Goal: Task Accomplishment & Management: Complete application form

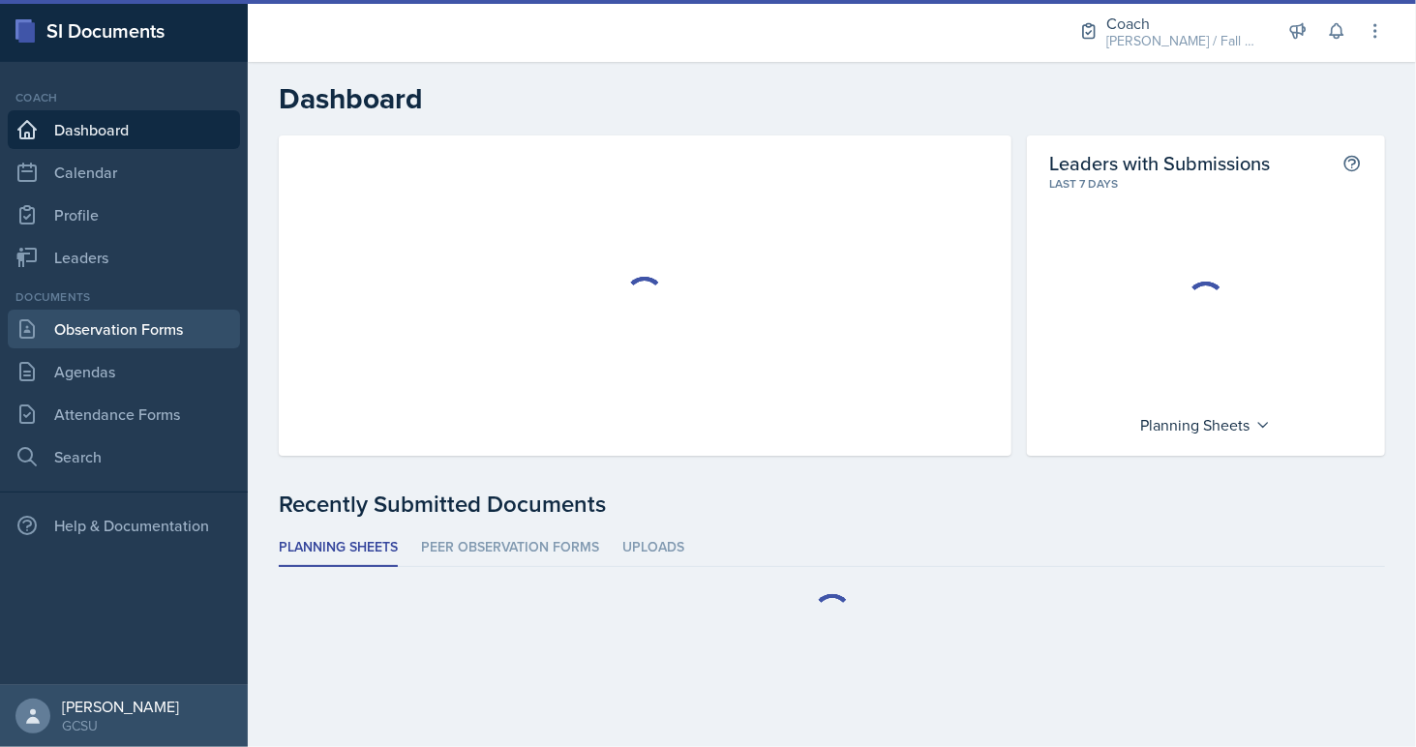
click at [107, 319] on link "Observation Forms" at bounding box center [124, 329] width 232 height 39
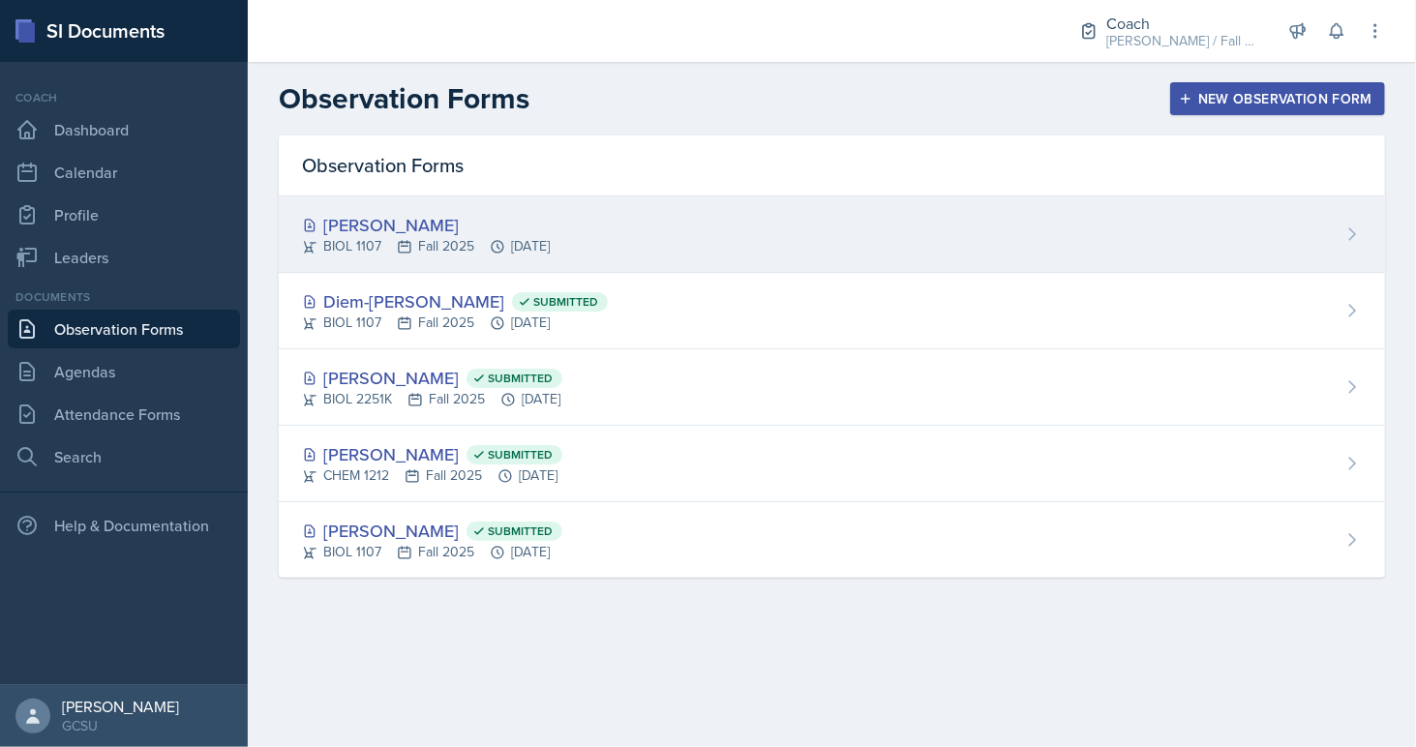
click at [546, 224] on div "[PERSON_NAME]" at bounding box center [426, 225] width 248 height 26
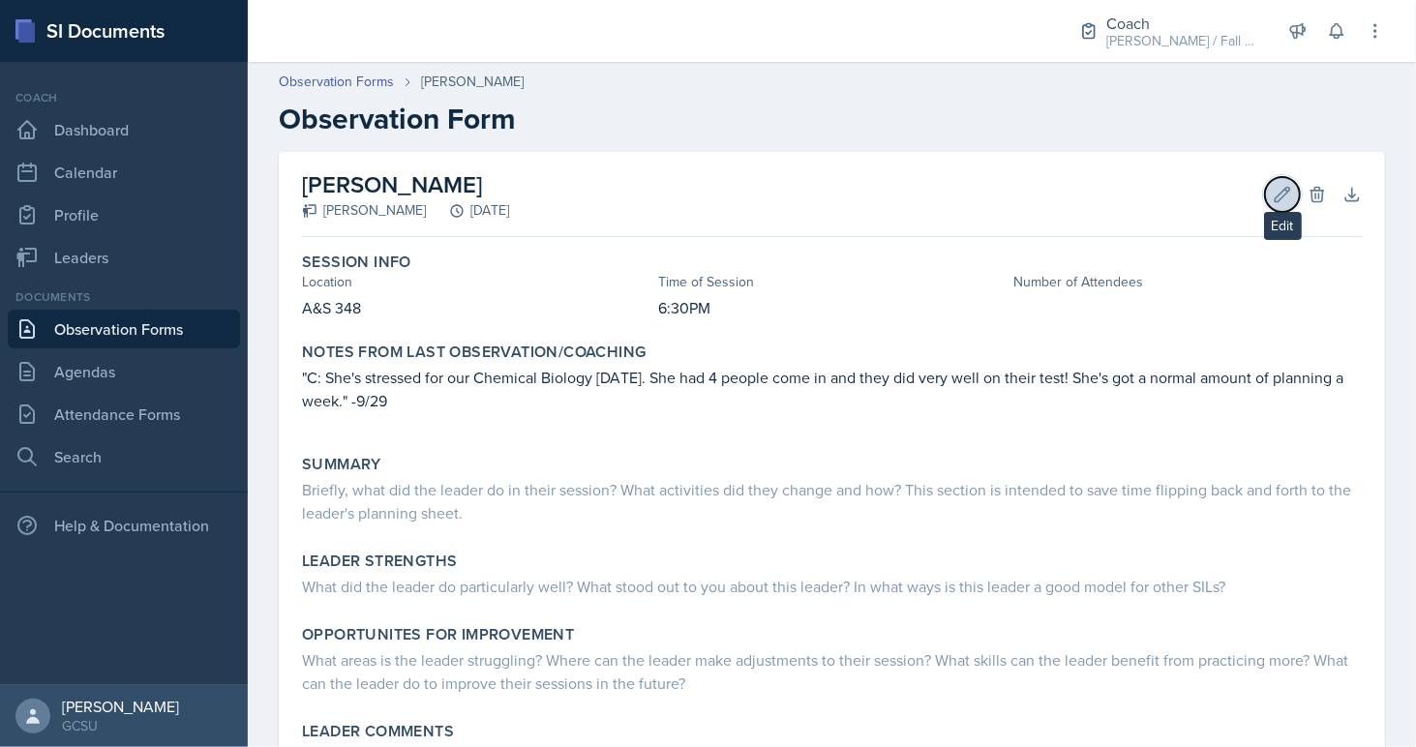
click at [1274, 194] on icon at bounding box center [1281, 194] width 19 height 19
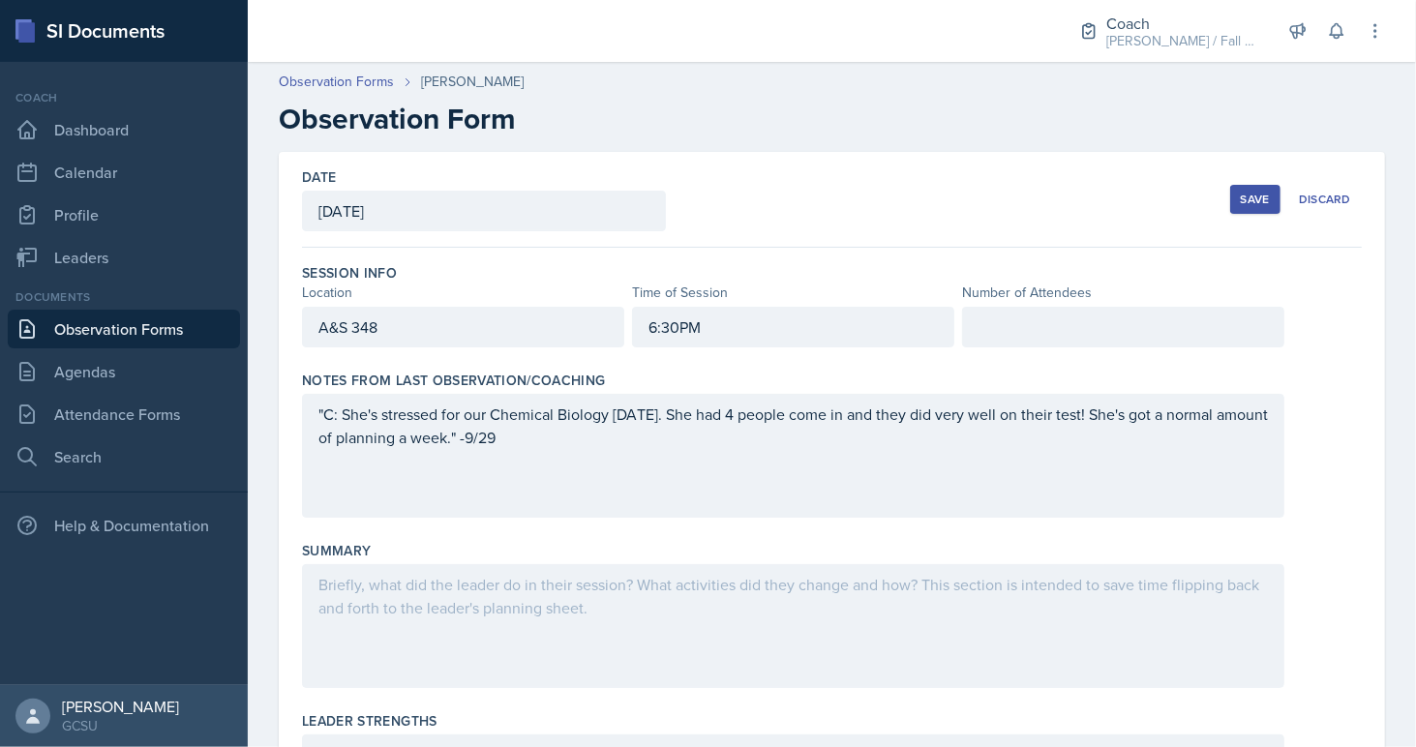
click at [1137, 318] on div at bounding box center [1123, 327] width 322 height 41
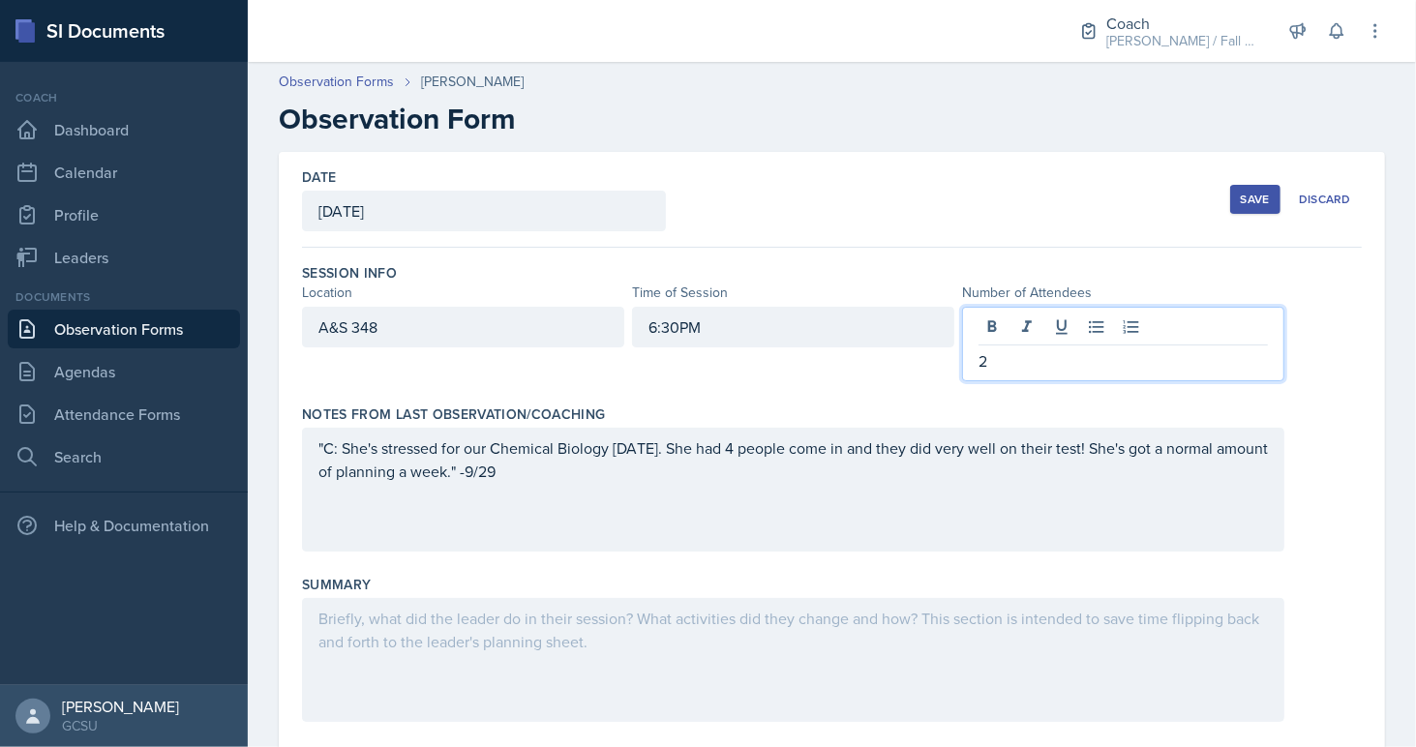
click at [582, 602] on div at bounding box center [793, 660] width 982 height 124
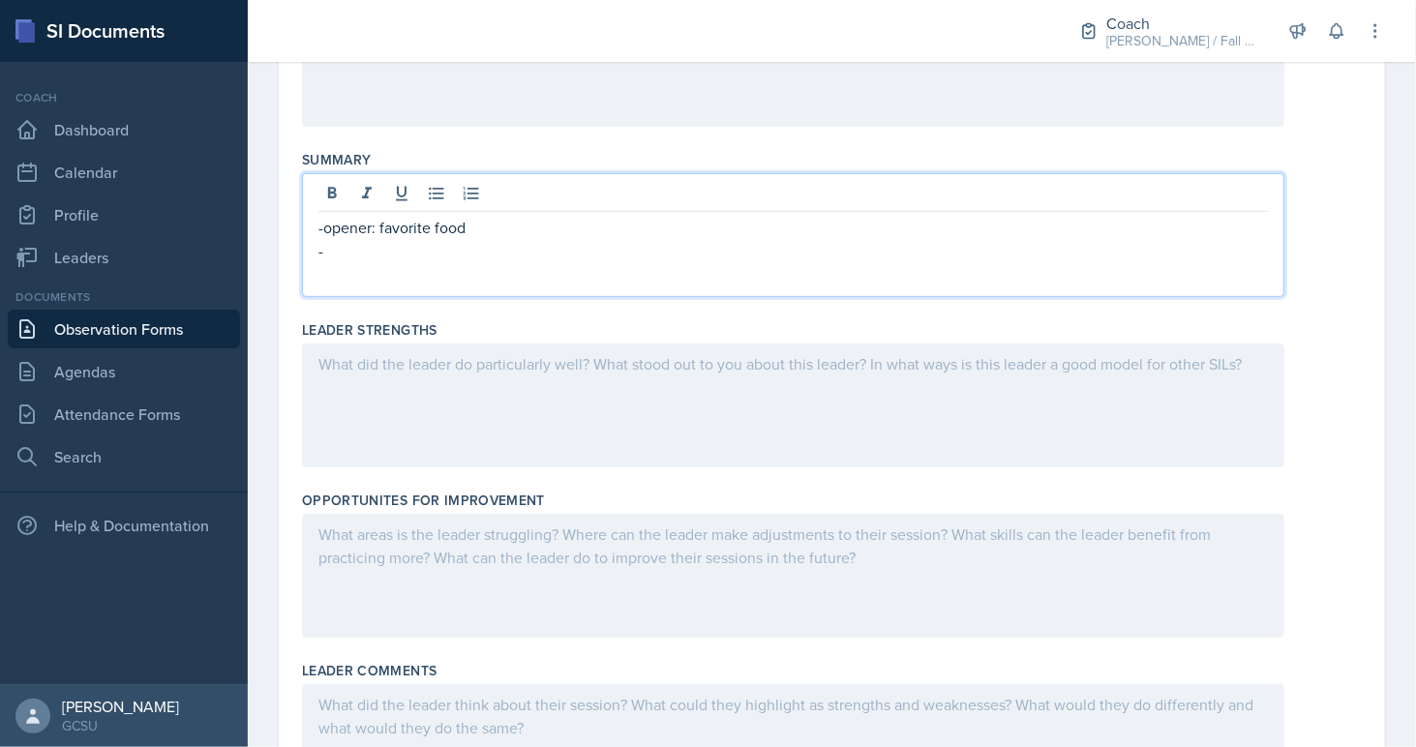
click at [445, 382] on div at bounding box center [793, 406] width 982 height 124
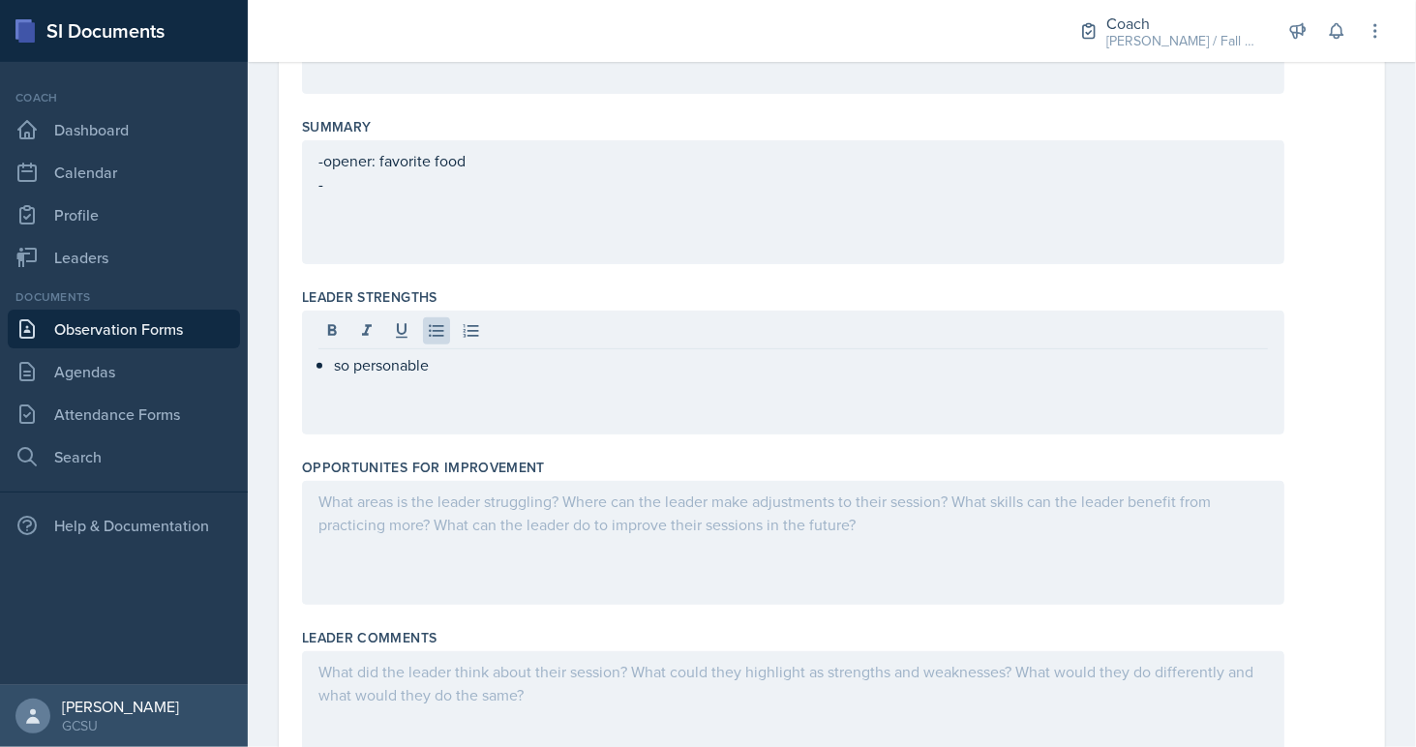
click at [322, 142] on div "-opener: favorite food -" at bounding box center [793, 202] width 982 height 124
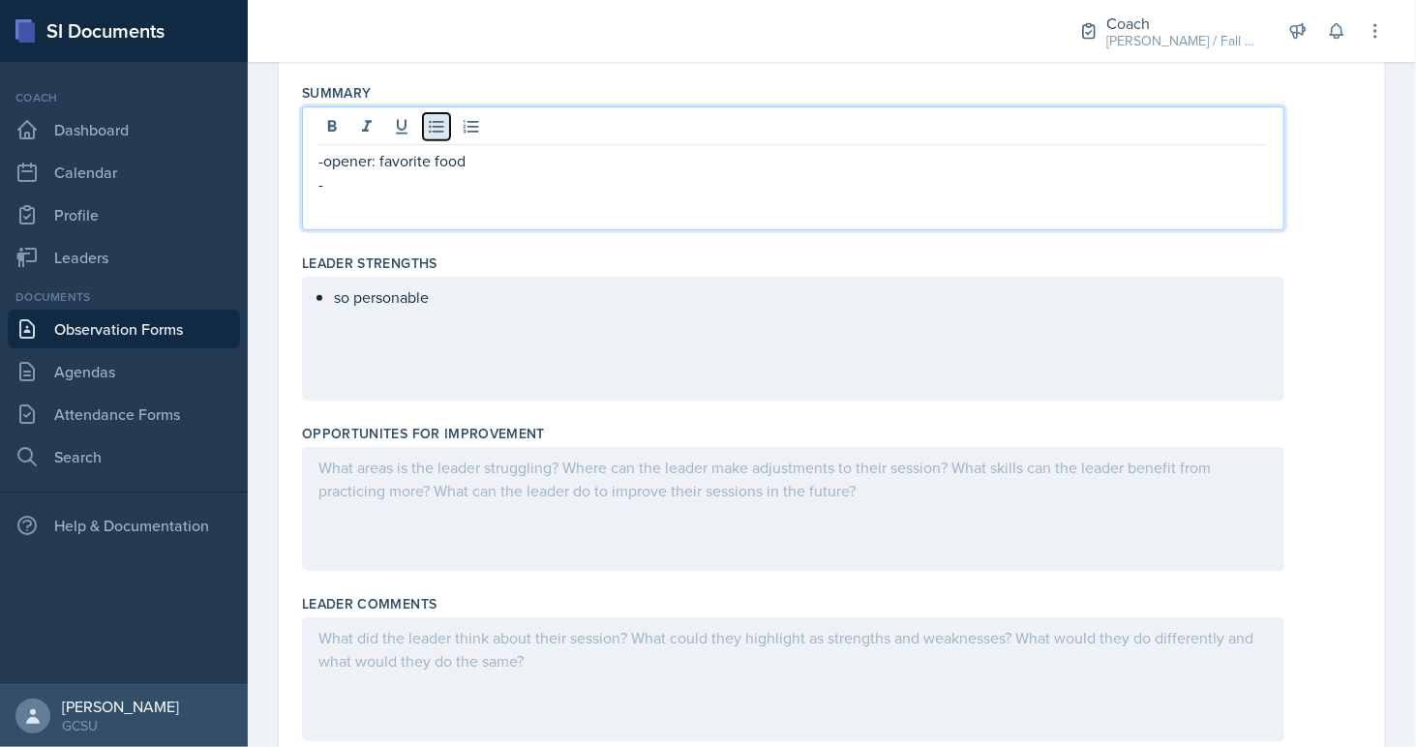
click at [427, 121] on icon at bounding box center [436, 126] width 19 height 19
click at [322, 154] on p "-opener: favorite food" at bounding box center [792, 160] width 949 height 23
click at [440, 117] on icon at bounding box center [436, 126] width 19 height 19
click at [367, 172] on p "-" at bounding box center [801, 183] width 934 height 23
click at [479, 329] on div "so personable" at bounding box center [793, 339] width 982 height 124
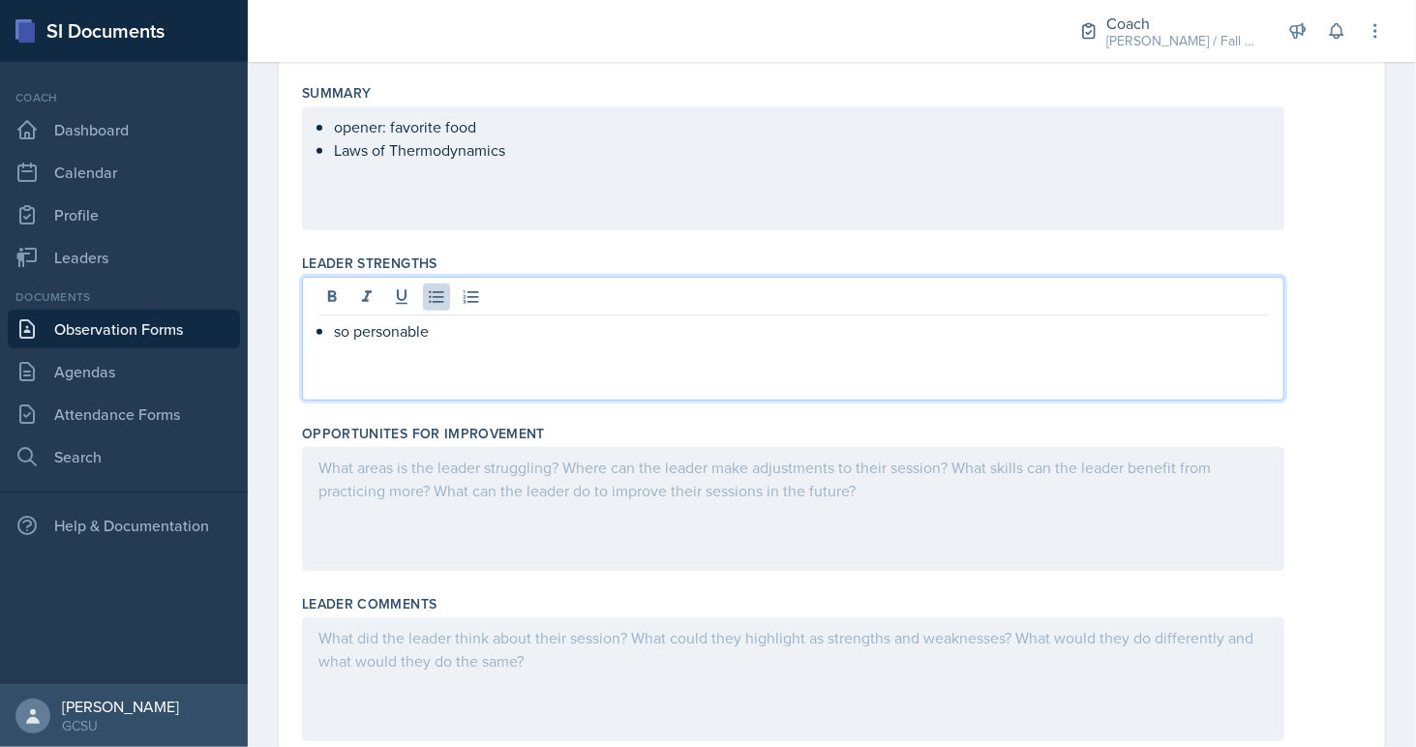
scroll to position [492, 0]
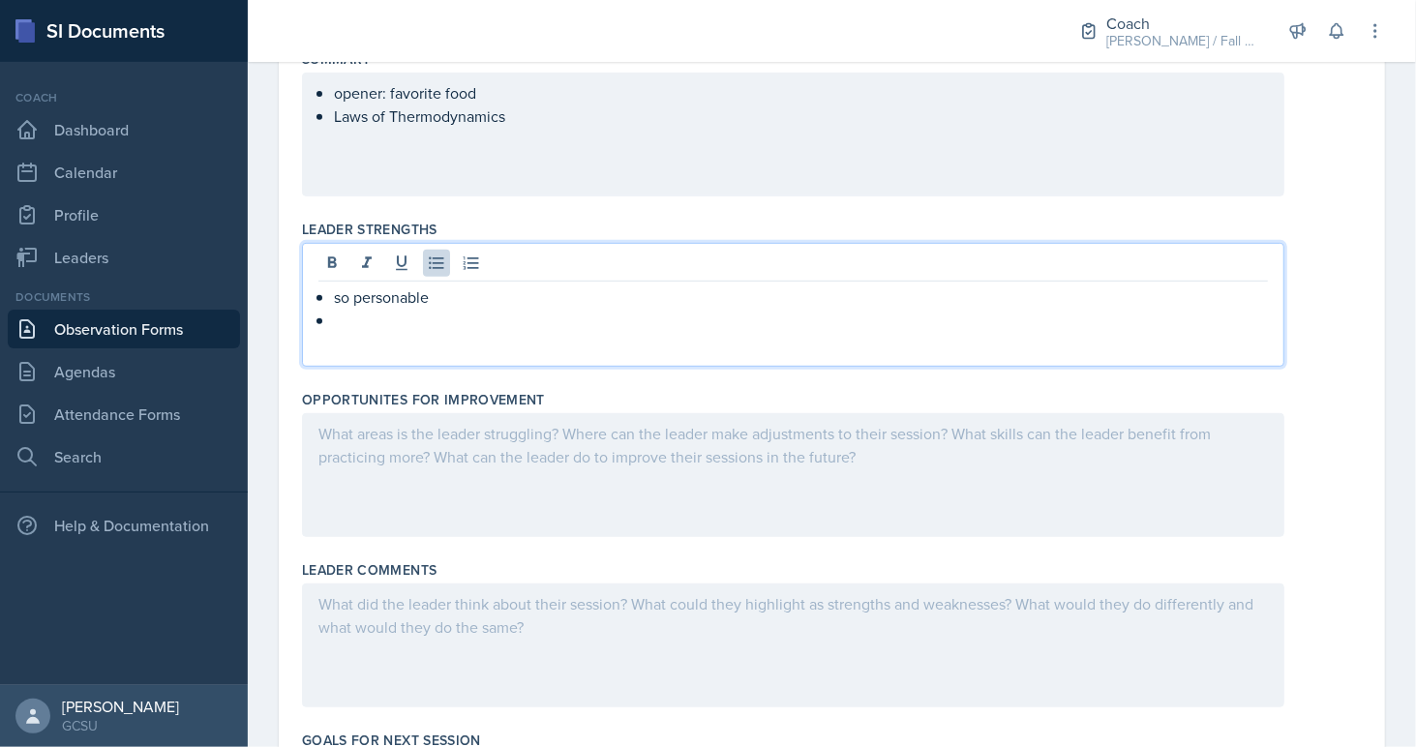
click at [480, 309] on p at bounding box center [801, 320] width 934 height 23
click at [467, 295] on p "so personable" at bounding box center [801, 296] width 934 height 23
click at [457, 310] on p at bounding box center [801, 320] width 934 height 23
click at [543, 314] on p "so knowledgeable topic &" at bounding box center [801, 320] width 934 height 23
drag, startPoint x: 541, startPoint y: 315, endPoint x: 463, endPoint y: 320, distance: 78.5
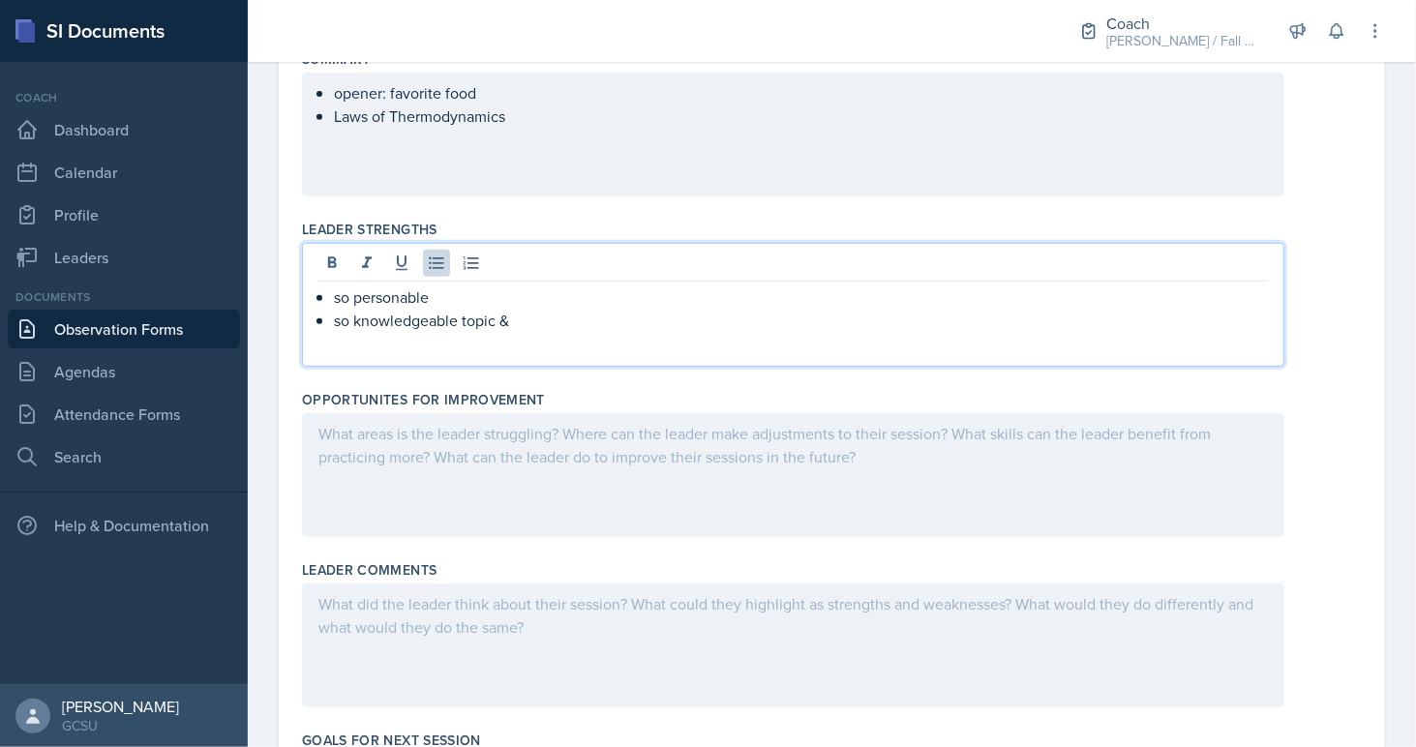
click at [463, 320] on p "so knowledgeable topic &" at bounding box center [801, 320] width 934 height 23
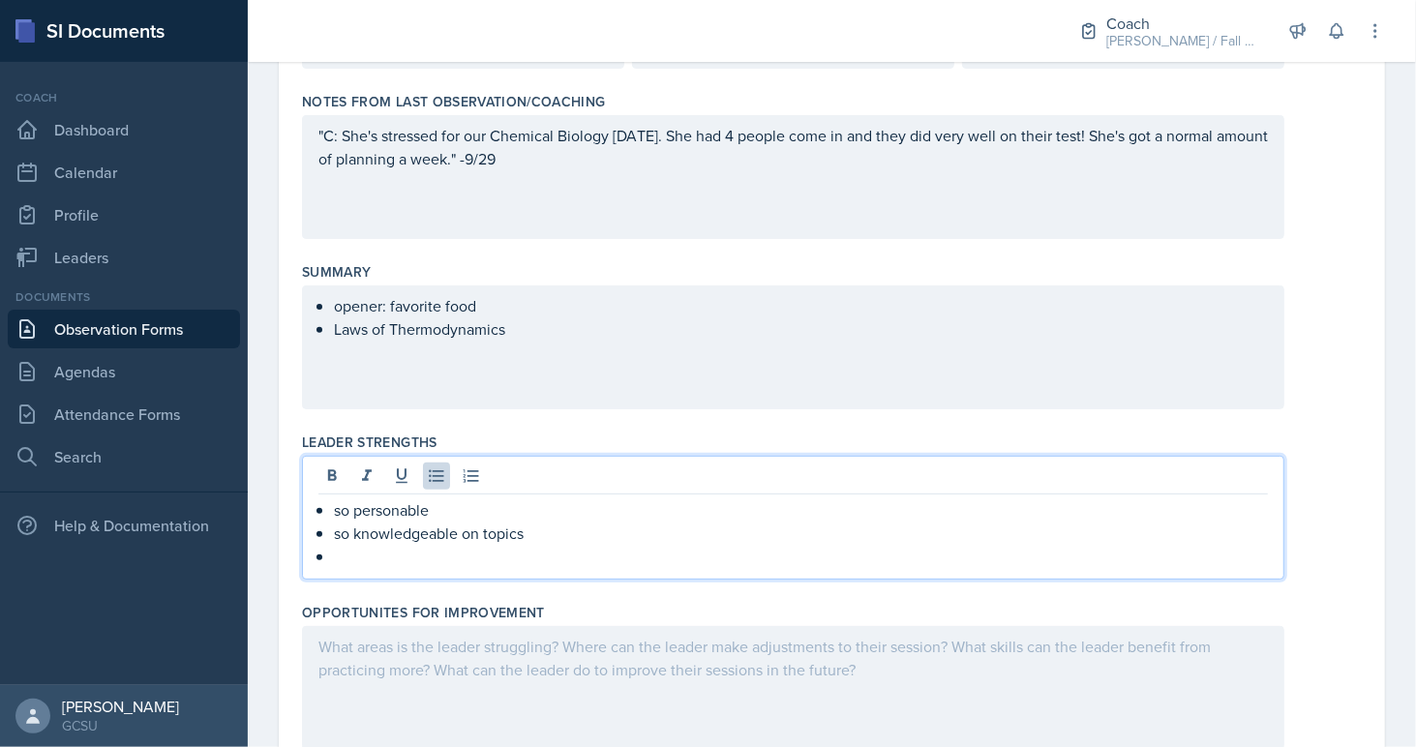
scroll to position [276, 0]
click at [594, 555] on p at bounding box center [801, 559] width 934 height 23
click at [546, 345] on div "opener: favorite food Laws of Thermodynamics" at bounding box center [793, 350] width 982 height 124
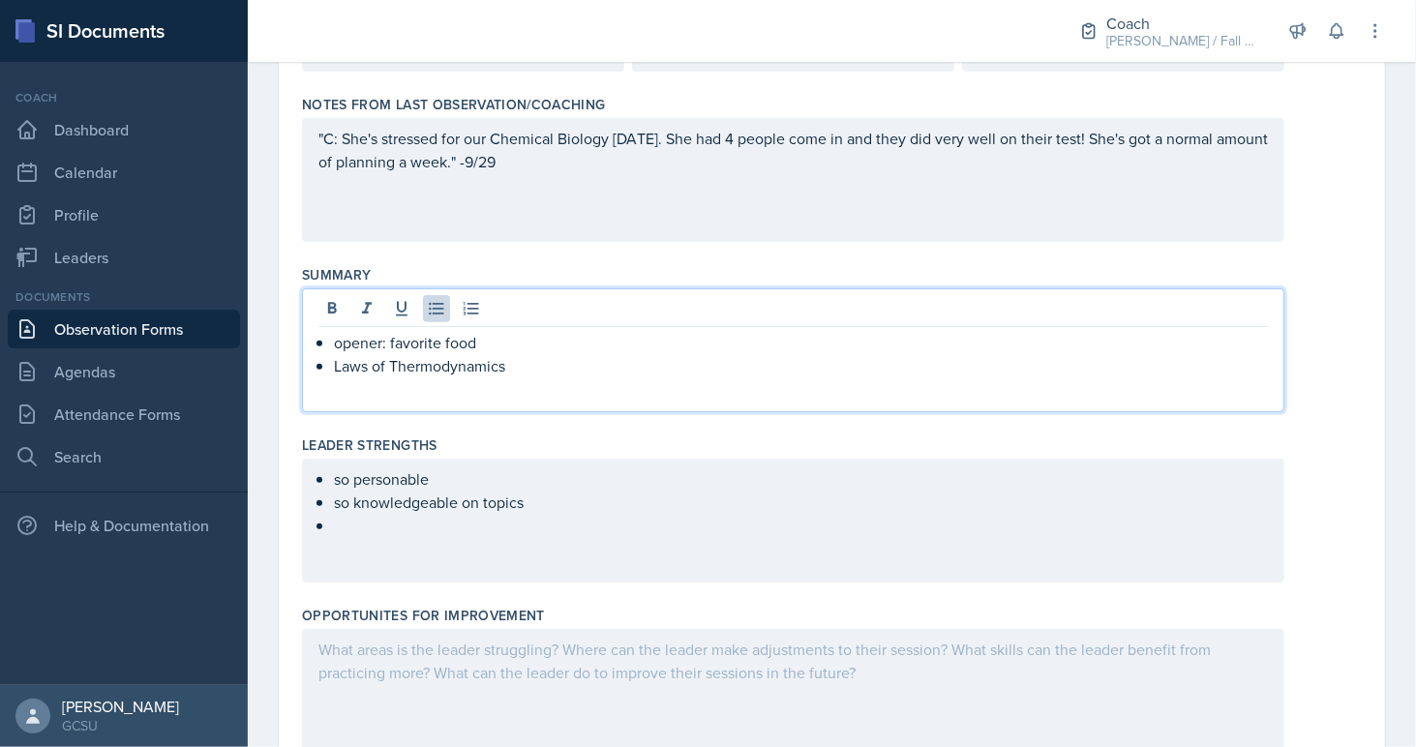
scroll to position [310, 0]
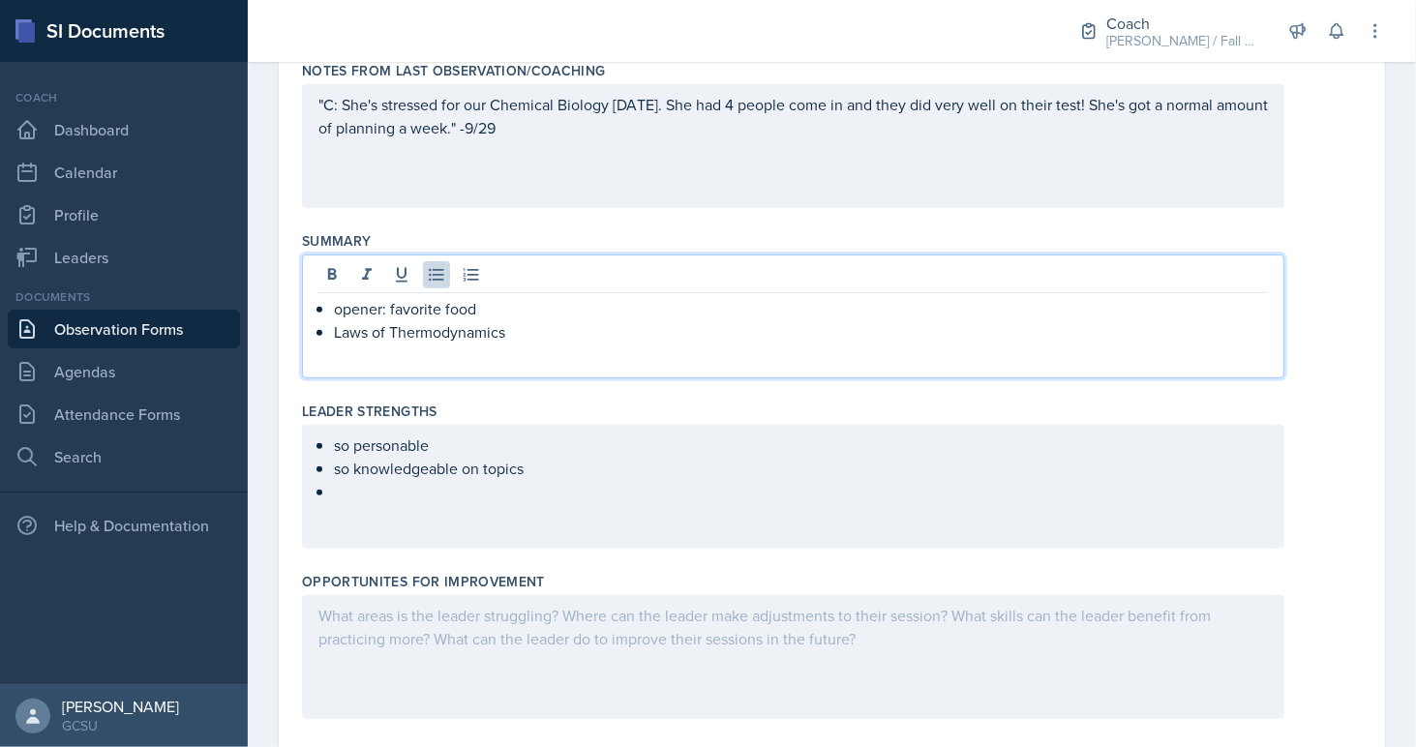
click at [488, 513] on div "so personable so knowledgeable on topics" at bounding box center [793, 487] width 982 height 124
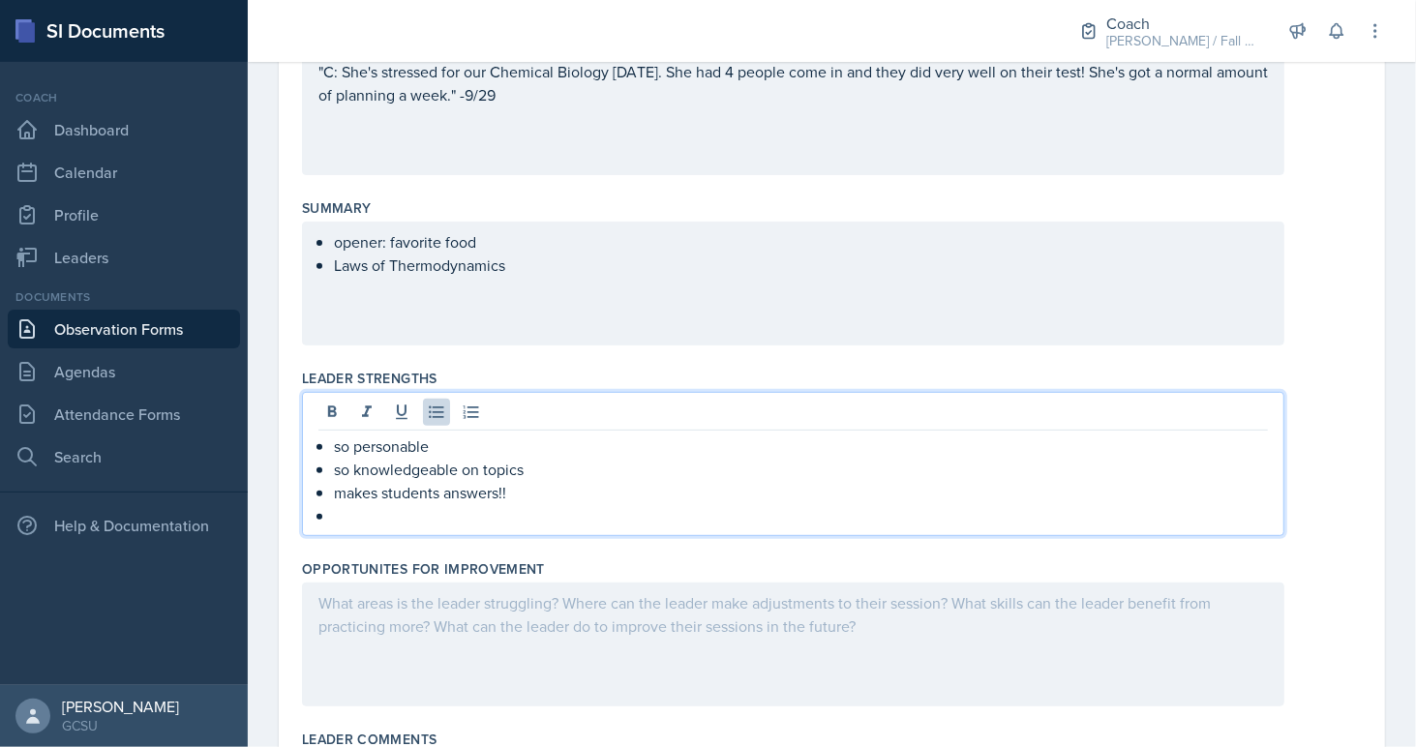
click at [437, 488] on p "makes students answers!!" at bounding box center [801, 492] width 934 height 23
click at [505, 481] on p "makes student's answers!!" at bounding box center [801, 492] width 934 height 23
click at [502, 488] on p "makes student's answers!!" at bounding box center [801, 492] width 934 height 23
click at [565, 270] on div "opener: favorite food Laws of Thermodynamics" at bounding box center [792, 253] width 949 height 46
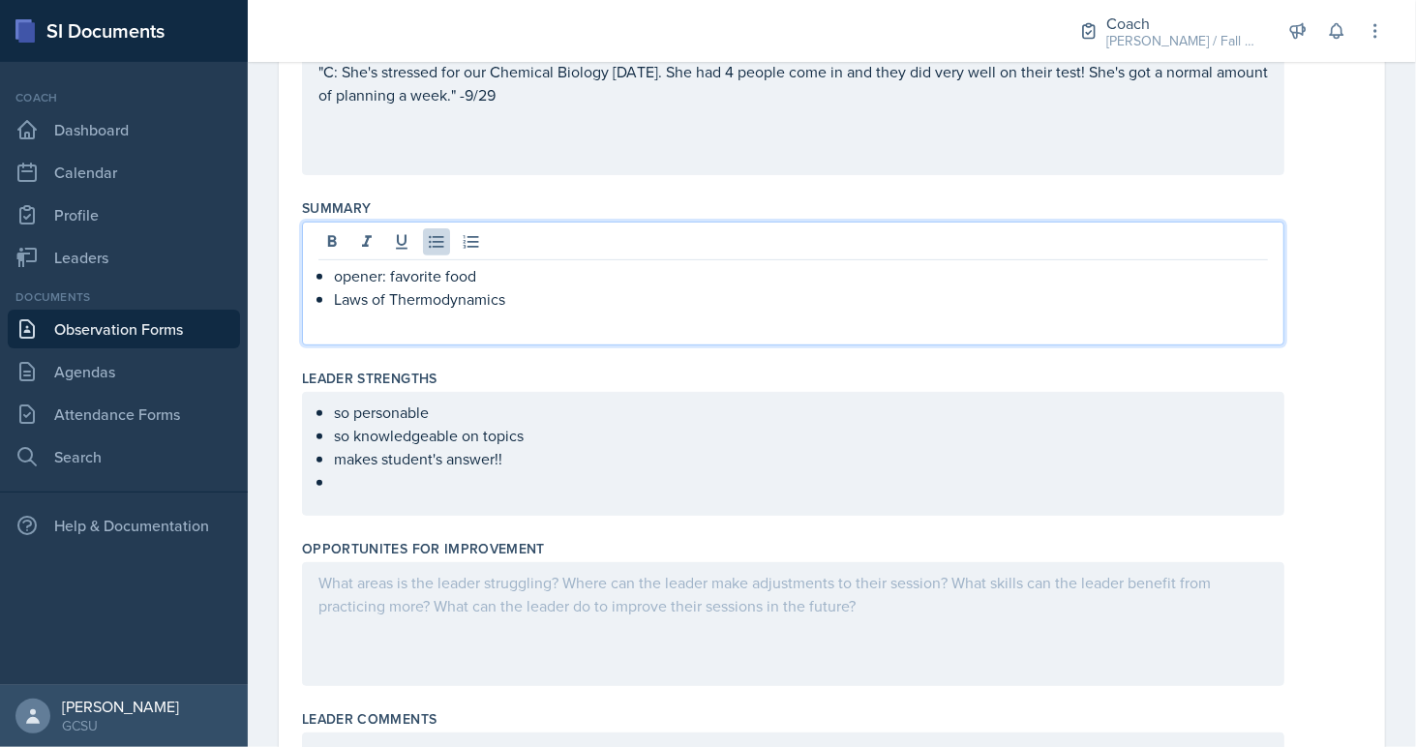
click at [532, 292] on p "Laws of Thermodynamics" at bounding box center [801, 298] width 934 height 23
click at [439, 505] on div "so personable so knowledgeable on topics makes student's answer!!" at bounding box center [793, 454] width 982 height 124
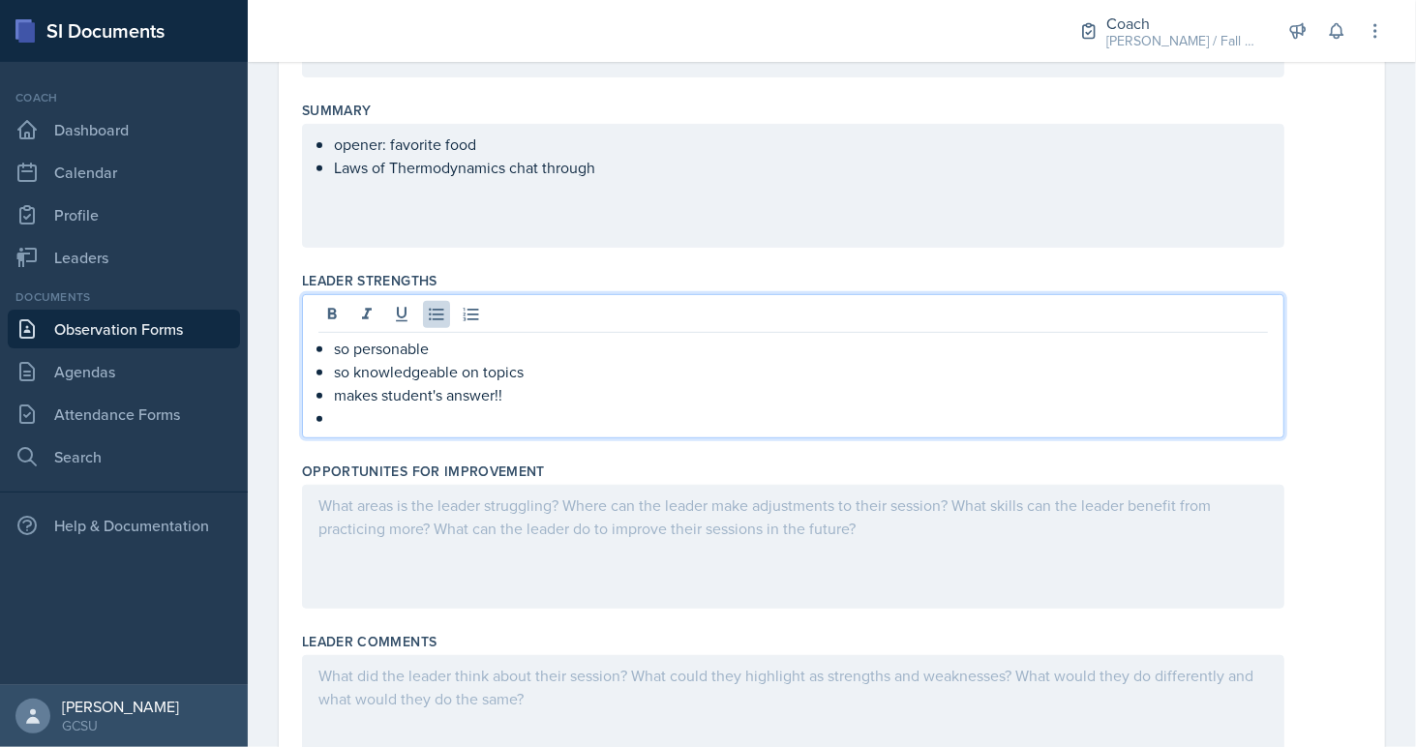
scroll to position [455, 0]
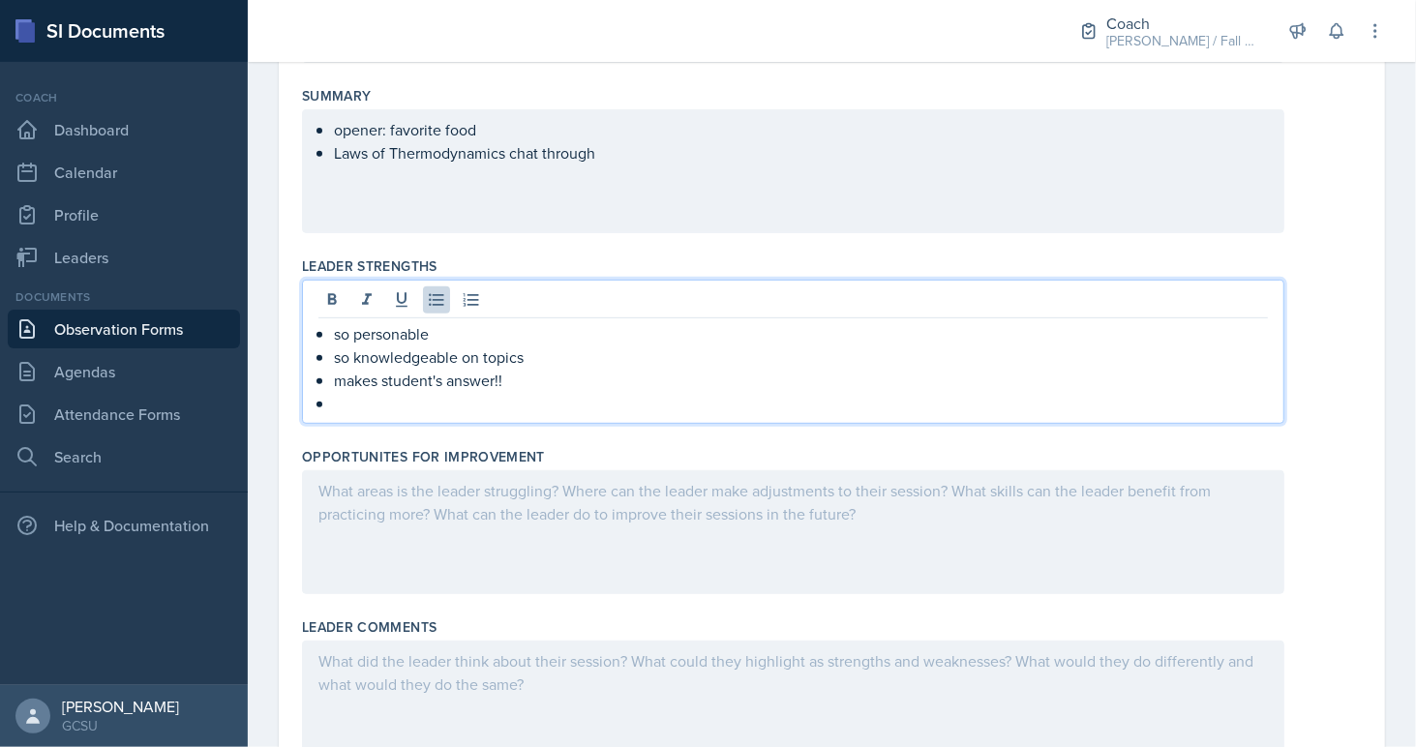
click at [423, 401] on p at bounding box center [801, 403] width 934 height 23
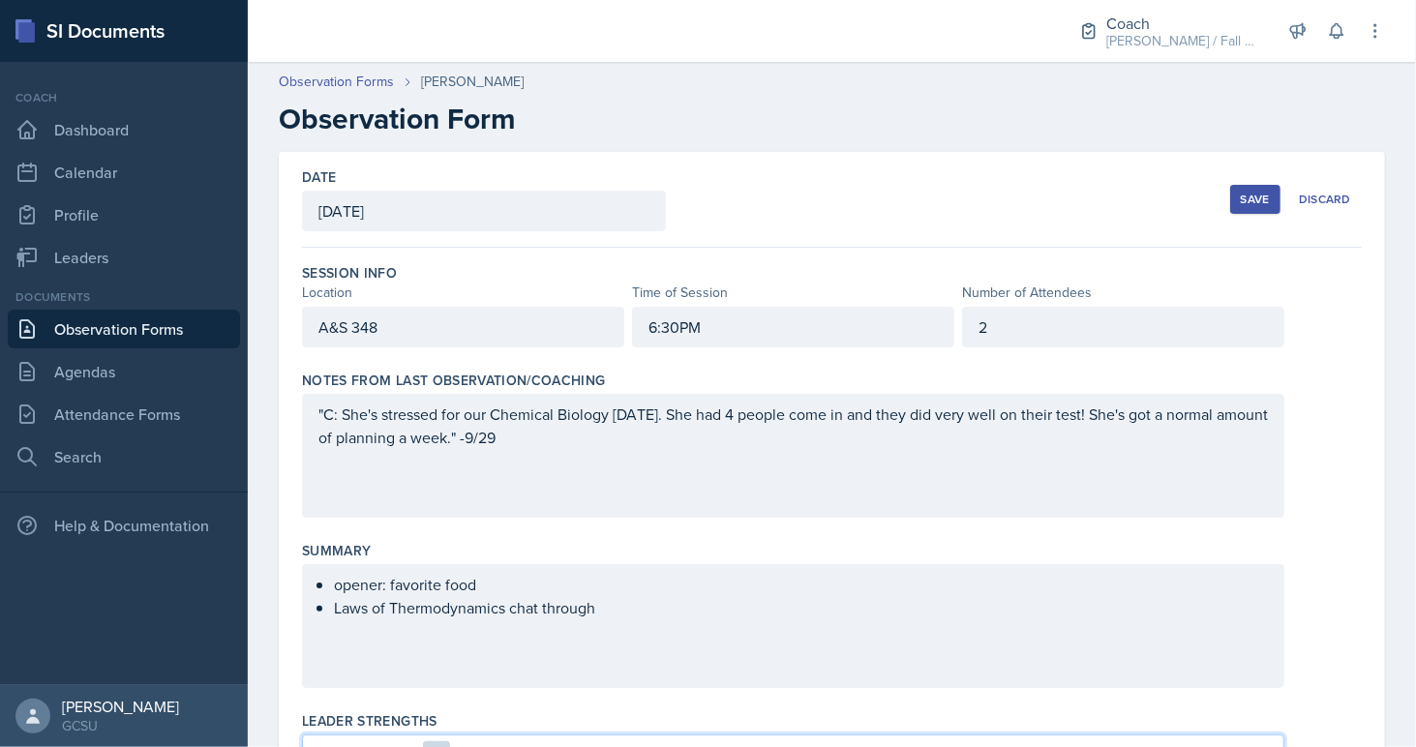
click at [1116, 331] on div "2" at bounding box center [1123, 327] width 322 height 41
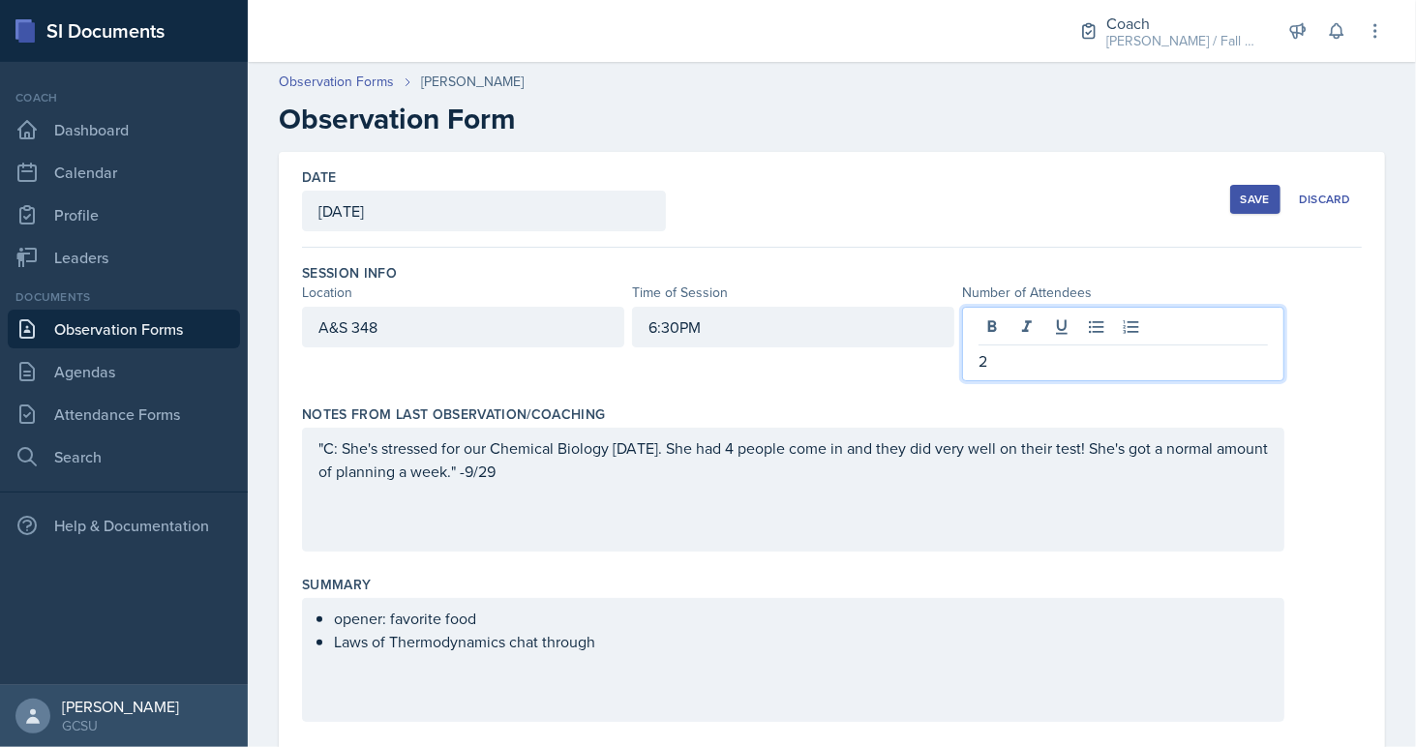
click at [1035, 382] on div "Session Info Location Time of Session Number of Attendees A&S 348 6:30PM 2" at bounding box center [832, 325] width 1060 height 141
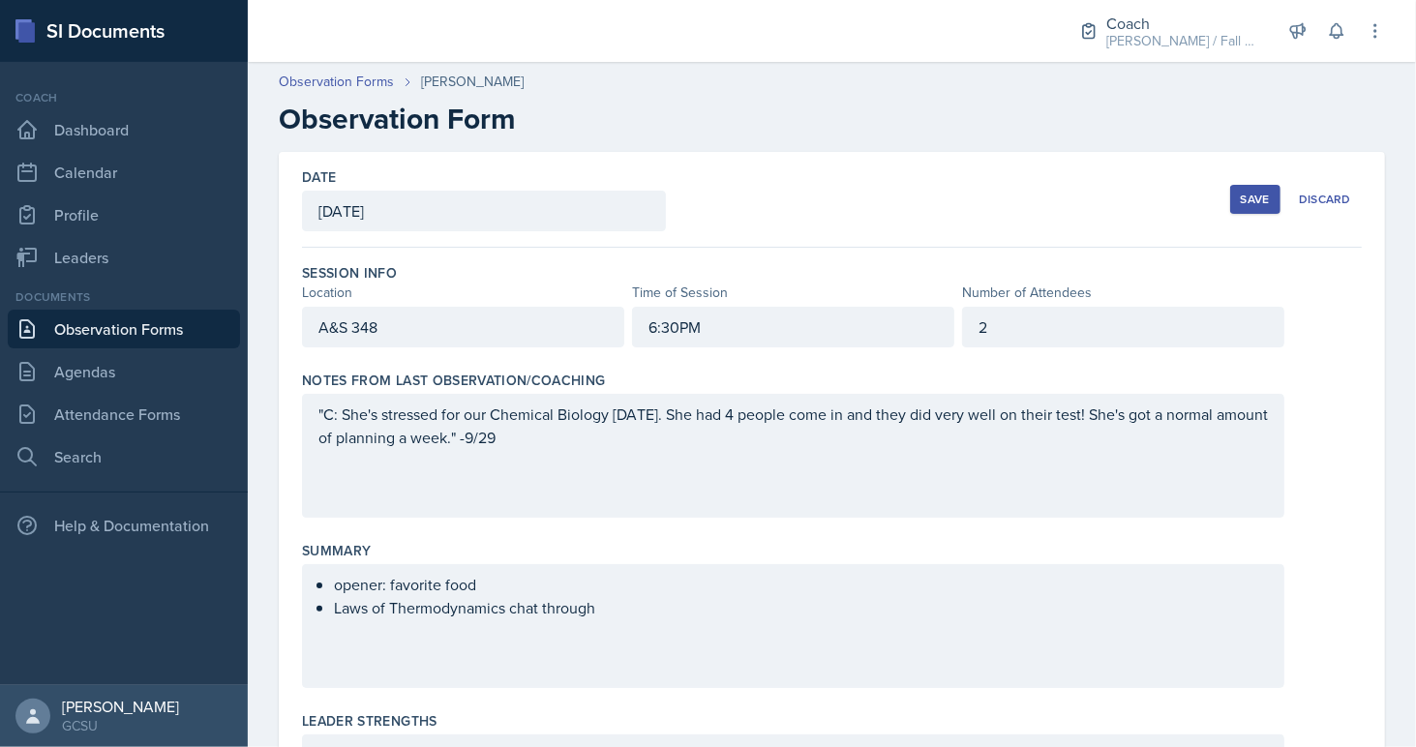
click at [1032, 325] on div "2" at bounding box center [1123, 327] width 322 height 41
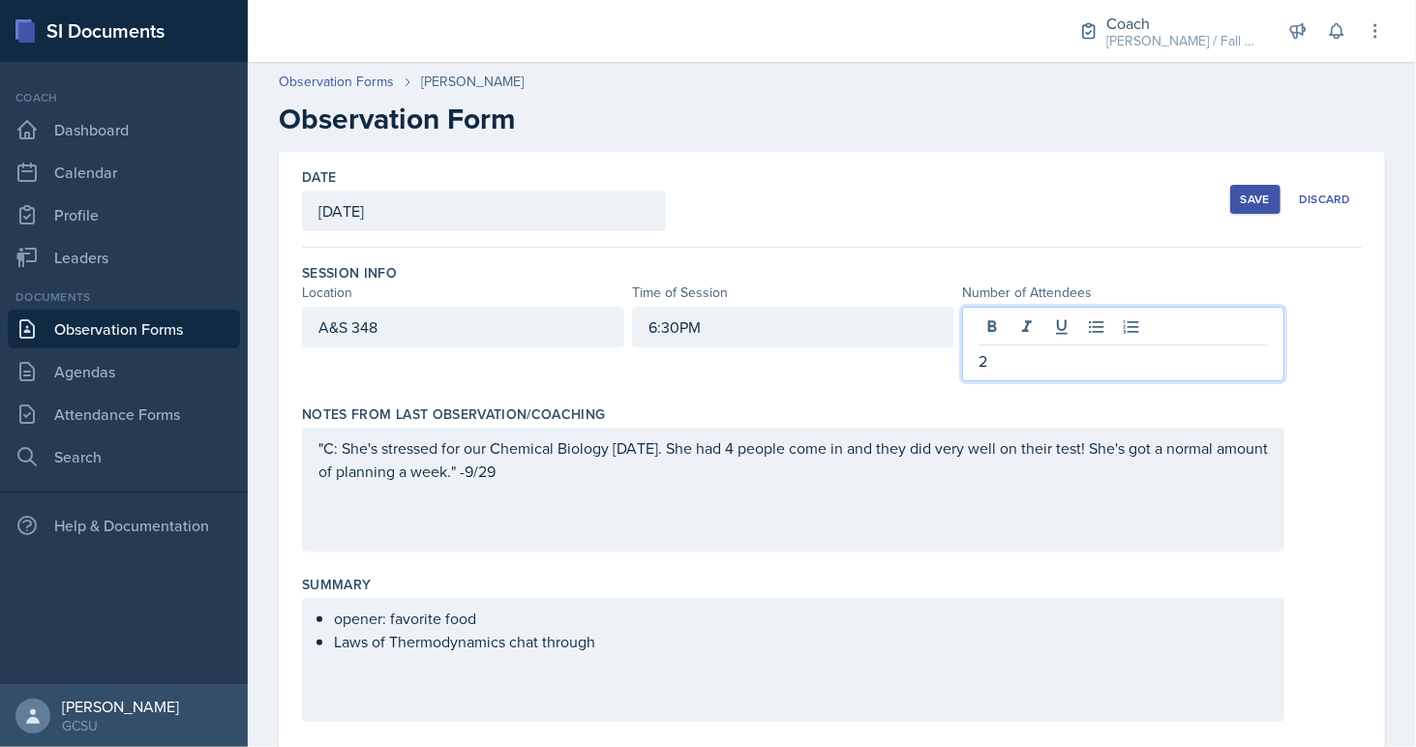
click at [1018, 356] on p "2" at bounding box center [1122, 360] width 289 height 23
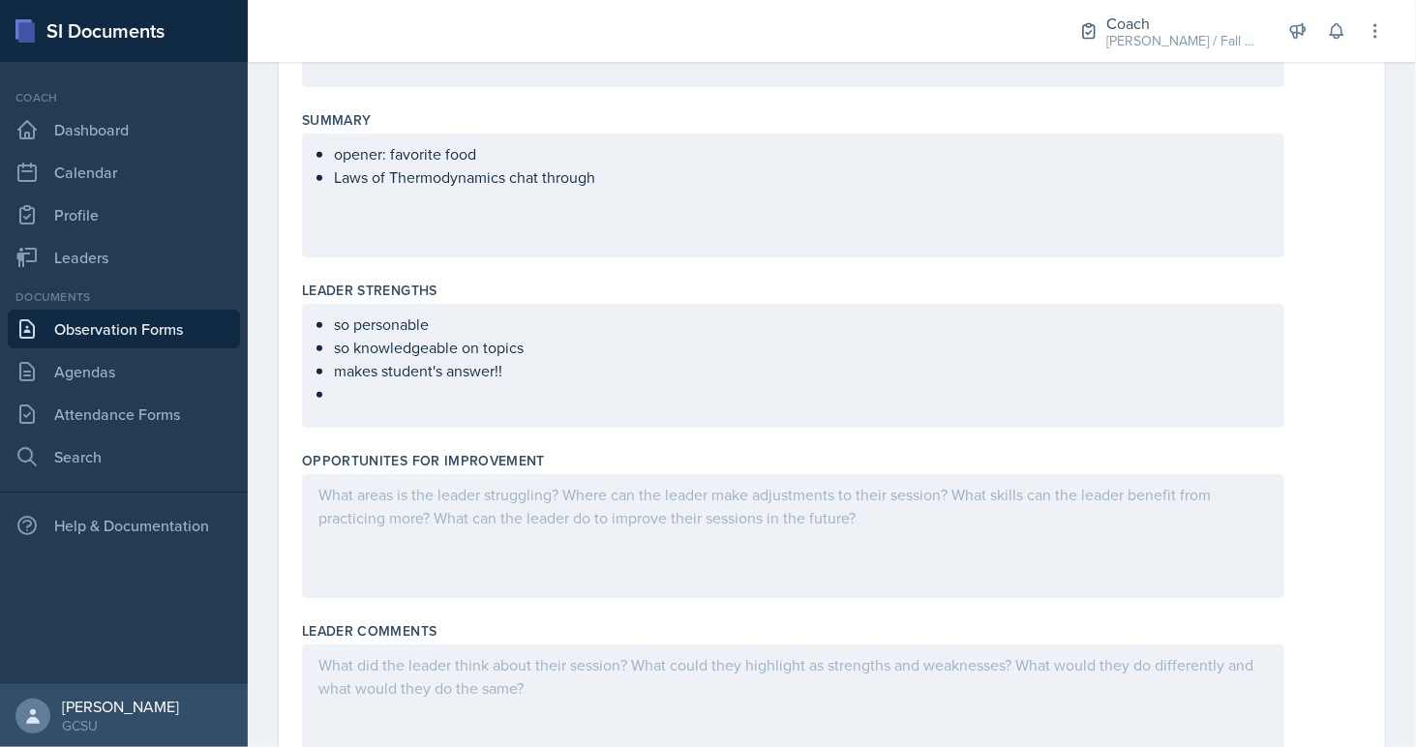
click at [420, 387] on p at bounding box center [801, 393] width 934 height 23
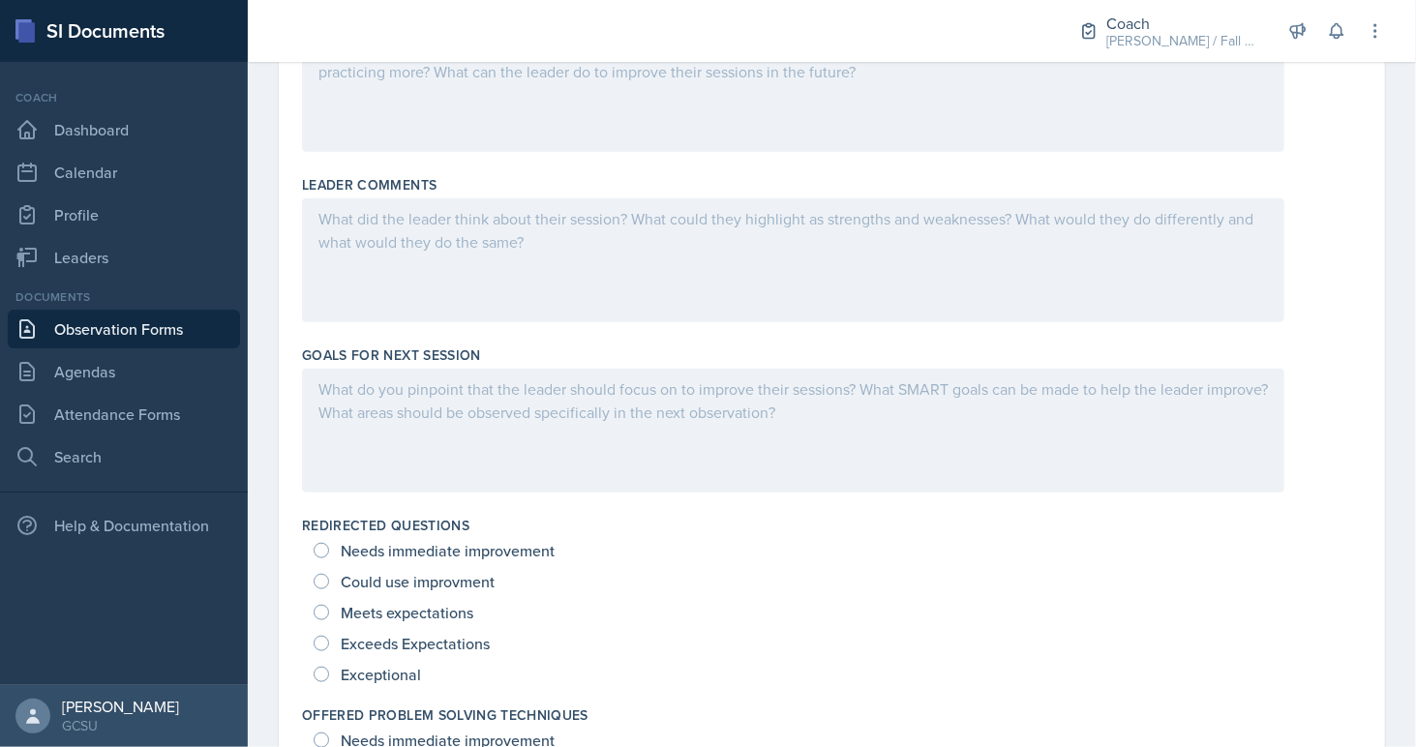
click at [377, 669] on span "Exceptional" at bounding box center [381, 674] width 80 height 19
click at [329, 669] on input "Exceptional" at bounding box center [321, 674] width 15 height 15
radio input "true"
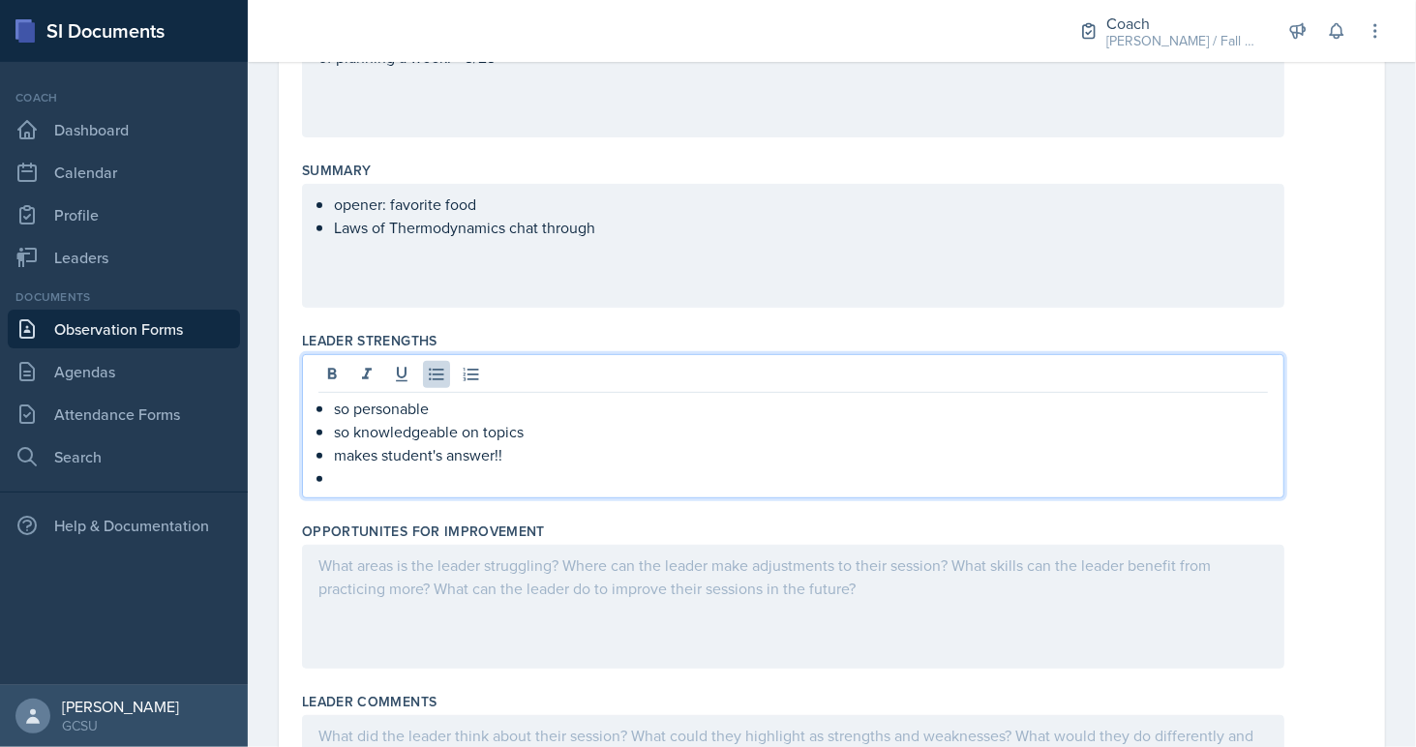
scroll to position [414, 0]
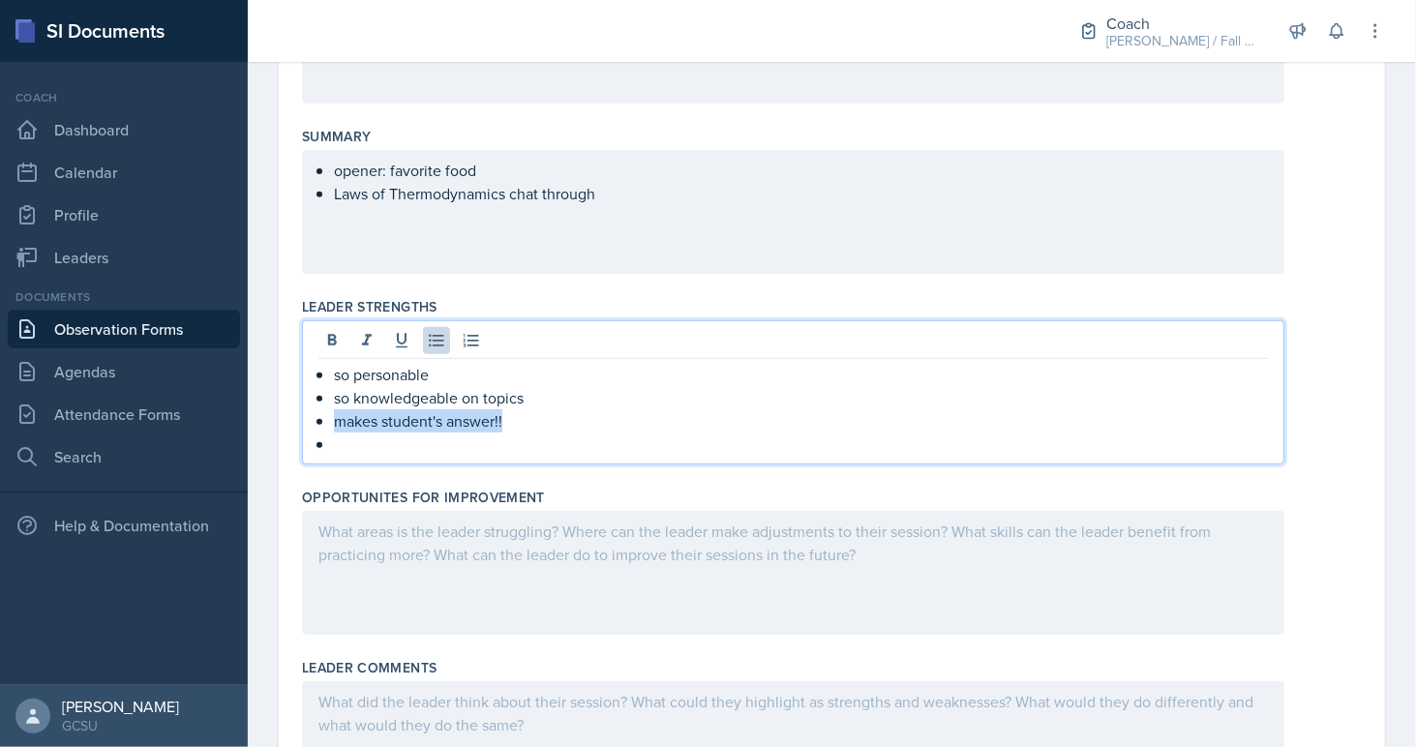
drag, startPoint x: 545, startPoint y: 410, endPoint x: 328, endPoint y: 413, distance: 216.8
click at [328, 413] on div "so personable so knowledgeable on topics makes student's answer!!" at bounding box center [792, 409] width 949 height 93
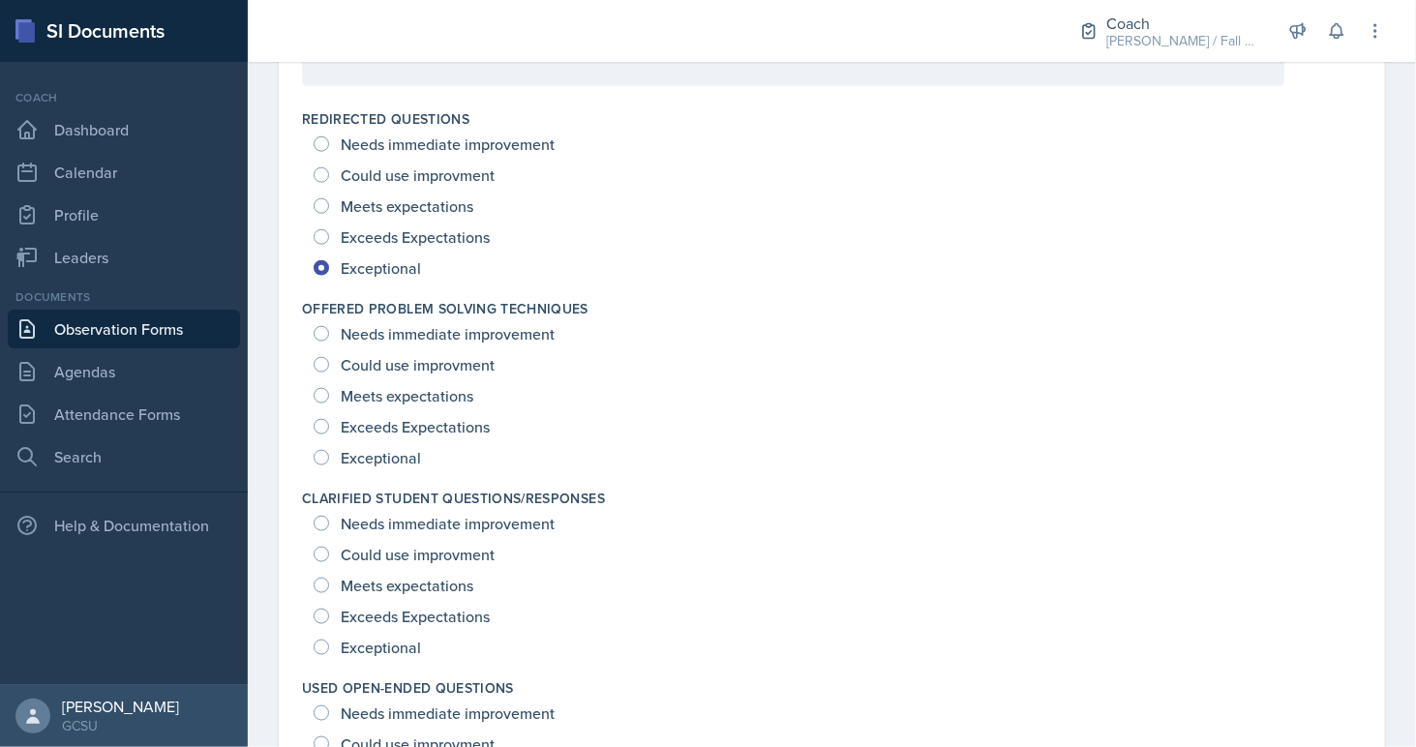
scroll to position [1324, 0]
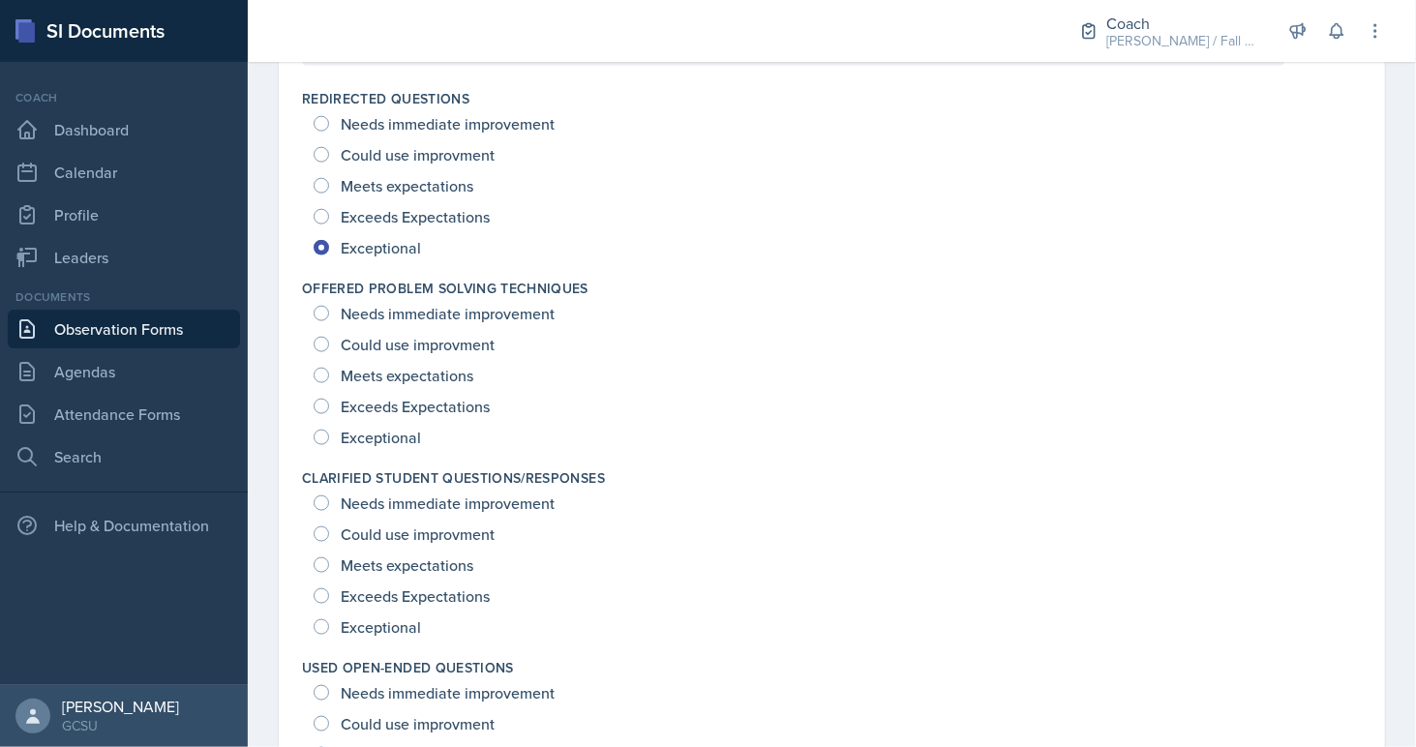
click at [400, 399] on span "Exceeds Expectations" at bounding box center [415, 406] width 149 height 19
click at [329, 399] on input "Exceeds Expectations" at bounding box center [321, 406] width 15 height 15
radio input "true"
click at [381, 621] on span "Exceptional" at bounding box center [381, 625] width 80 height 19
click at [329, 621] on input "Exceptional" at bounding box center [321, 625] width 15 height 15
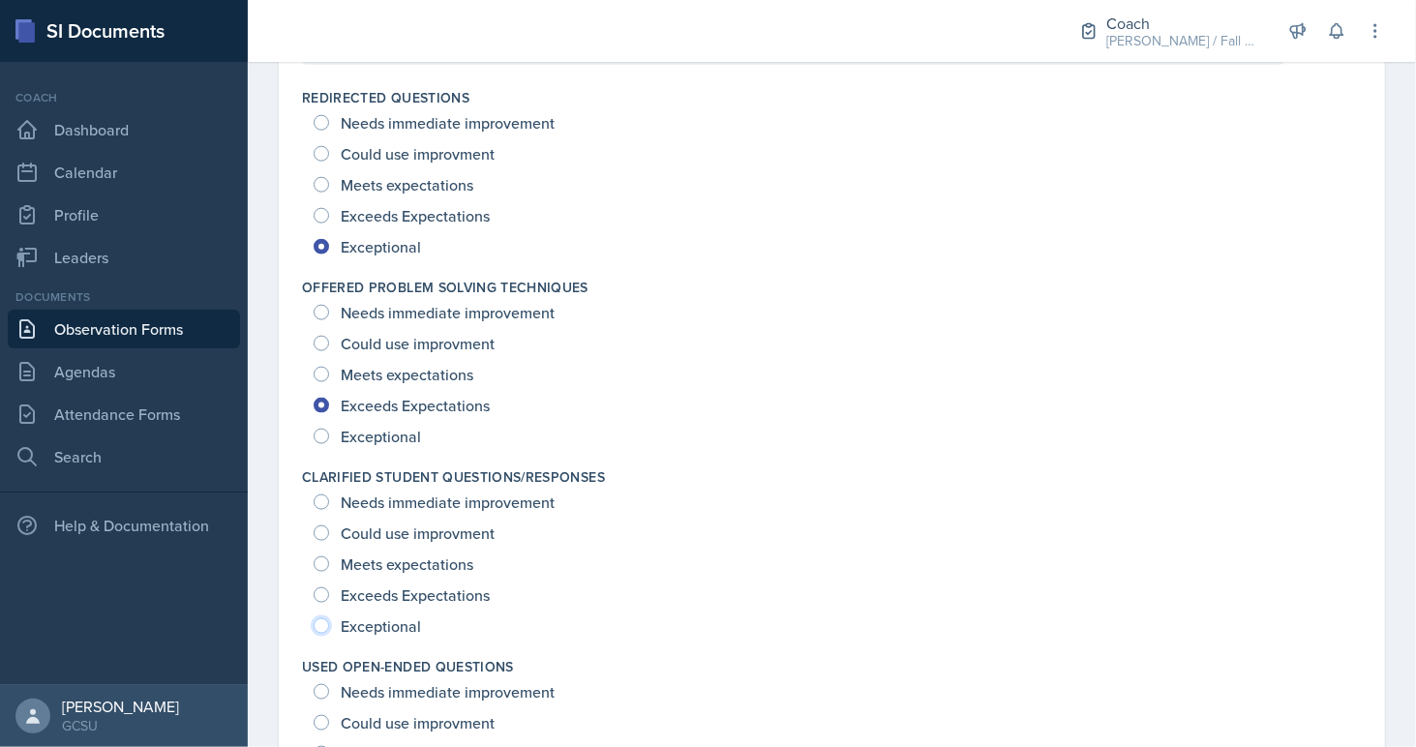
radio input "true"
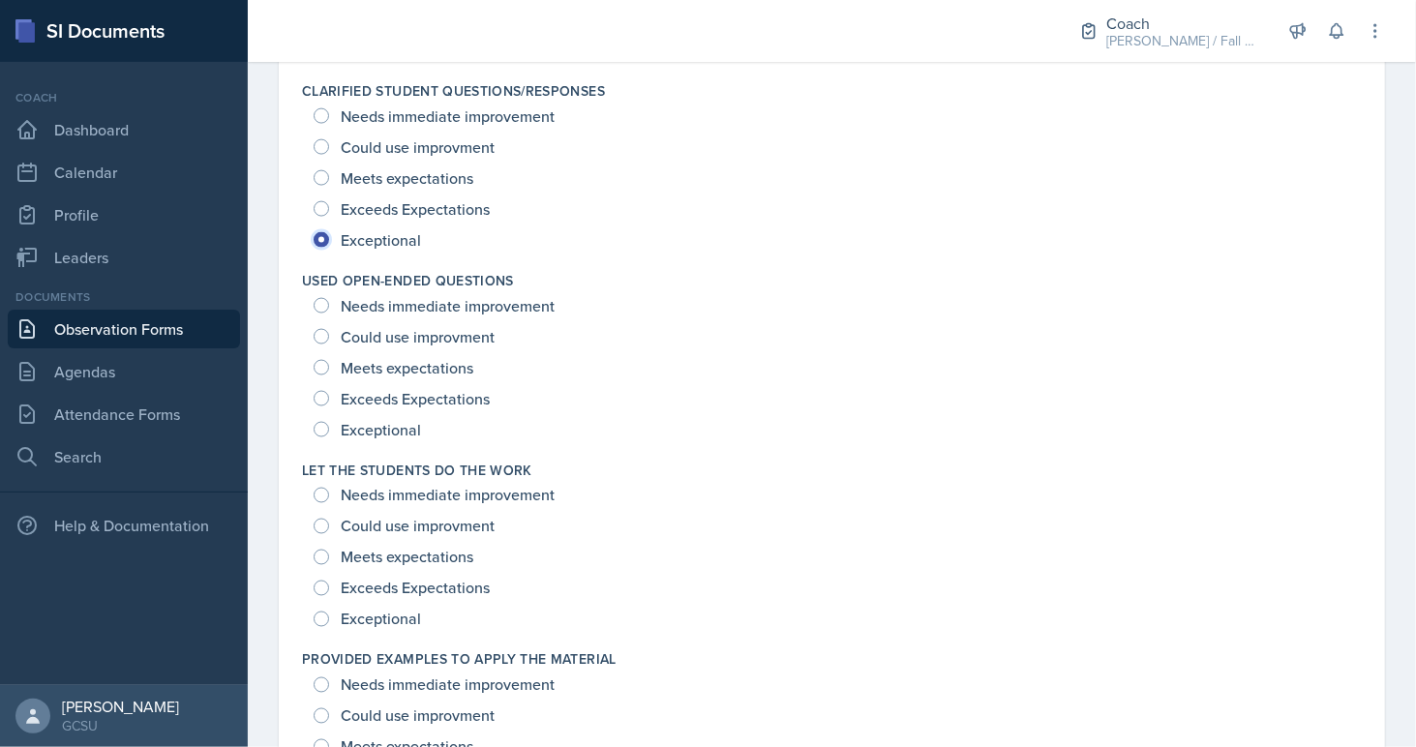
scroll to position [1718, 0]
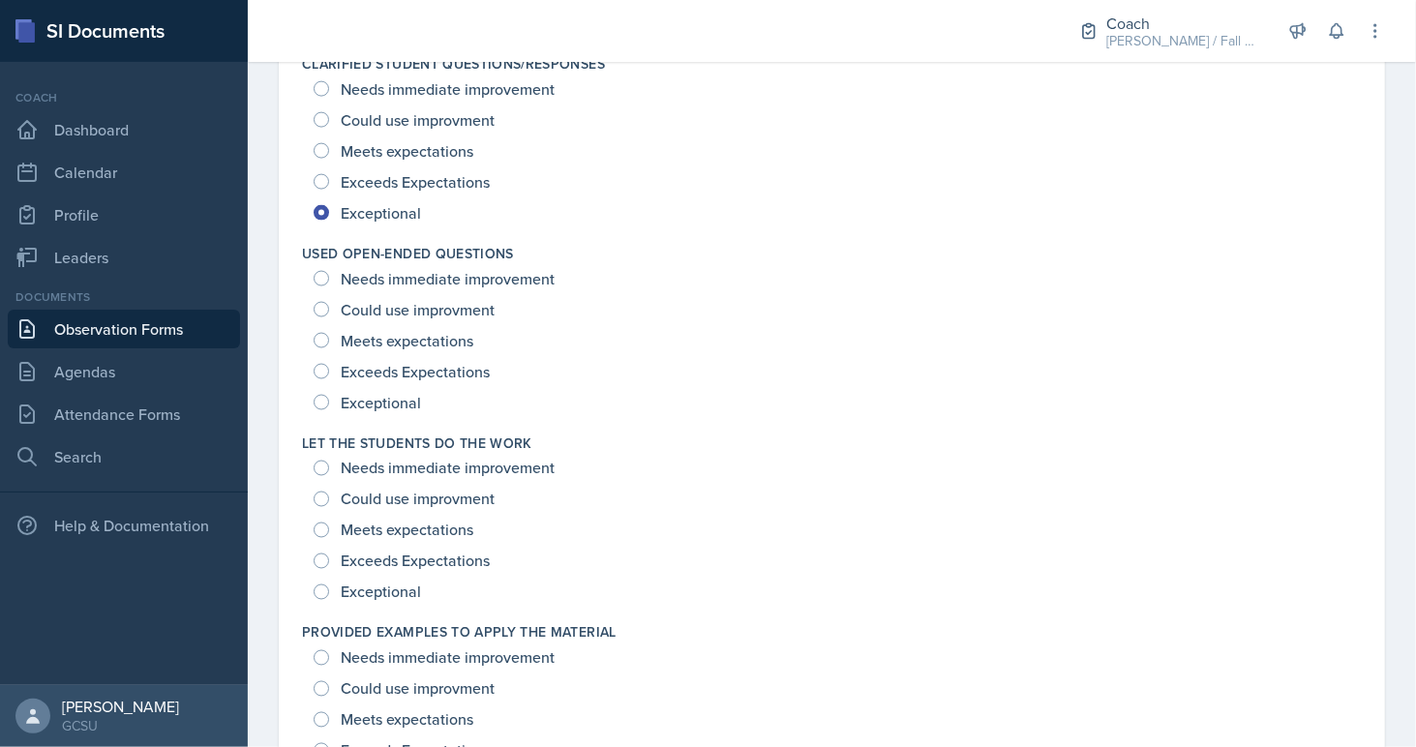
click at [407, 400] on span "Exceptional" at bounding box center [381, 402] width 80 height 19
click at [329, 400] on input "Exceptional" at bounding box center [321, 402] width 15 height 15
radio input "true"
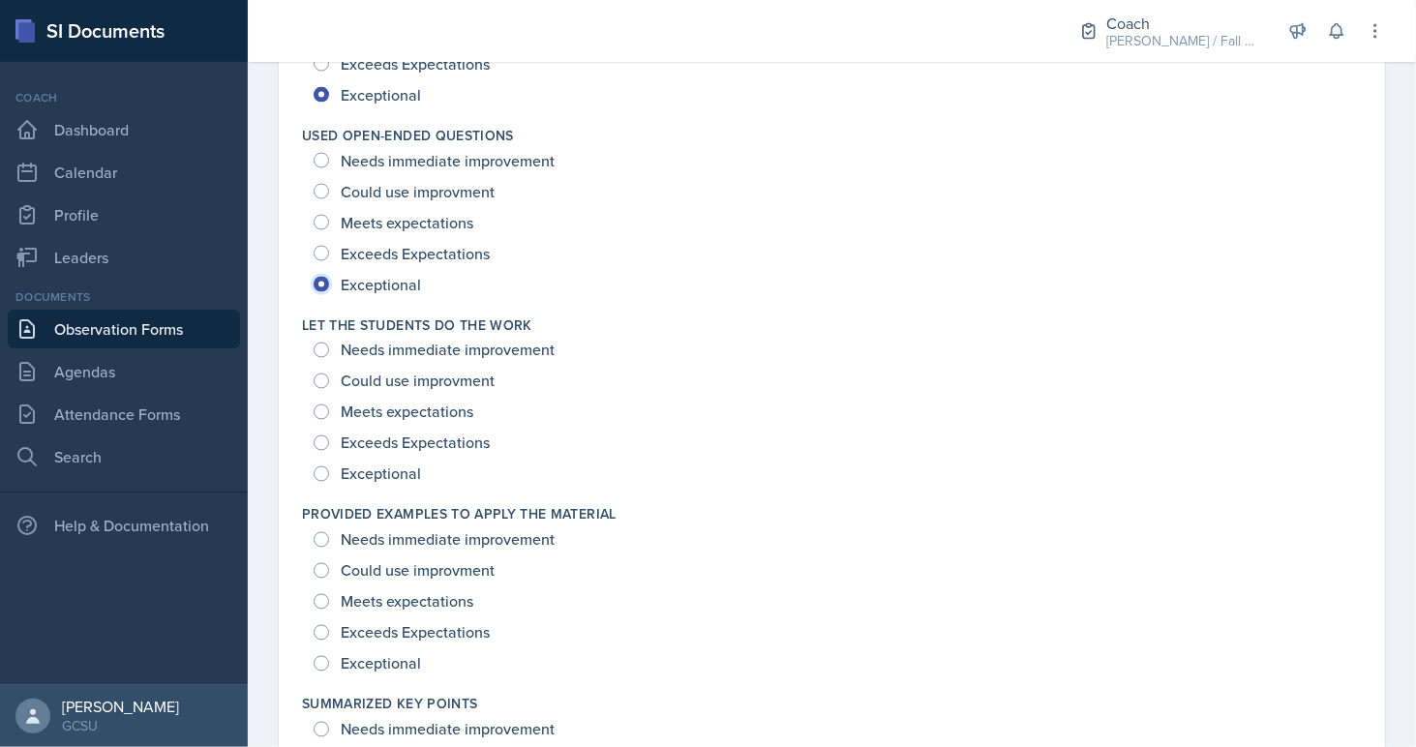
scroll to position [1866, 0]
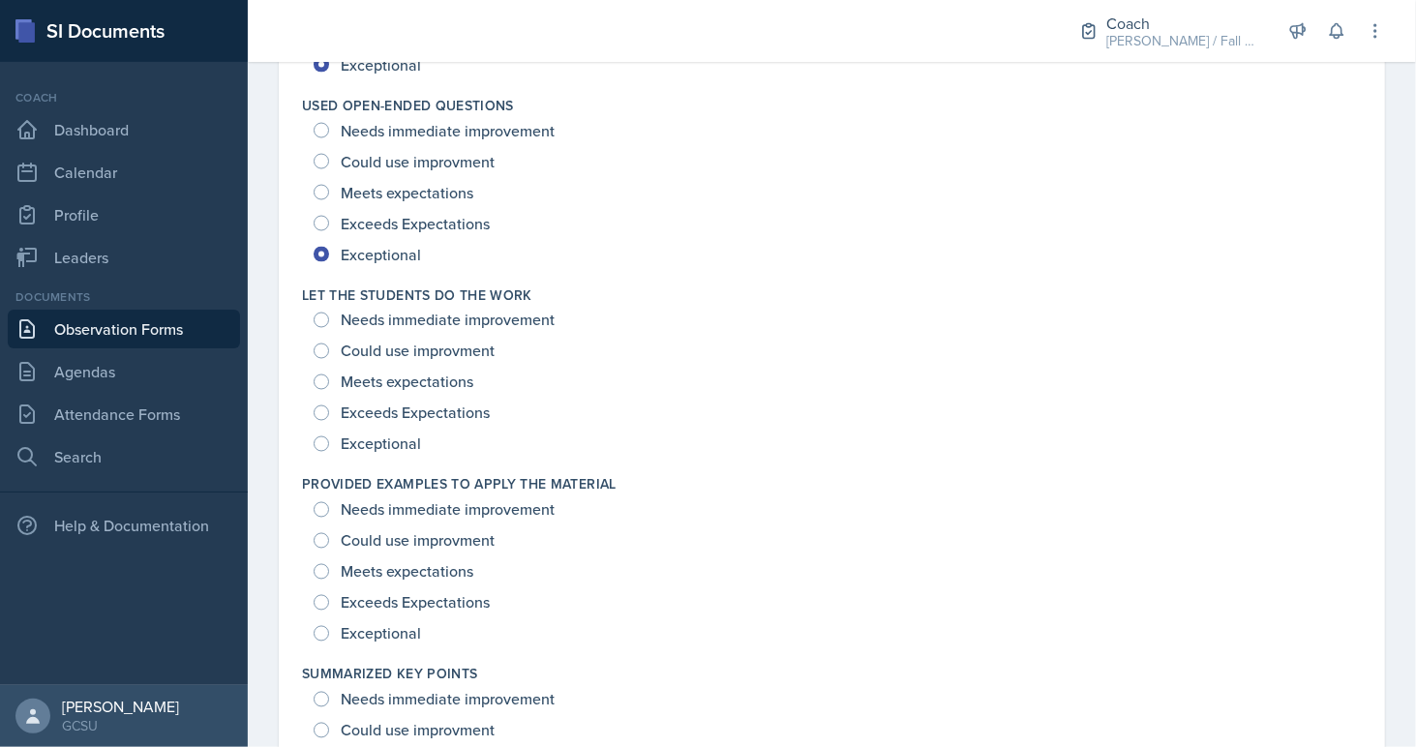
click at [382, 420] on span "Exceeds Expectations" at bounding box center [415, 412] width 149 height 19
click at [329, 420] on input "Exceeds Expectations" at bounding box center [321, 412] width 15 height 15
radio input "true"
click at [383, 444] on span "Exceptional" at bounding box center [381, 443] width 80 height 19
click at [329, 444] on input "Exceptional" at bounding box center [321, 443] width 15 height 15
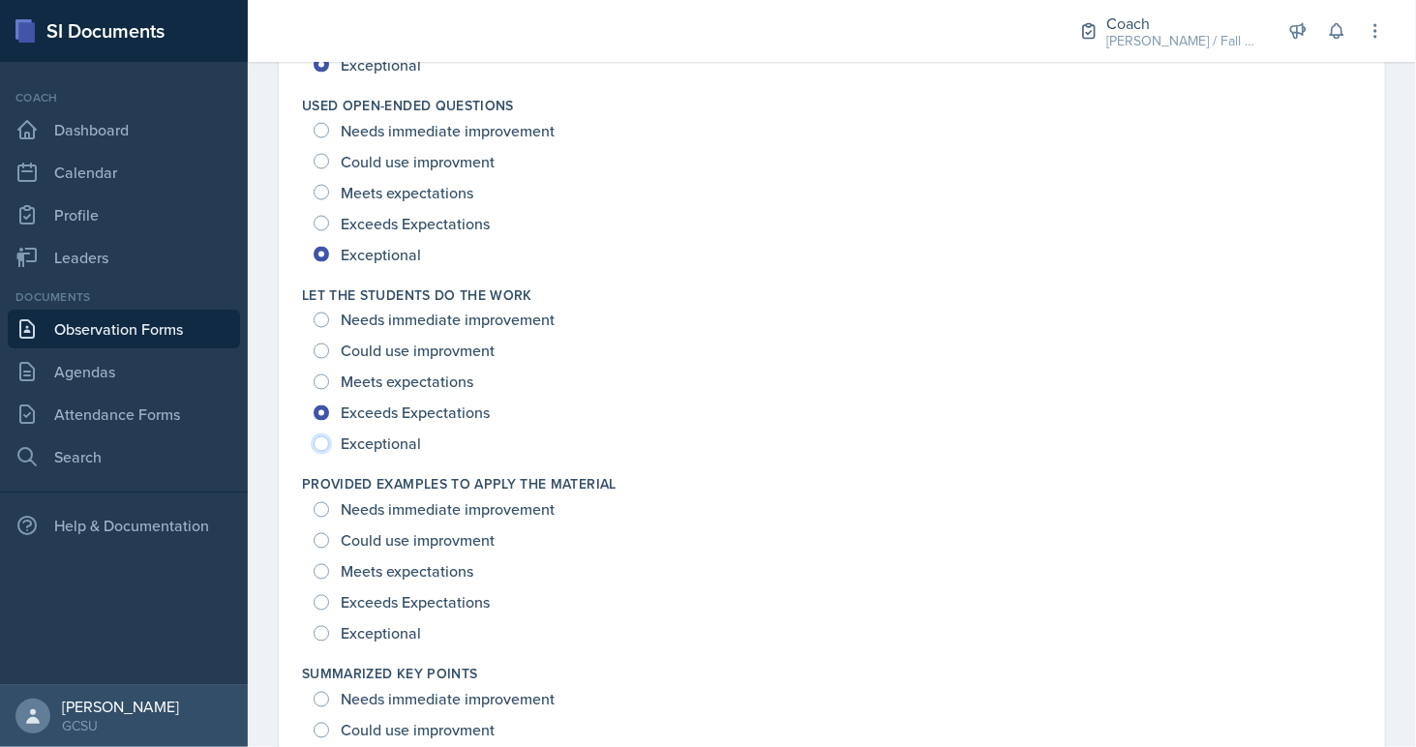
radio input "true"
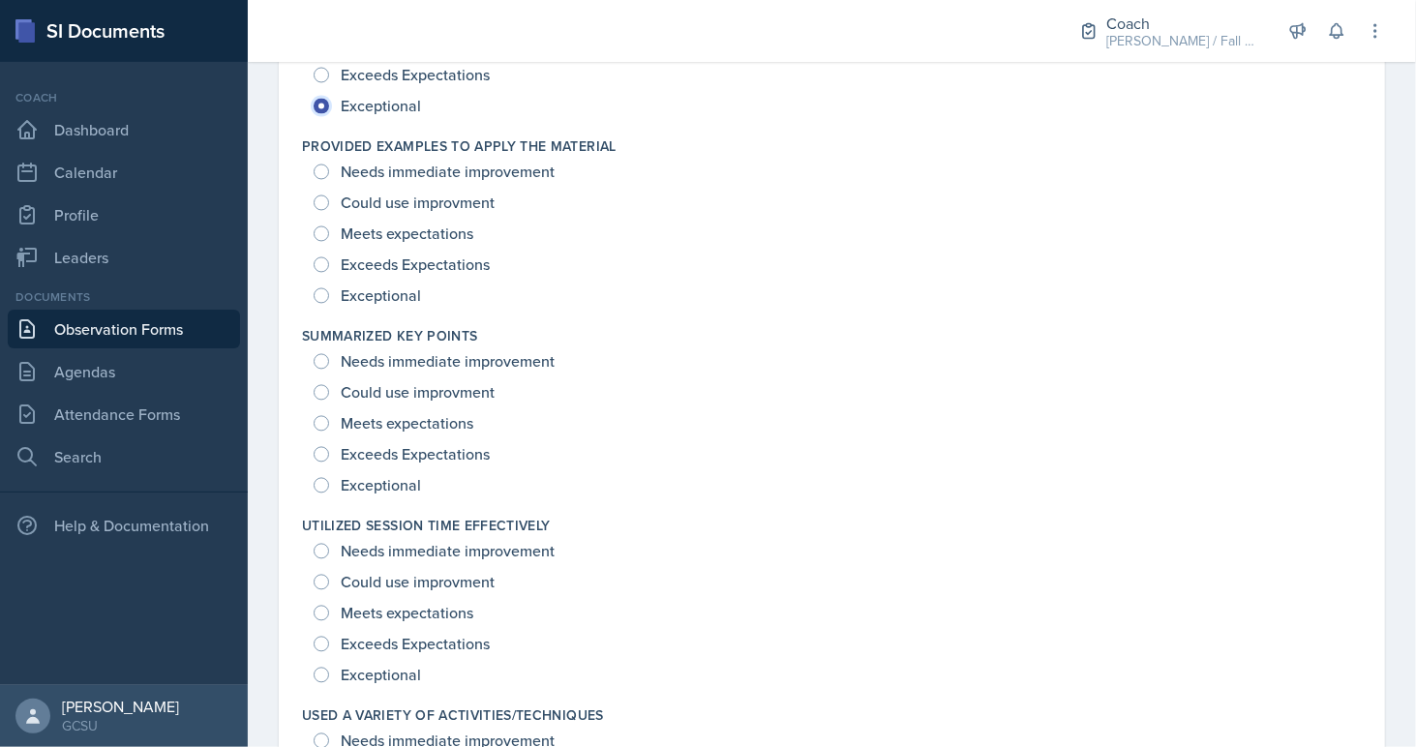
scroll to position [2214, 0]
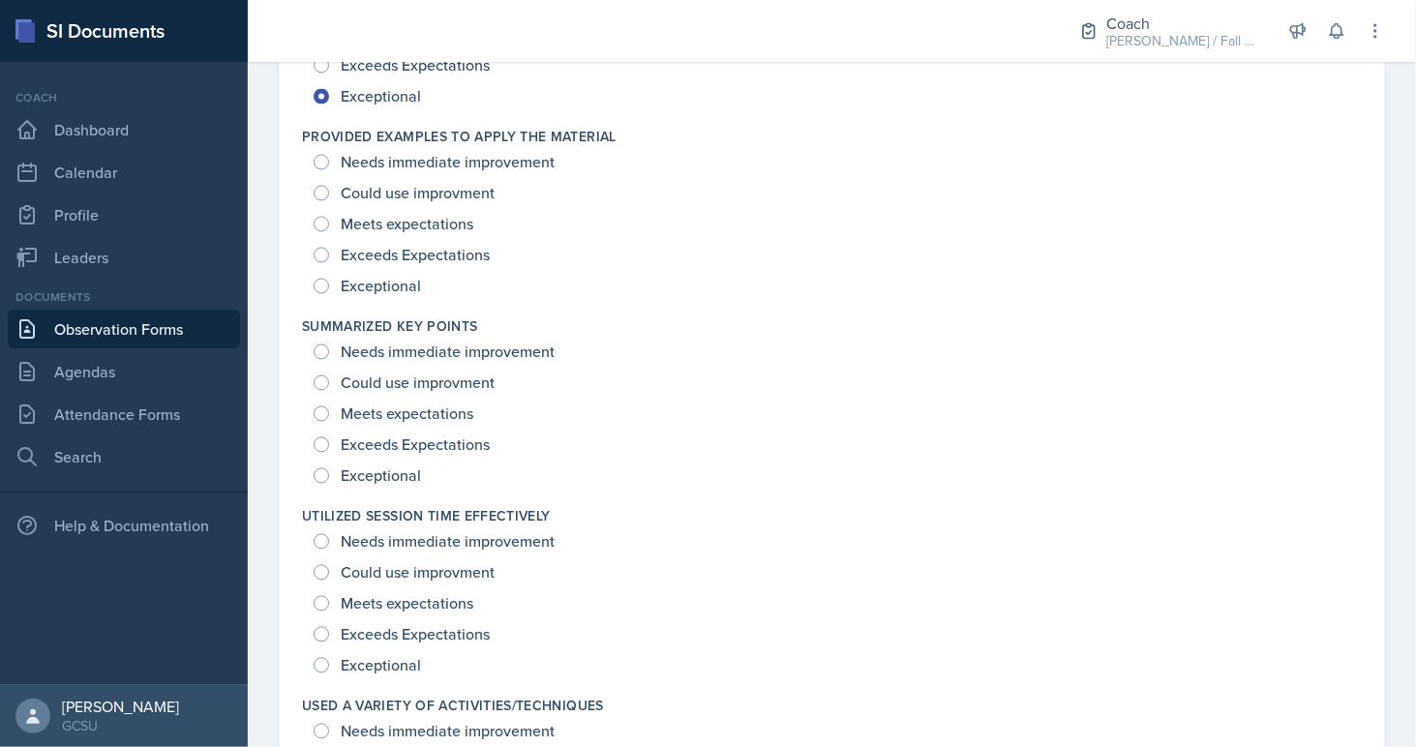
click at [411, 239] on div "Exceeds Expectations" at bounding box center [404, 254] width 180 height 31
click at [407, 258] on span "Exceeds Expectations" at bounding box center [415, 254] width 149 height 19
click at [329, 258] on input "Exceeds Expectations" at bounding box center [321, 254] width 15 height 15
radio input "true"
click at [364, 475] on span "Exceptional" at bounding box center [381, 474] width 80 height 19
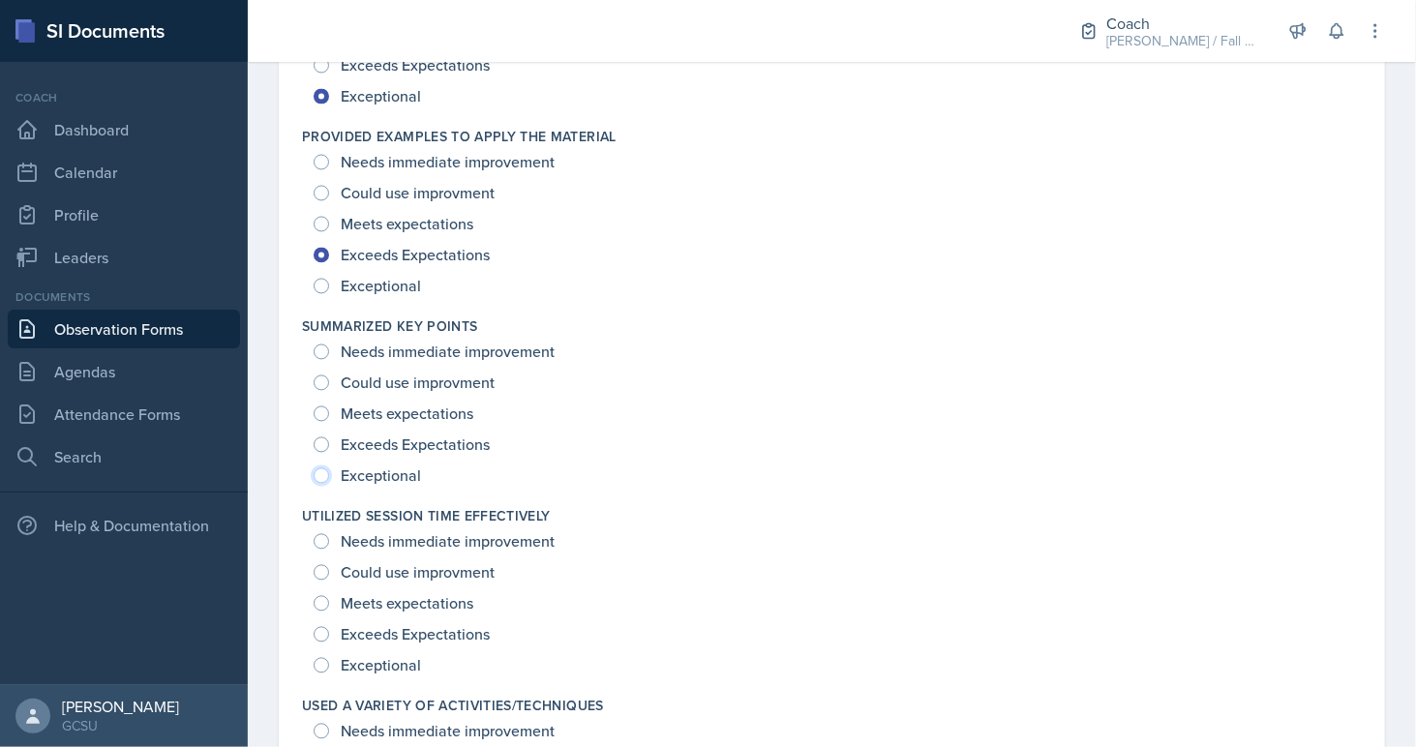
click at [329, 475] on input "Exceptional" at bounding box center [321, 474] width 15 height 15
radio input "true"
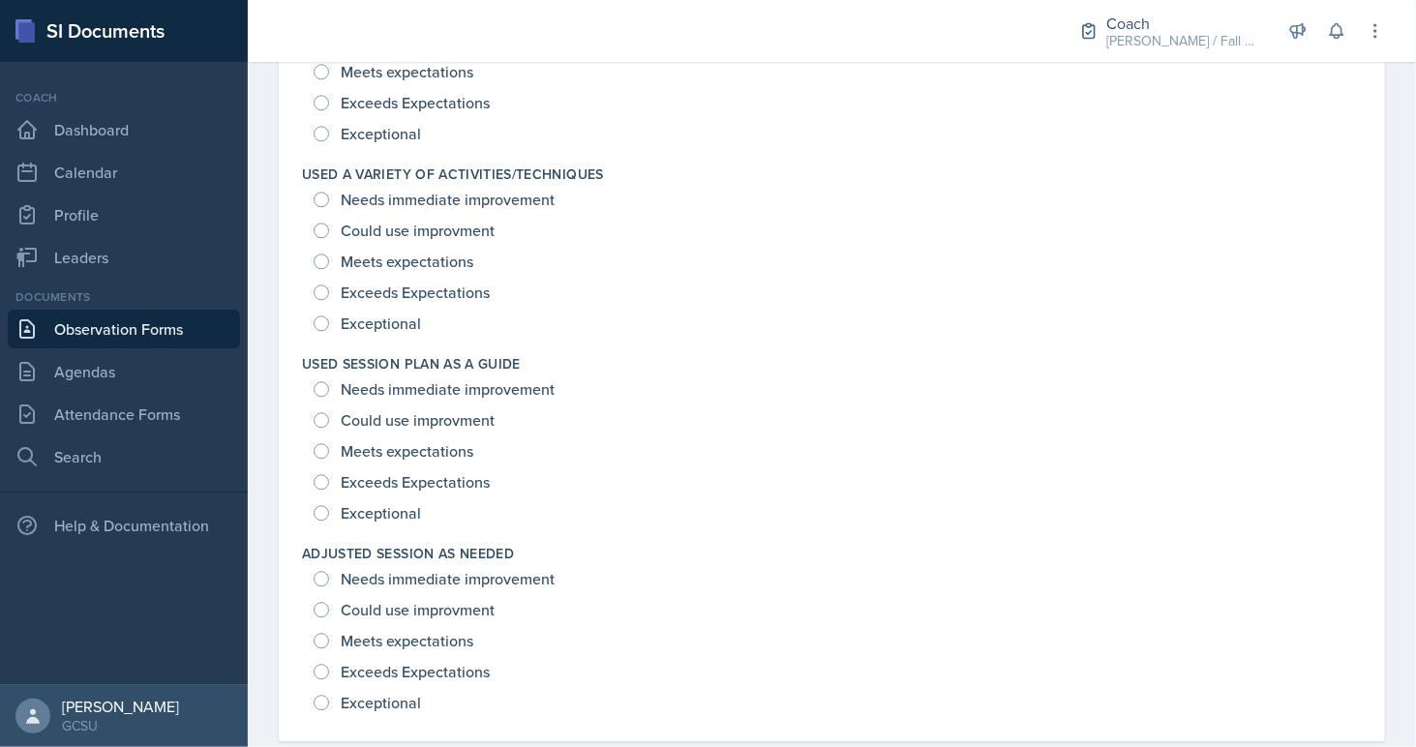
scroll to position [2775, 0]
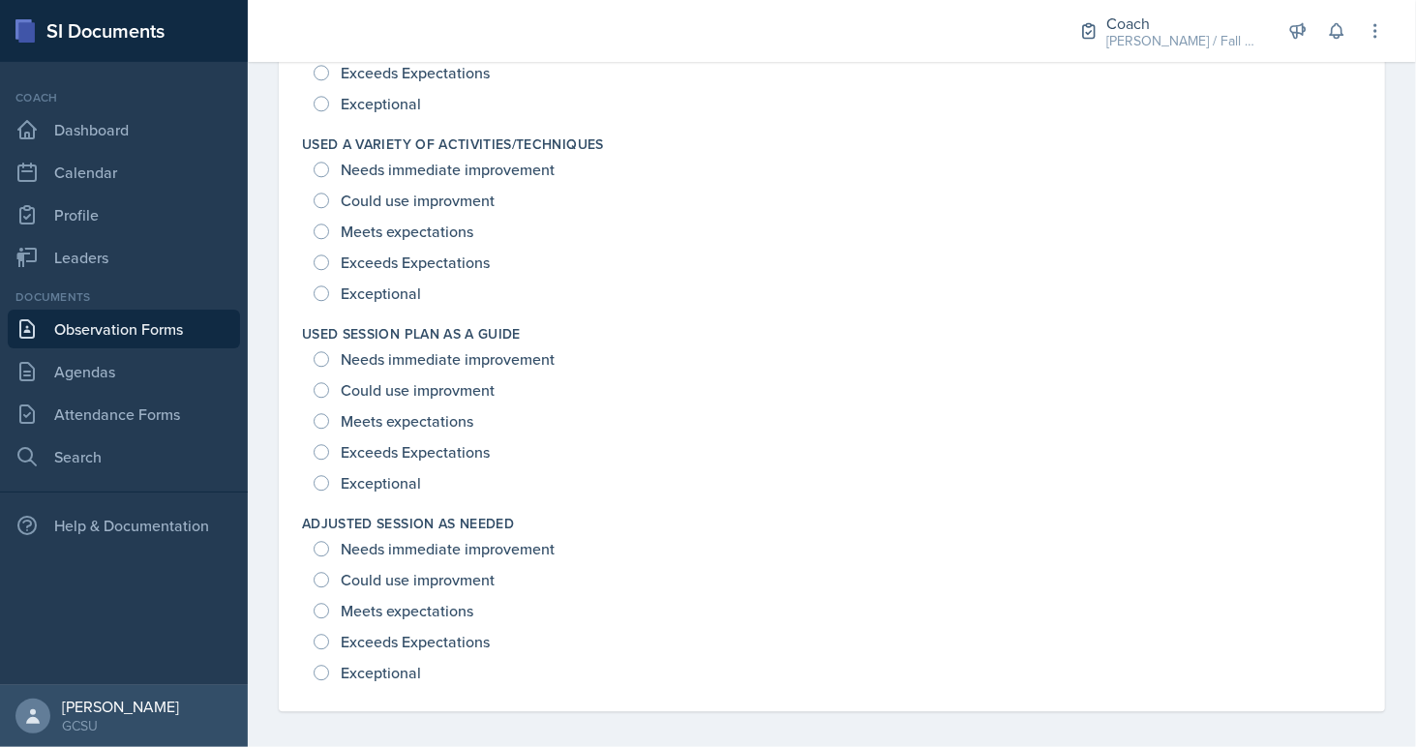
click at [378, 258] on span "Exceeds Expectations" at bounding box center [415, 262] width 149 height 19
click at [329, 258] on input "Exceeds Expectations" at bounding box center [321, 261] width 15 height 15
radio input "true"
click at [388, 222] on span "Meets expectations" at bounding box center [407, 231] width 133 height 19
click at [329, 224] on input "Meets expectations" at bounding box center [321, 231] width 15 height 15
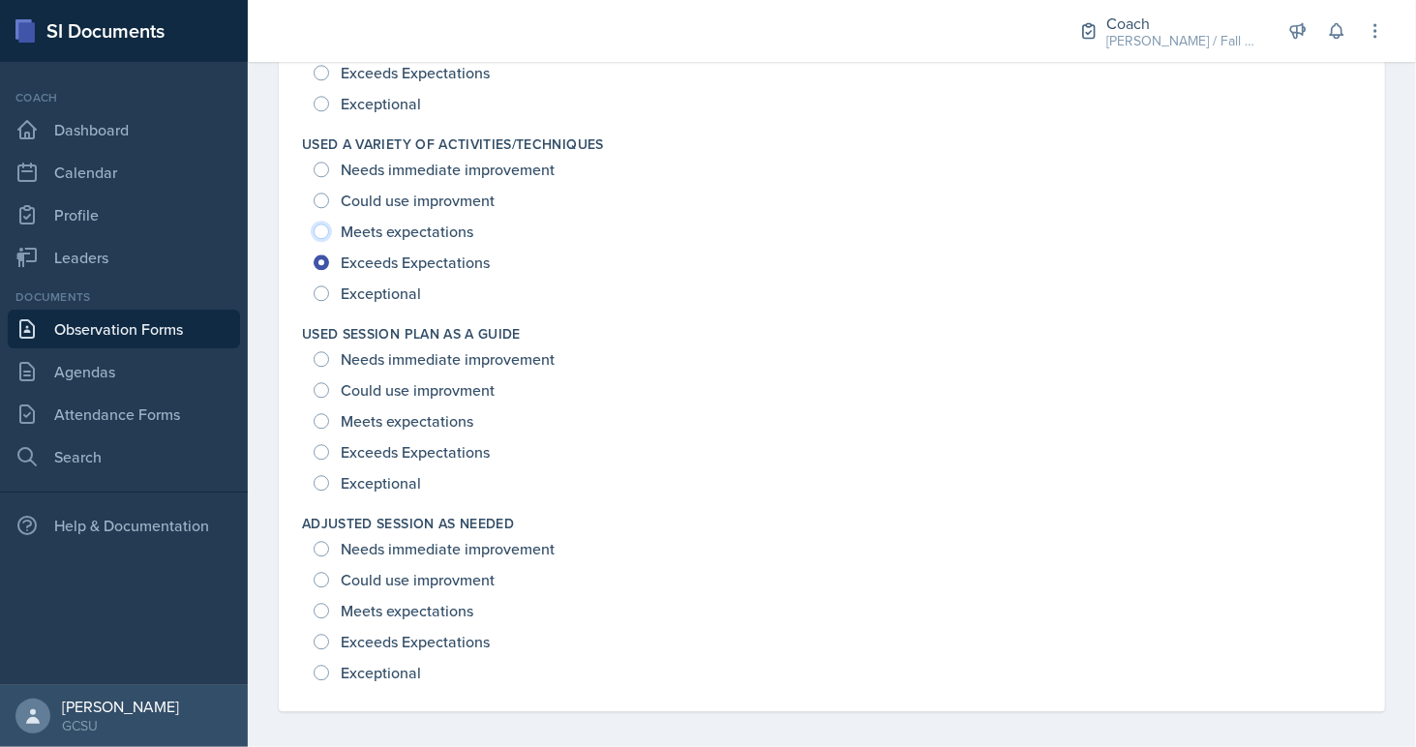
radio input "true"
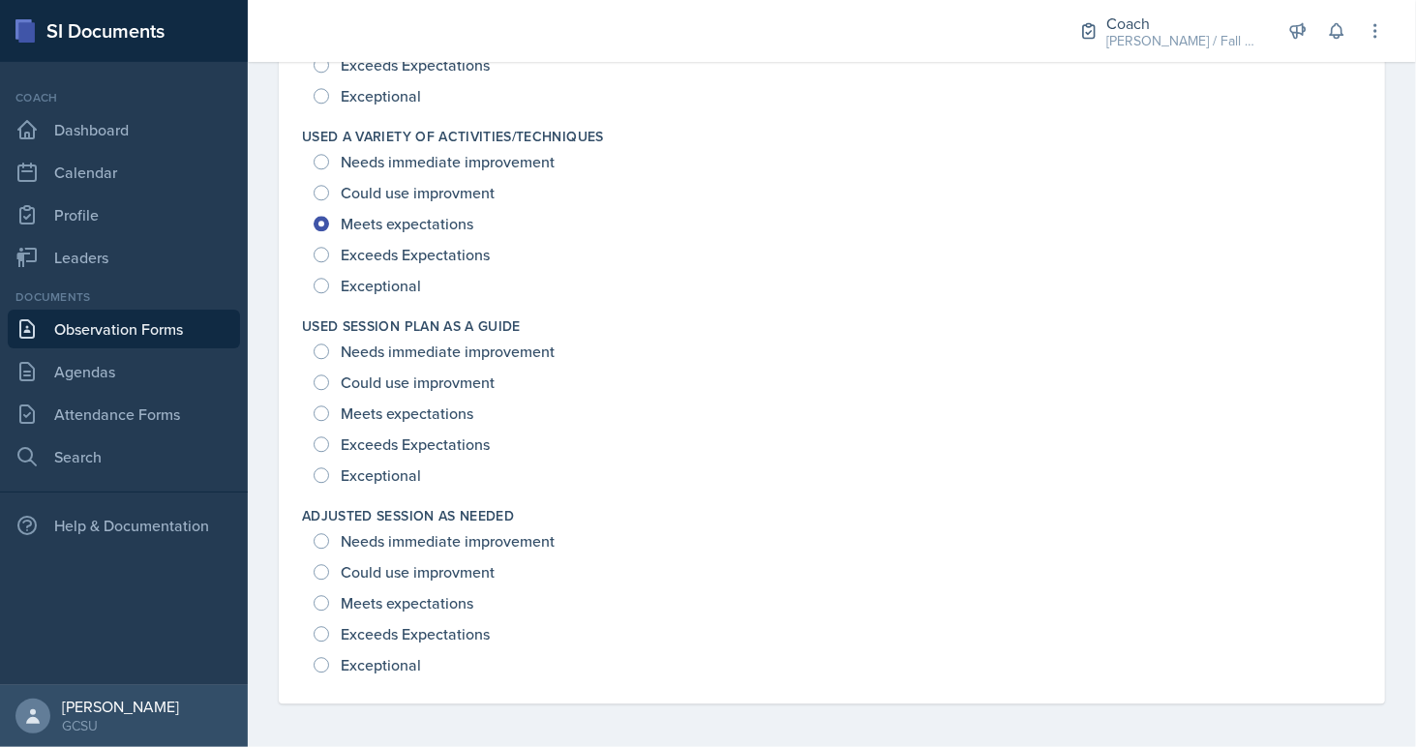
click at [396, 469] on span "Exceptional" at bounding box center [381, 474] width 80 height 19
click at [329, 469] on input "Exceptional" at bounding box center [321, 474] width 15 height 15
radio input "true"
click at [388, 669] on span "Exceptional" at bounding box center [381, 664] width 80 height 19
click at [329, 669] on input "Exceptional" at bounding box center [321, 664] width 15 height 15
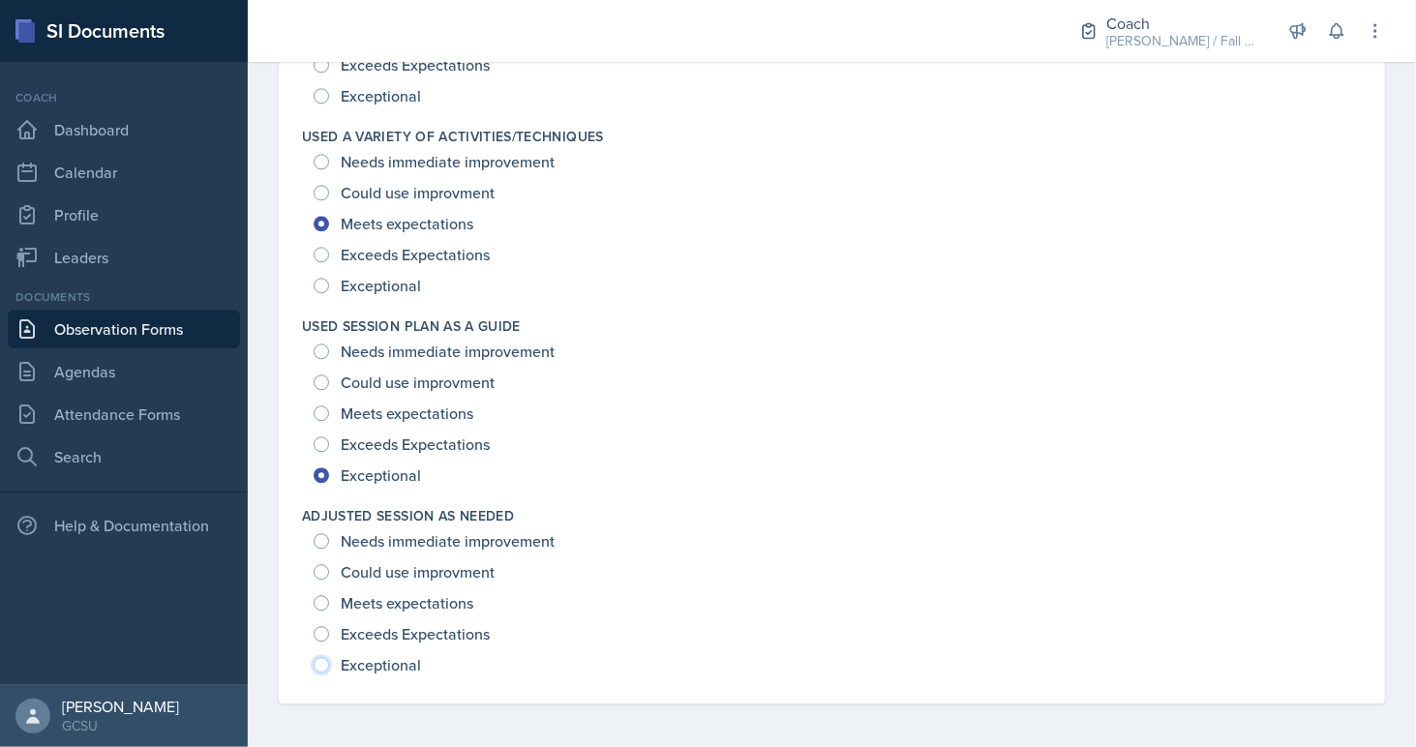
radio input "true"
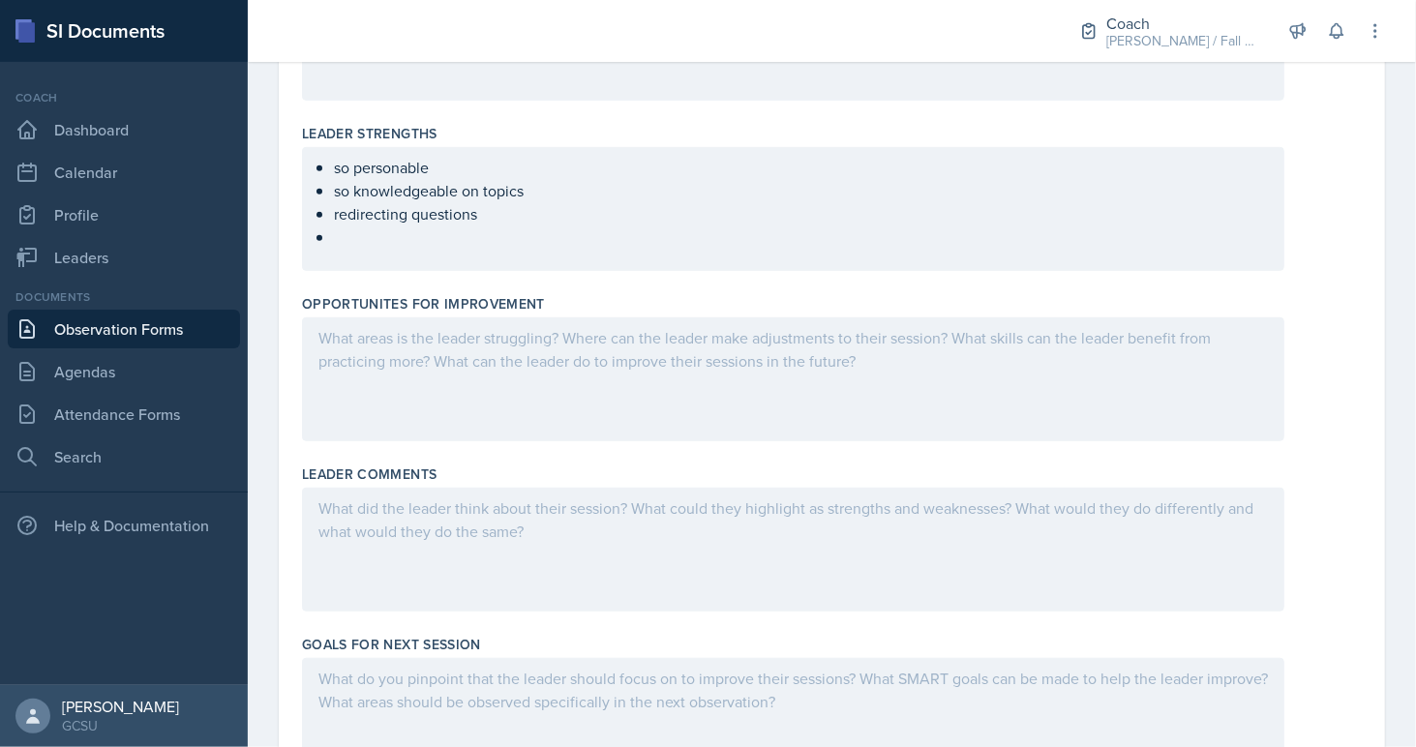
scroll to position [613, 0]
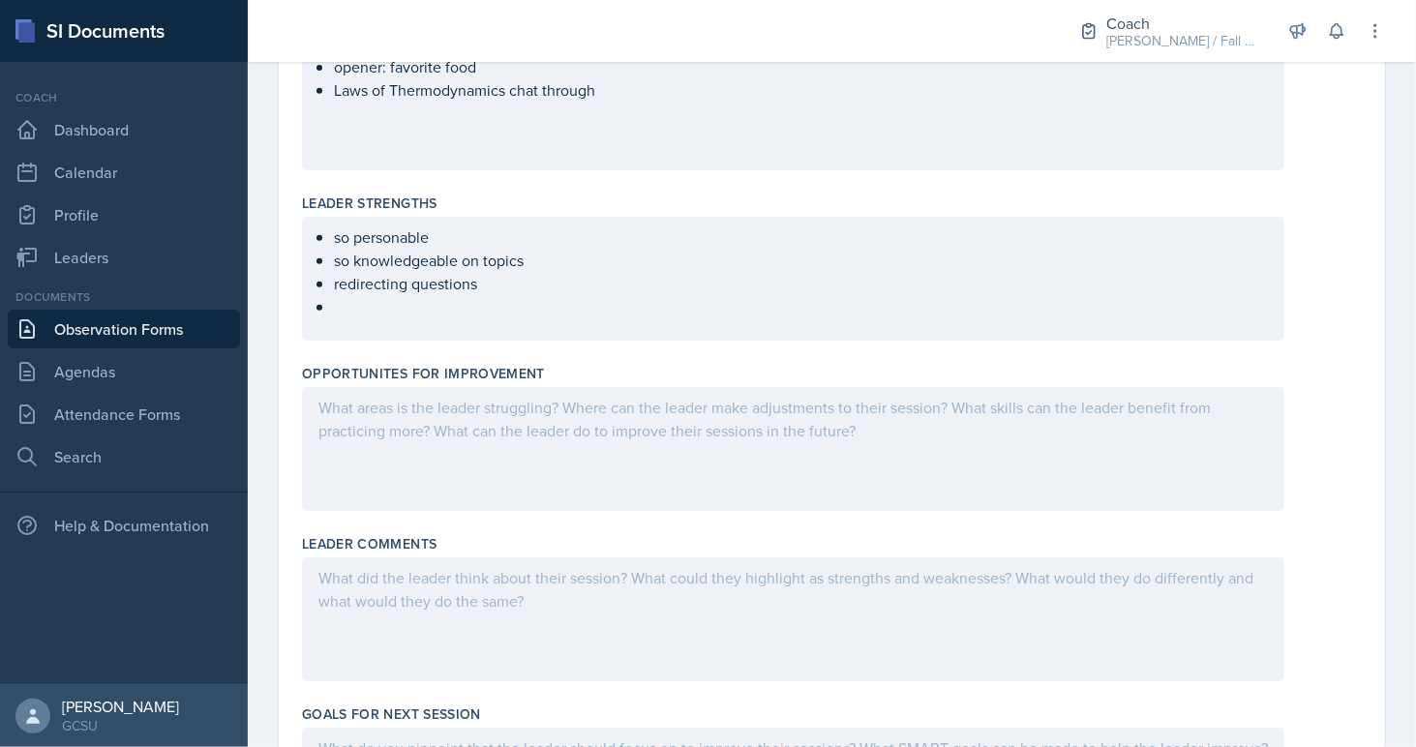
click at [486, 444] on div at bounding box center [793, 449] width 982 height 124
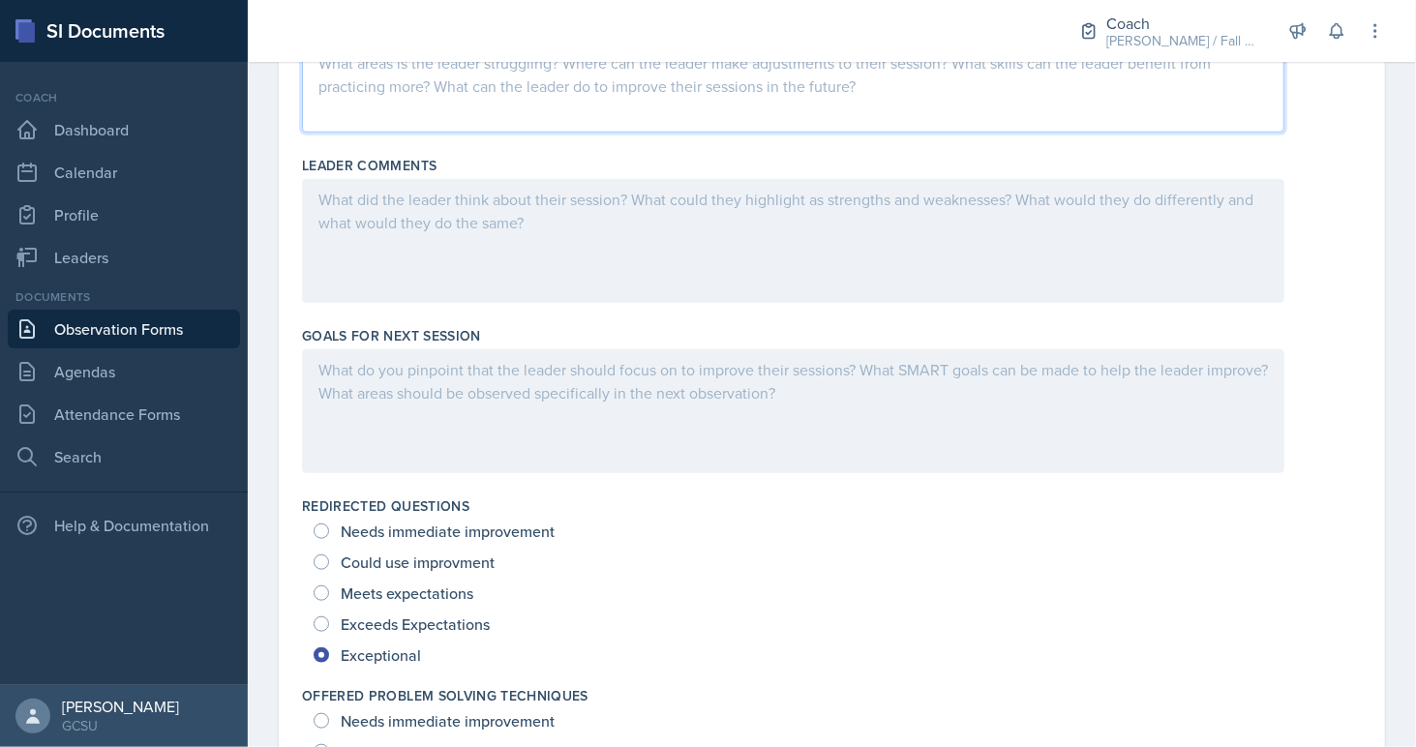
click at [477, 404] on div at bounding box center [793, 411] width 982 height 124
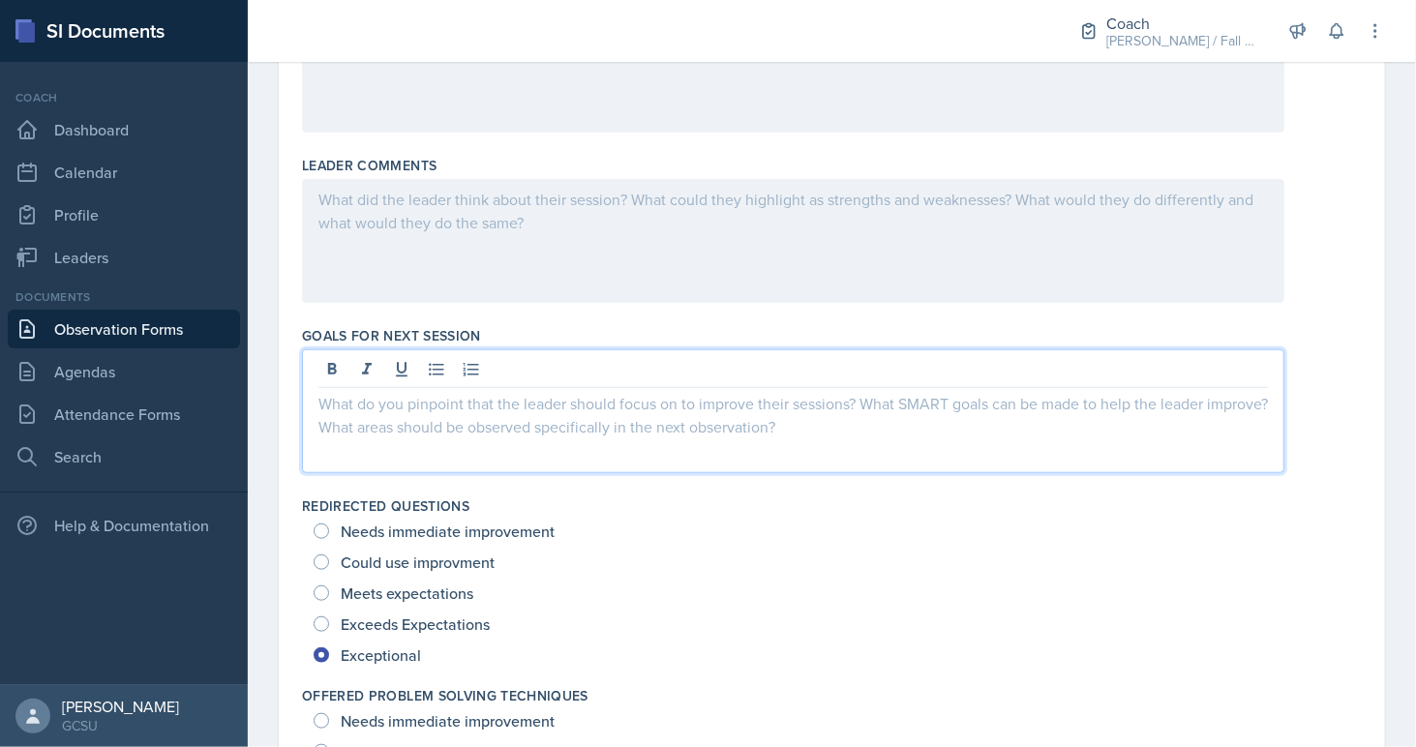
scroll to position [897, 0]
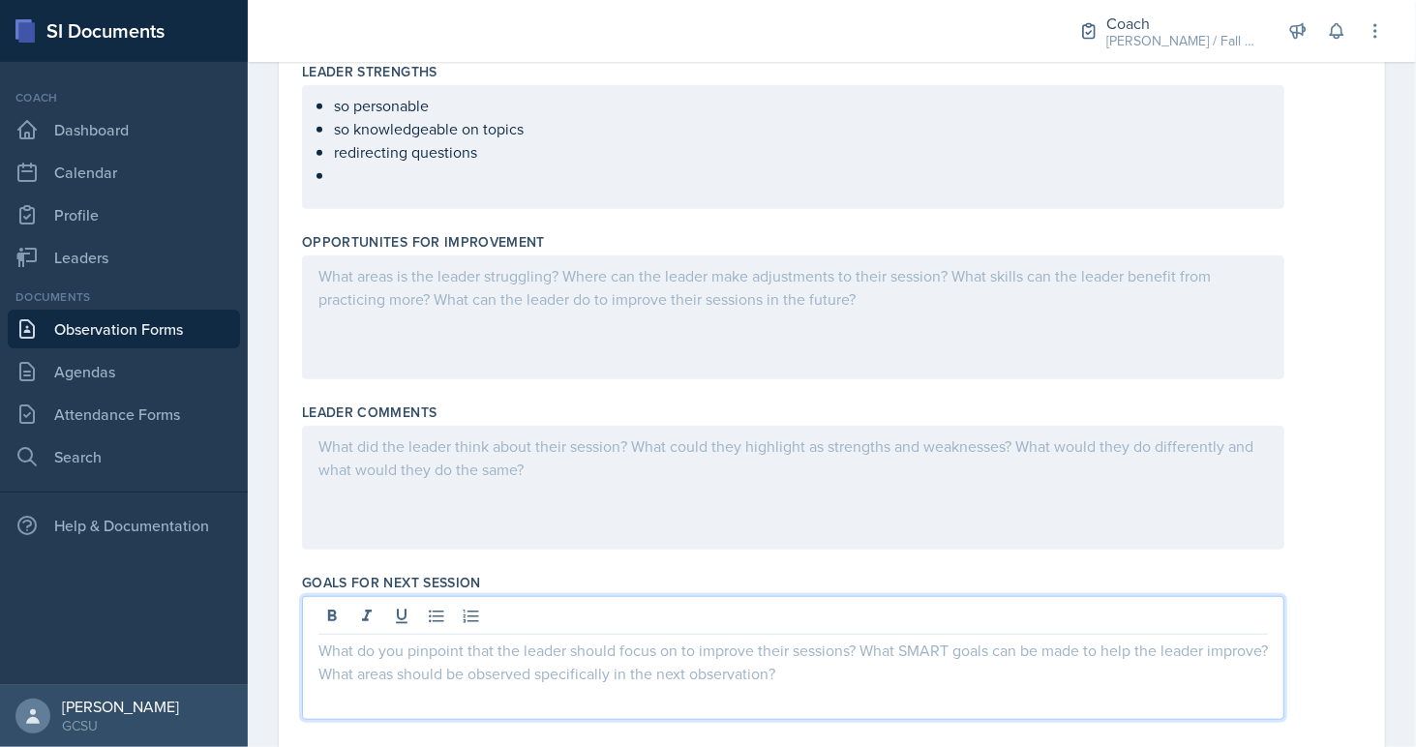
click at [398, 332] on div at bounding box center [793, 317] width 982 height 124
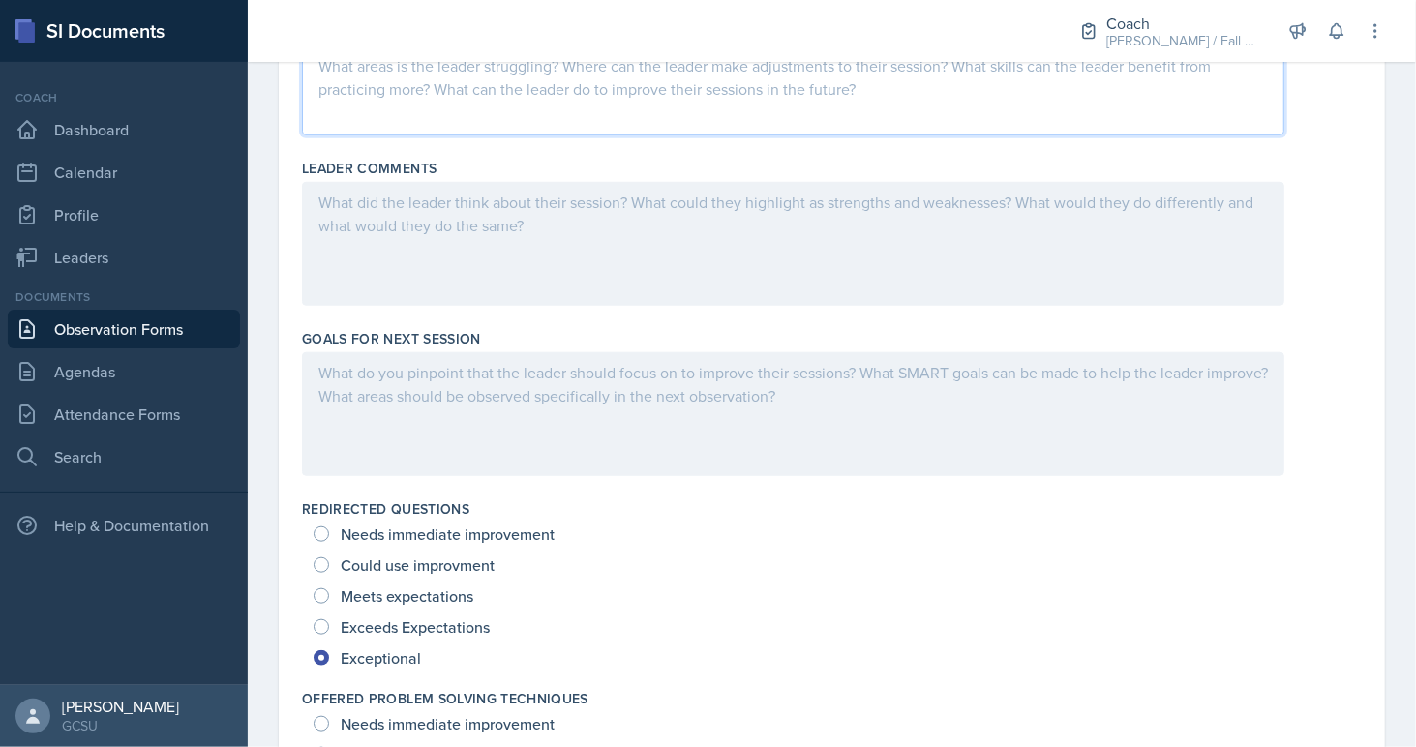
click at [453, 391] on div at bounding box center [793, 414] width 982 height 124
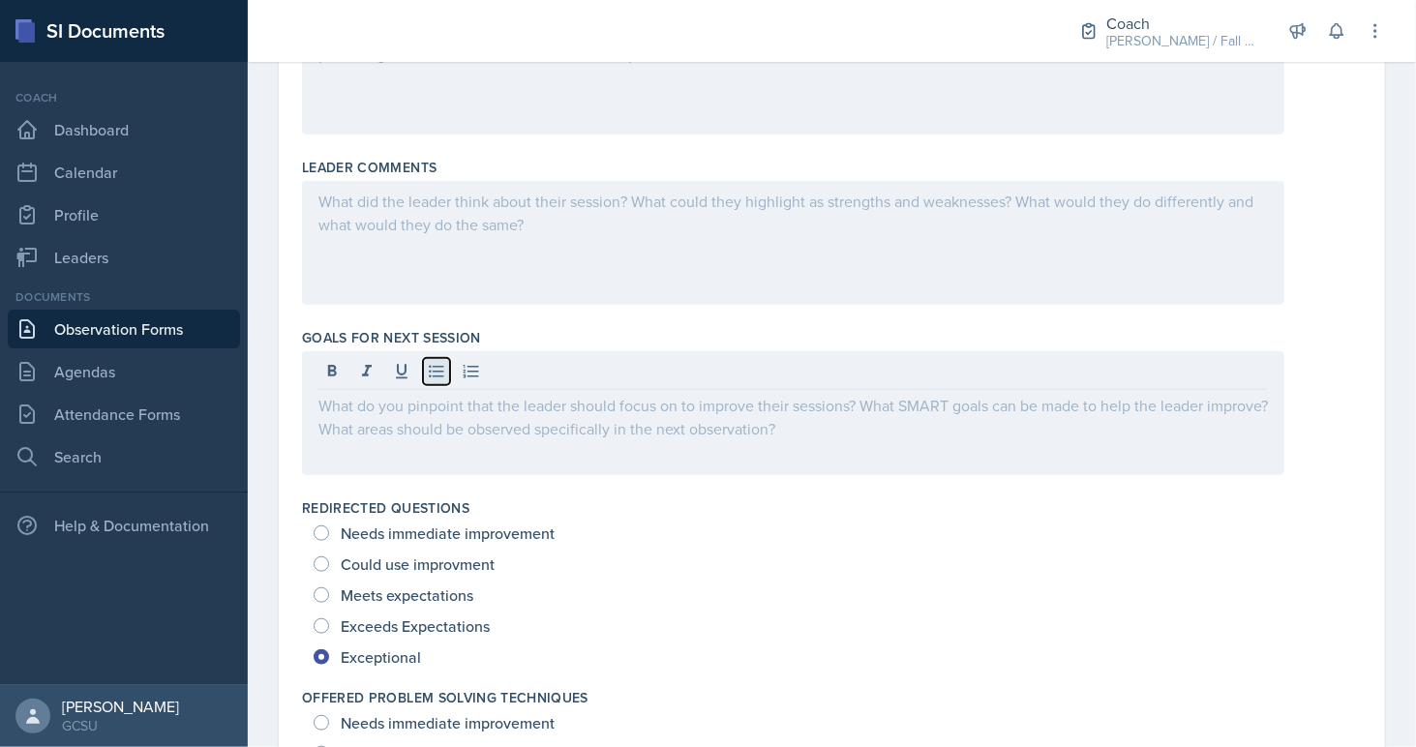
click at [443, 366] on icon at bounding box center [436, 371] width 19 height 19
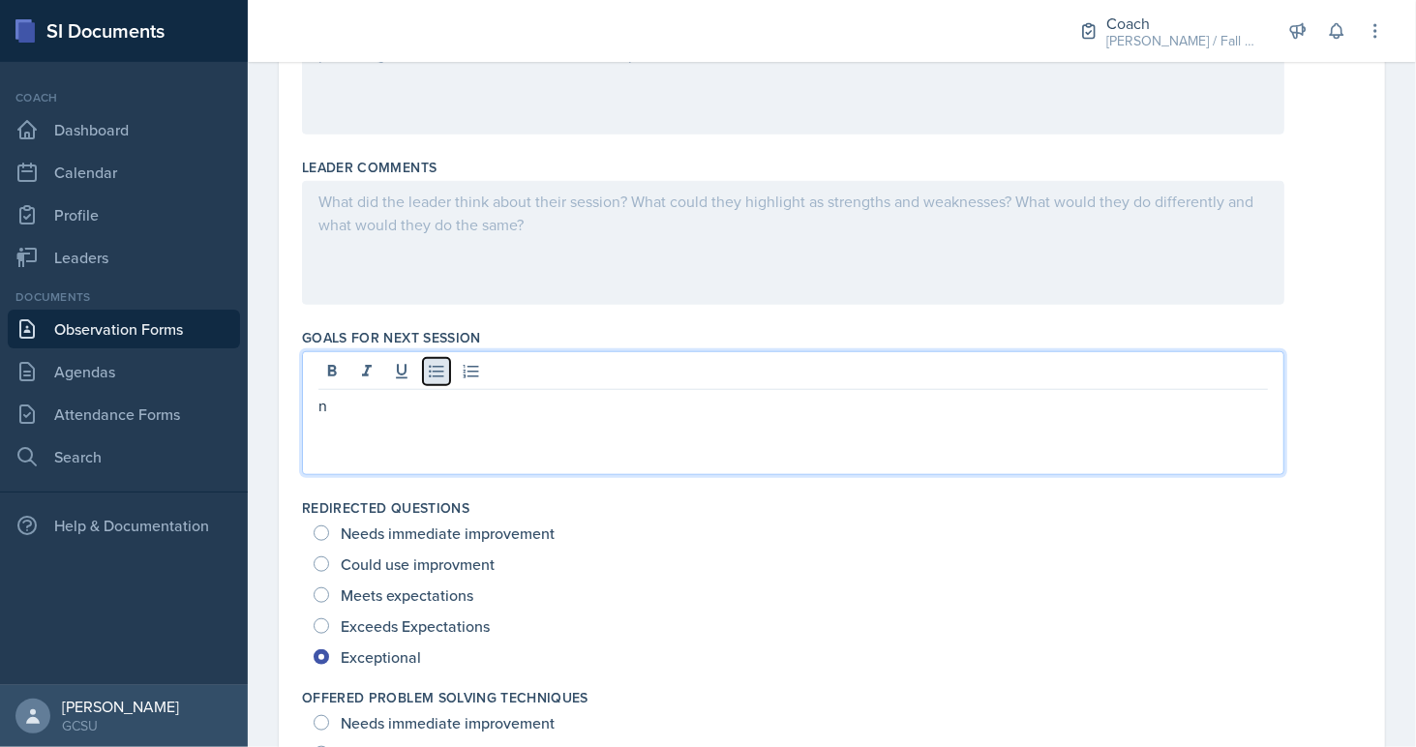
click at [443, 366] on icon at bounding box center [436, 371] width 19 height 19
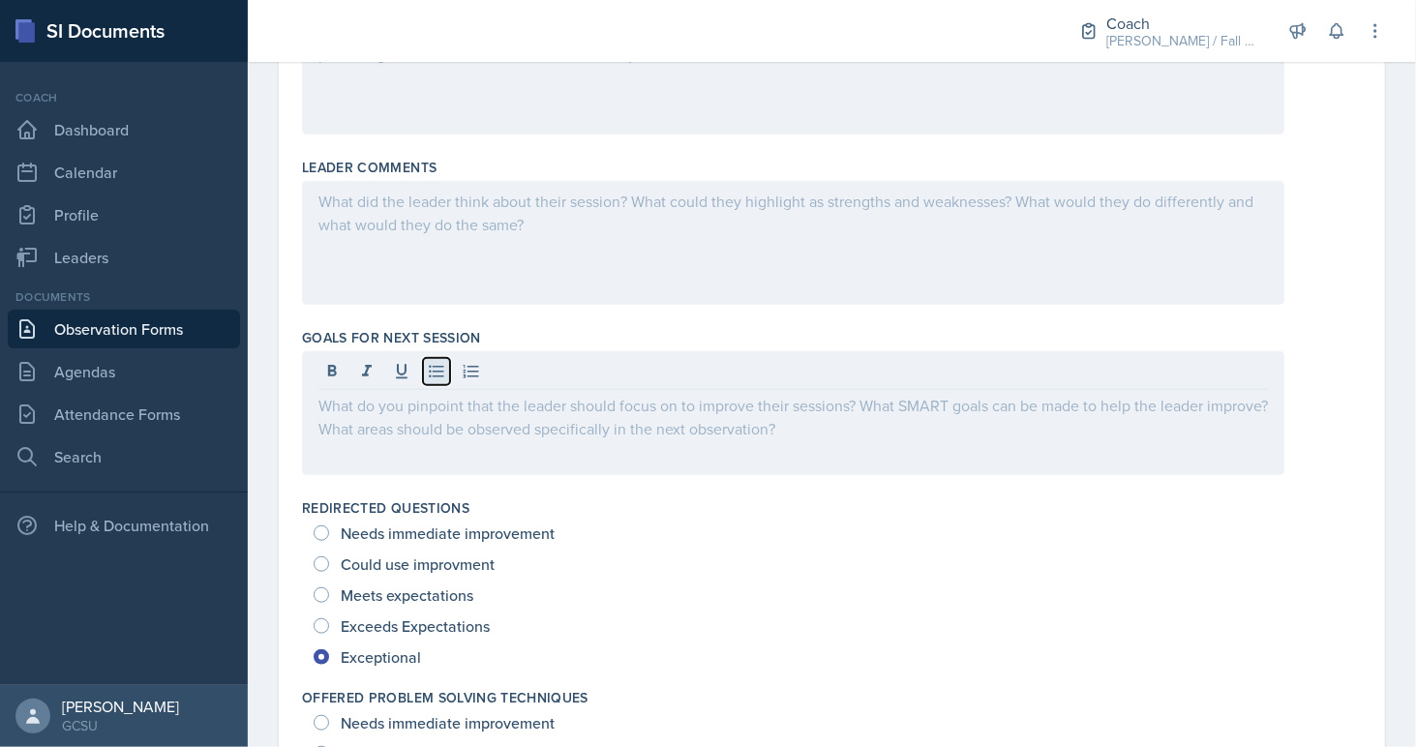
click at [443, 366] on icon at bounding box center [436, 371] width 19 height 19
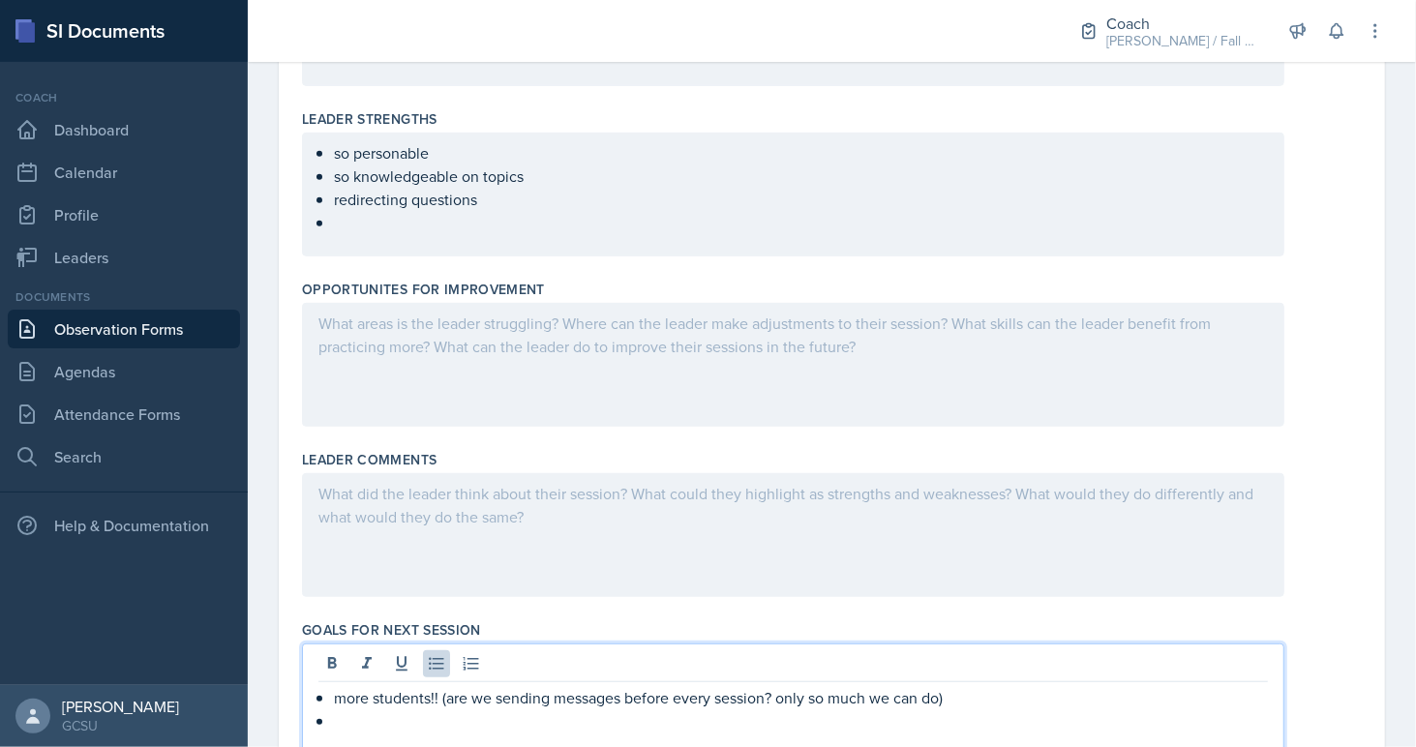
scroll to position [538, 0]
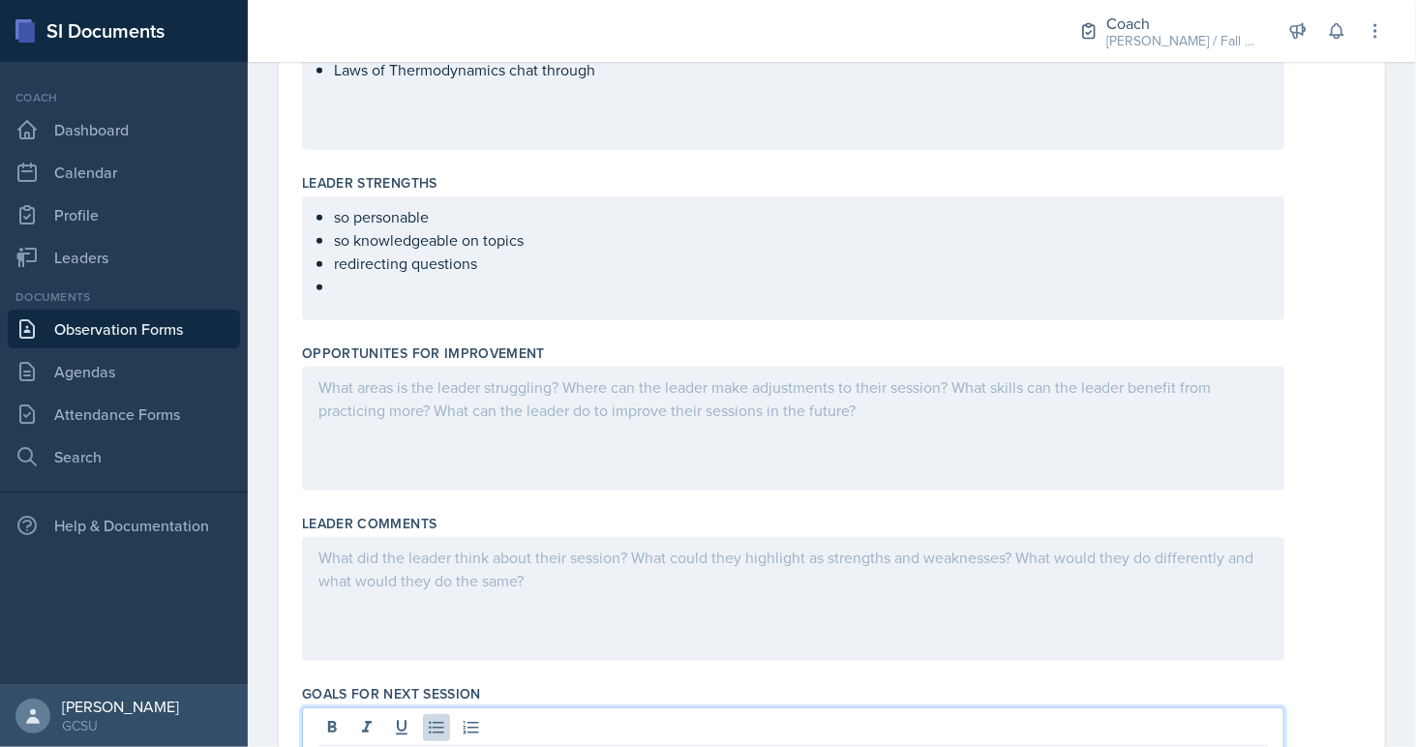
click at [353, 314] on div "so personable so knowledgeable on topics redirecting questions" at bounding box center [793, 258] width 982 height 124
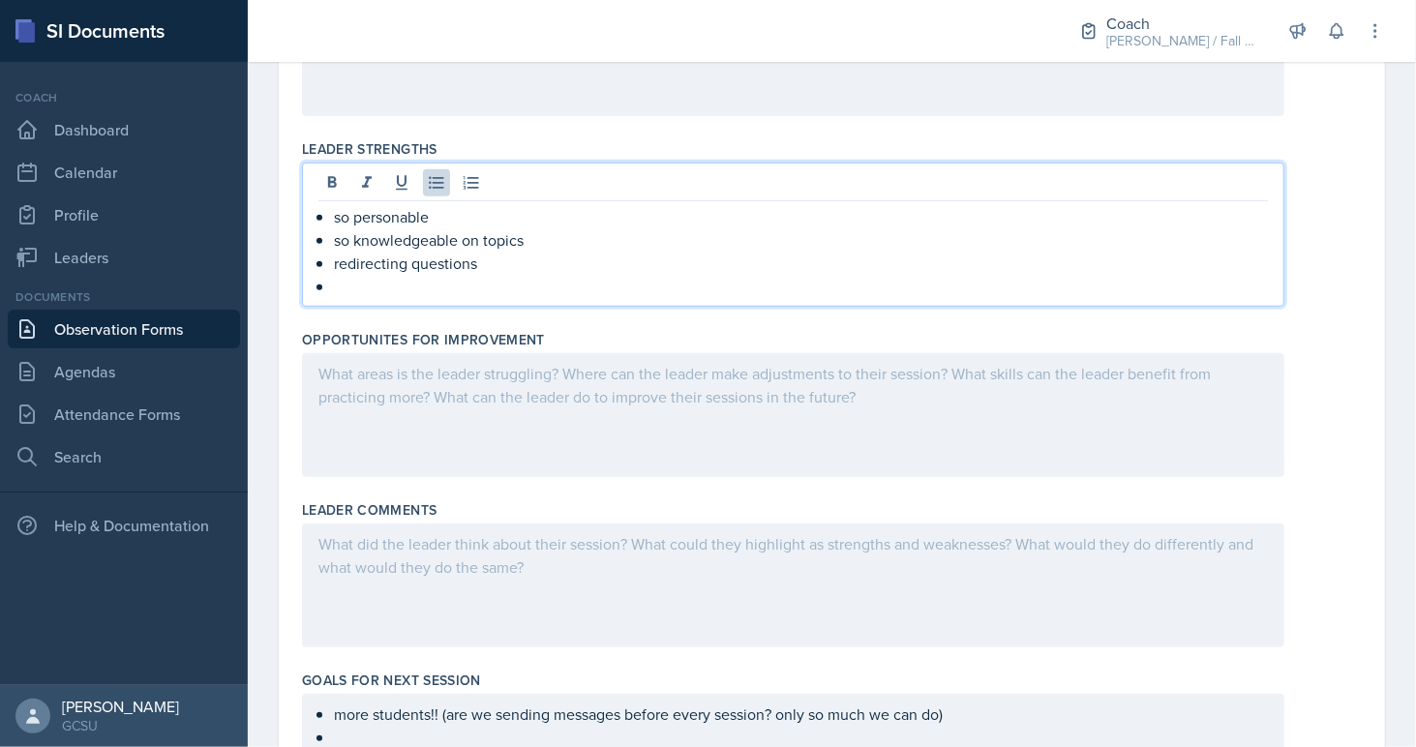
click at [353, 288] on p at bounding box center [801, 286] width 934 height 23
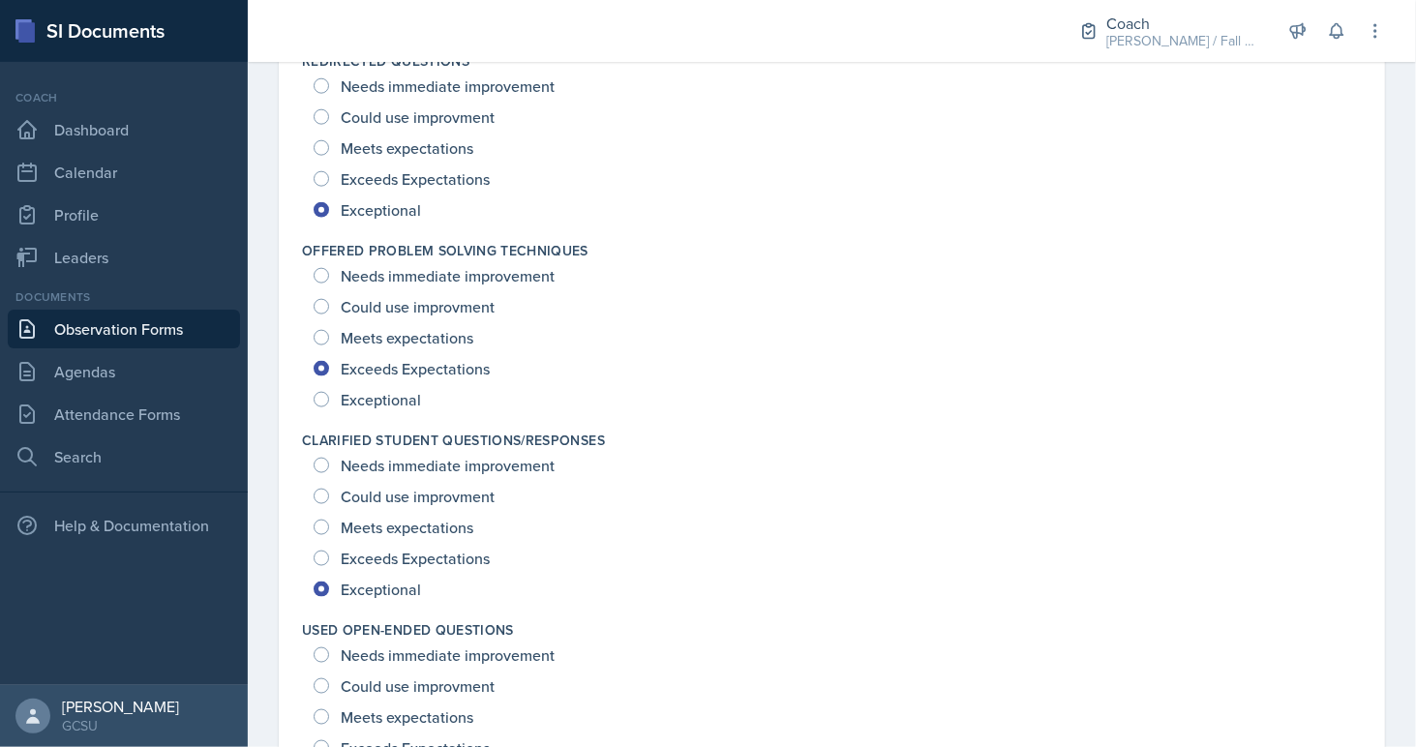
scroll to position [1367, 0]
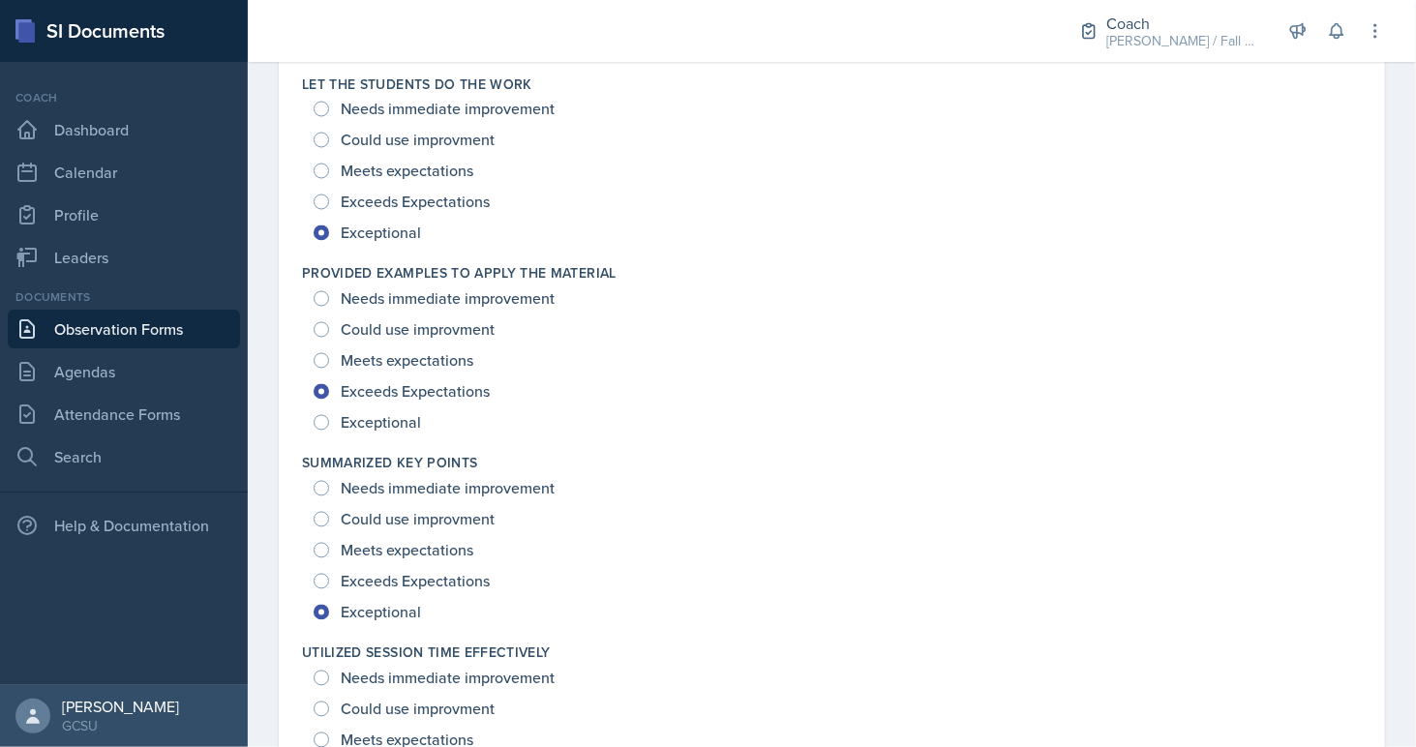
click at [396, 434] on div "Provided Examples To Apply The Material Needs immediate improvement Could use i…" at bounding box center [832, 351] width 1060 height 190
click at [396, 434] on div "Provided Examples To Apply The Material Needs immediate improvement Could use i…" at bounding box center [832, 350] width 1060 height 190
click at [380, 406] on div "Exceptional" at bounding box center [369, 421] width 111 height 31
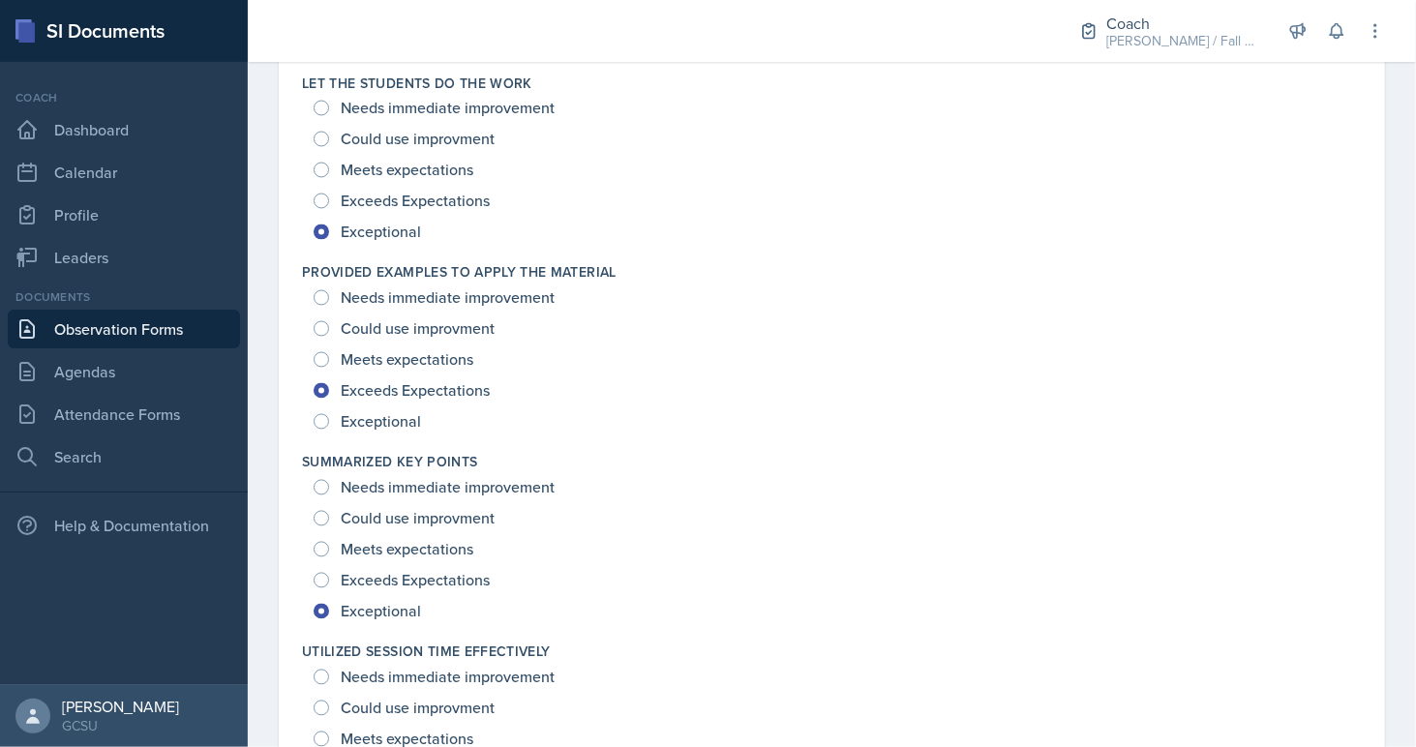
click at [363, 422] on span "Exceptional" at bounding box center [381, 421] width 80 height 19
click at [329, 422] on input "Exceptional" at bounding box center [321, 421] width 15 height 15
radio input "true"
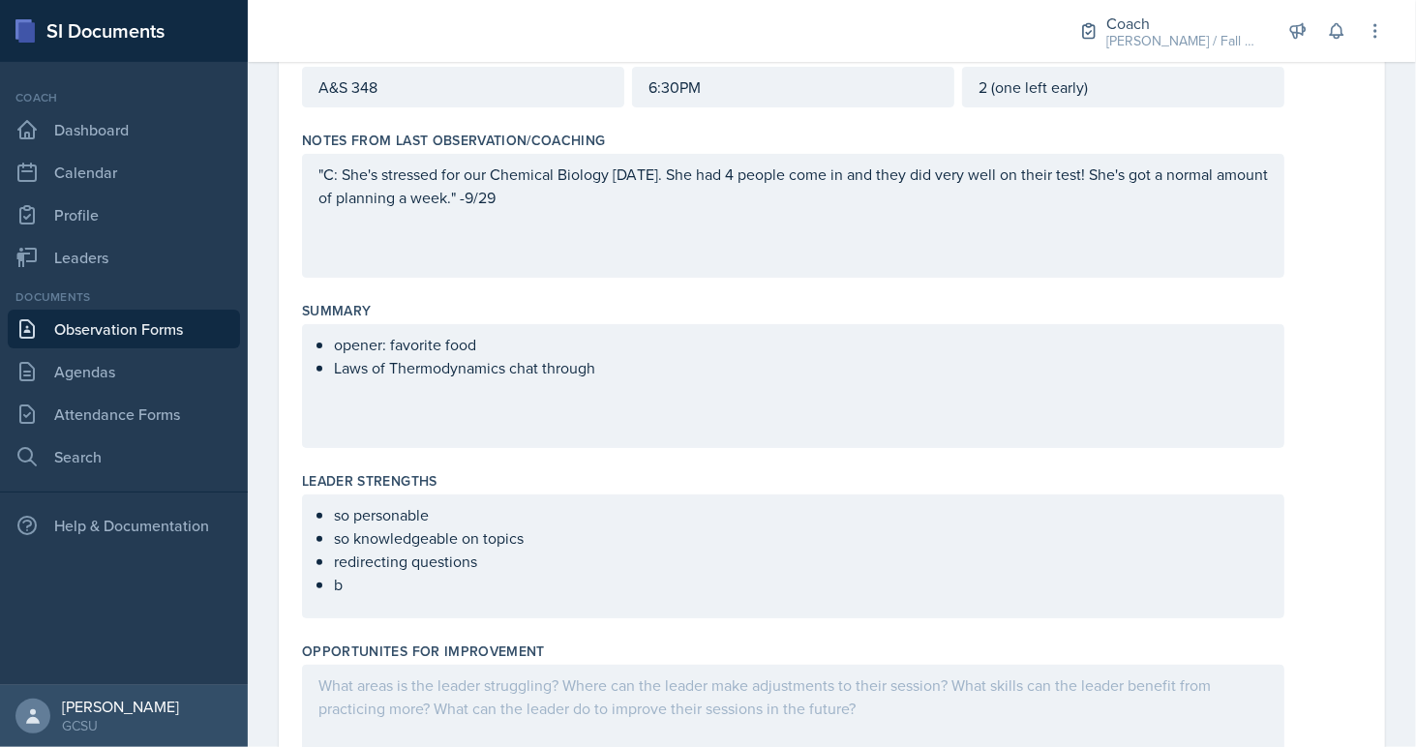
scroll to position [56, 0]
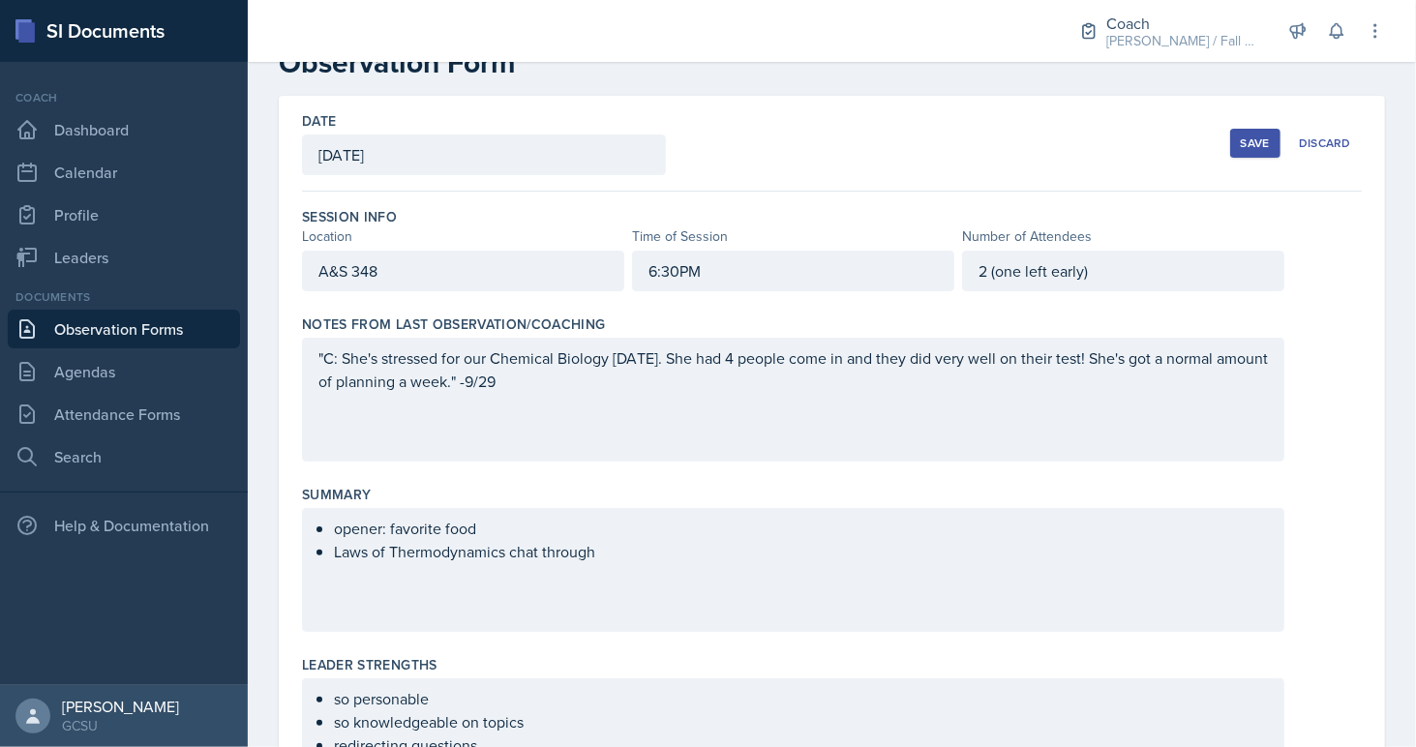
click at [625, 403] on div ""C: She's stressed for our Chemical Biology on Wednesday. She had 4 people come…" at bounding box center [792, 381] width 949 height 70
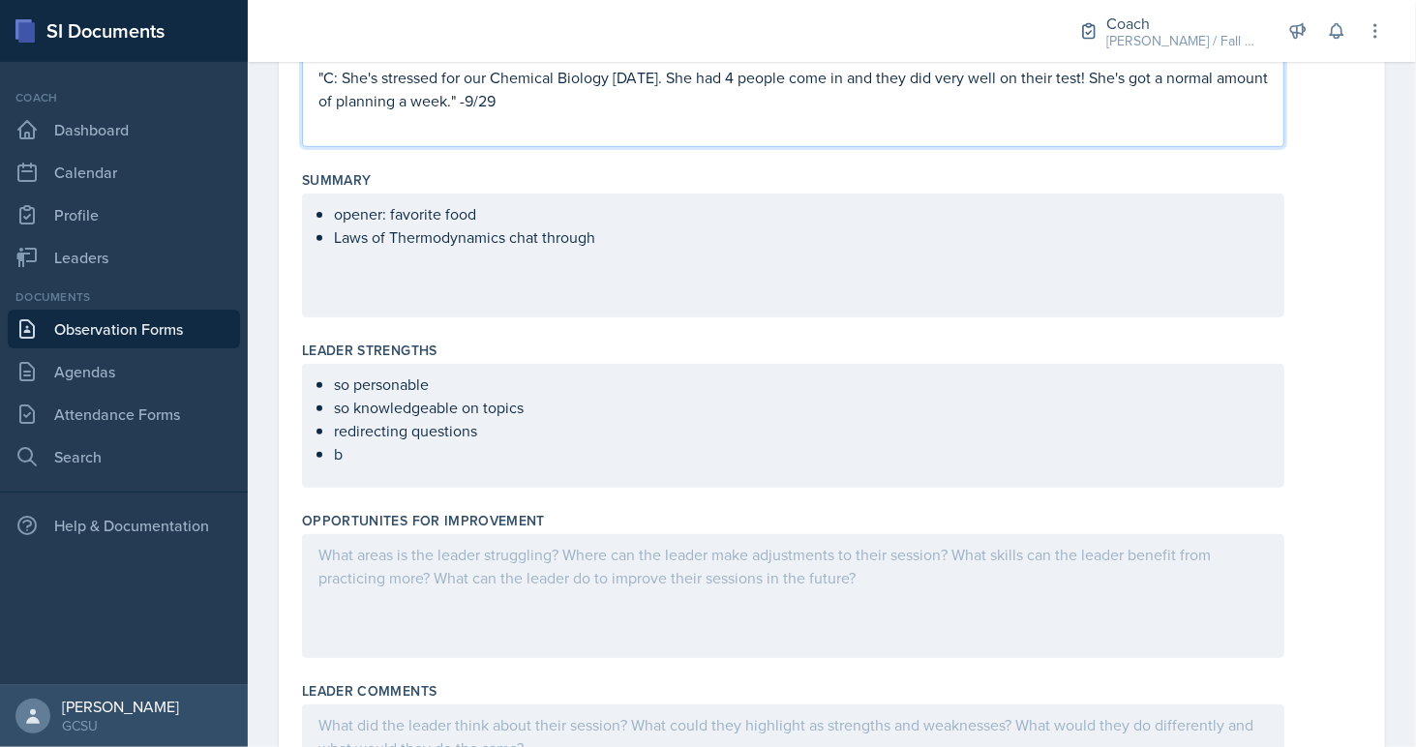
click at [588, 317] on div "Summary opener: favorite food Laws of Thermodynamics chat through" at bounding box center [832, 248] width 1060 height 170
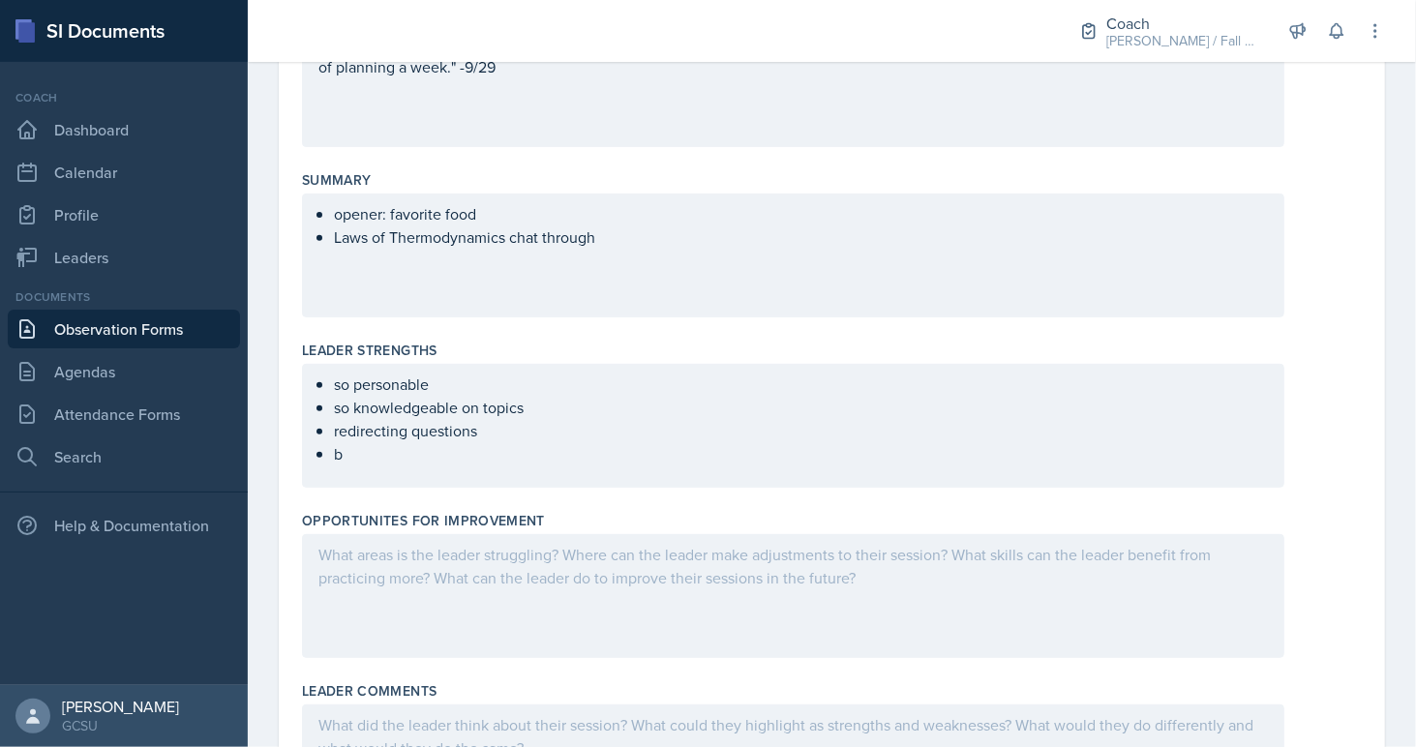
scroll to position [337, 0]
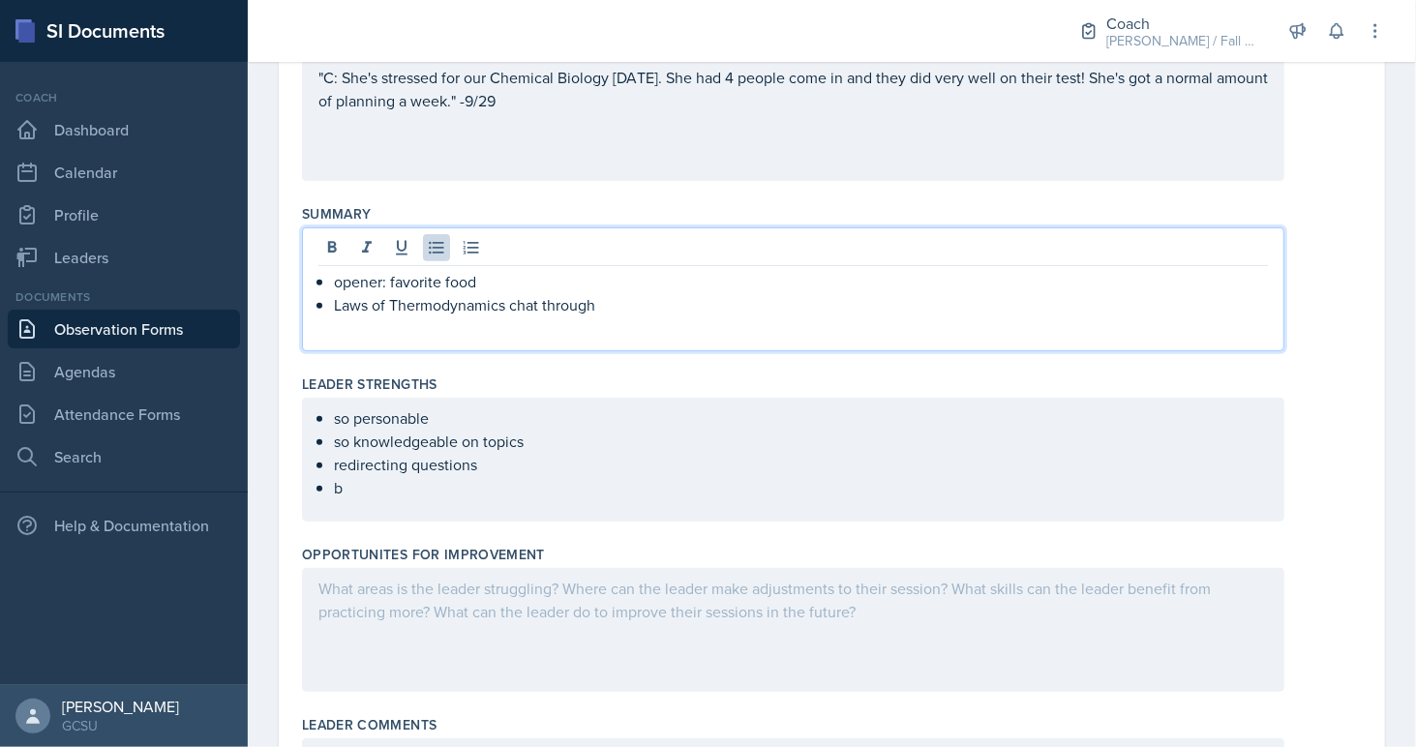
click at [623, 270] on div "opener: favorite food Laws of Thermodynamics chat through" at bounding box center [792, 293] width 949 height 46
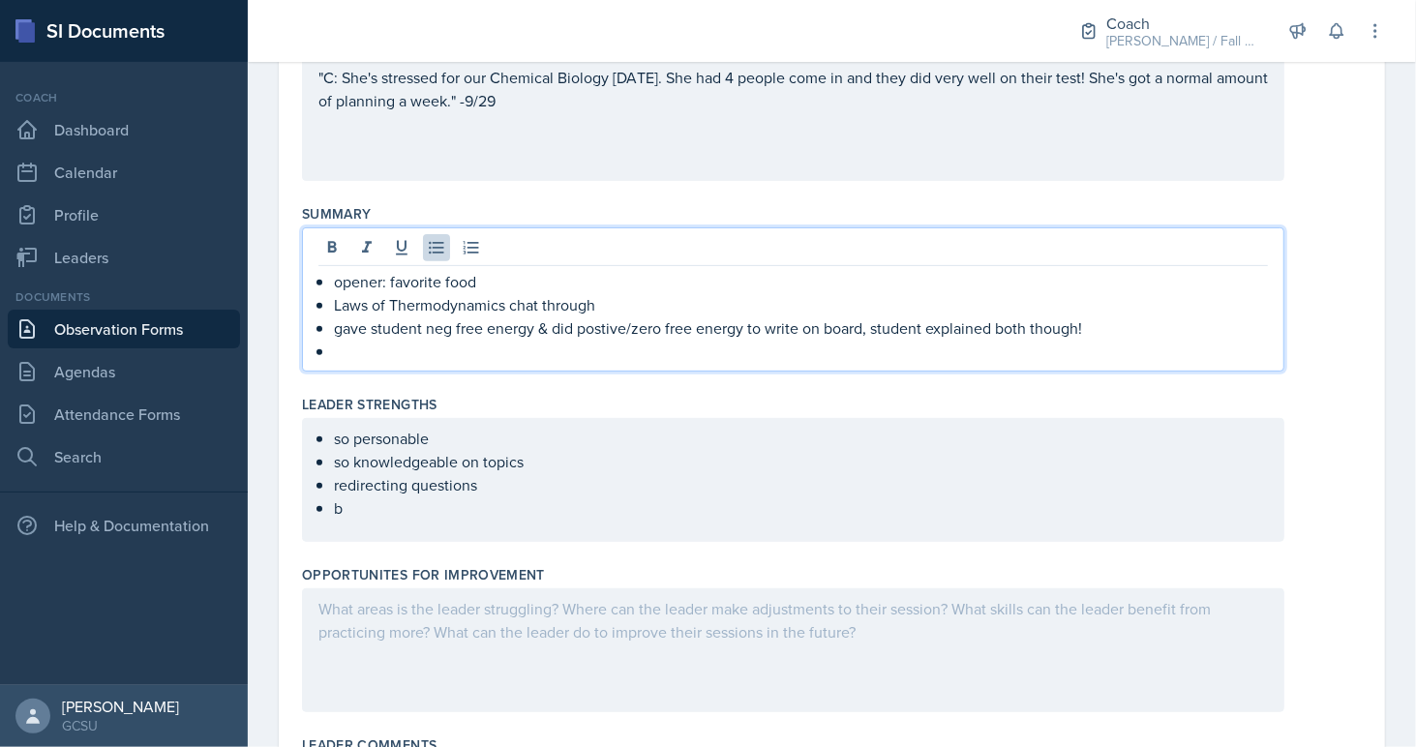
click at [397, 528] on div "so personable so knowledgeable on topics redirecting questions b" at bounding box center [793, 480] width 982 height 124
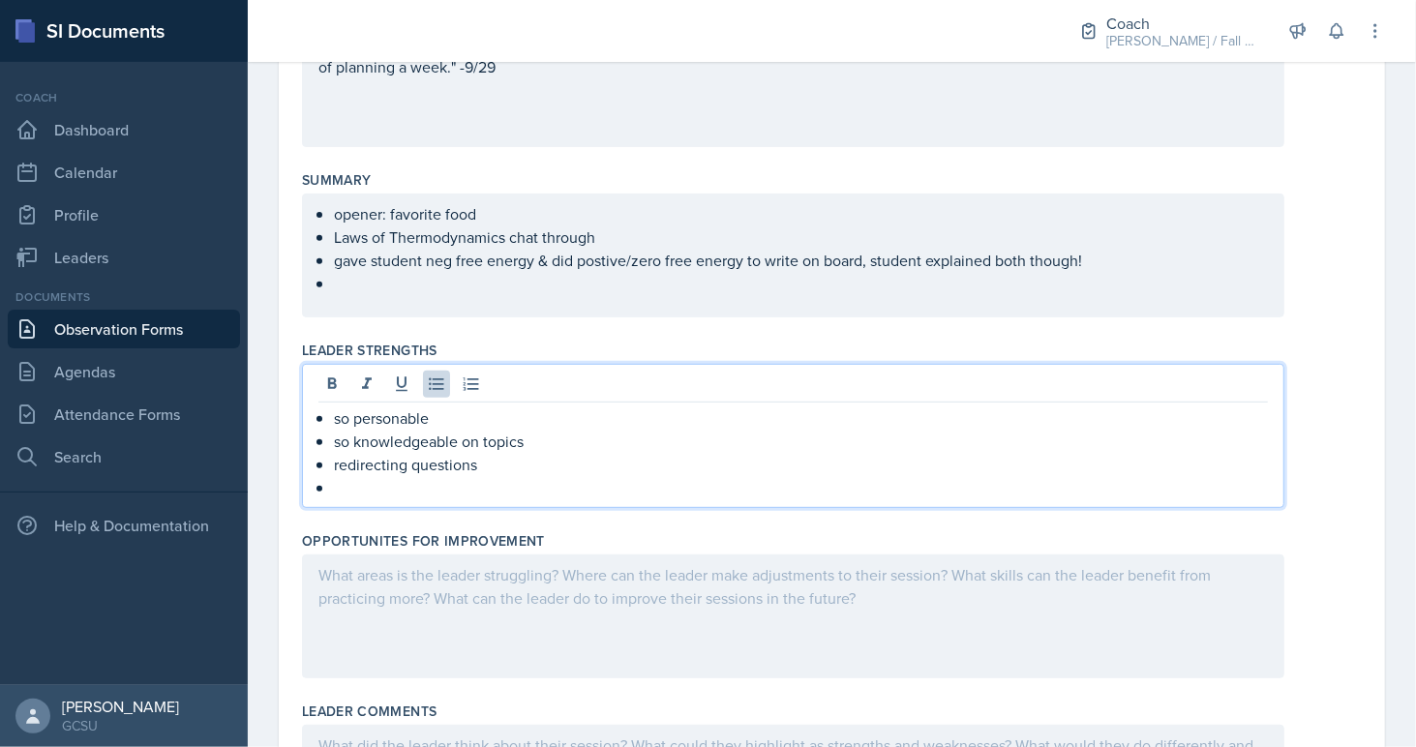
click at [492, 441] on p "so knowledgeable on topics" at bounding box center [801, 441] width 934 height 23
click at [492, 456] on p "redirecting questions" at bounding box center [801, 464] width 934 height 23
click at [449, 488] on p at bounding box center [801, 487] width 934 height 23
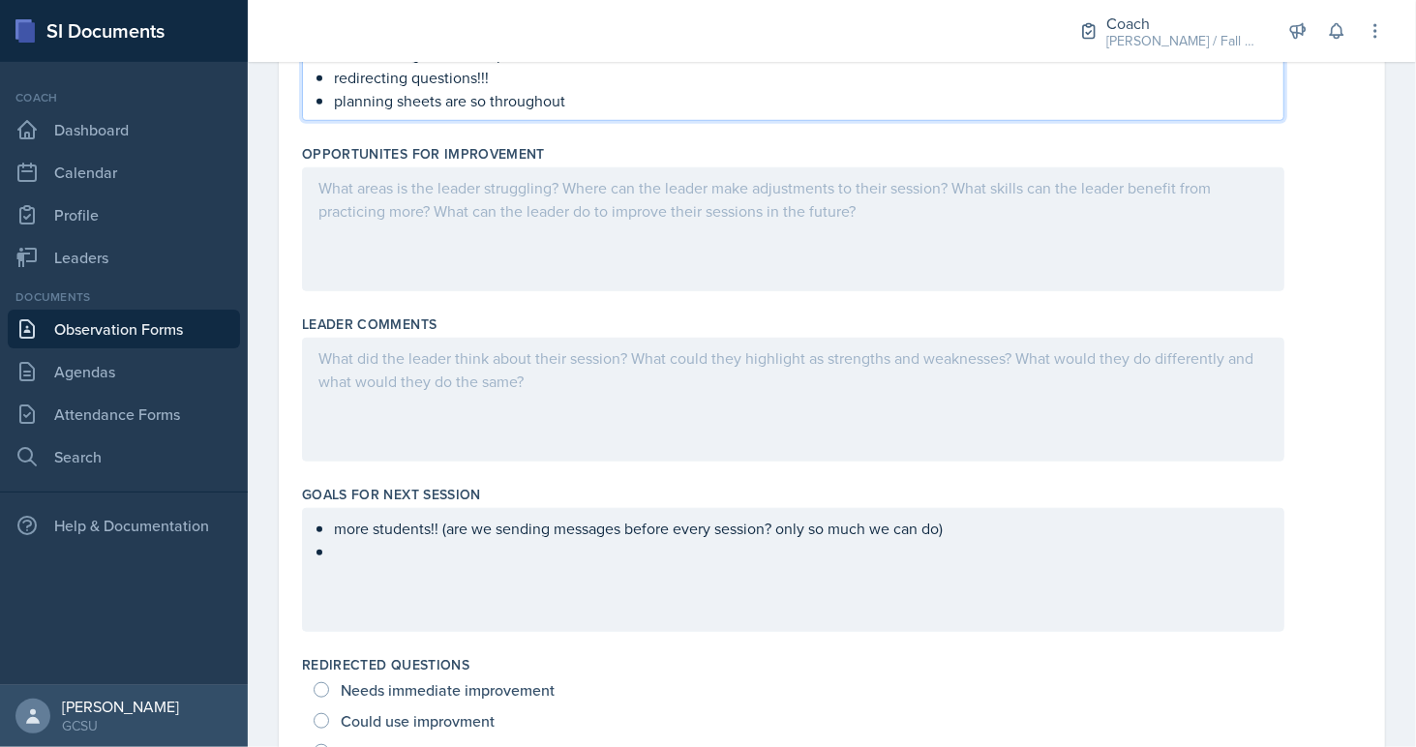
scroll to position [762, 0]
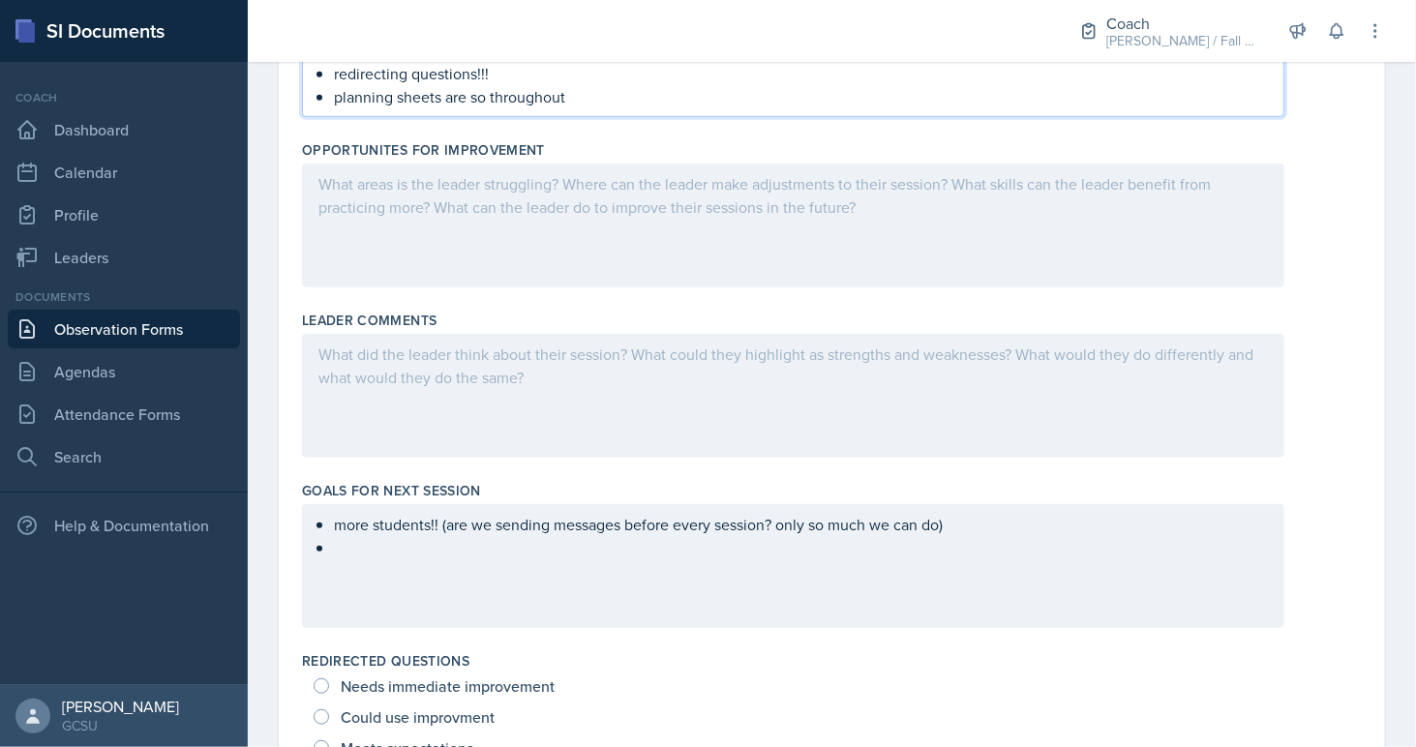
click at [455, 573] on div "more students!! (are we sending messages before every session? only so much we …" at bounding box center [793, 566] width 982 height 124
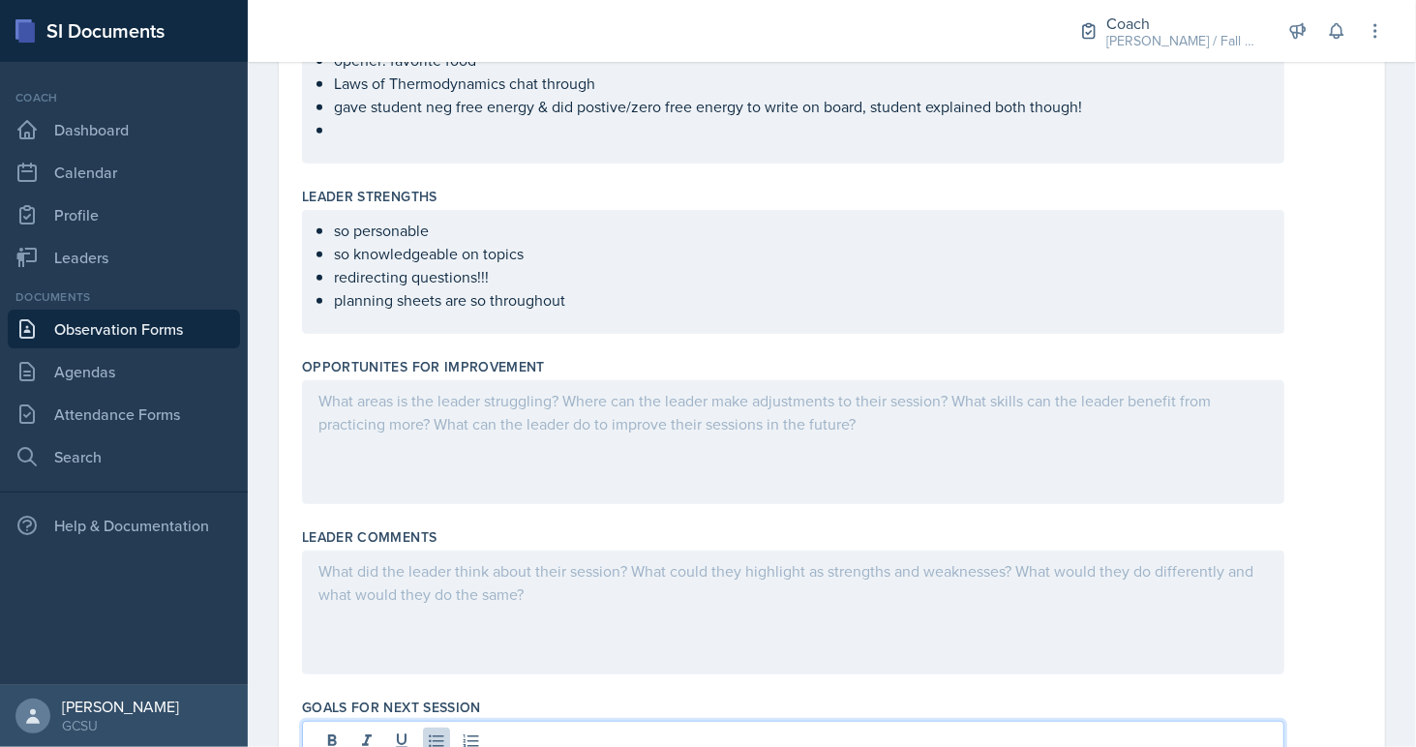
scroll to position [527, 0]
click at [613, 291] on p "planning sheets are so throughout" at bounding box center [801, 296] width 934 height 23
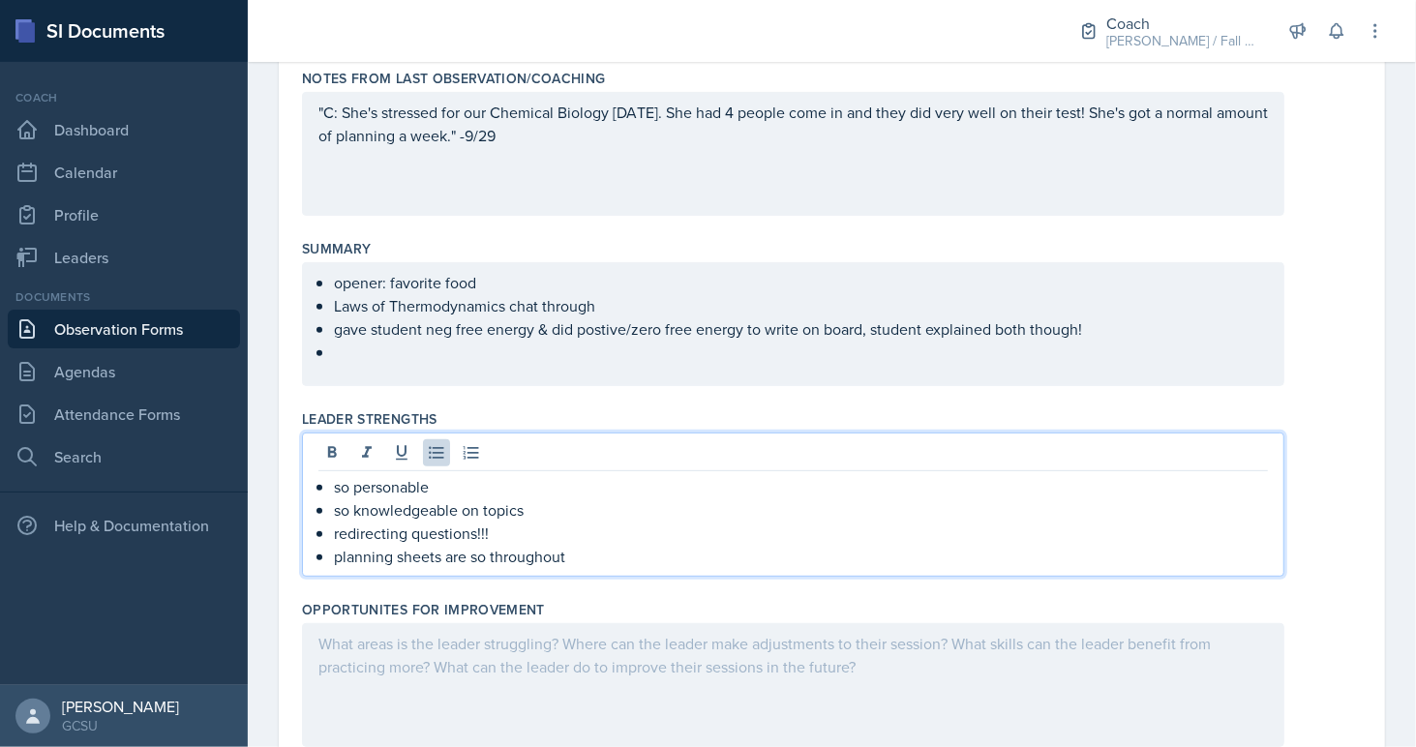
click at [431, 350] on p at bounding box center [801, 352] width 934 height 23
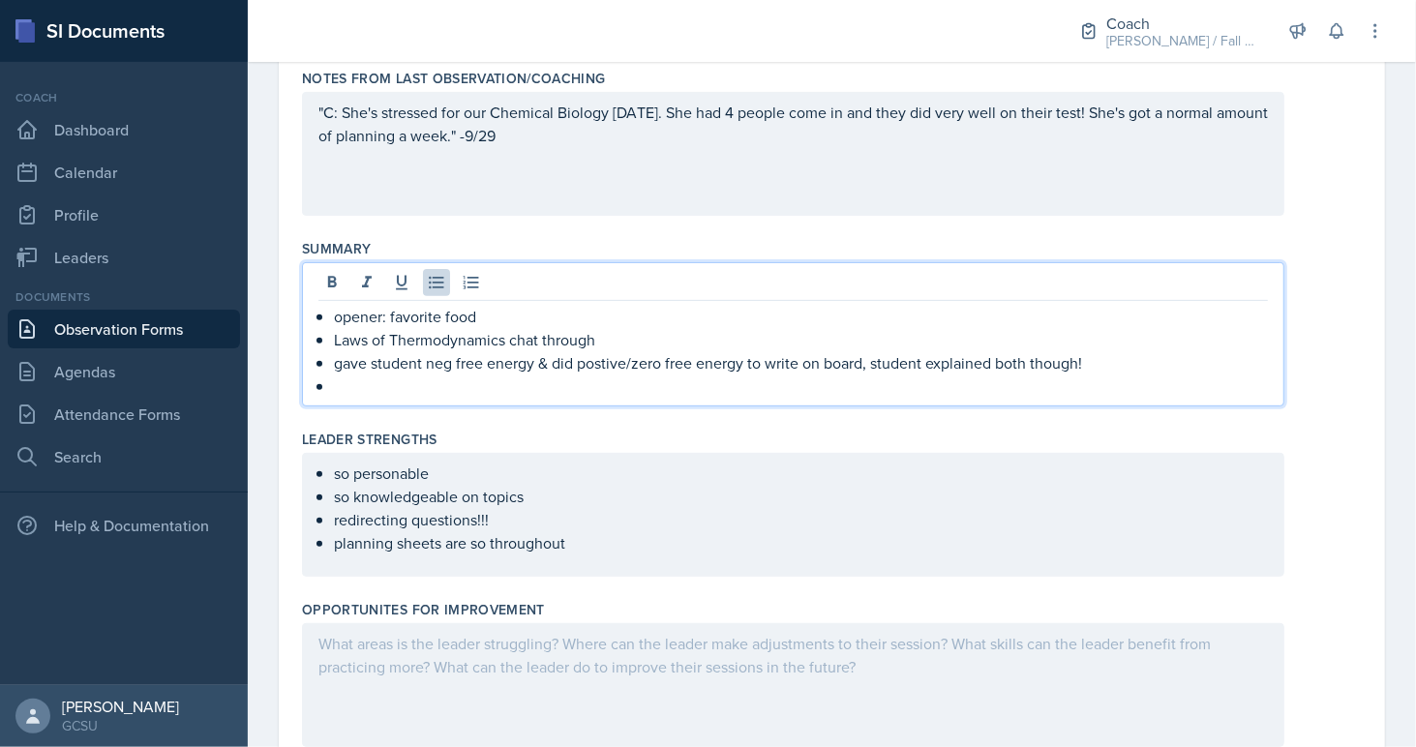
scroll to position [336, 0]
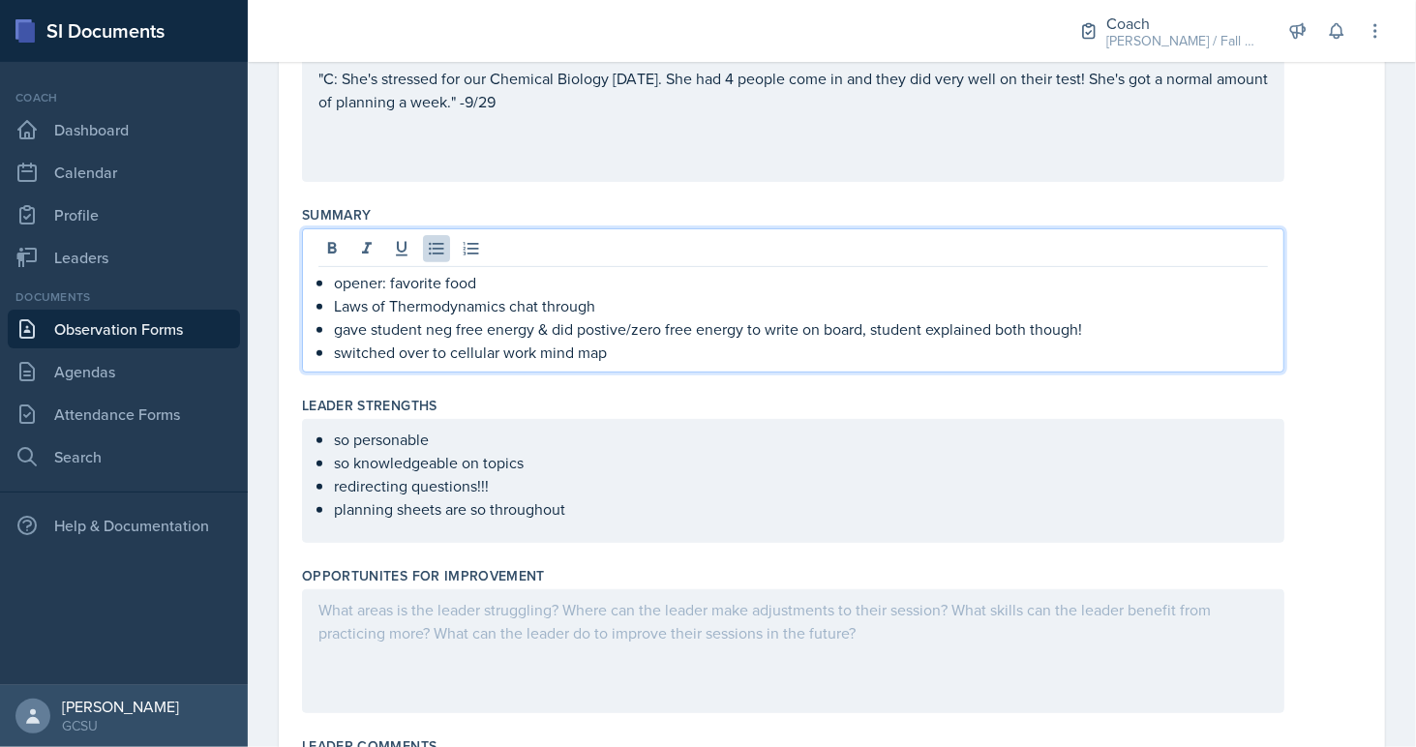
click at [583, 521] on div "so personable so knowledgeable on topics redirecting questions!!! planning shee…" at bounding box center [793, 481] width 982 height 124
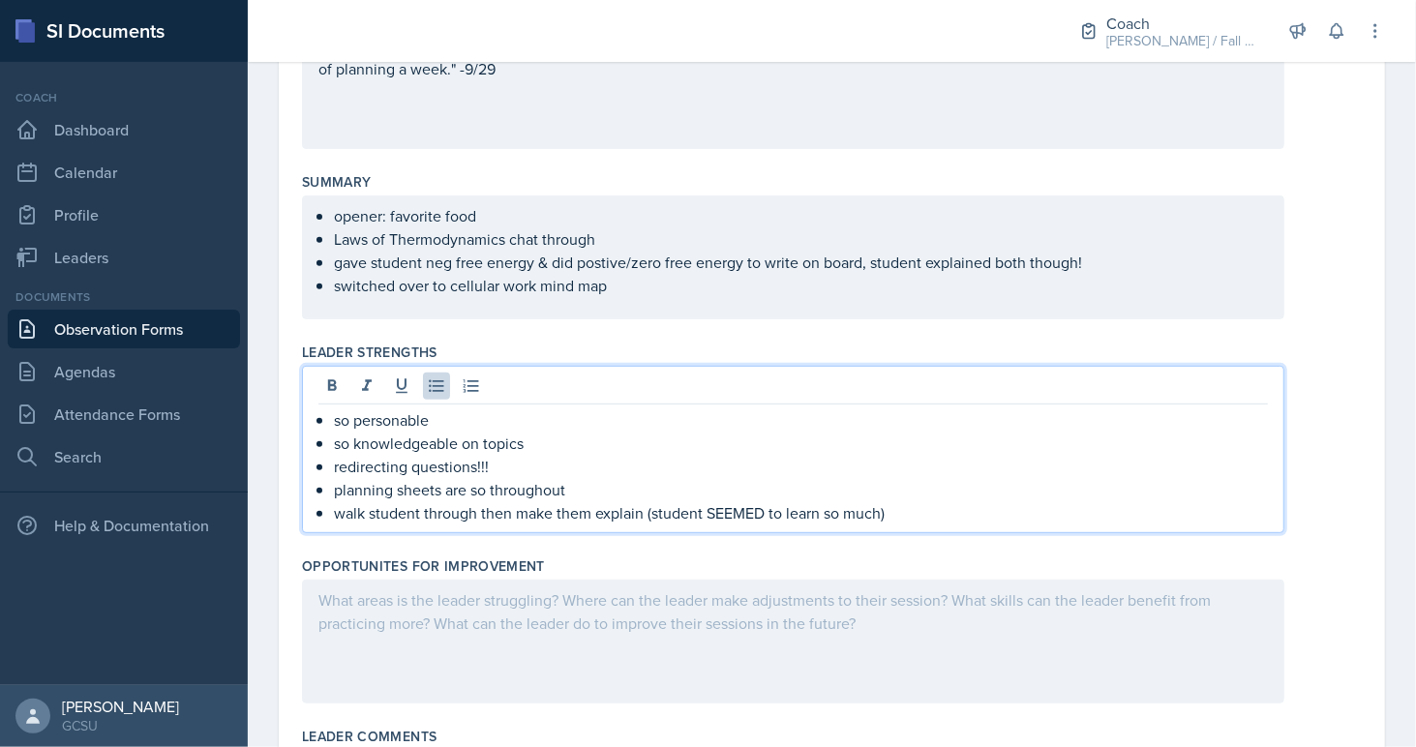
click at [682, 301] on div "opener: favorite food Laws of Thermodynamics chat through gave student neg free…" at bounding box center [793, 257] width 982 height 124
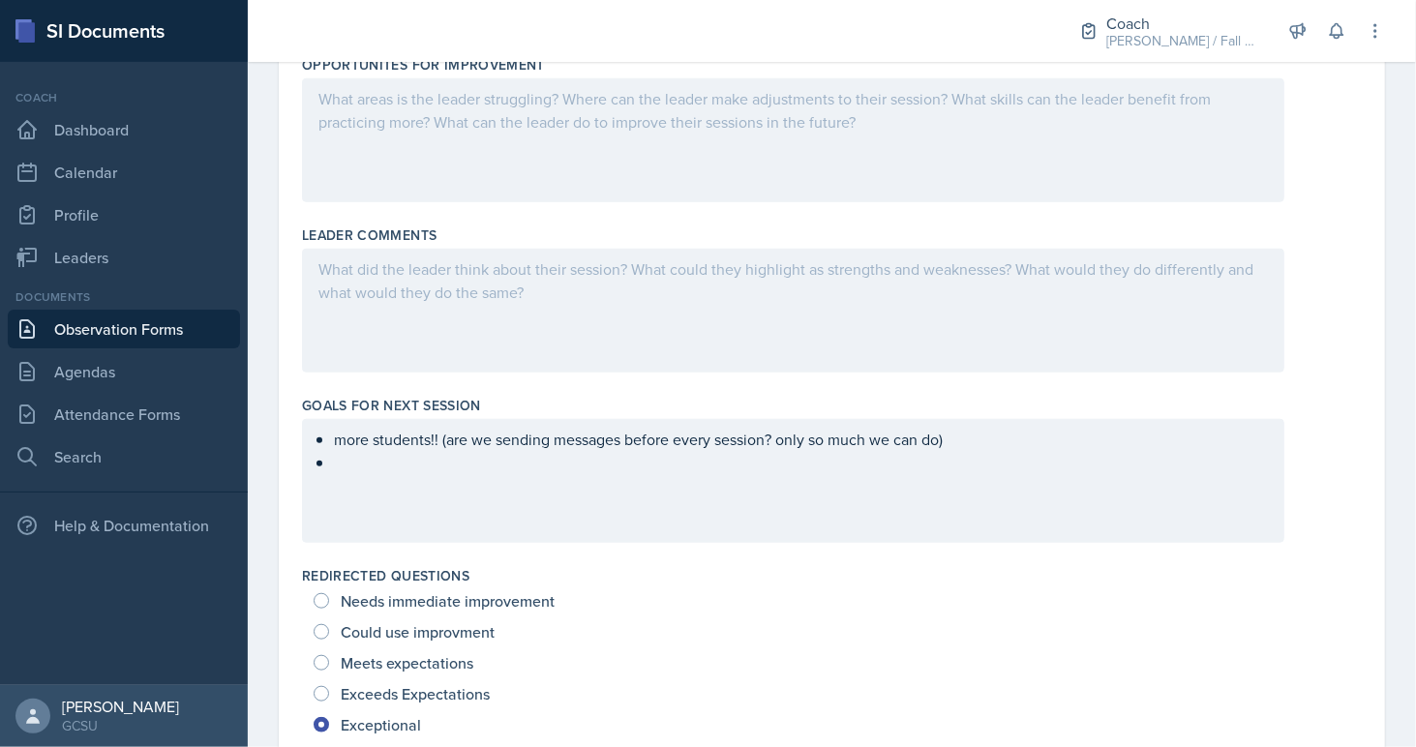
click at [671, 309] on div at bounding box center [793, 311] width 982 height 124
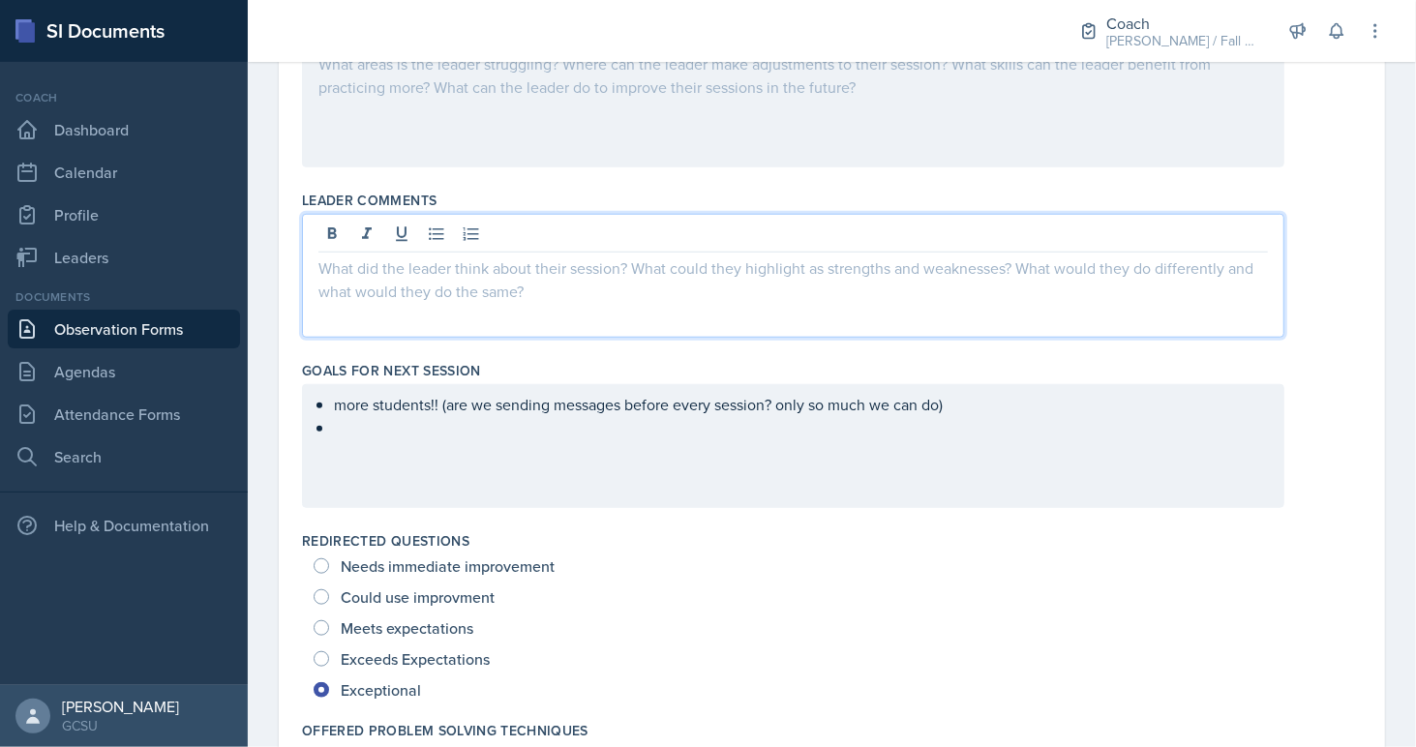
click at [645, 436] on div "more students!! (are we sending messages before every session? only so much we …" at bounding box center [793, 446] width 982 height 124
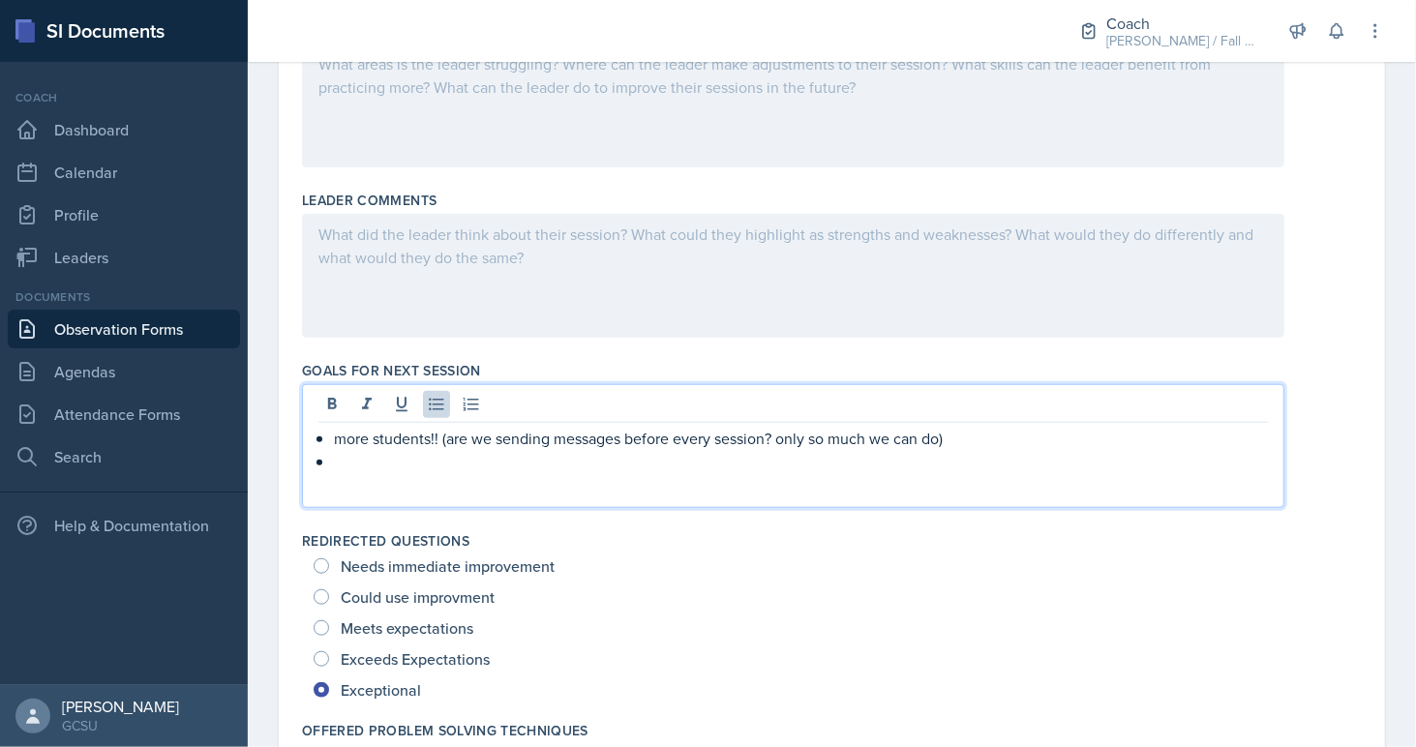
scroll to position [905, 0]
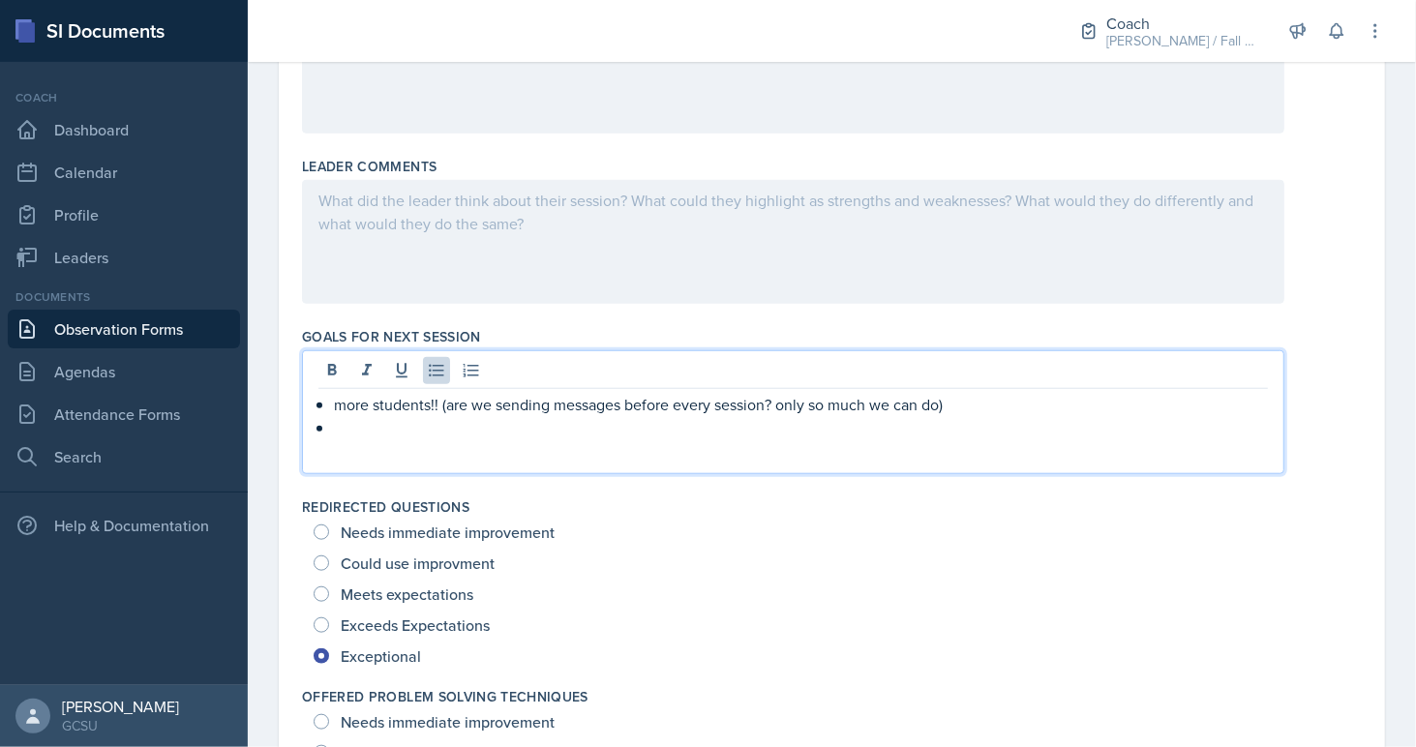
click at [432, 416] on p at bounding box center [801, 427] width 934 height 23
click at [441, 429] on p at bounding box center [801, 427] width 934 height 23
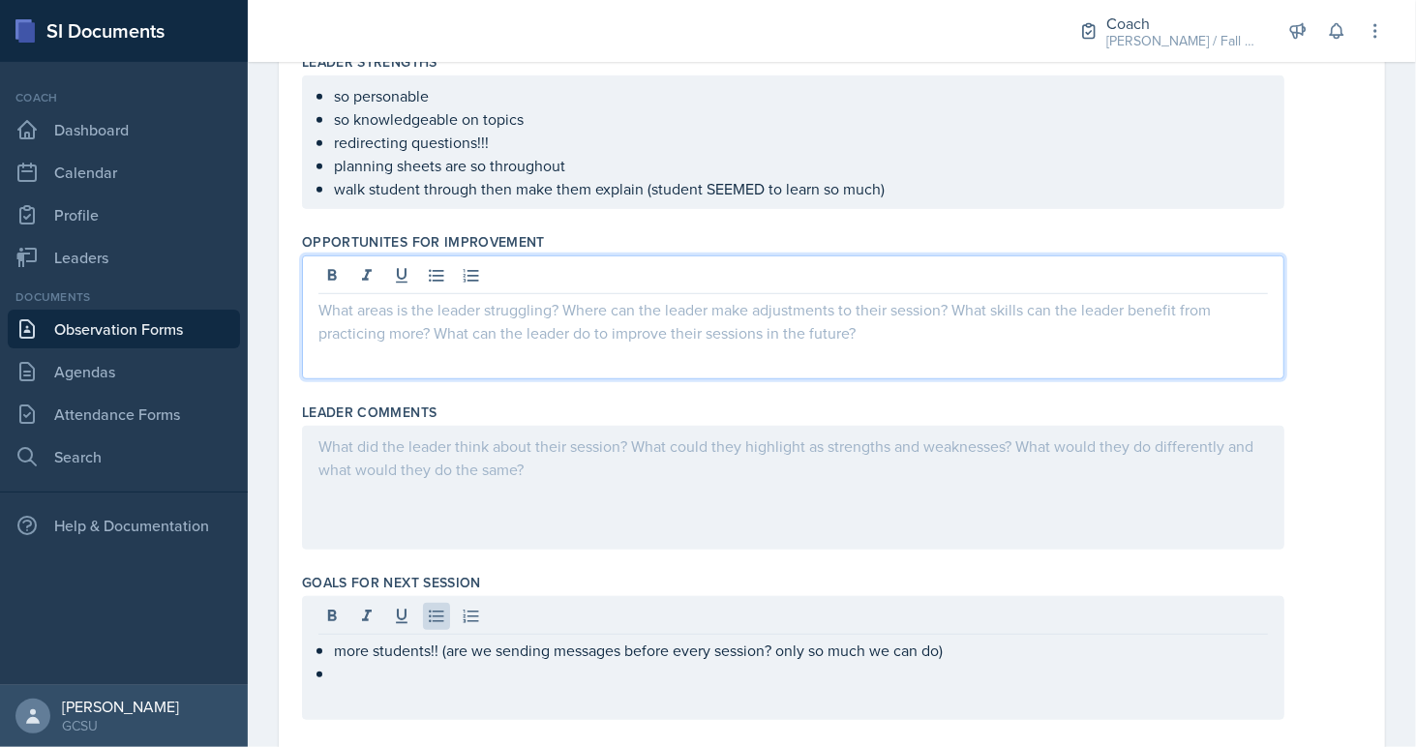
click at [439, 298] on p at bounding box center [792, 309] width 949 height 23
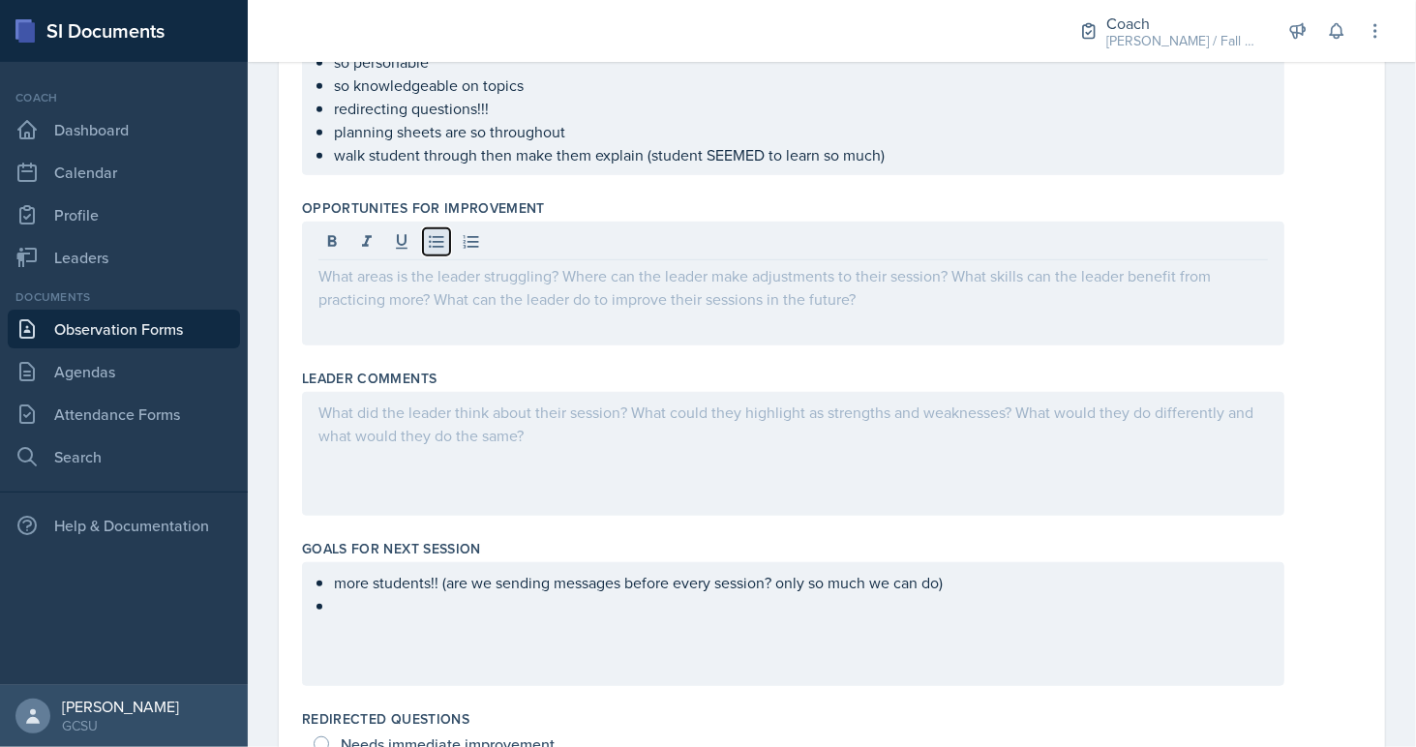
click at [439, 239] on icon at bounding box center [436, 241] width 19 height 19
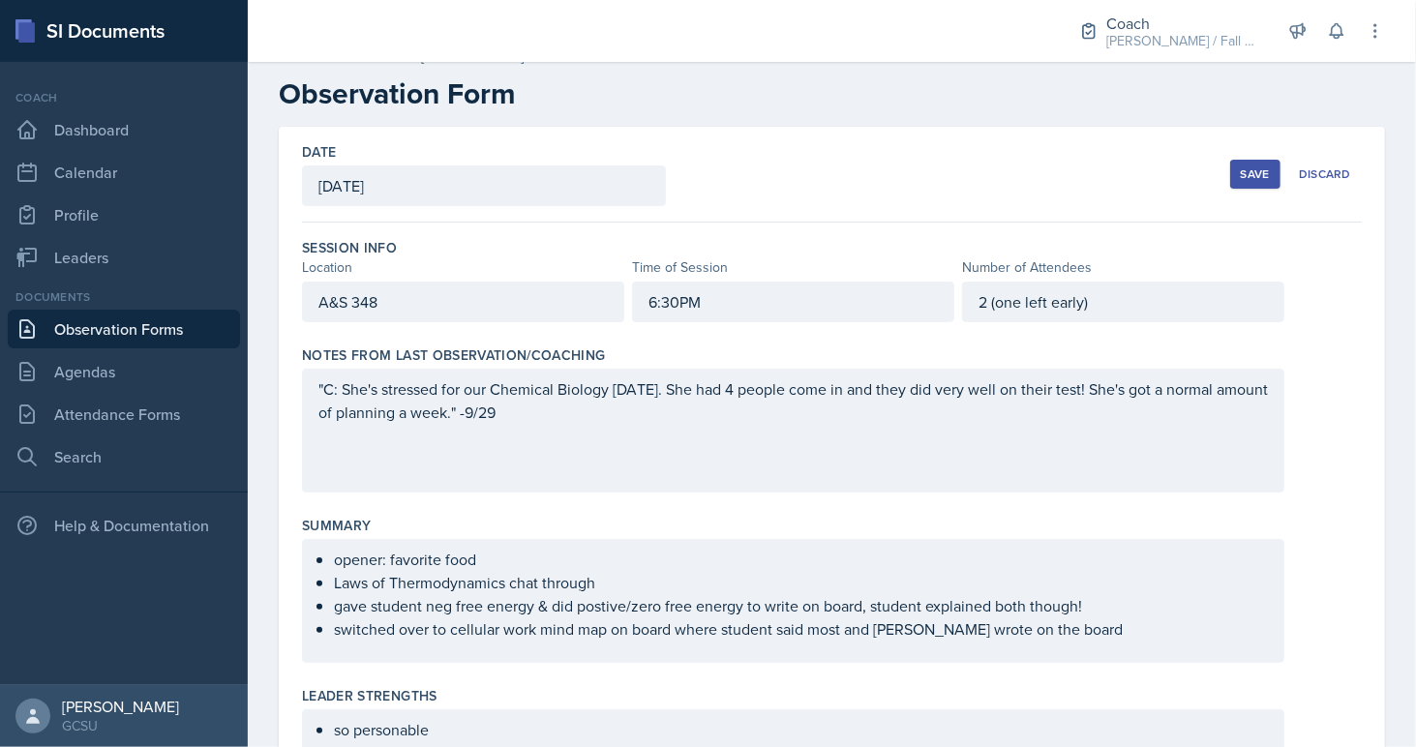
scroll to position [0, 0]
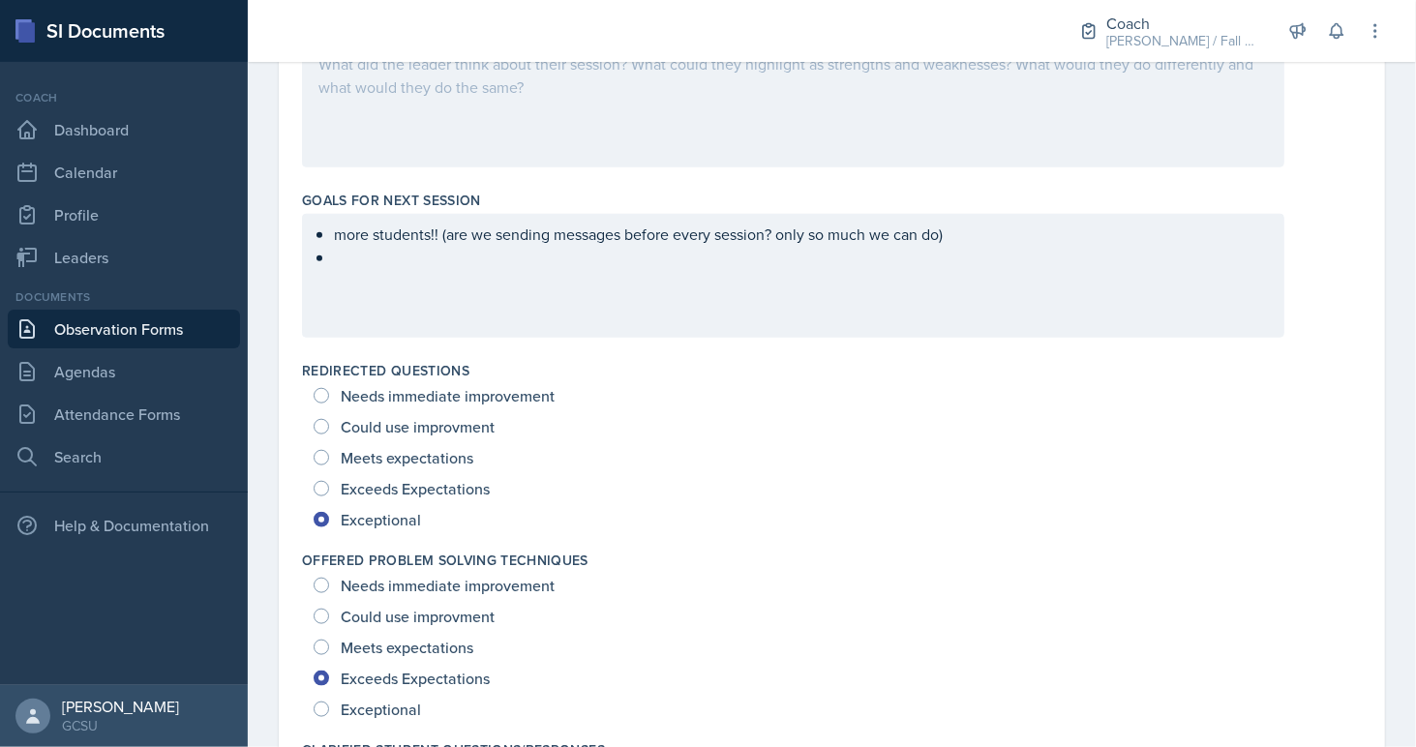
click at [424, 236] on p "more students!! (are we sending messages before every session? only so much we …" at bounding box center [801, 234] width 934 height 23
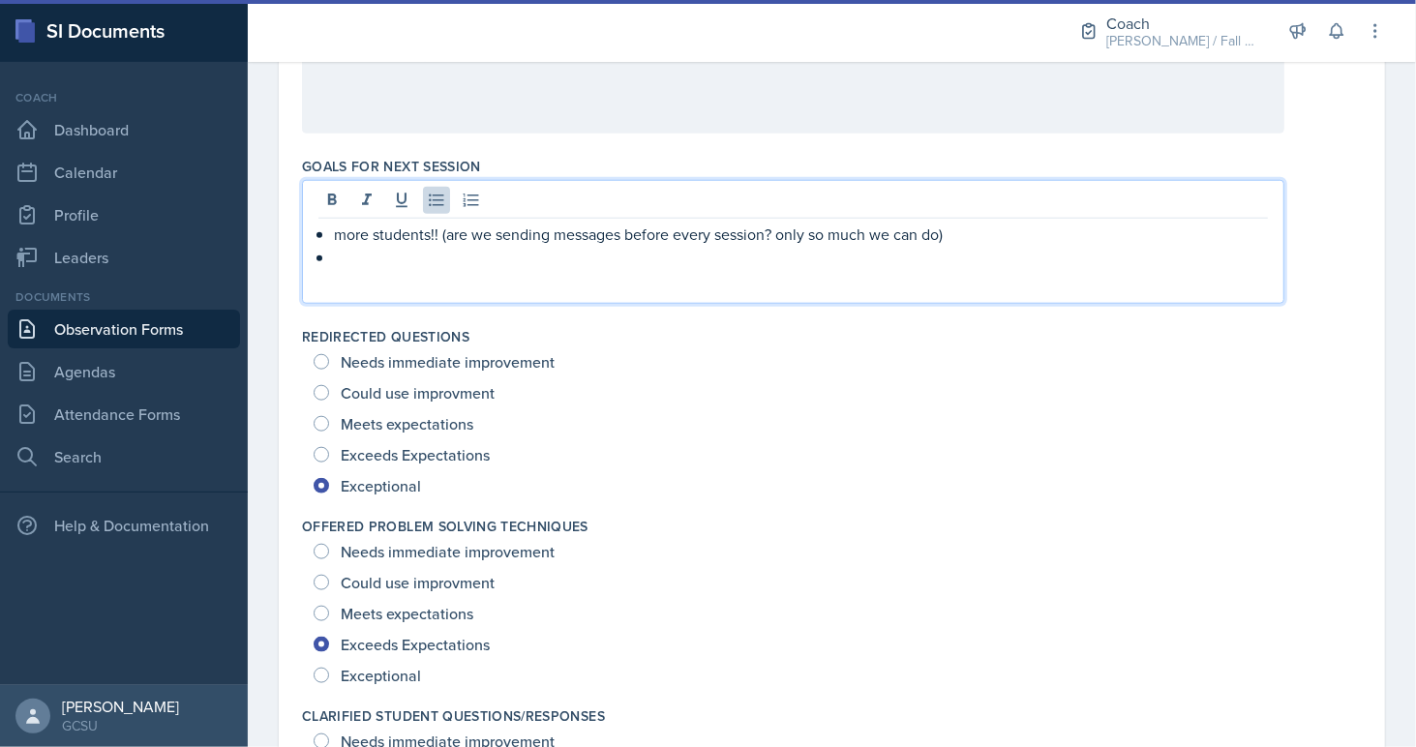
click at [420, 248] on p at bounding box center [801, 257] width 934 height 23
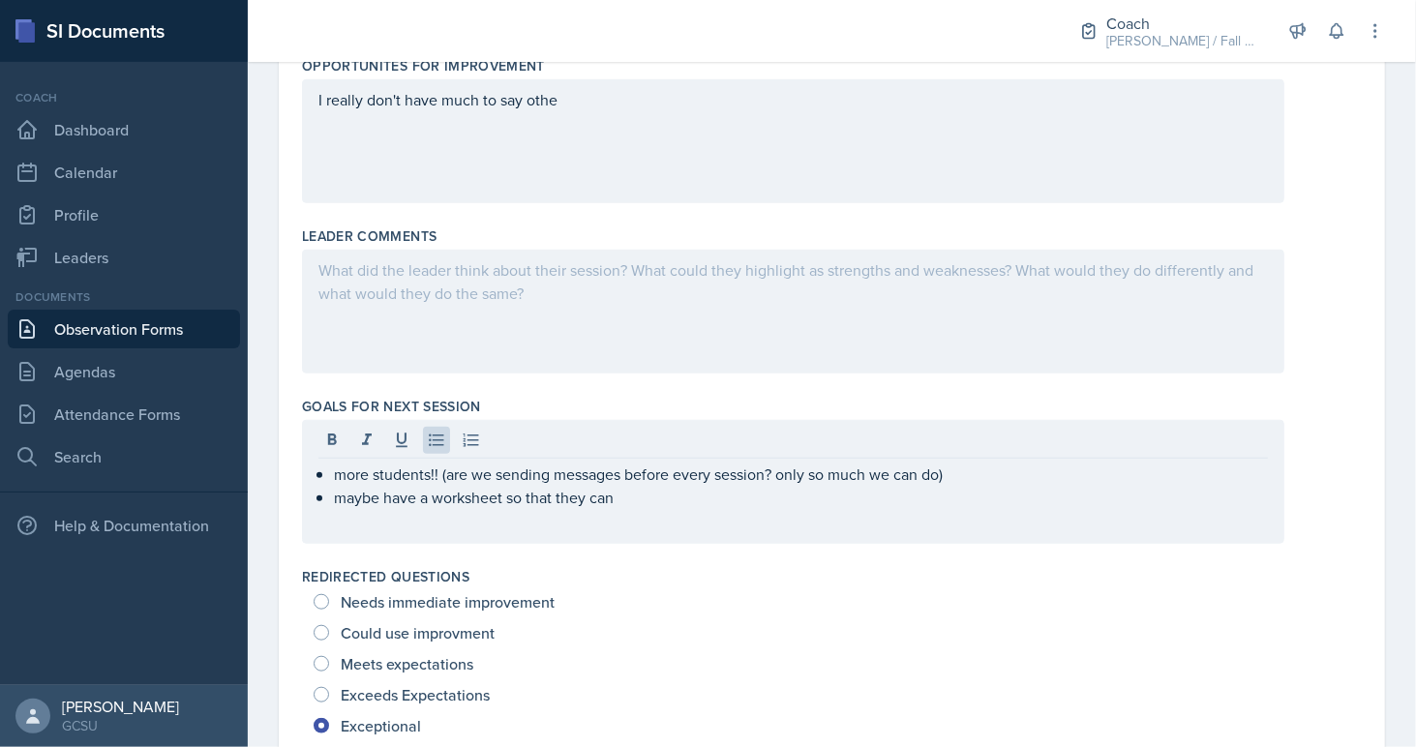
click at [535, 186] on div "I really don't have much to say othe" at bounding box center [793, 141] width 982 height 124
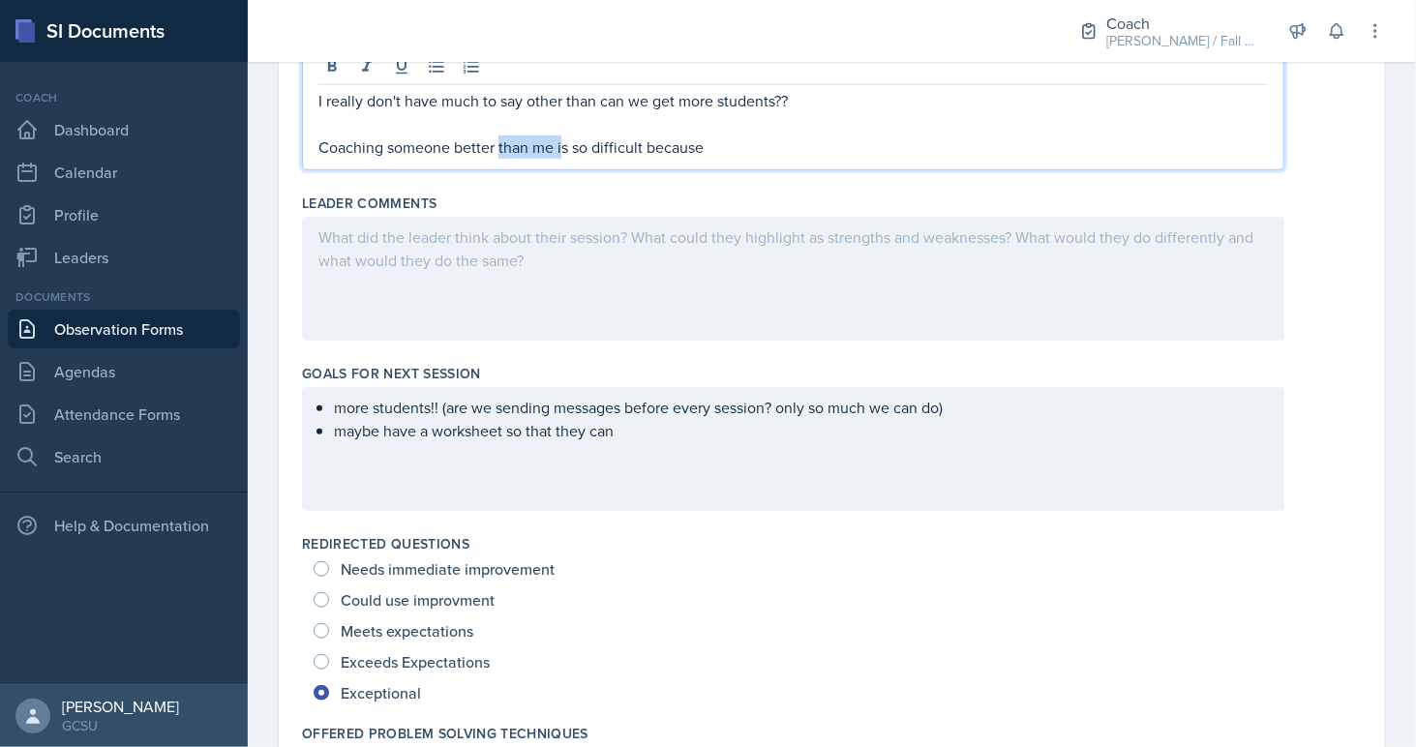
drag, startPoint x: 559, startPoint y: 143, endPoint x: 500, endPoint y: 140, distance: 59.1
click at [500, 140] on p "Coaching someone better than me is so difficult because" at bounding box center [792, 146] width 949 height 23
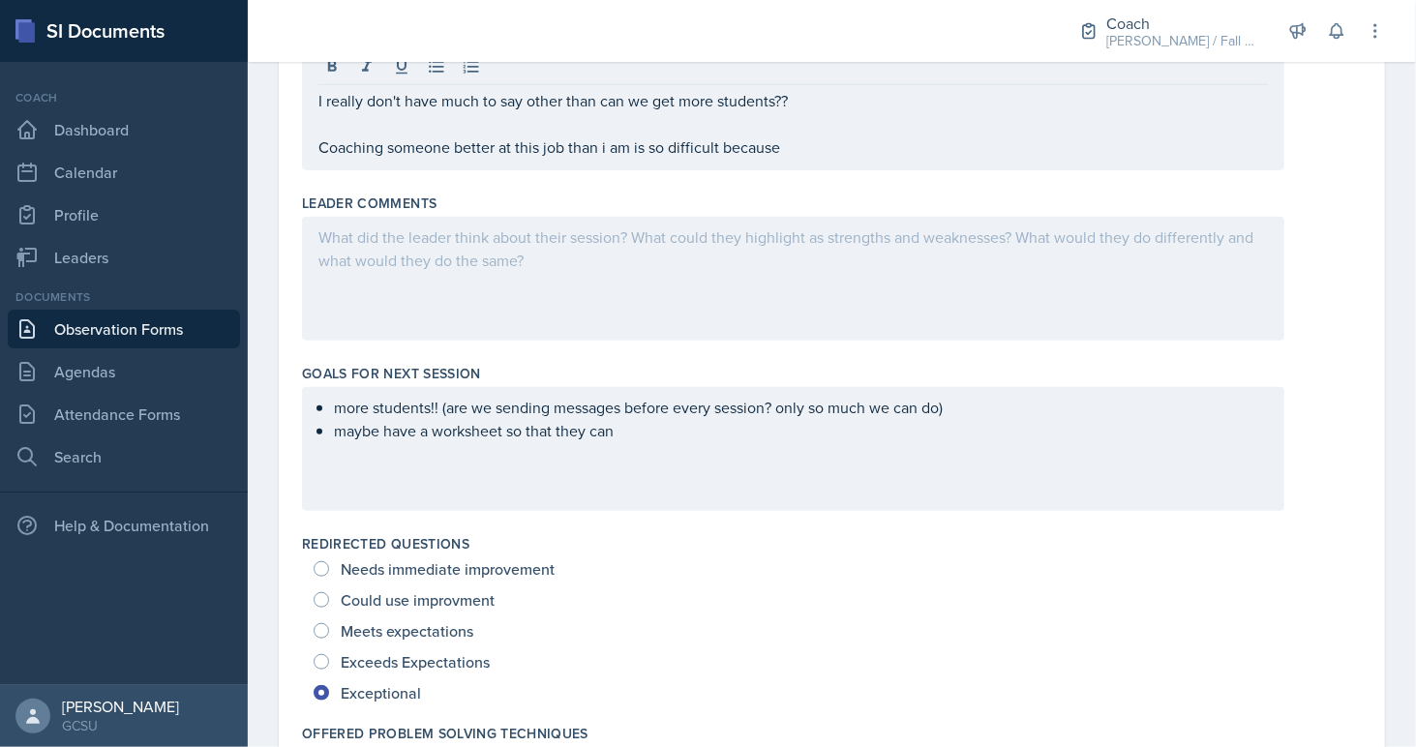
click at [855, 187] on div "Leader Comments" at bounding box center [832, 271] width 1060 height 170
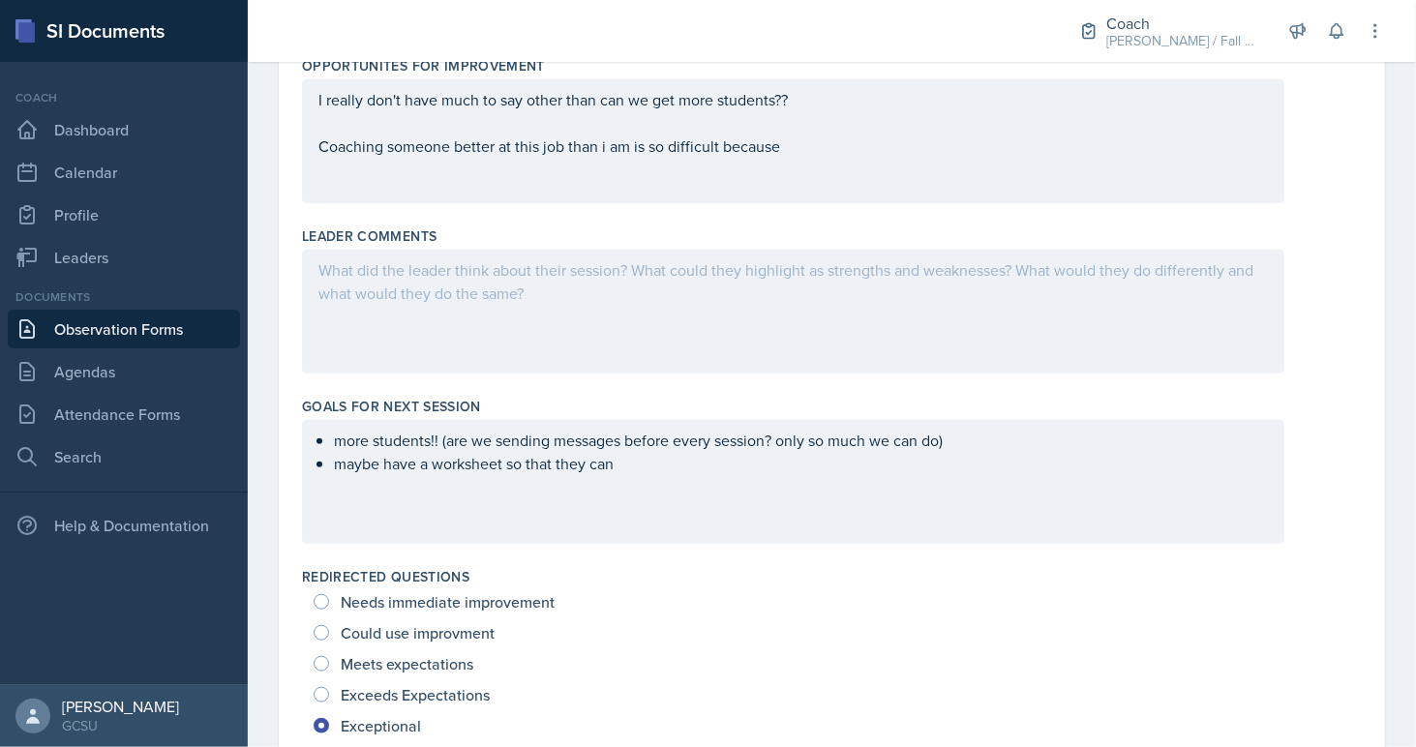
click at [825, 148] on p "Coaching someone better at this job than i am is so difficult because" at bounding box center [792, 145] width 949 height 23
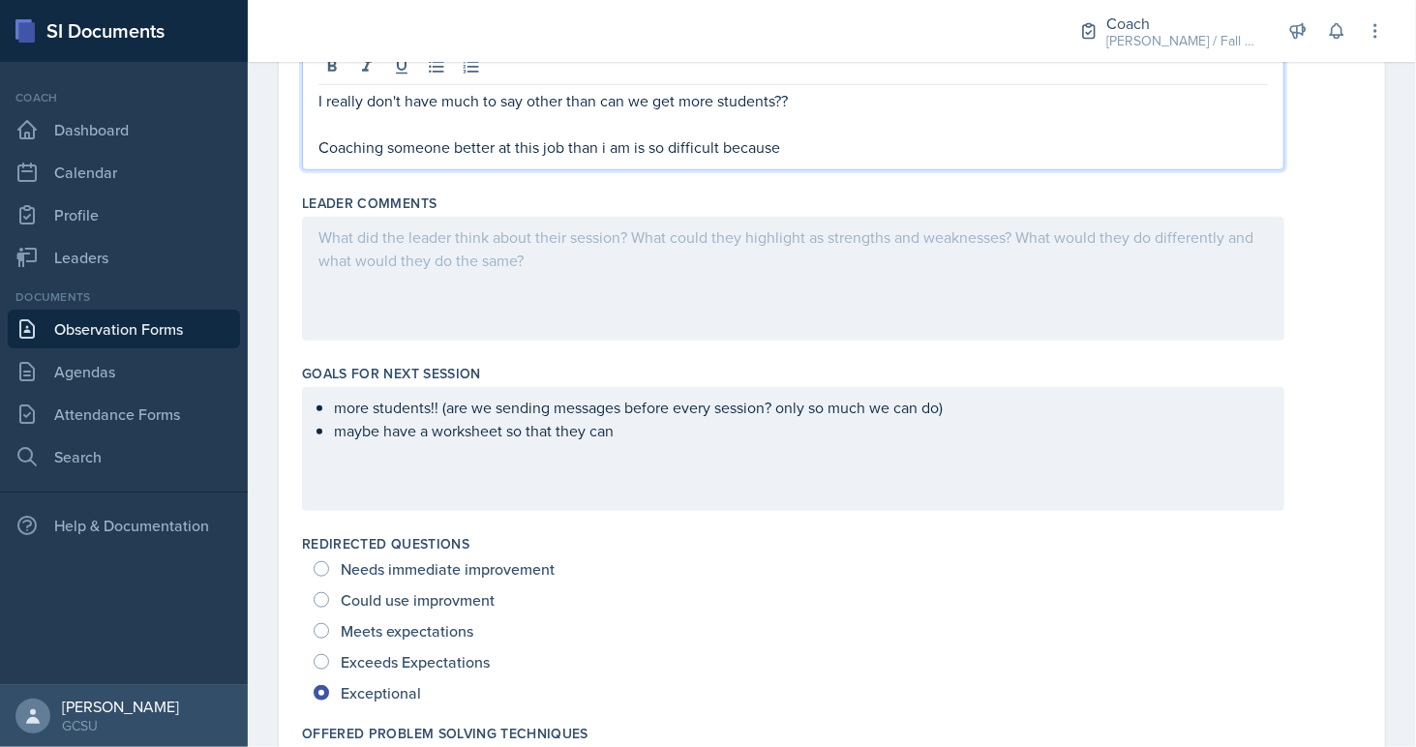
scroll to position [755, 0]
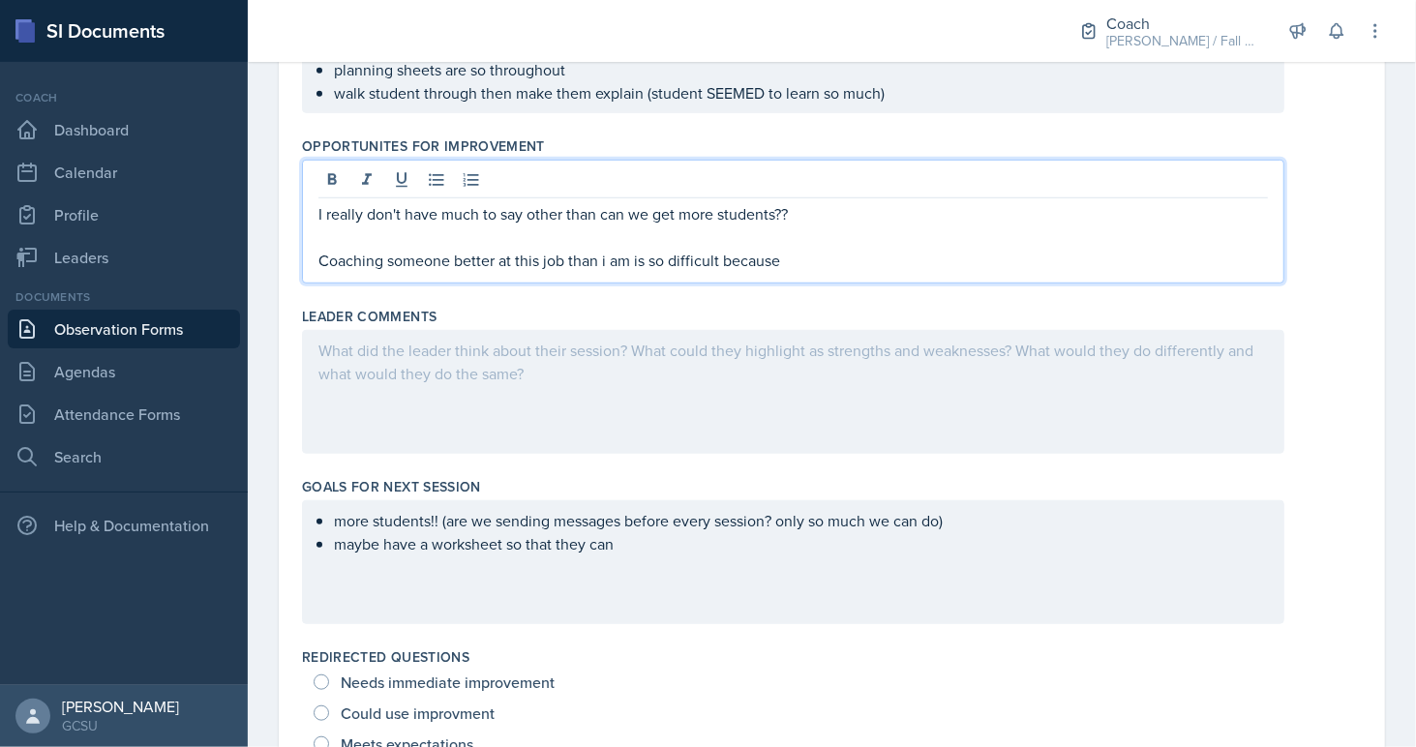
drag, startPoint x: 800, startPoint y: 261, endPoint x: 317, endPoint y: 254, distance: 482.9
click at [318, 254] on p "Coaching someone better at this job than i am is so difficult because" at bounding box center [792, 260] width 949 height 23
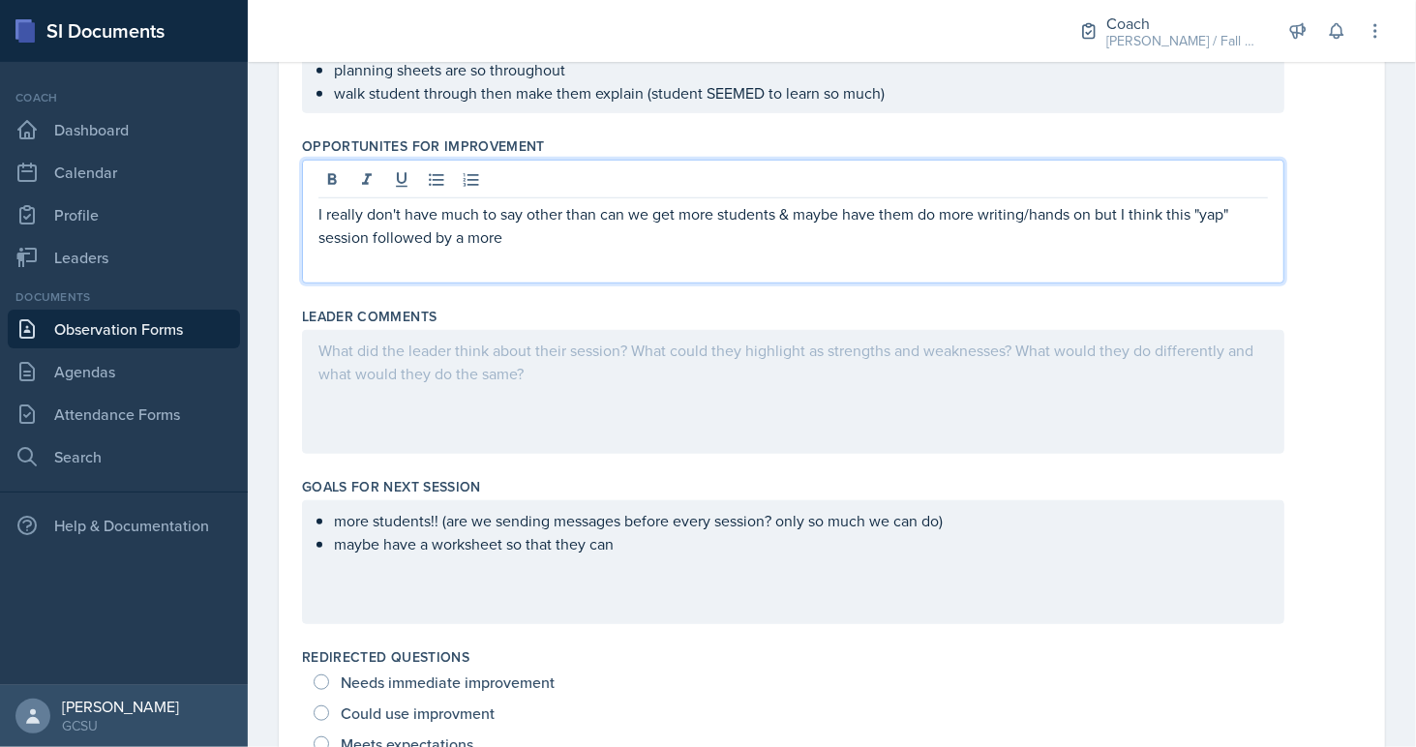
drag, startPoint x: 371, startPoint y: 234, endPoint x: 512, endPoint y: 232, distance: 141.3
click at [512, 232] on p "I really don't have much to say other than can we get more students & maybe hav…" at bounding box center [792, 225] width 949 height 46
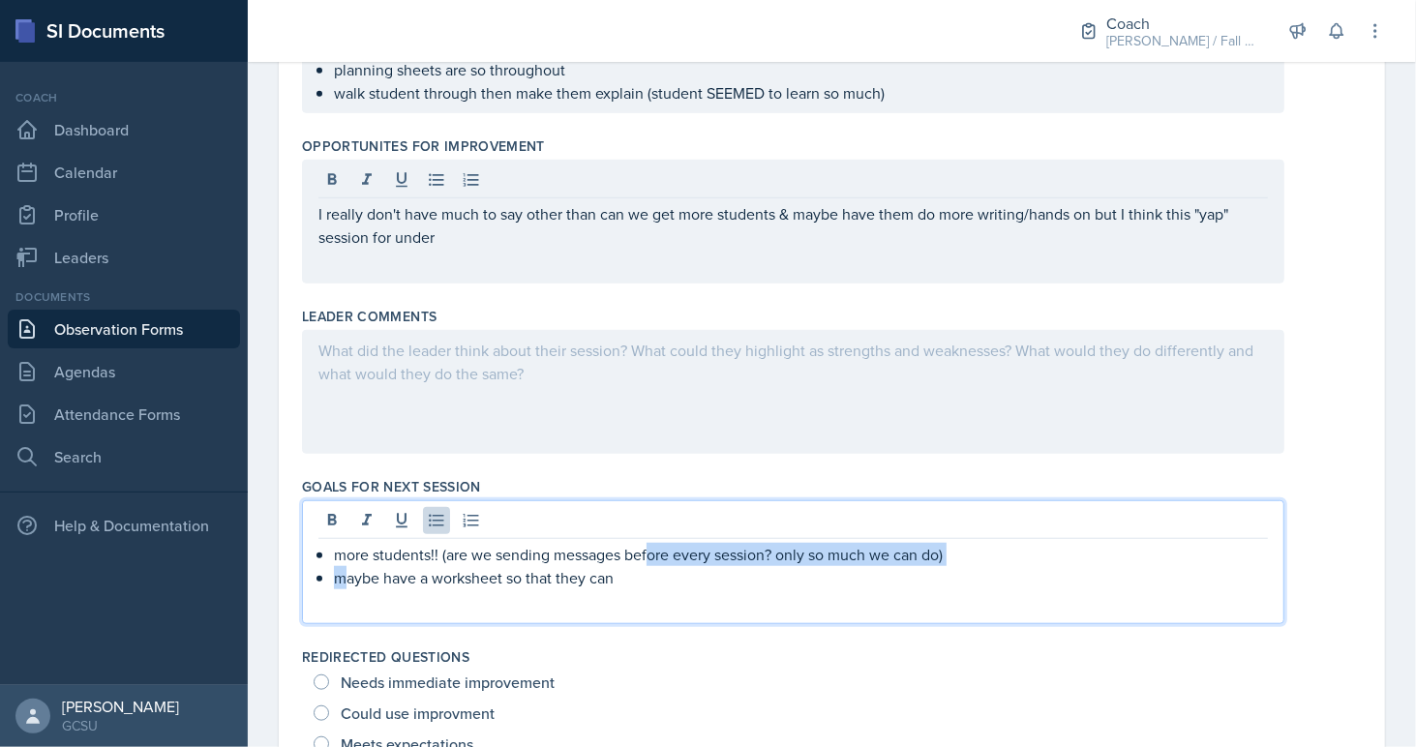
drag, startPoint x: 649, startPoint y: 548, endPoint x: 342, endPoint y: 573, distance: 308.7
click at [342, 573] on p "maybe have a worksheet so that they can" at bounding box center [801, 577] width 934 height 23
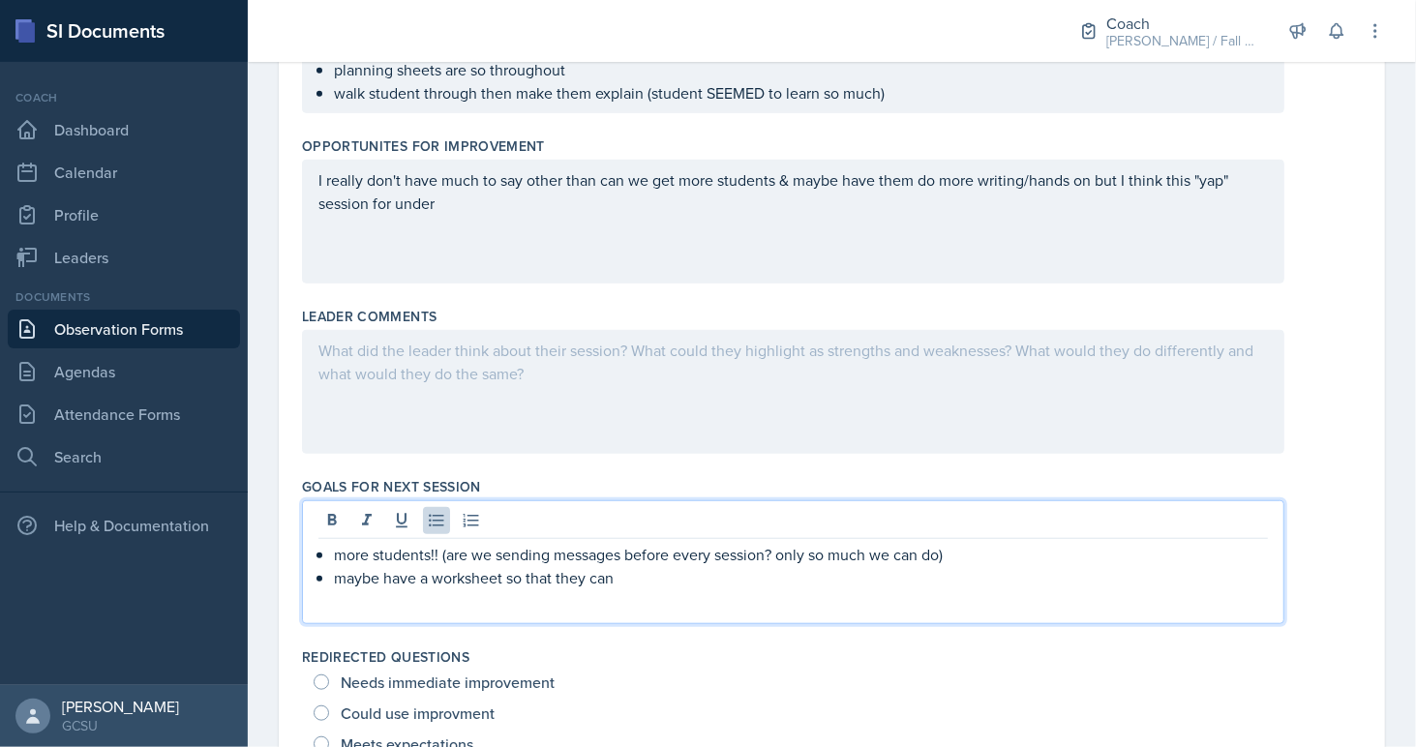
click at [527, 596] on div "more students!! (are we sending messages before every session? only so much we …" at bounding box center [793, 562] width 982 height 124
click at [656, 575] on p "maybe have a worksheet so that they can" at bounding box center [801, 577] width 934 height 23
drag, startPoint x: 656, startPoint y: 575, endPoint x: 333, endPoint y: 573, distance: 323.2
click at [334, 573] on p "maybe have a worksheet so that they can" at bounding box center [801, 577] width 934 height 23
click at [528, 220] on div "I really don't have much to say other than can we get more students & maybe hav…" at bounding box center [793, 222] width 982 height 124
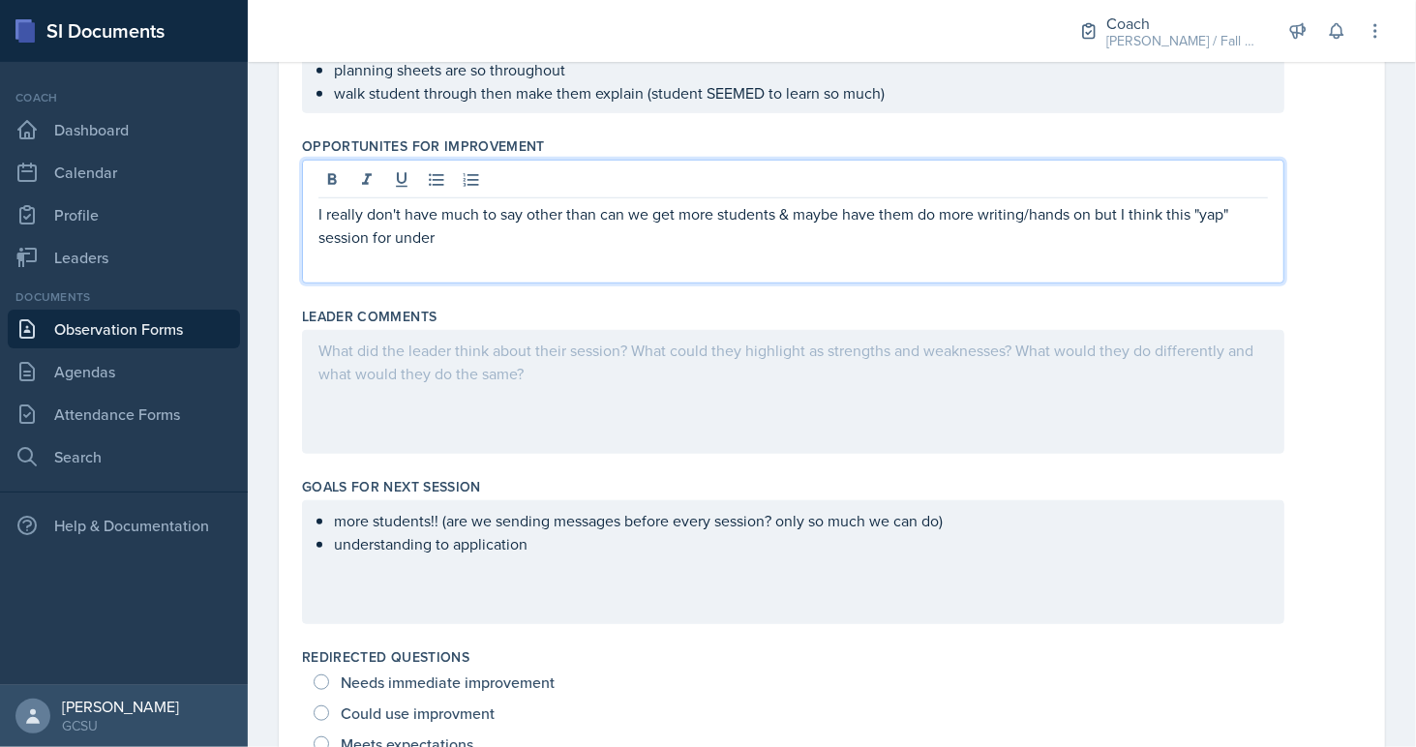
scroll to position [788, 0]
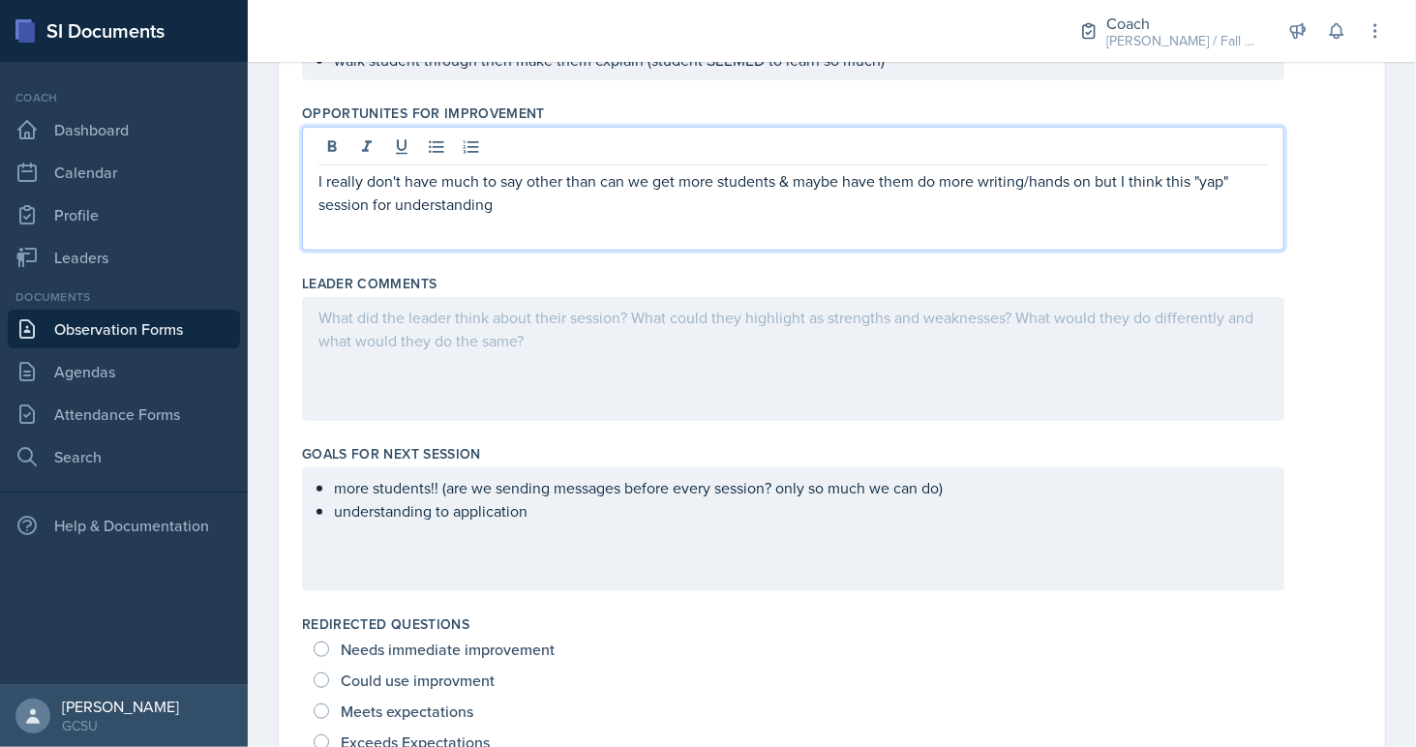
click at [391, 198] on p "I really don't have much to say other than can we get more students & maybe hav…" at bounding box center [792, 192] width 949 height 46
click at [373, 200] on p "I really don't have much to say other than can we get more students & maybe hav…" at bounding box center [792, 192] width 949 height 46
click at [579, 182] on p "I really don't have much to say other than can we get more students & maybe hav…" at bounding box center [792, 192] width 949 height 46
click at [579, 193] on p "I really don't have much to say other than can we get more students & maybe hav…" at bounding box center [792, 192] width 949 height 46
click at [775, 183] on p "I really don't have much to say other than can we get more students & maybe hav…" at bounding box center [792, 192] width 949 height 46
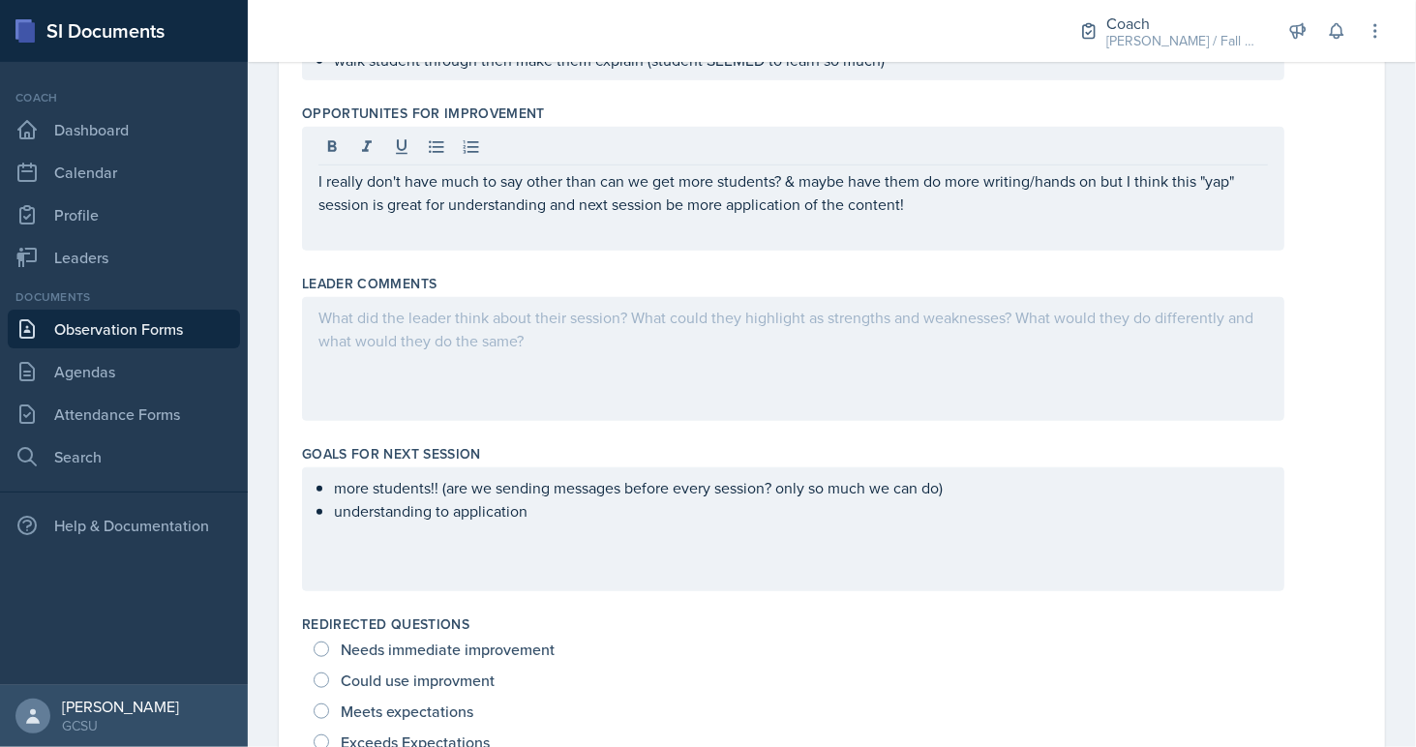
click at [798, 287] on div "Leader Comments" at bounding box center [832, 283] width 1060 height 19
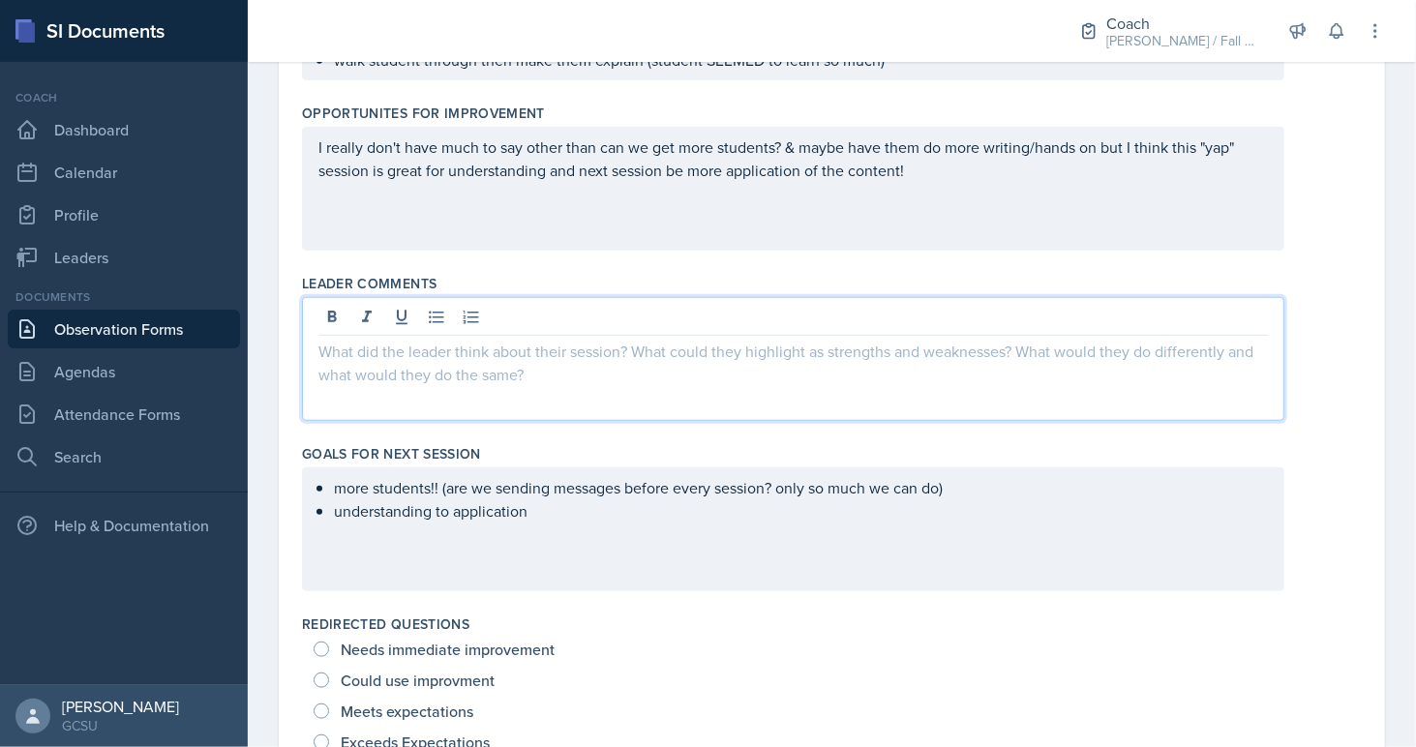
click at [795, 314] on div at bounding box center [793, 359] width 982 height 124
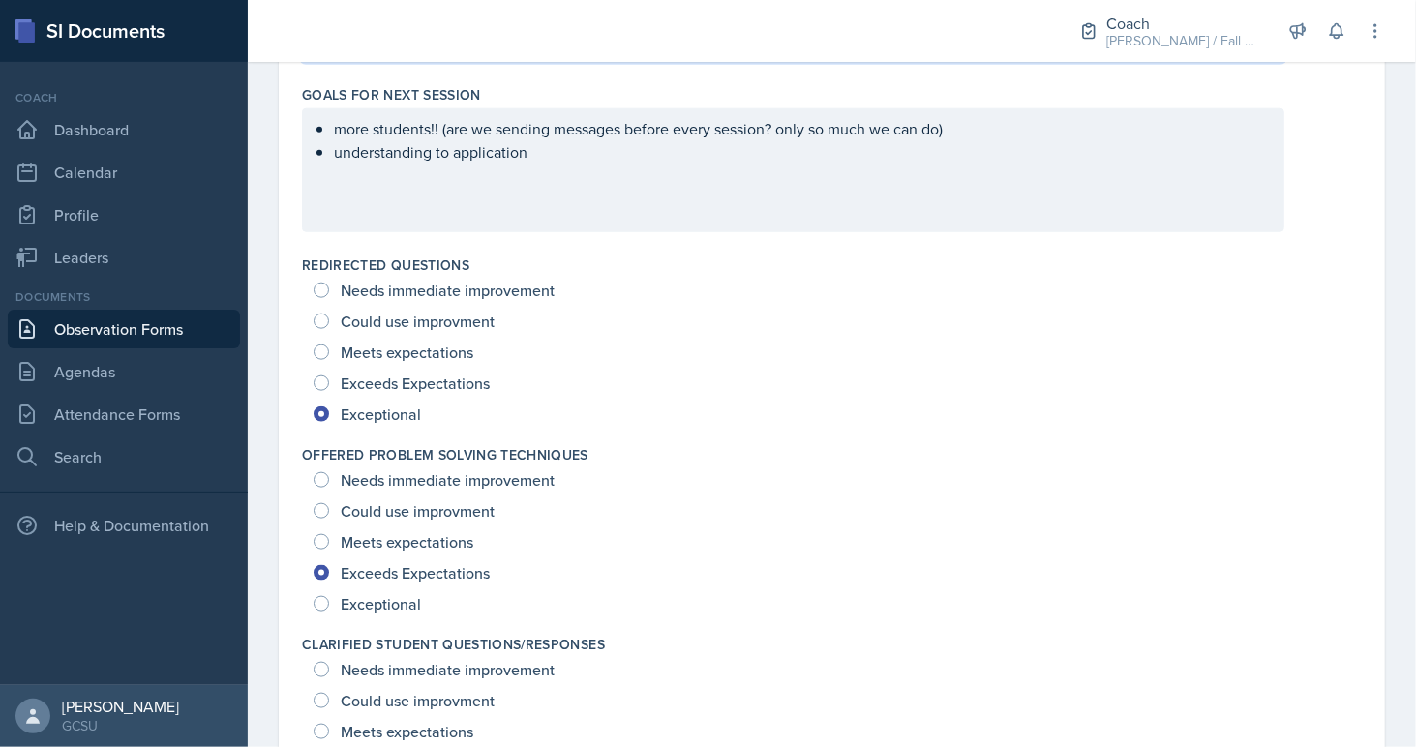
scroll to position [1148, 0]
click at [790, 166] on div "more students!! (are we sending messages before every session? only so much we …" at bounding box center [793, 169] width 982 height 124
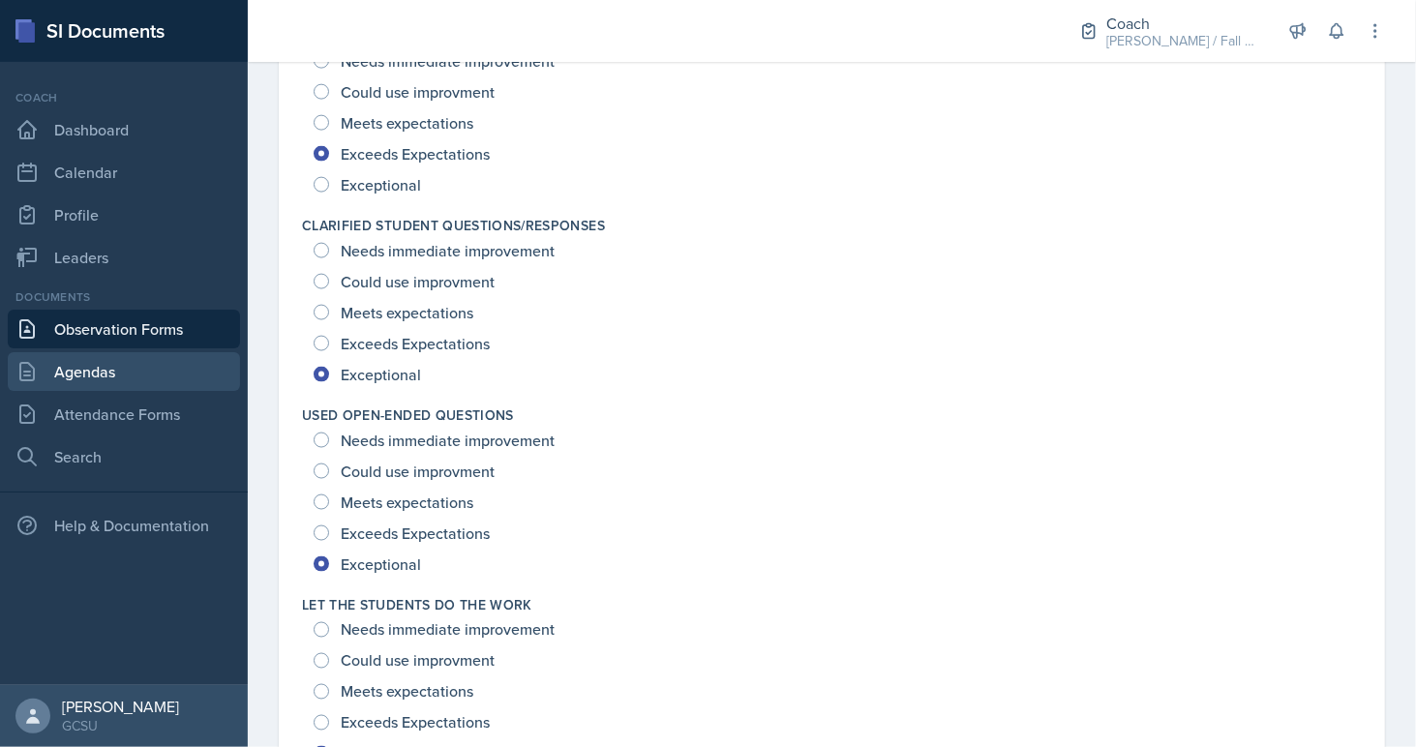
scroll to position [1036, 0]
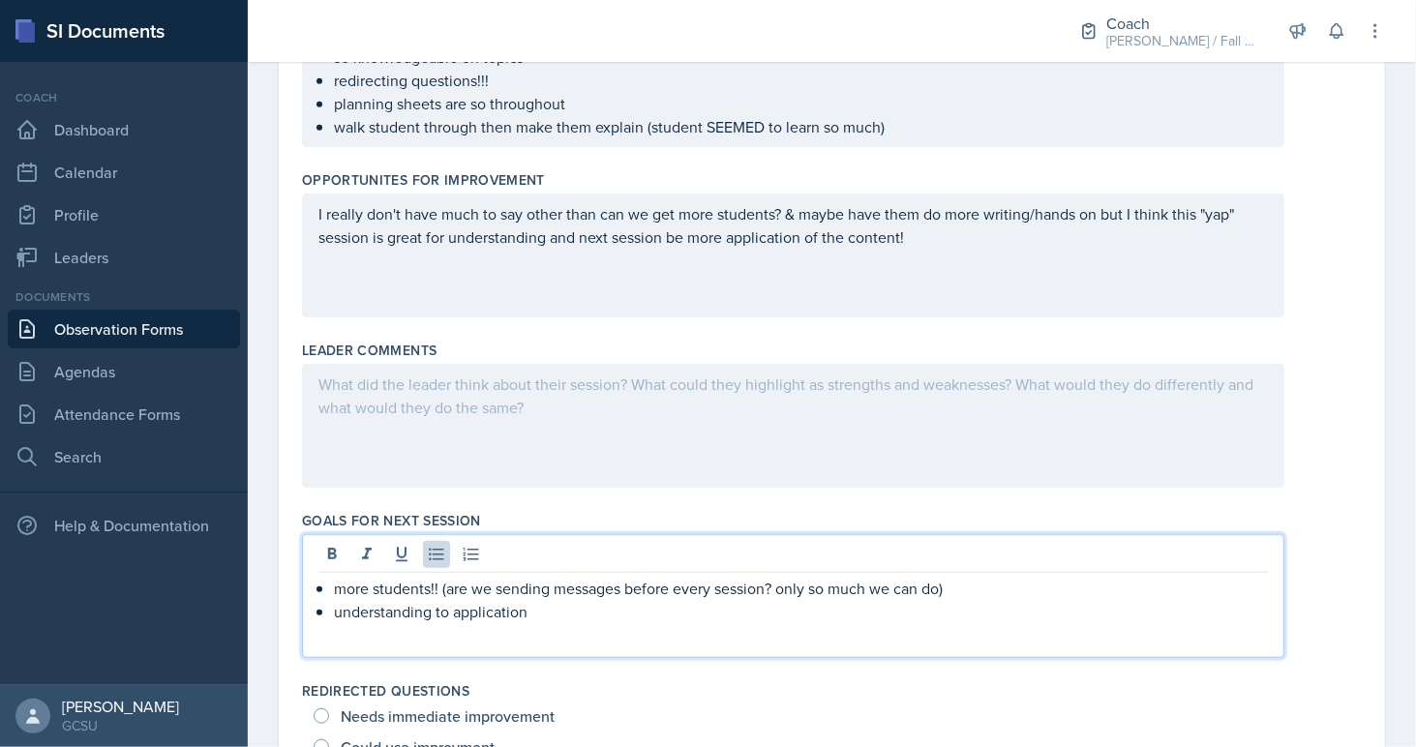
click at [564, 409] on div at bounding box center [793, 426] width 982 height 124
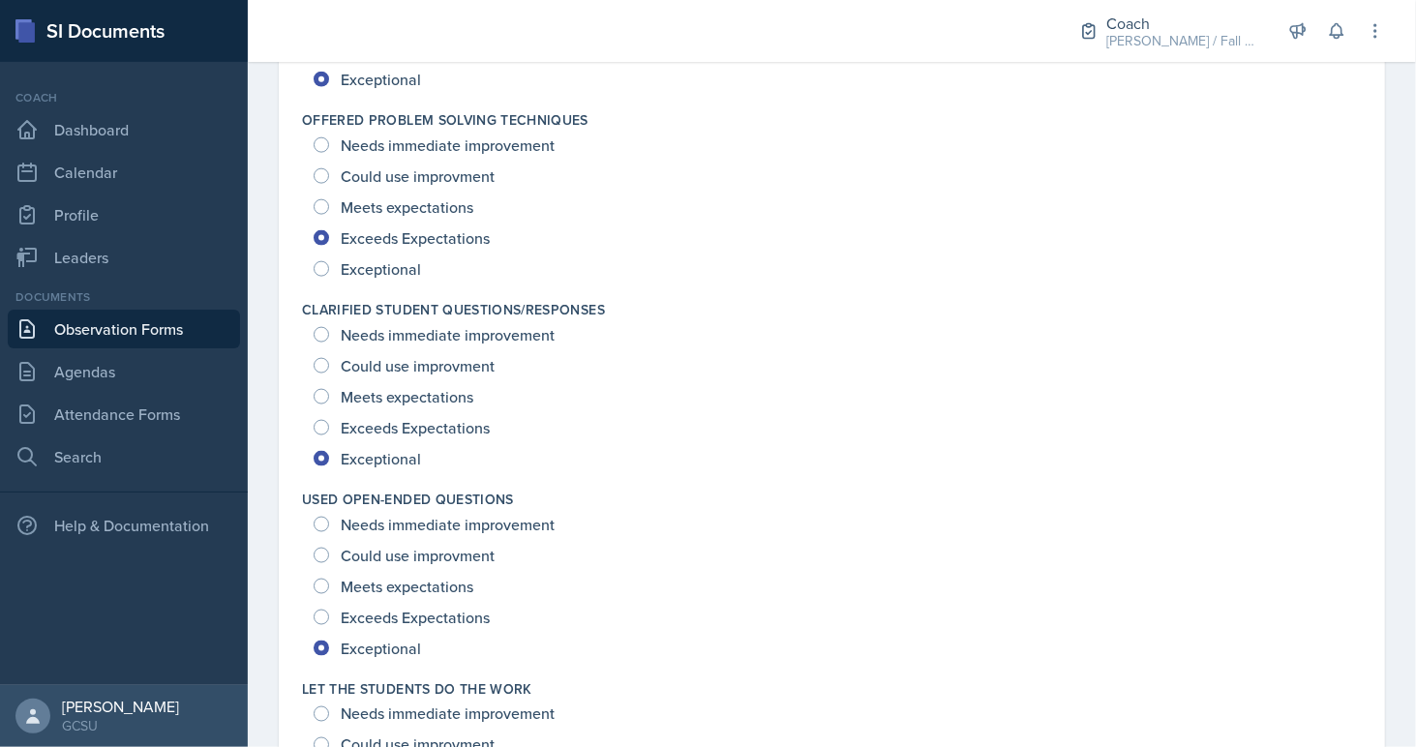
scroll to position [1505, 0]
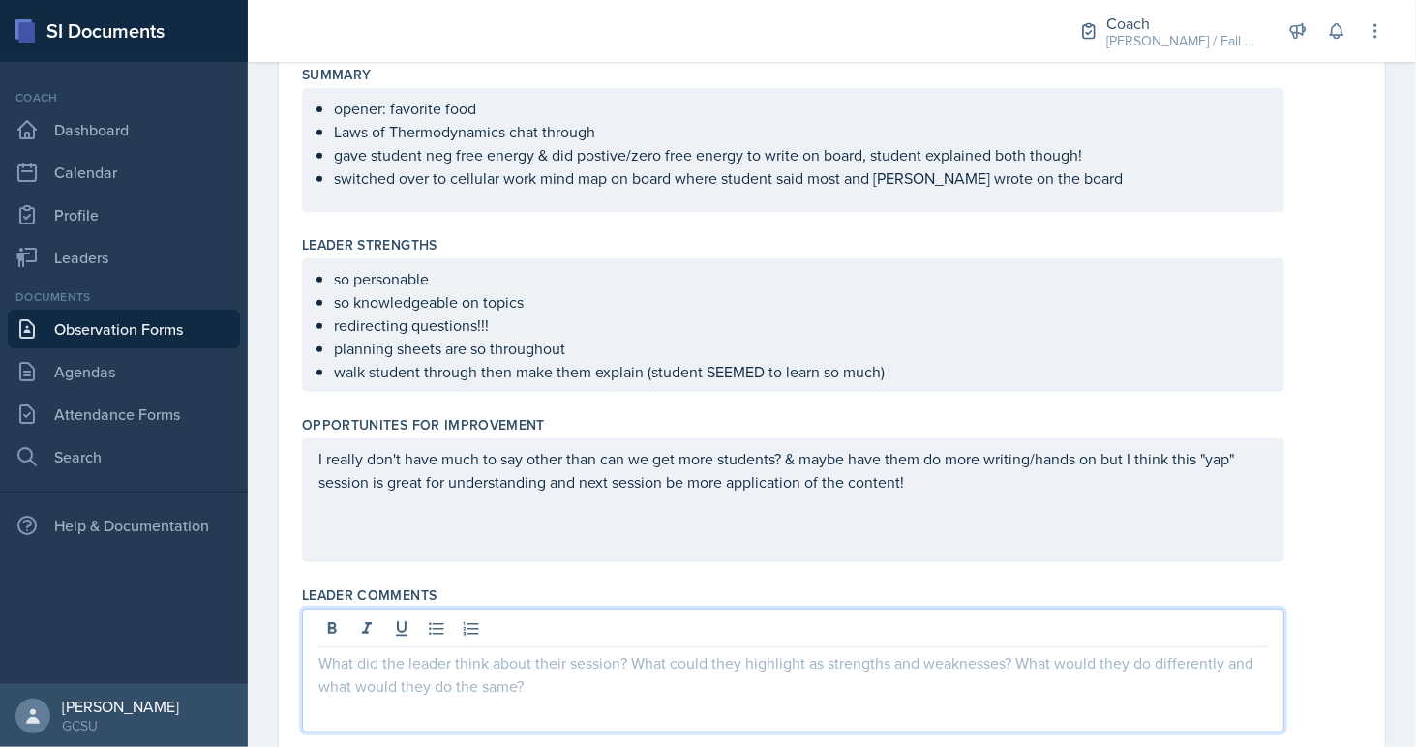
click at [1042, 180] on p "switched over to cellular work mind map on board where student said most and Li…" at bounding box center [801, 177] width 934 height 23
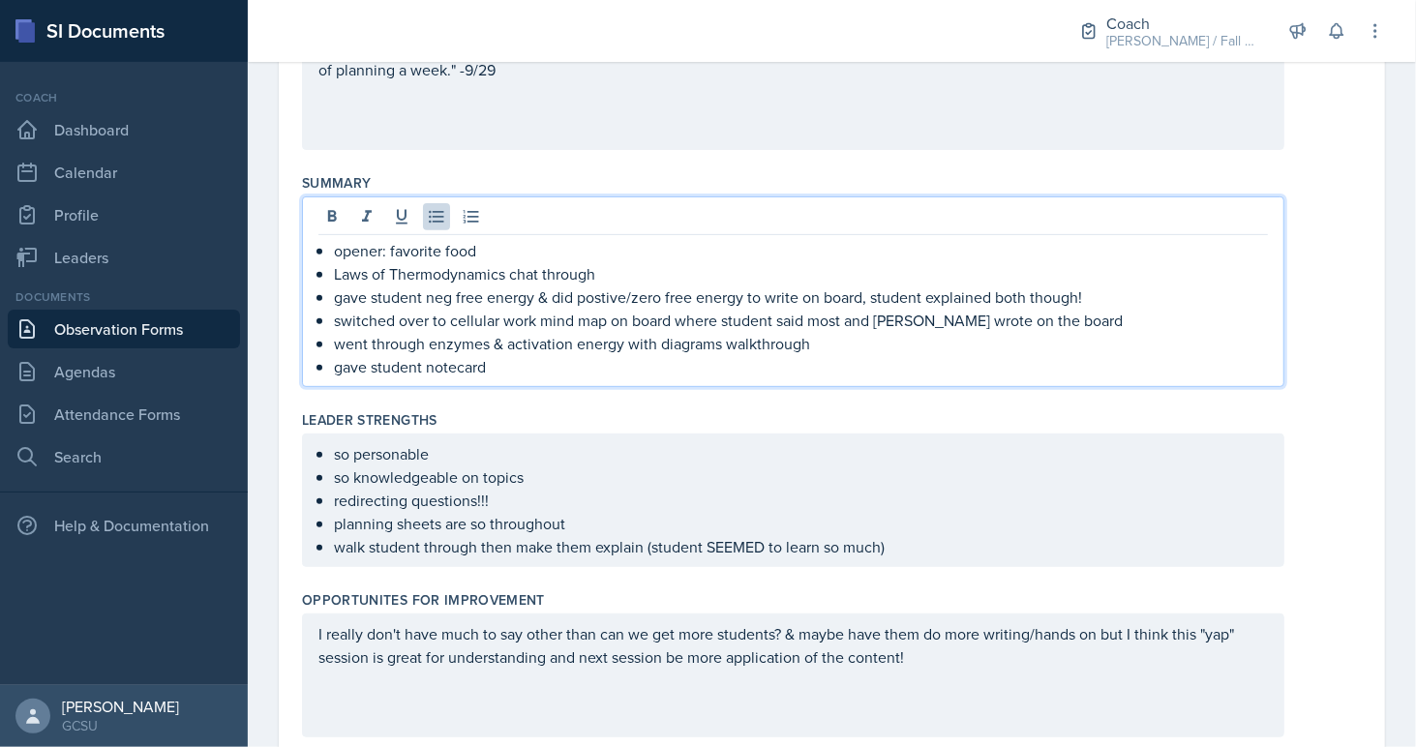
scroll to position [365, 0]
click at [499, 252] on p "opener: favorite food" at bounding box center [801, 253] width 934 height 23
click at [515, 393] on div "Summary opener: favorite food! Laws of Thermodynamics chat through gave student…" at bounding box center [832, 286] width 1060 height 237
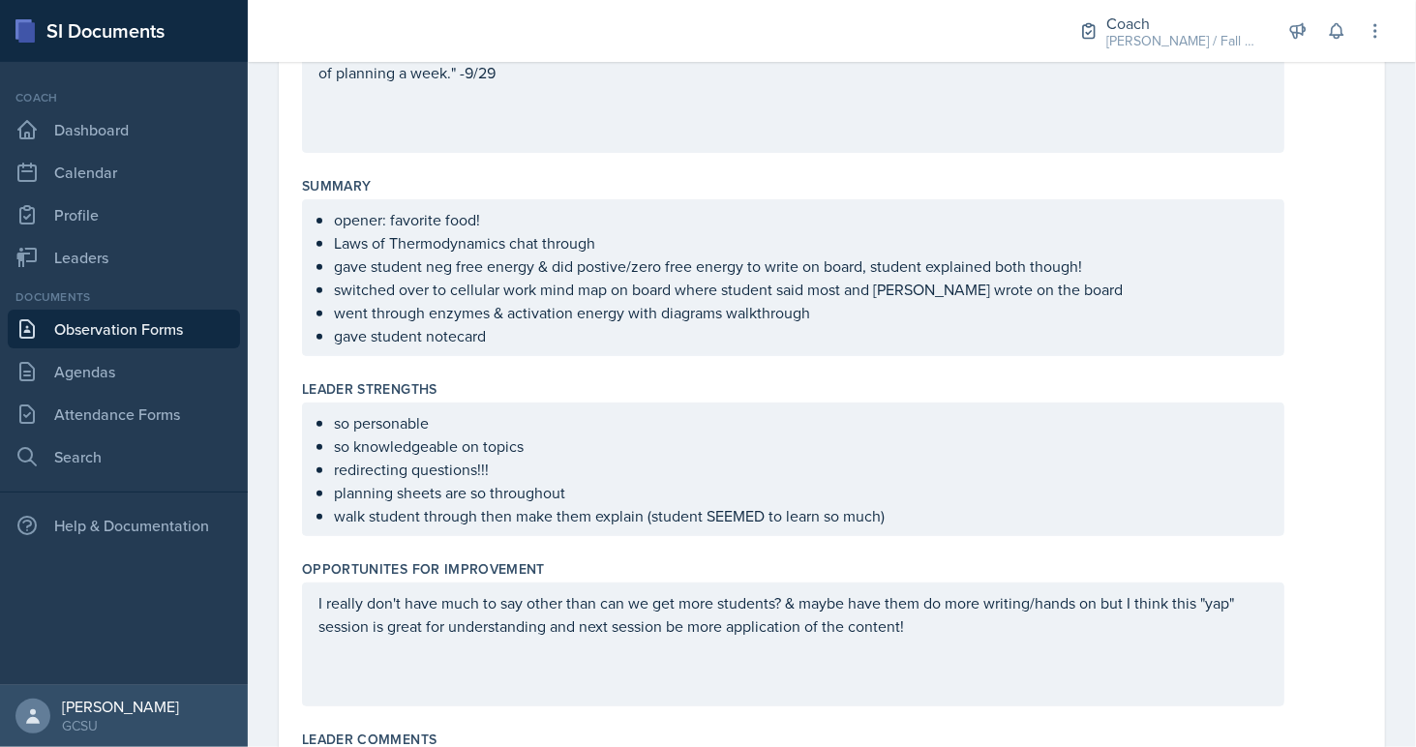
click at [508, 344] on div "opener: favorite food! Laws of Thermodynamics chat through gave student neg fre…" at bounding box center [793, 277] width 982 height 157
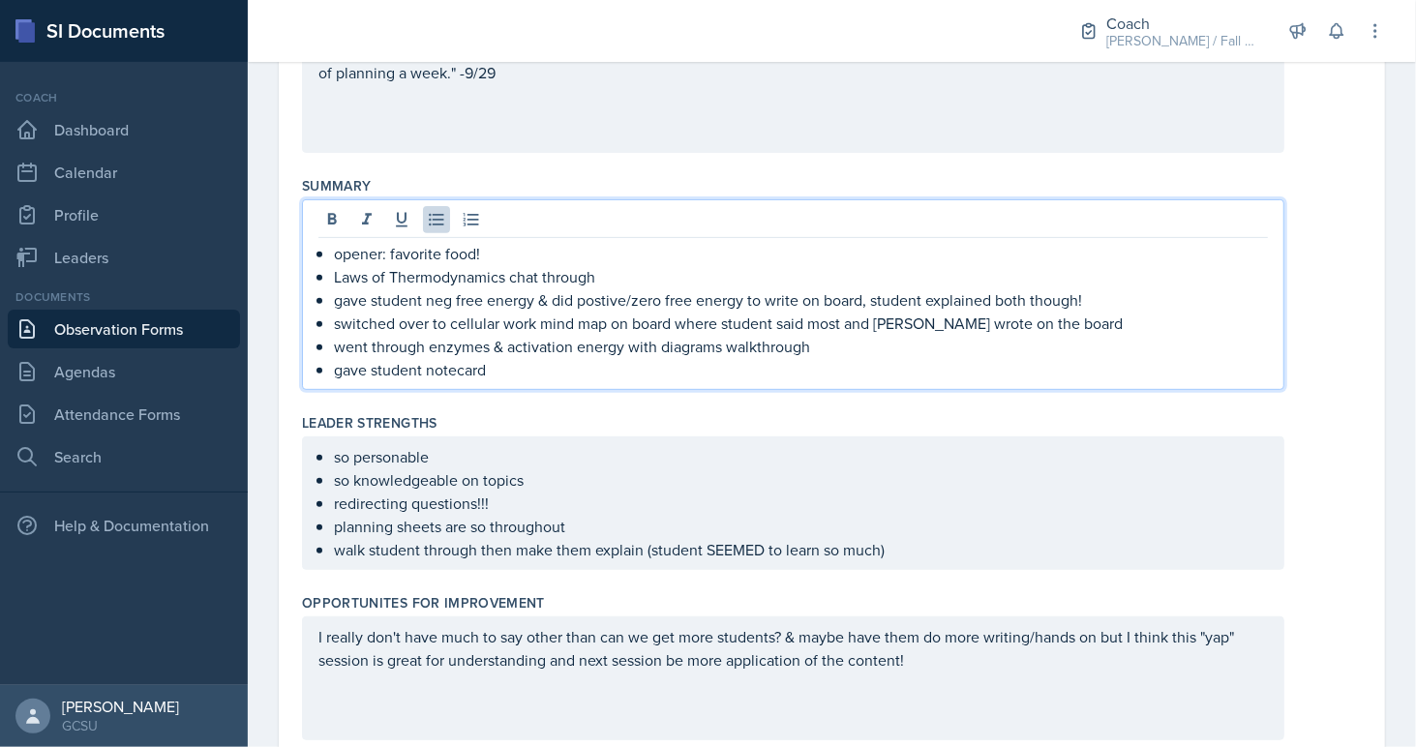
scroll to position [399, 0]
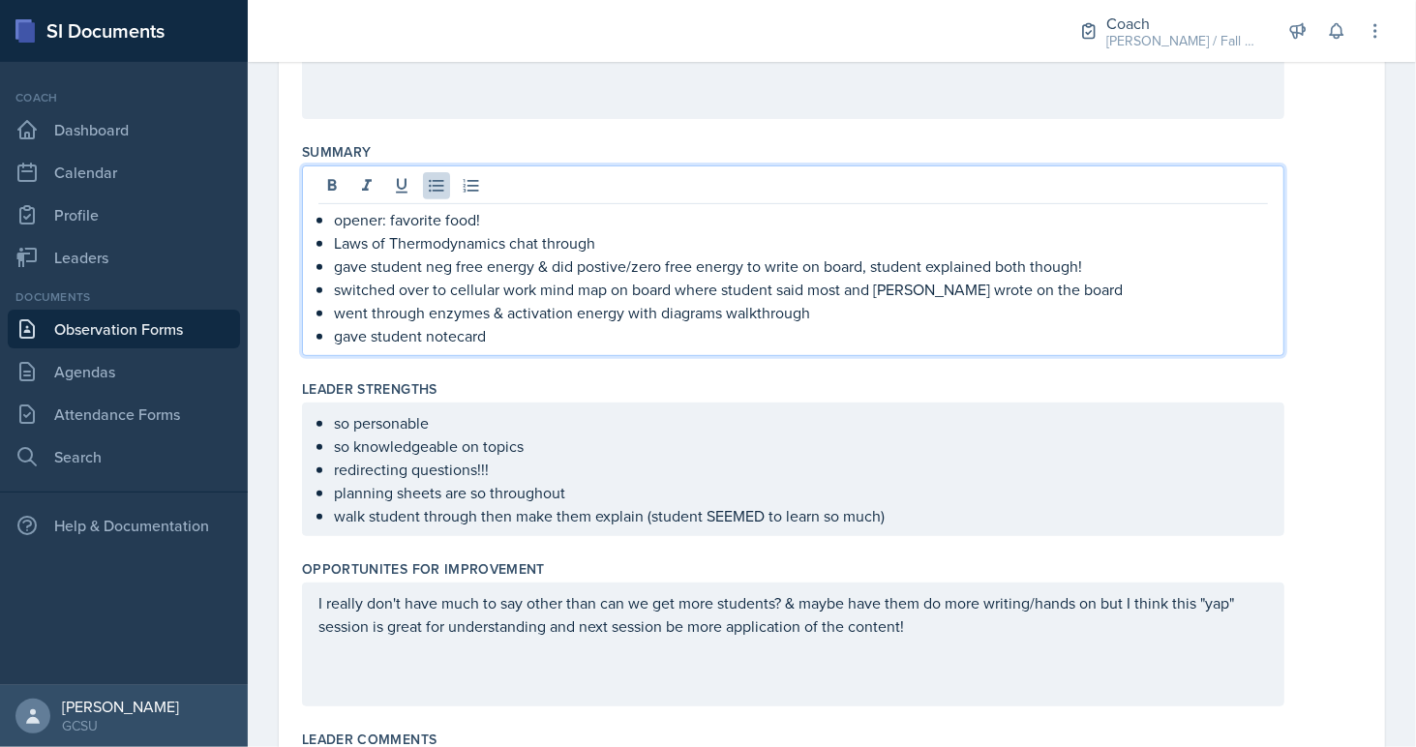
click at [508, 344] on div "opener: favorite food! Laws of Thermodynamics chat through gave student neg fre…" at bounding box center [793, 260] width 982 height 191
click at [503, 335] on p "gave student notecard" at bounding box center [801, 335] width 934 height 23
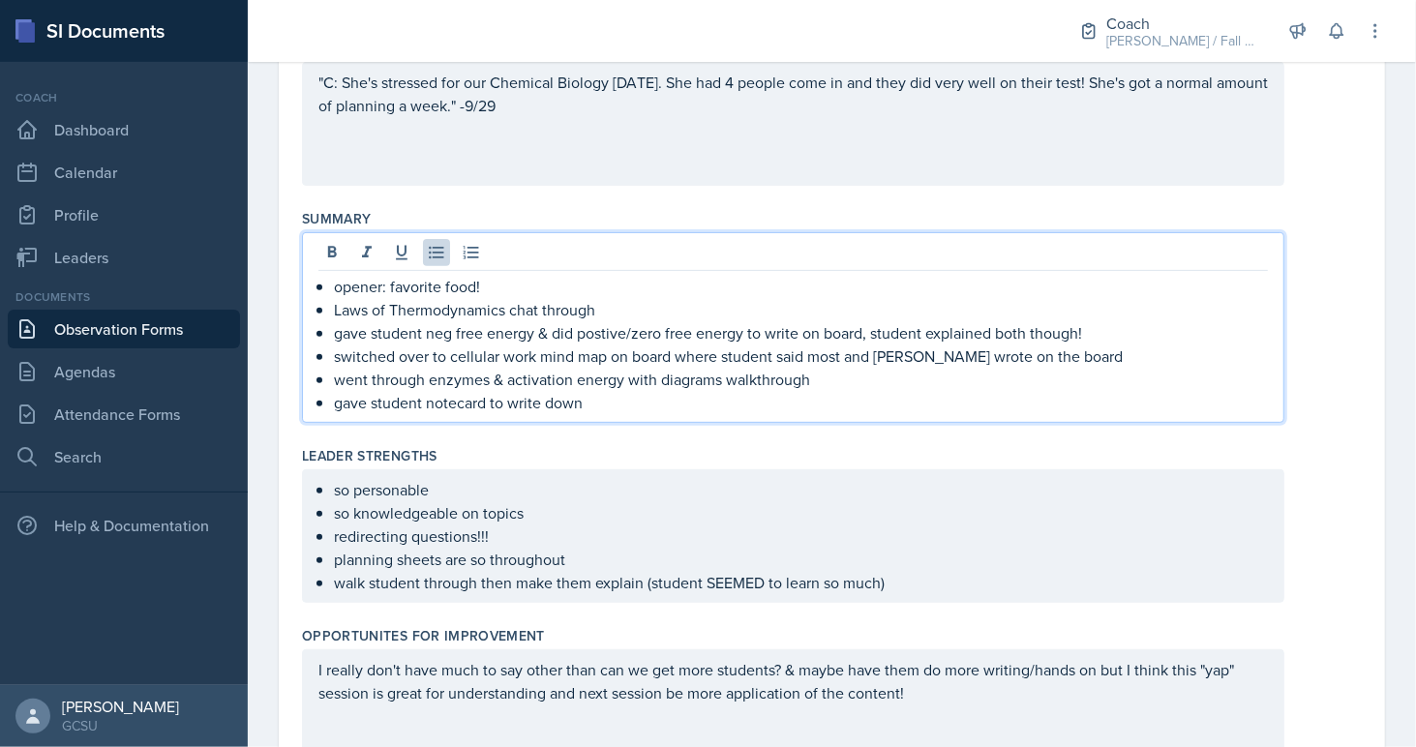
scroll to position [539, 0]
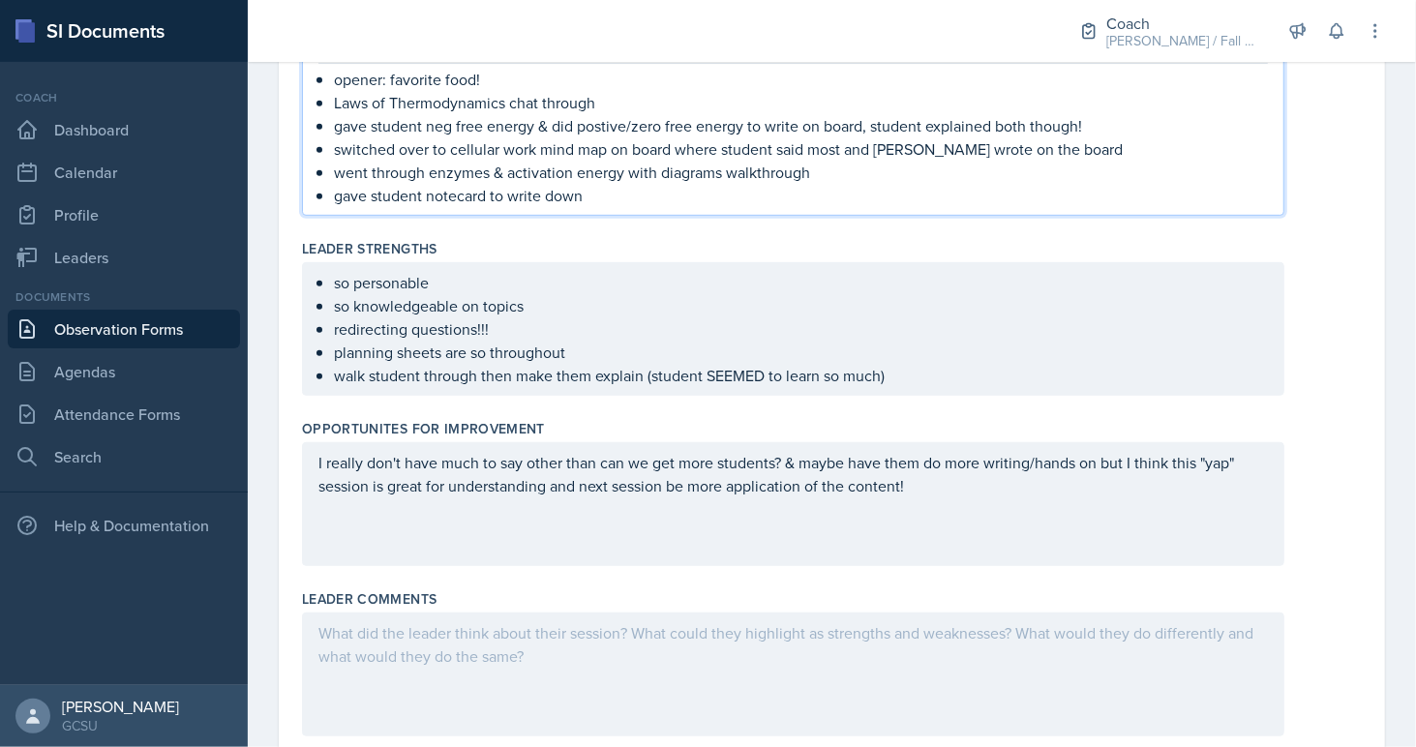
click at [604, 123] on p "gave student neg free energy & did postive/zero free energy to write on board, …" at bounding box center [801, 125] width 934 height 23
click at [643, 186] on p "gave student notecard to write down" at bounding box center [801, 195] width 934 height 23
click at [721, 191] on p "gave student notecard to write down things want to seen in exam review" at bounding box center [801, 195] width 934 height 23
click at [856, 206] on div "opener: favorite food! Laws of Thermodynamics chat through gave student neg fre…" at bounding box center [793, 120] width 982 height 191
click at [828, 187] on p "gave student notecard to write down things want to see in exam review" at bounding box center [801, 195] width 934 height 23
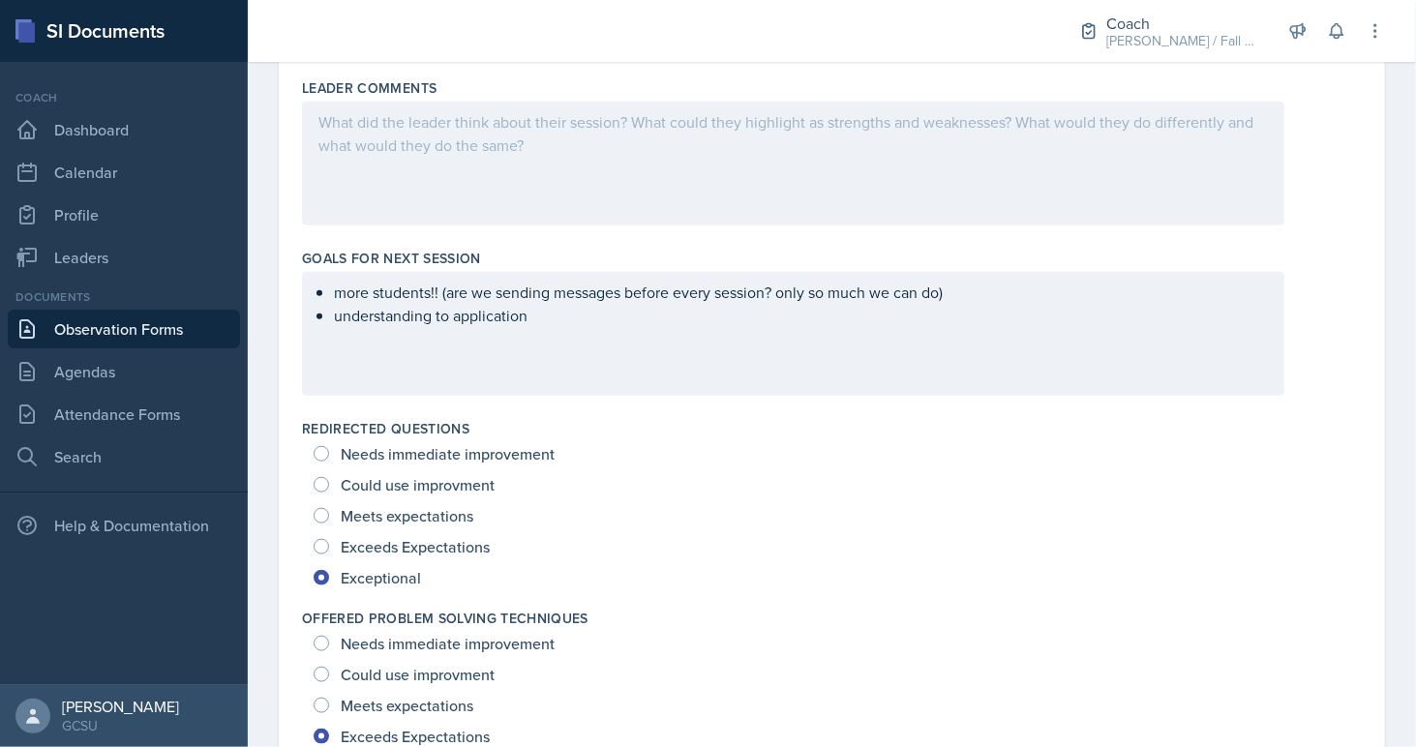
click at [668, 341] on div "more students!! (are we sending messages before every session? only so much we …" at bounding box center [793, 334] width 982 height 124
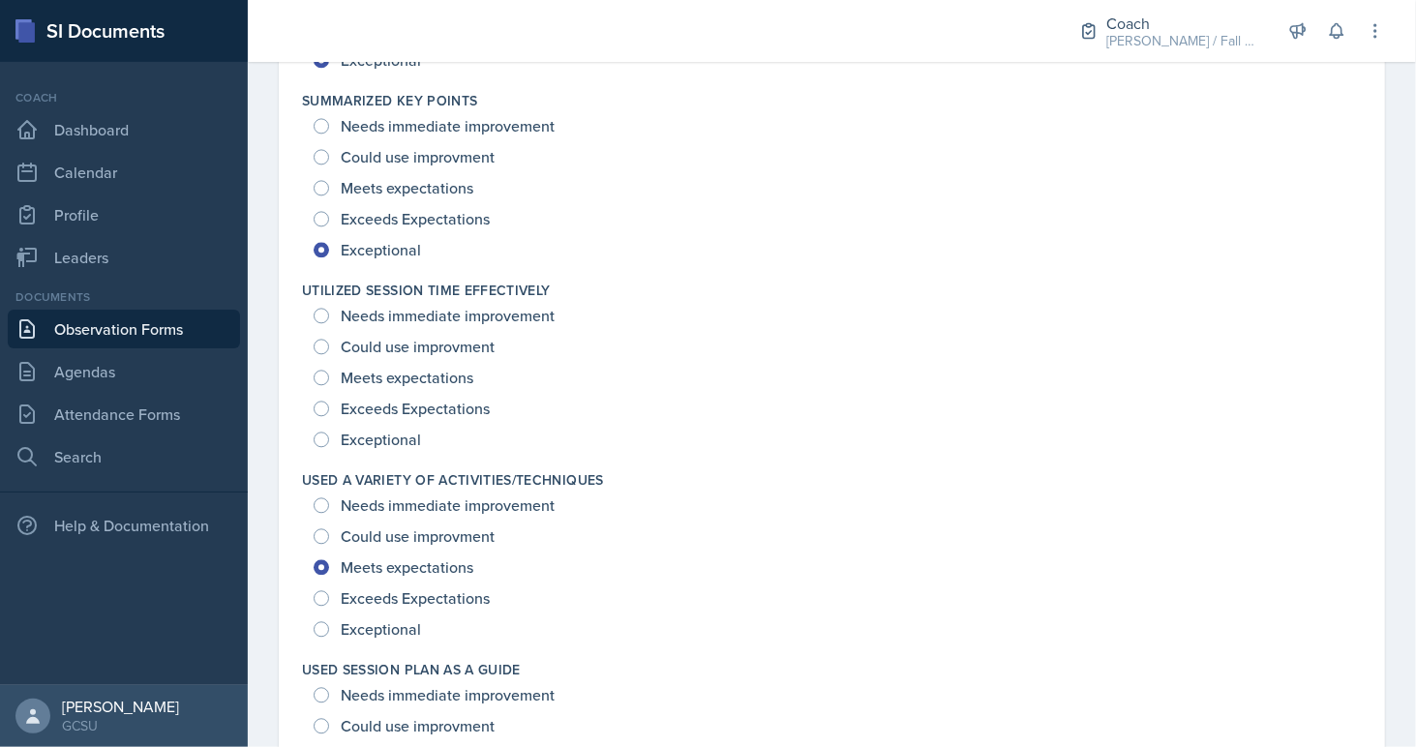
scroll to position [2528, 0]
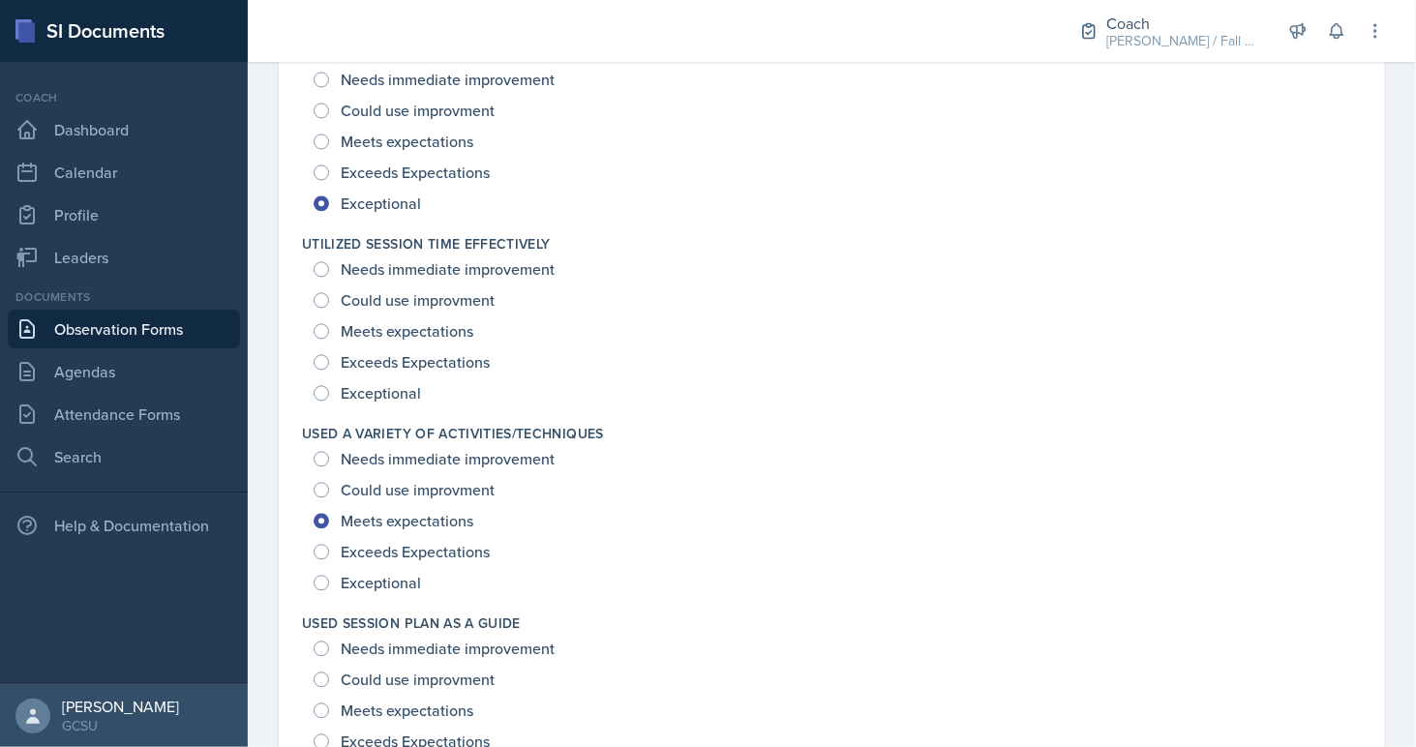
click at [373, 394] on span "Exceptional" at bounding box center [381, 392] width 80 height 19
click at [329, 394] on input "Exceptional" at bounding box center [321, 392] width 15 height 15
radio input "true"
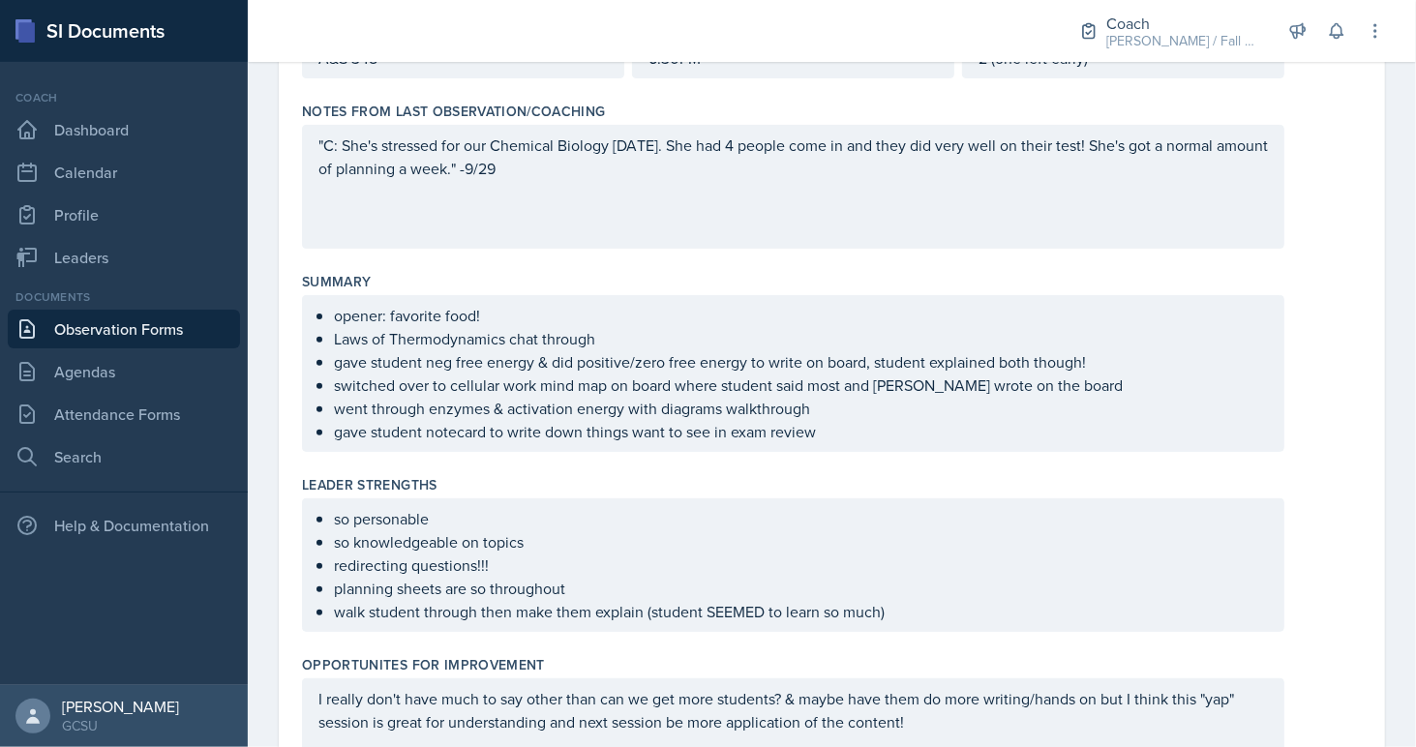
scroll to position [0, 0]
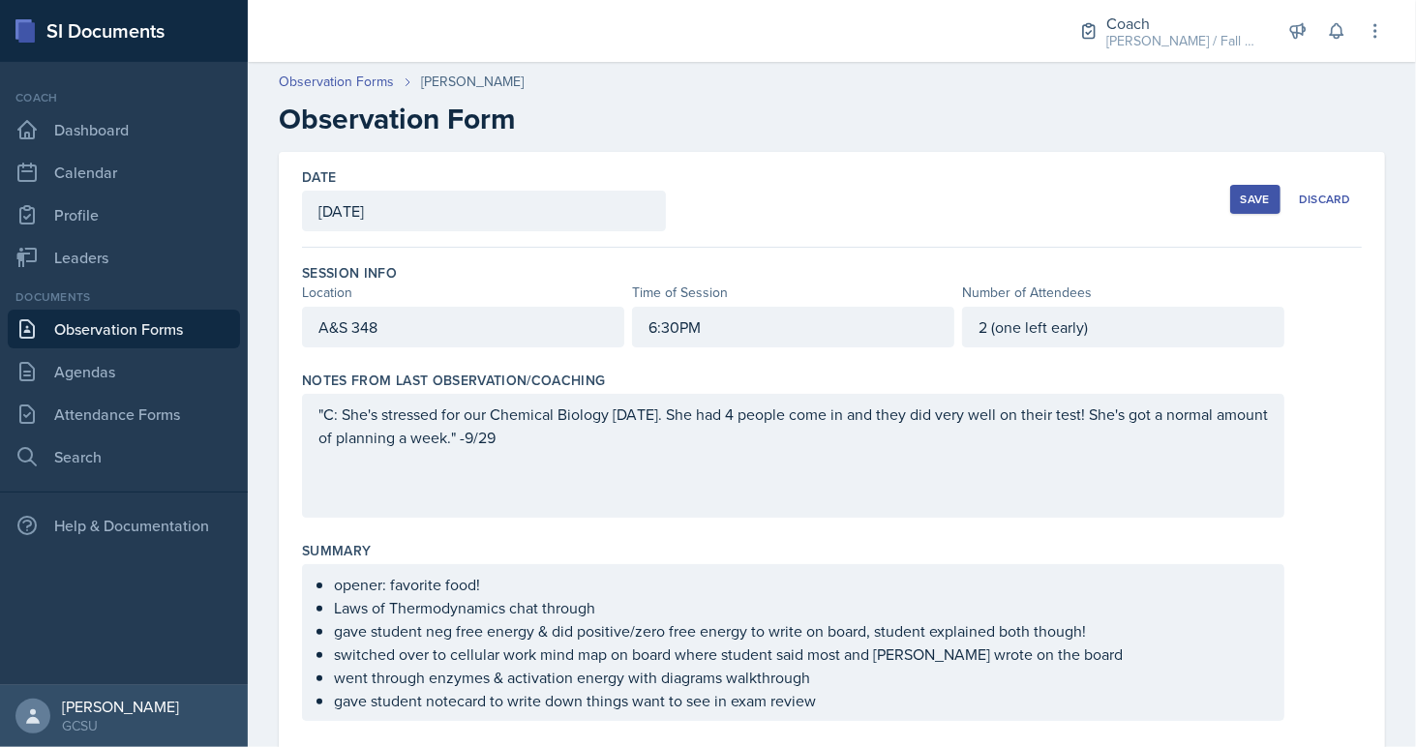
click at [1240, 221] on div "Date September 29th, 2025 September 2025 31 1 2 3 4 5 6 7 8 9 10 11 12 13 14 15…" at bounding box center [832, 200] width 1060 height 96
click at [1245, 203] on div "Save" at bounding box center [1254, 199] width 29 height 15
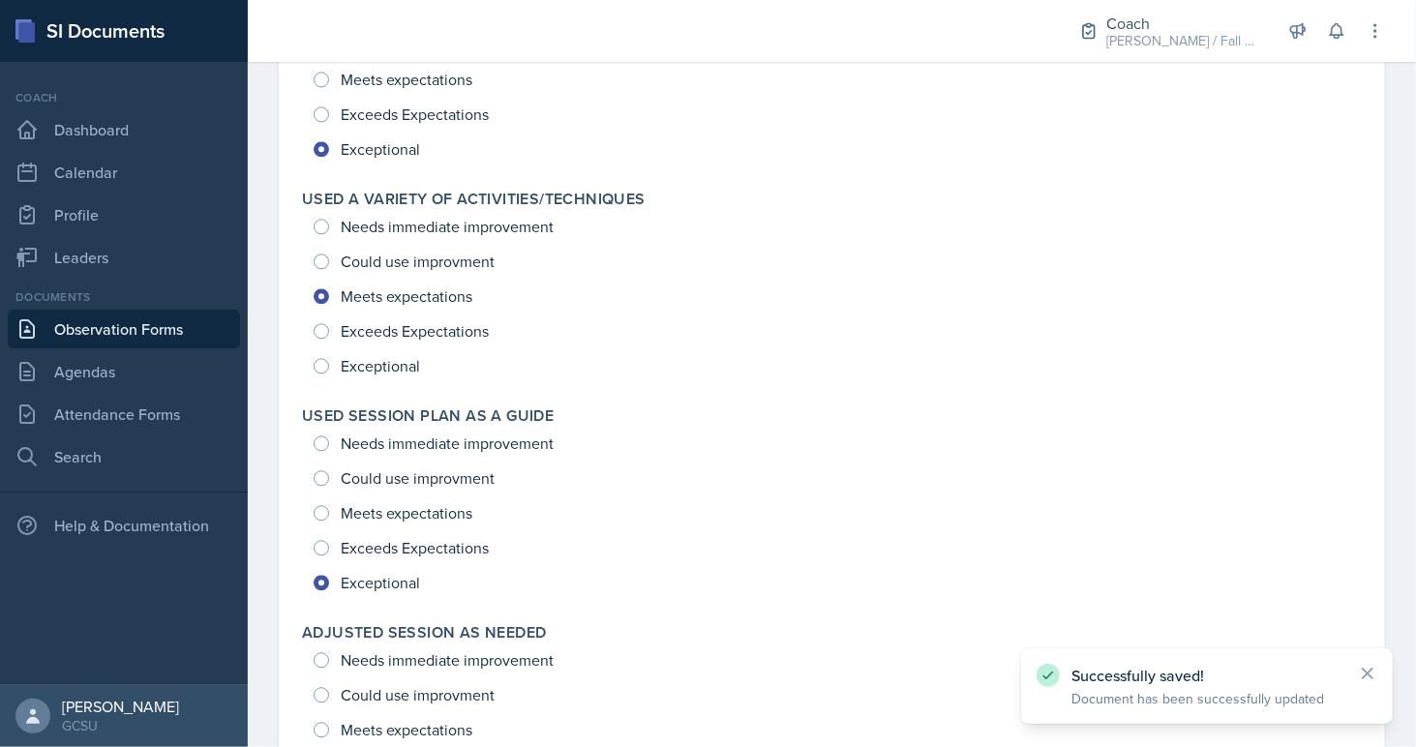
scroll to position [2830, 0]
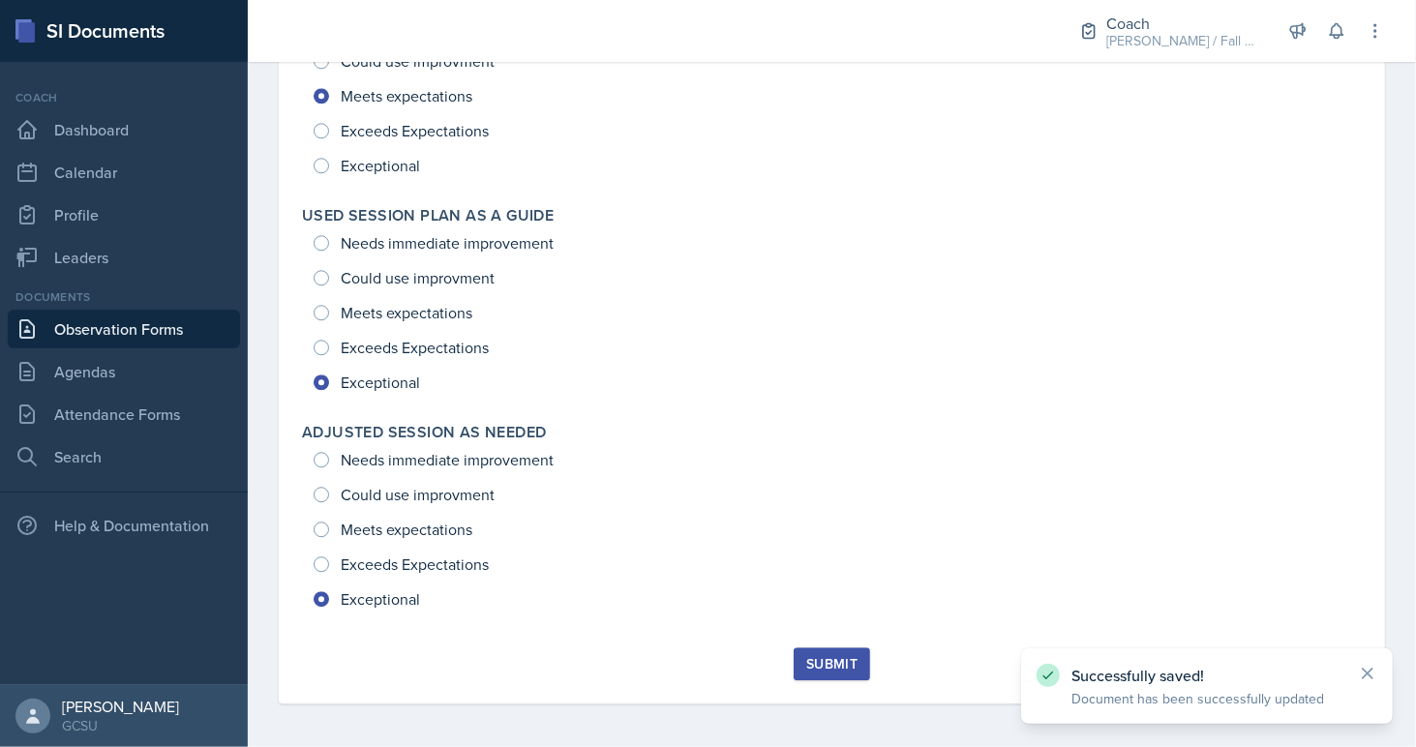
click at [820, 666] on div "Submit" at bounding box center [831, 663] width 51 height 15
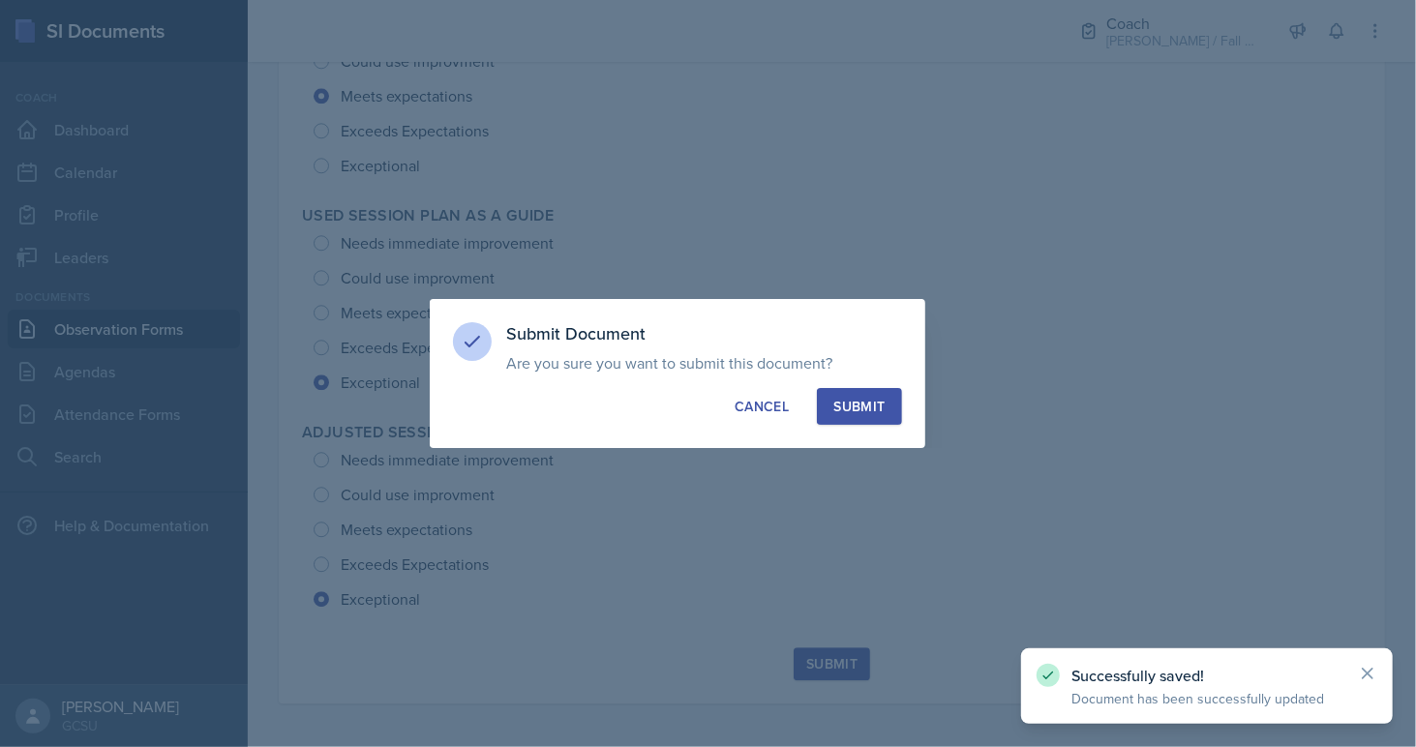
click at [876, 398] on div "Submit" at bounding box center [858, 406] width 51 height 19
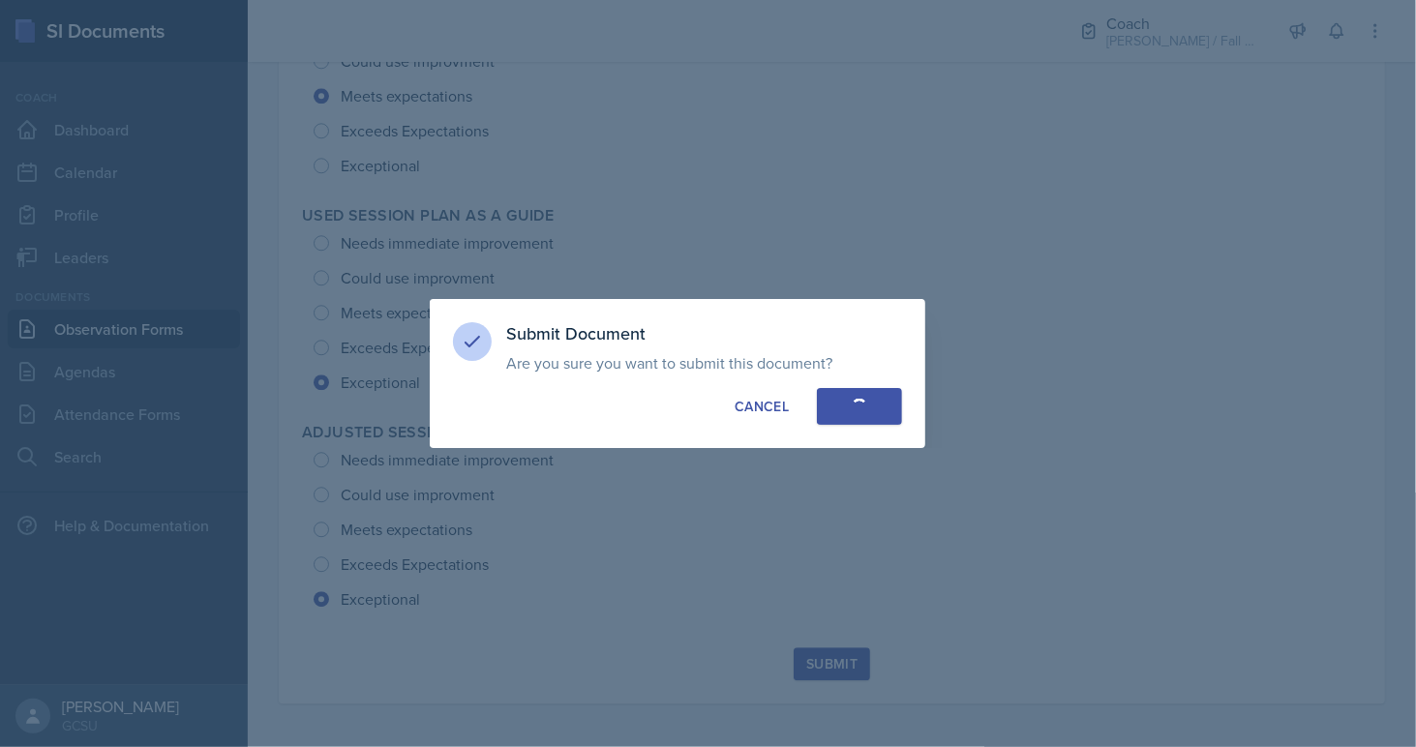
radio input "true"
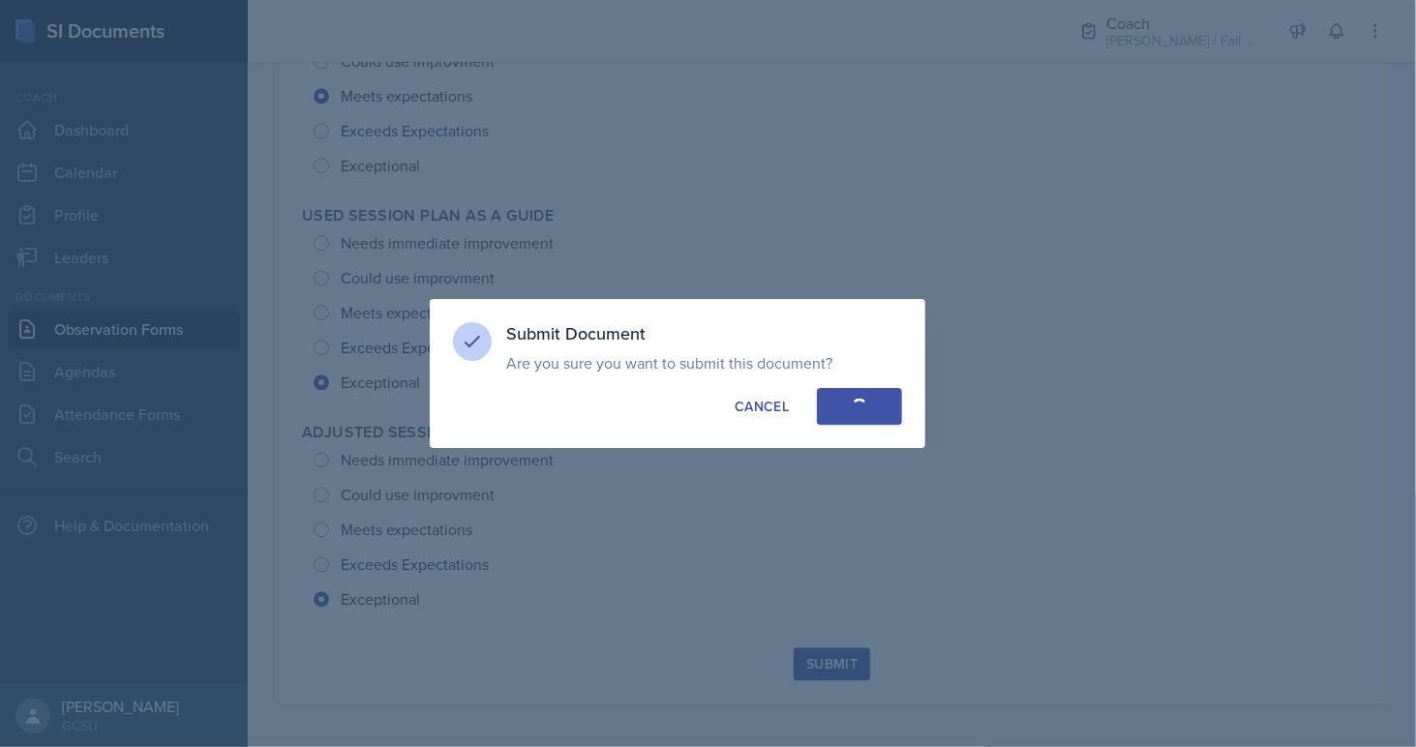
radio input "true"
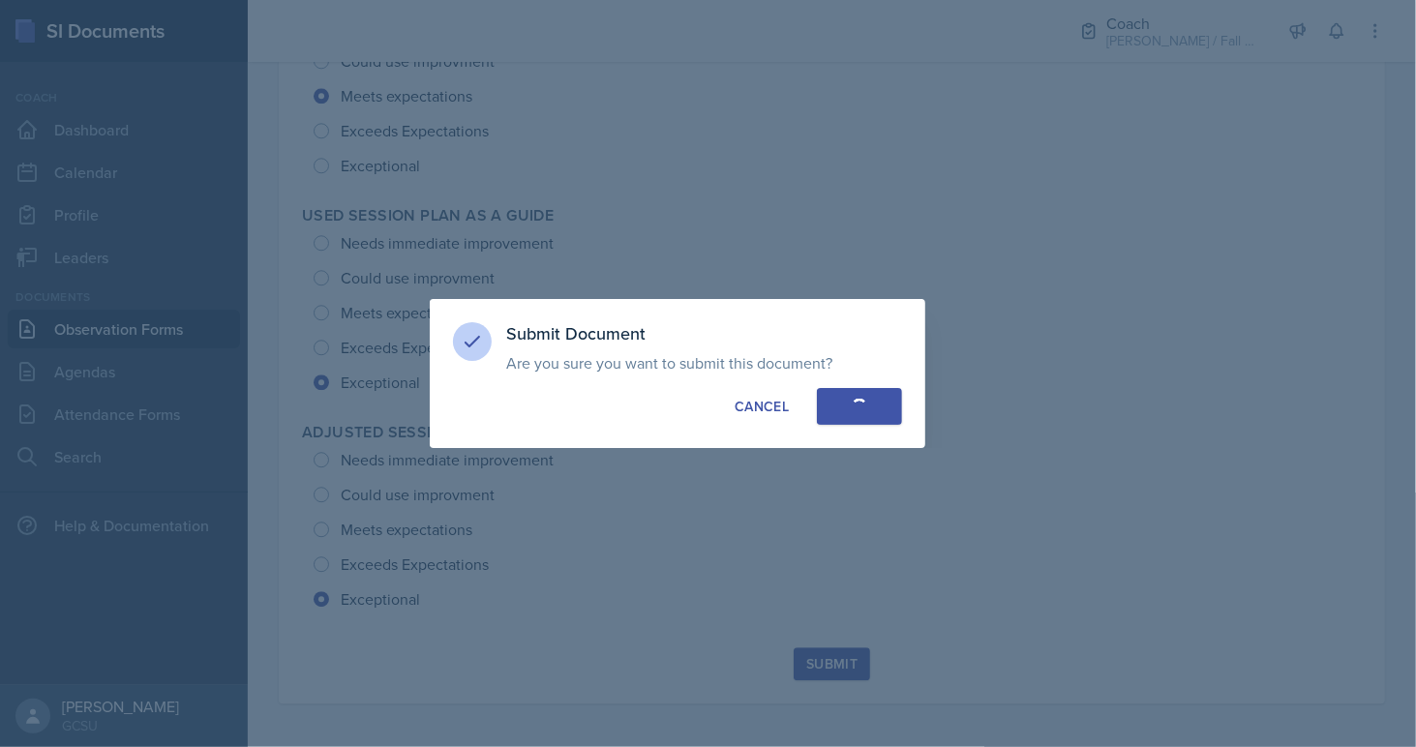
radio input "true"
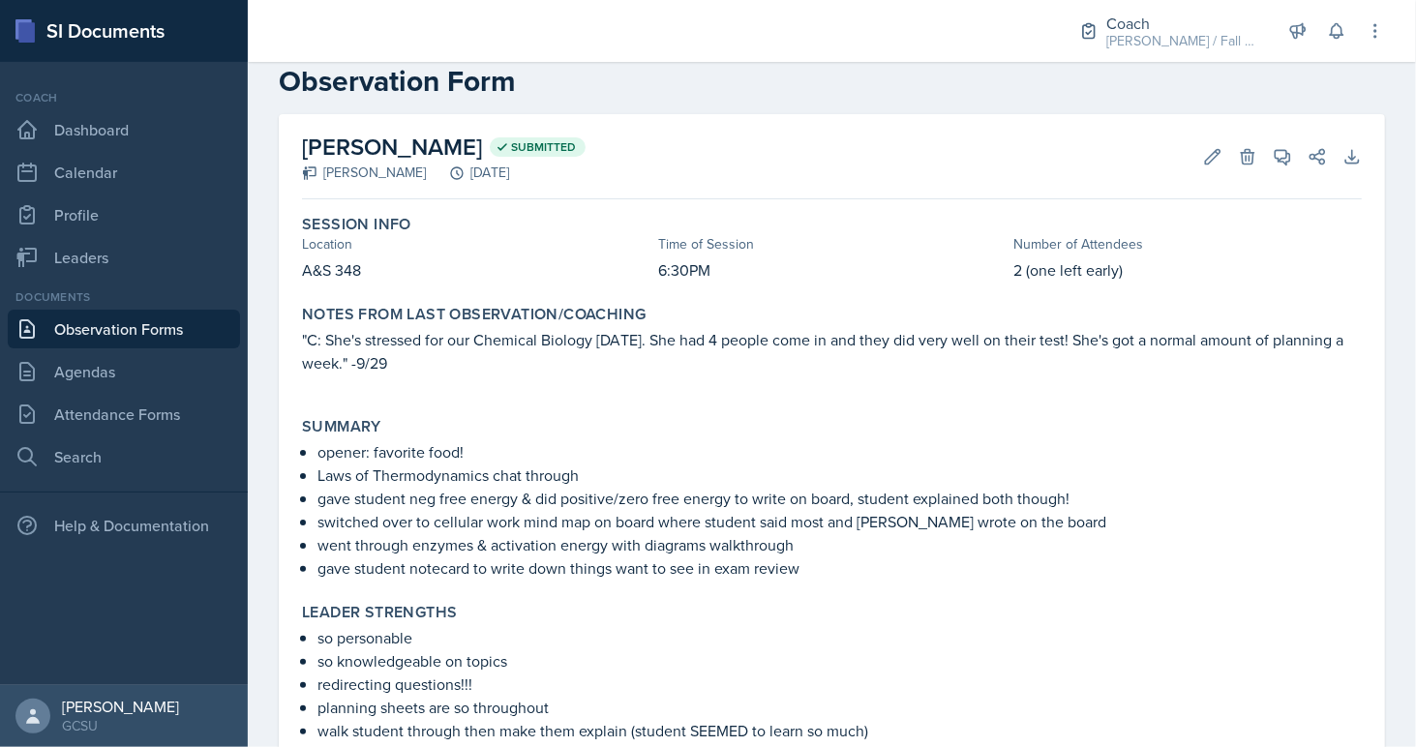
scroll to position [0, 0]
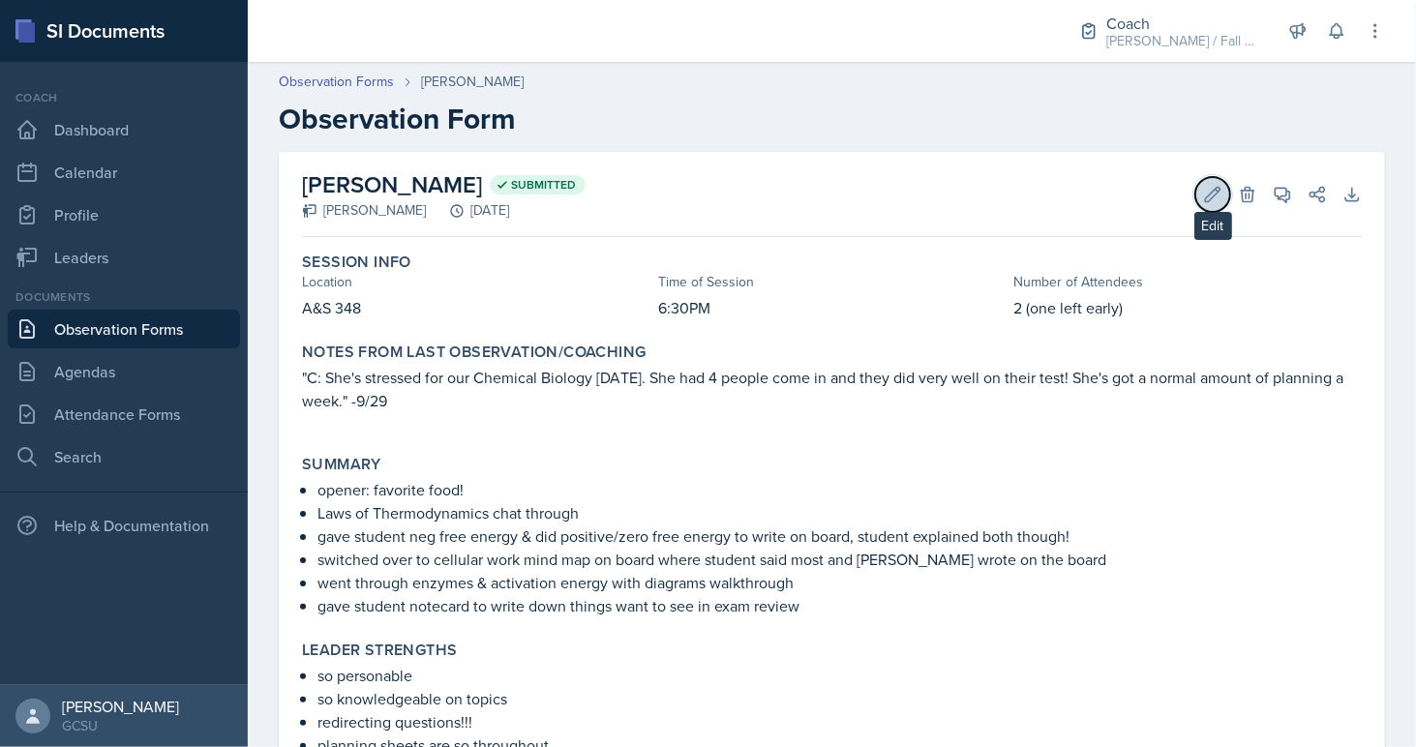
click at [1206, 192] on icon at bounding box center [1212, 194] width 19 height 19
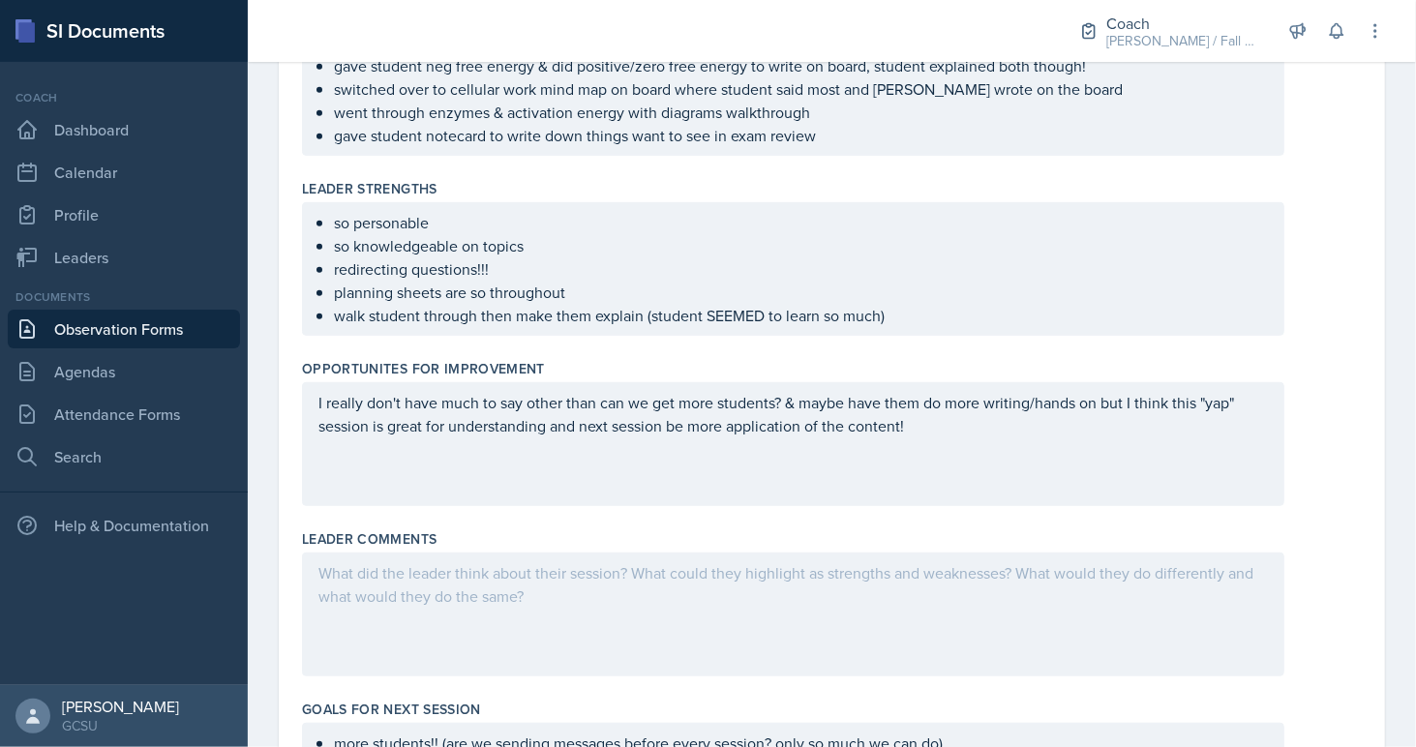
scroll to position [517, 0]
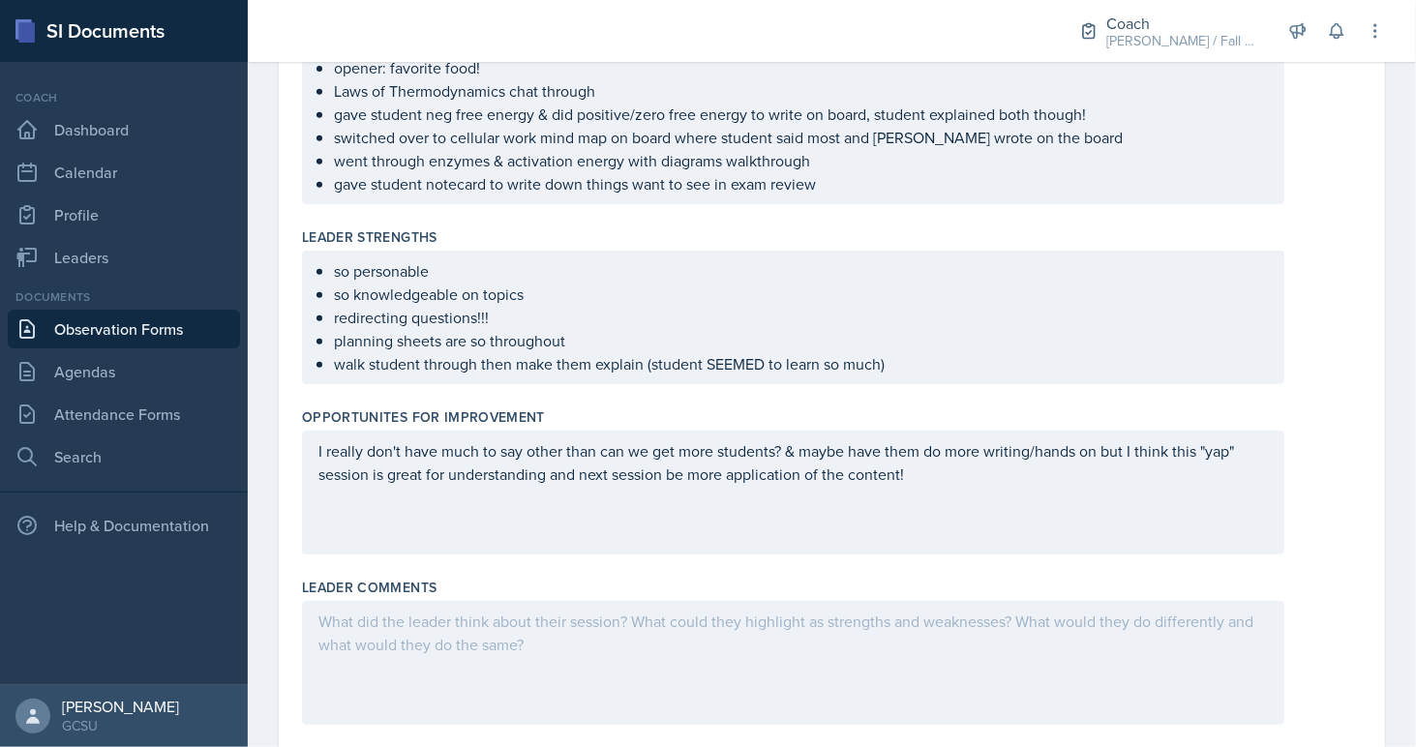
click at [929, 365] on p "walk student through then make them explain (student SEEMED to learn so much)" at bounding box center [801, 363] width 934 height 23
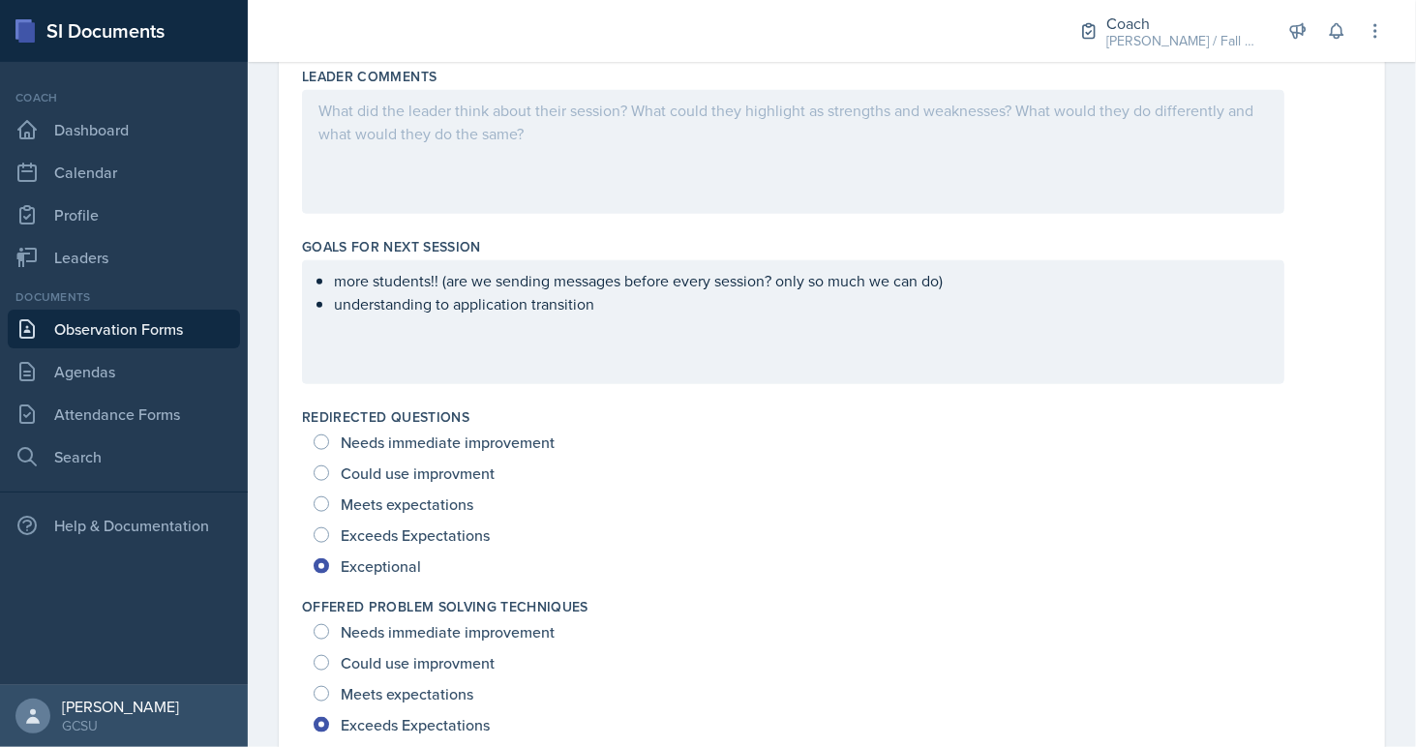
scroll to position [0, 0]
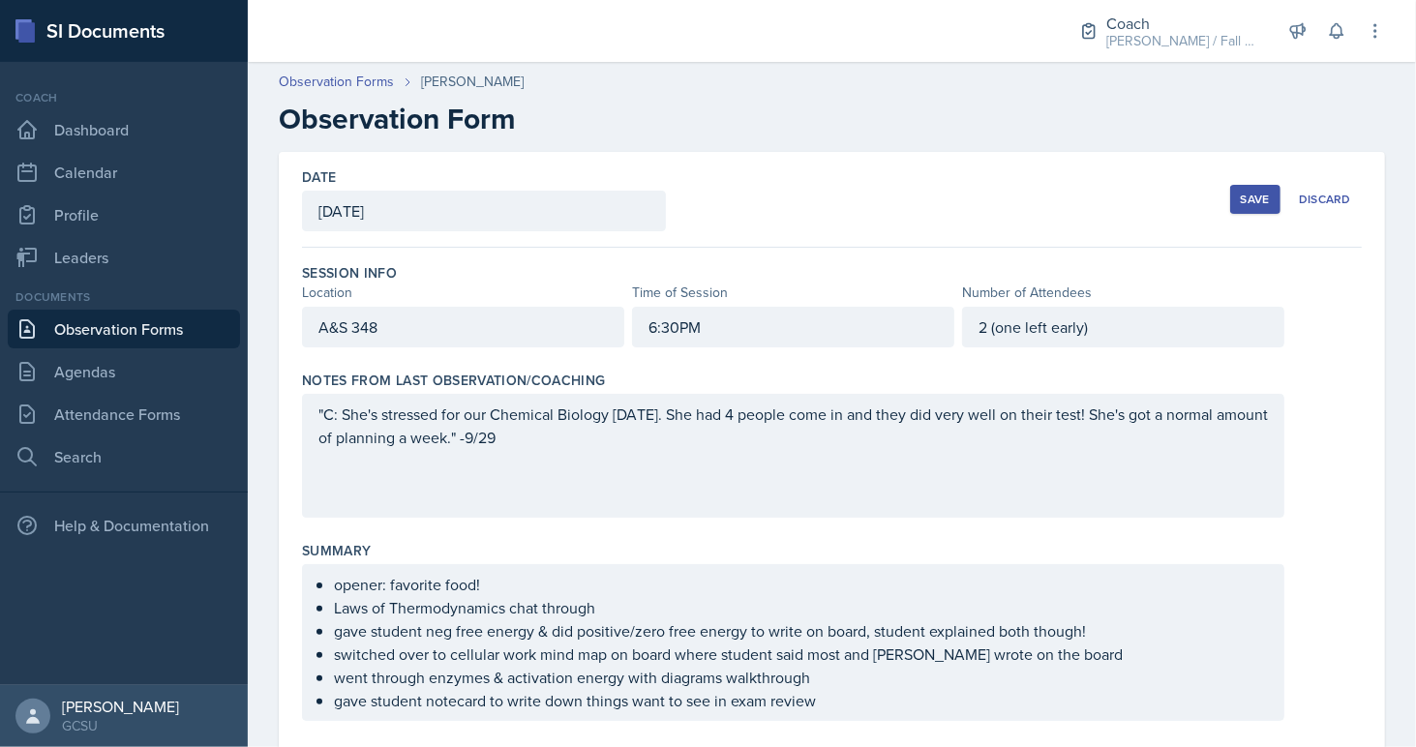
click at [1257, 193] on div "Save" at bounding box center [1254, 199] width 29 height 15
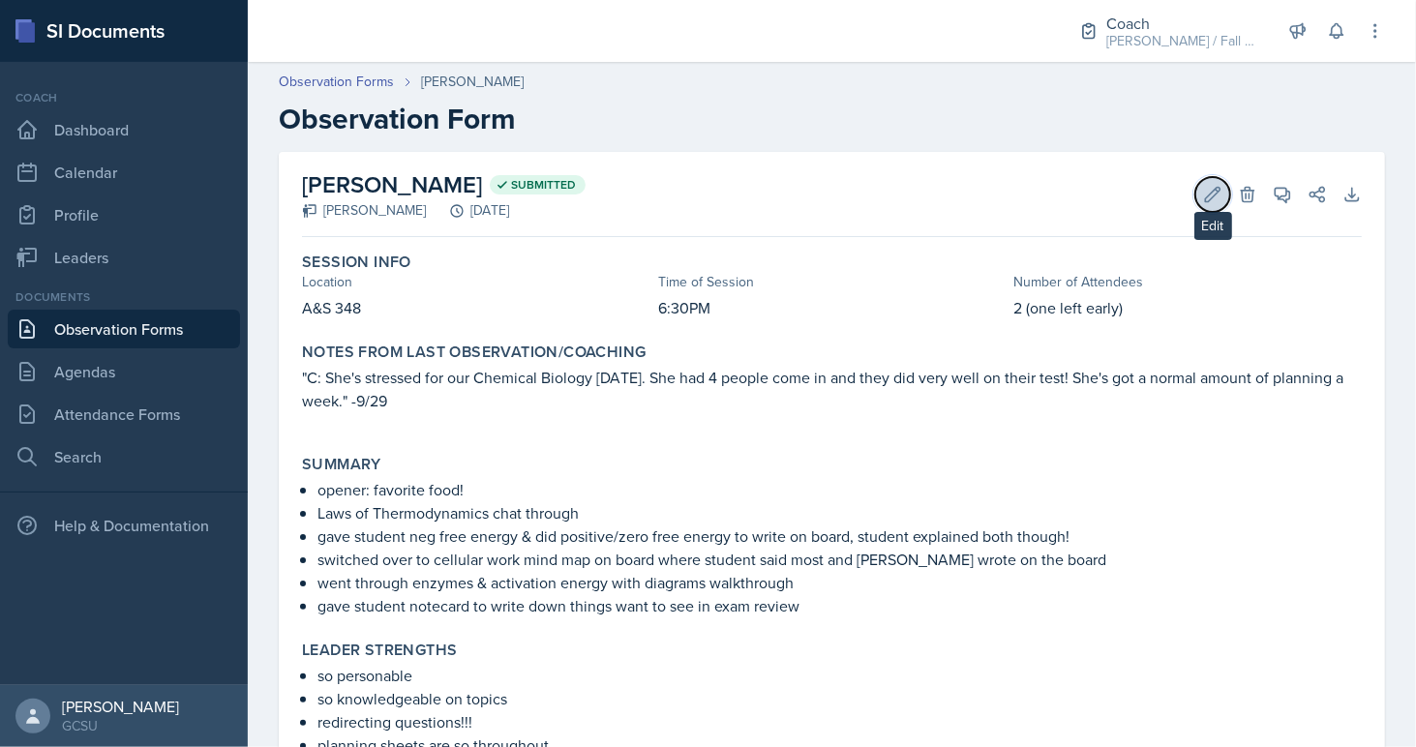
click at [1209, 204] on button "Edit" at bounding box center [1212, 194] width 35 height 35
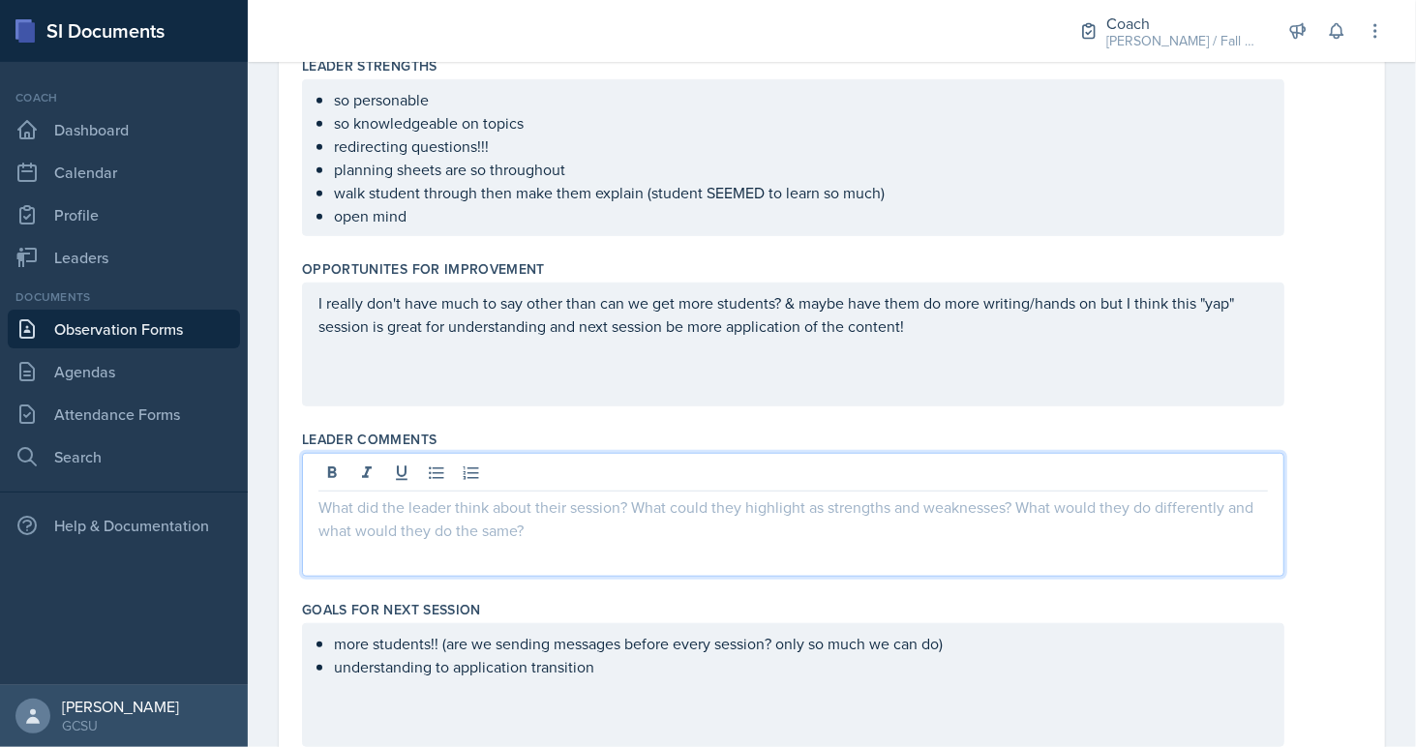
click at [810, 495] on p at bounding box center [792, 506] width 949 height 23
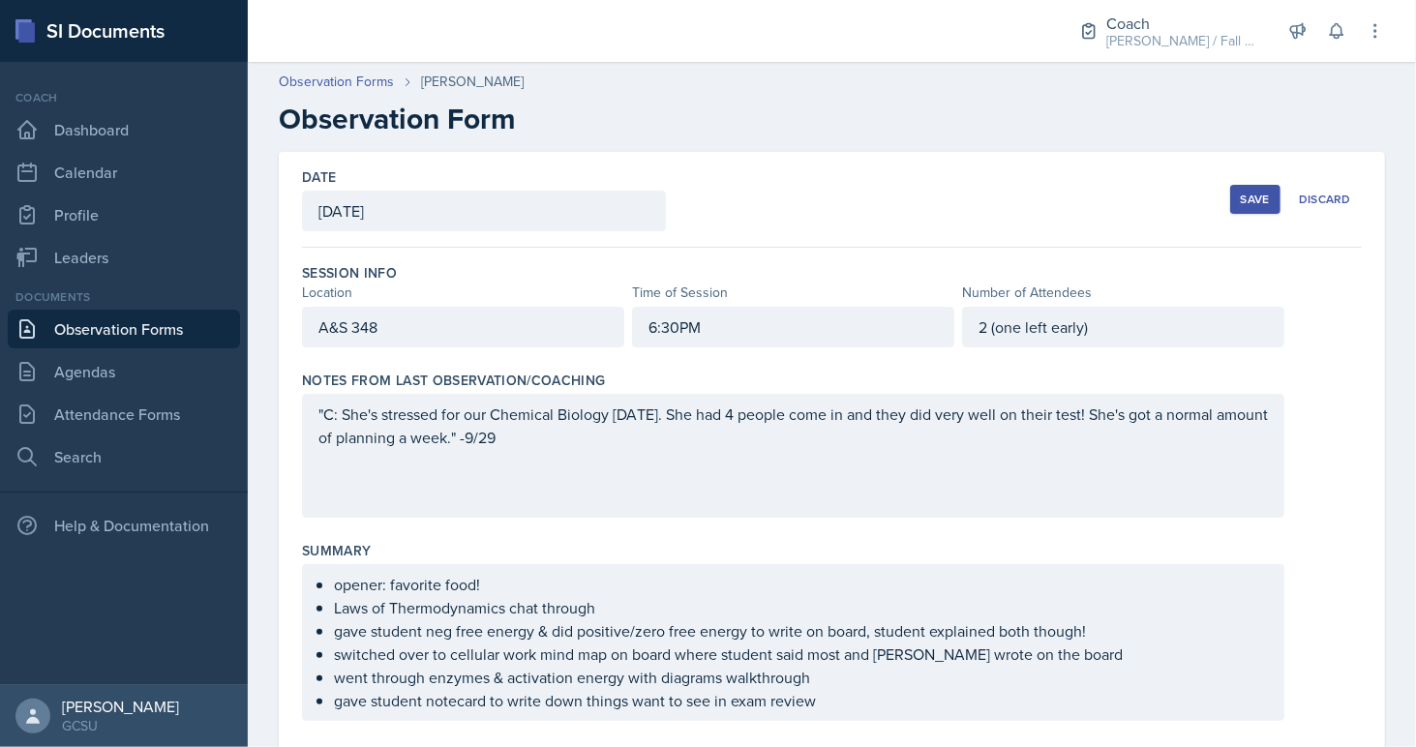
click at [1251, 192] on div "Save" at bounding box center [1254, 199] width 29 height 15
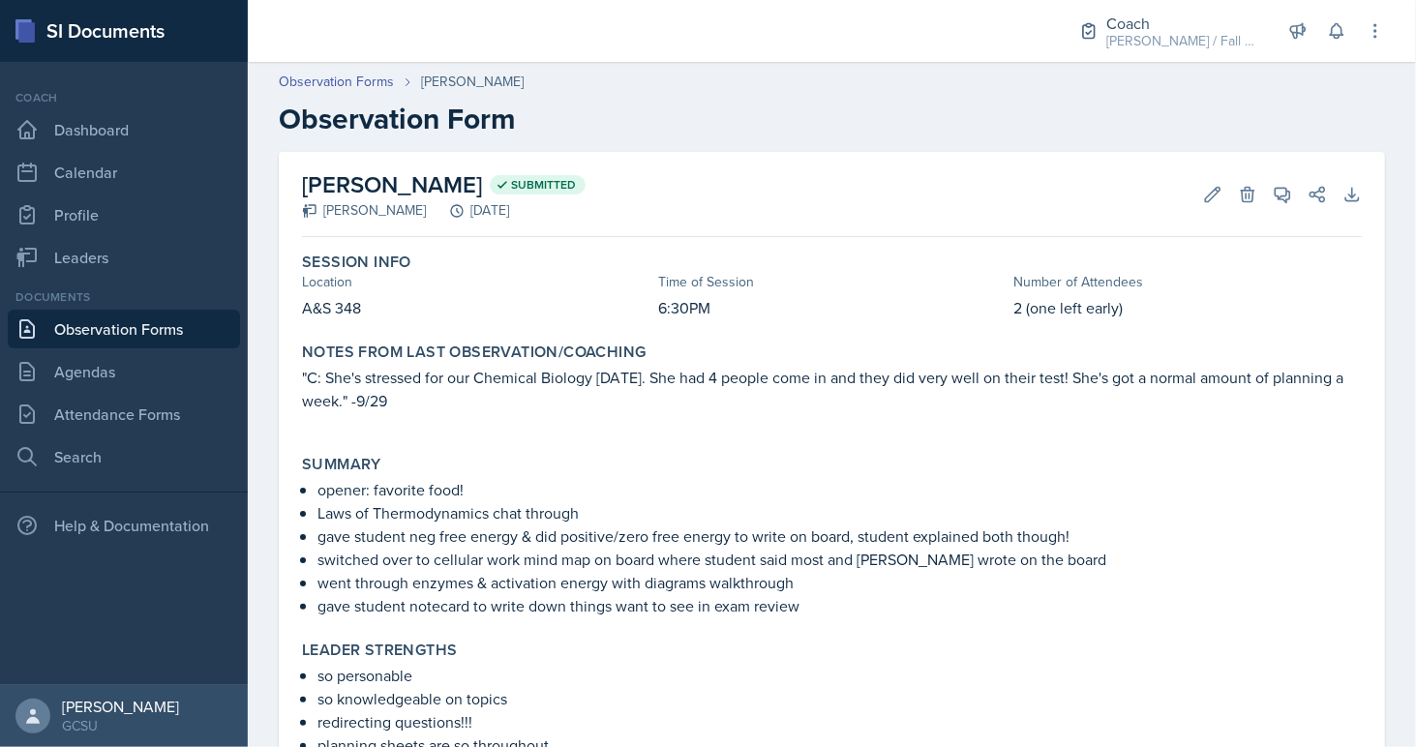
click at [672, 553] on p "switched over to cellular work mind map on board where student said most and Li…" at bounding box center [839, 559] width 1044 height 23
click at [1206, 194] on icon at bounding box center [1212, 194] width 19 height 19
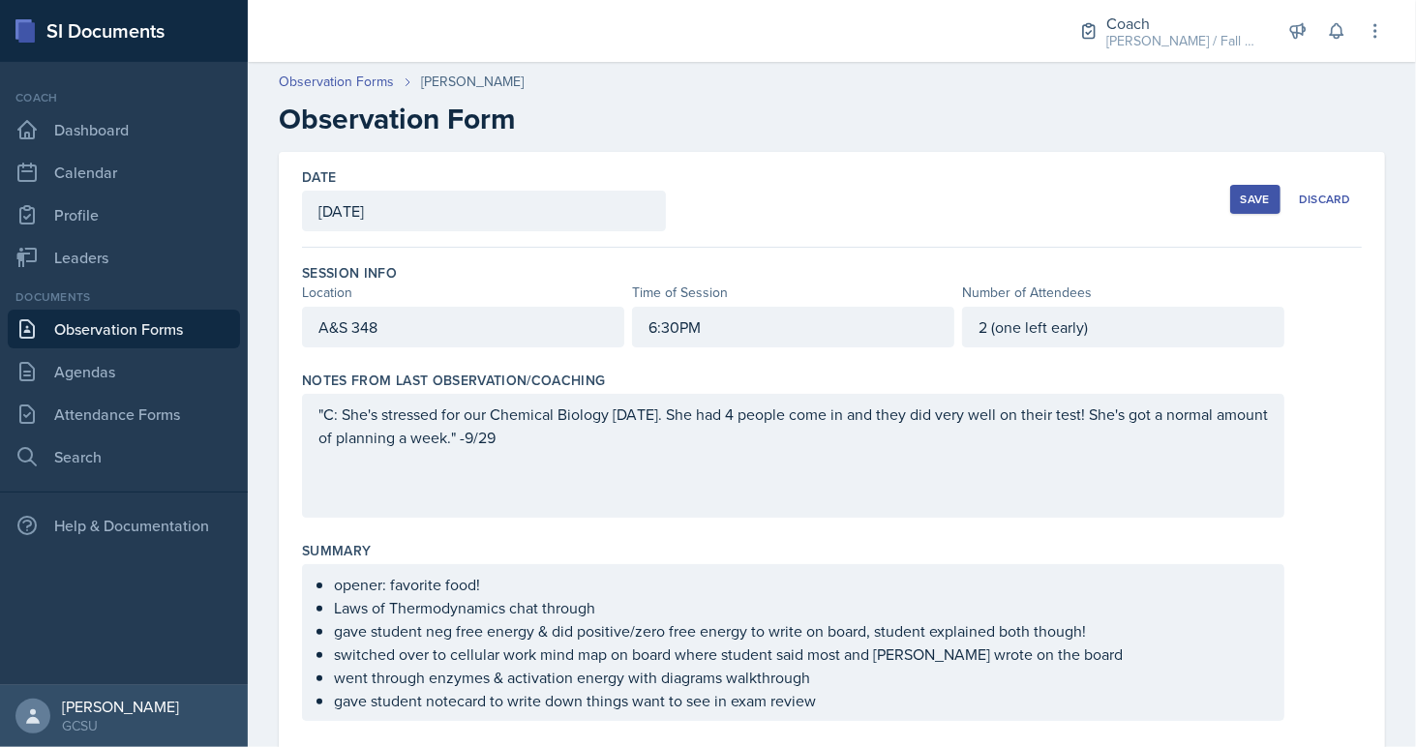
click at [767, 459] on div ""C: She's stressed for our Chemical Biology on Wednesday. She had 4 people come…" at bounding box center [792, 438] width 949 height 70
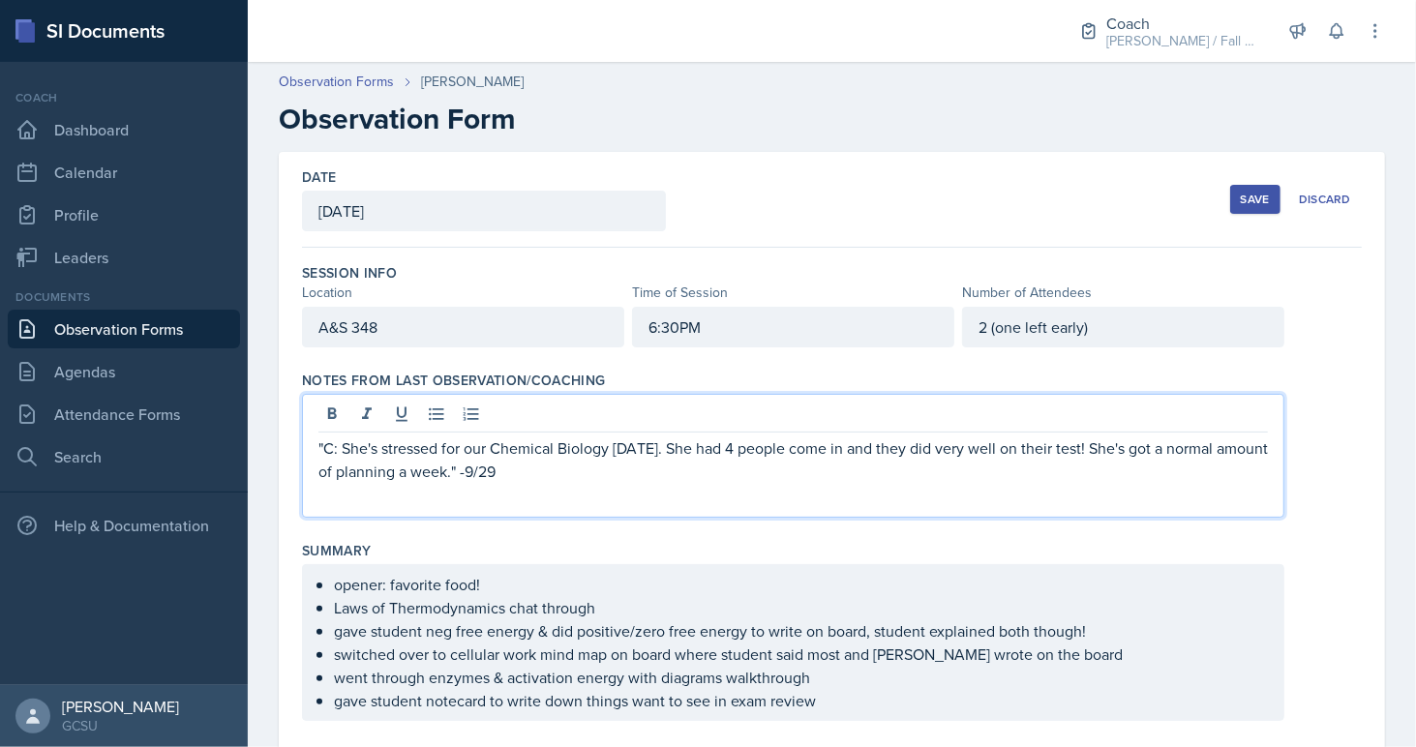
click at [1247, 204] on div "Save" at bounding box center [1254, 199] width 29 height 15
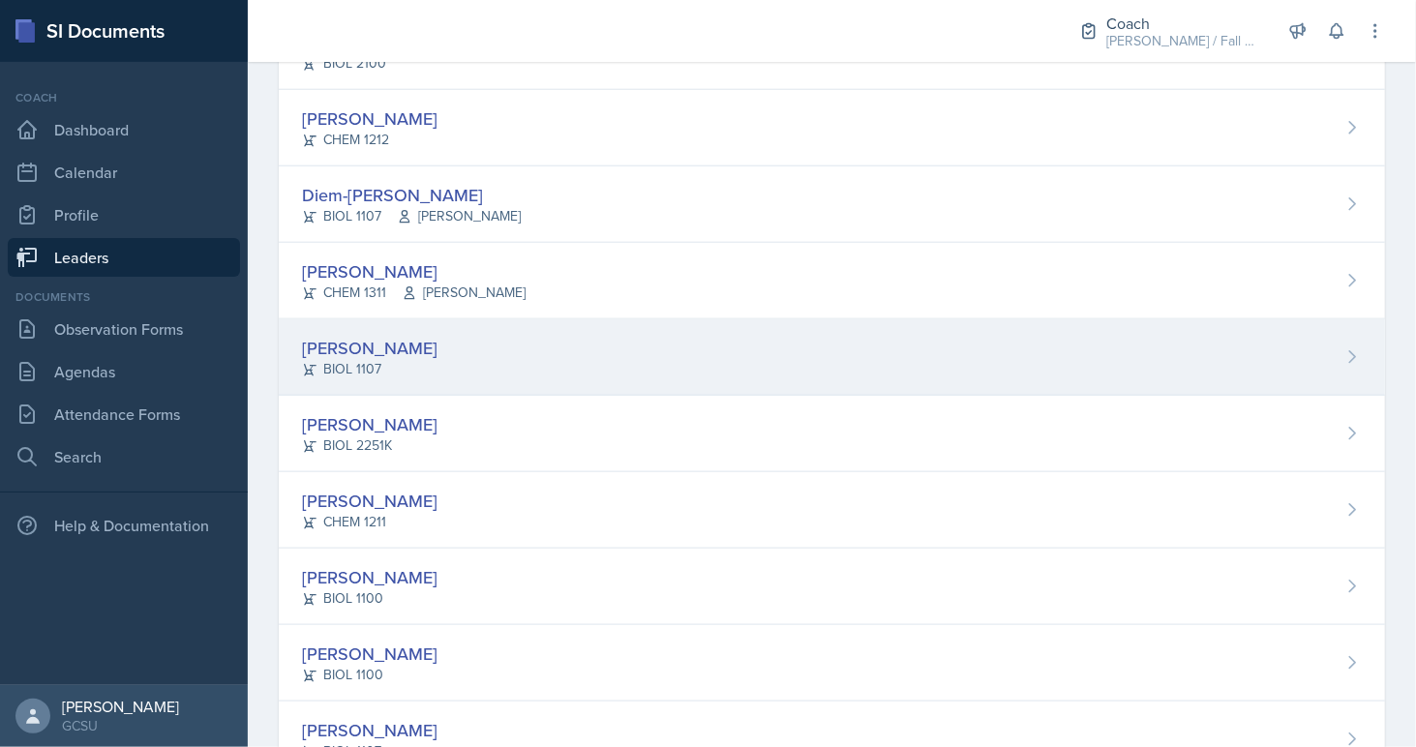
scroll to position [1137, 0]
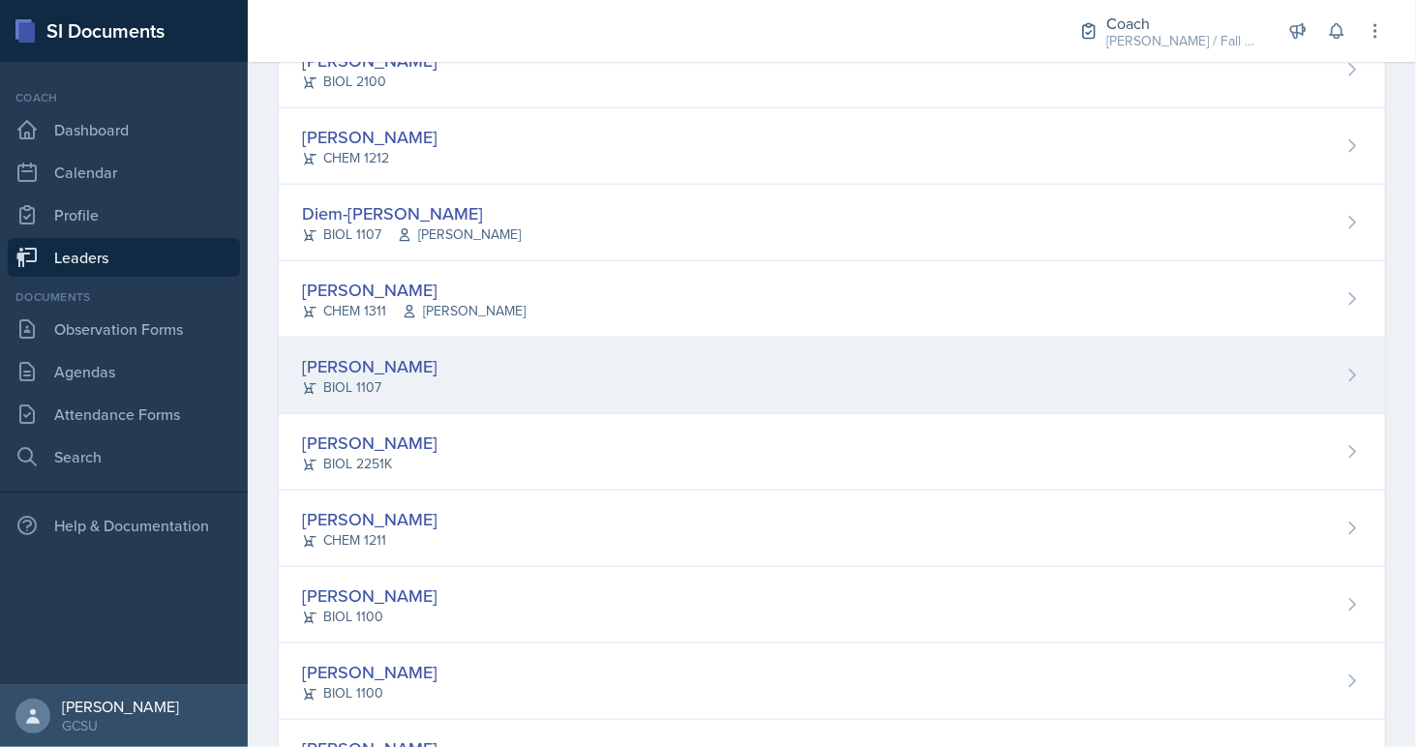
click at [438, 371] on div "[PERSON_NAME] BIOL 1107" at bounding box center [832, 376] width 1106 height 76
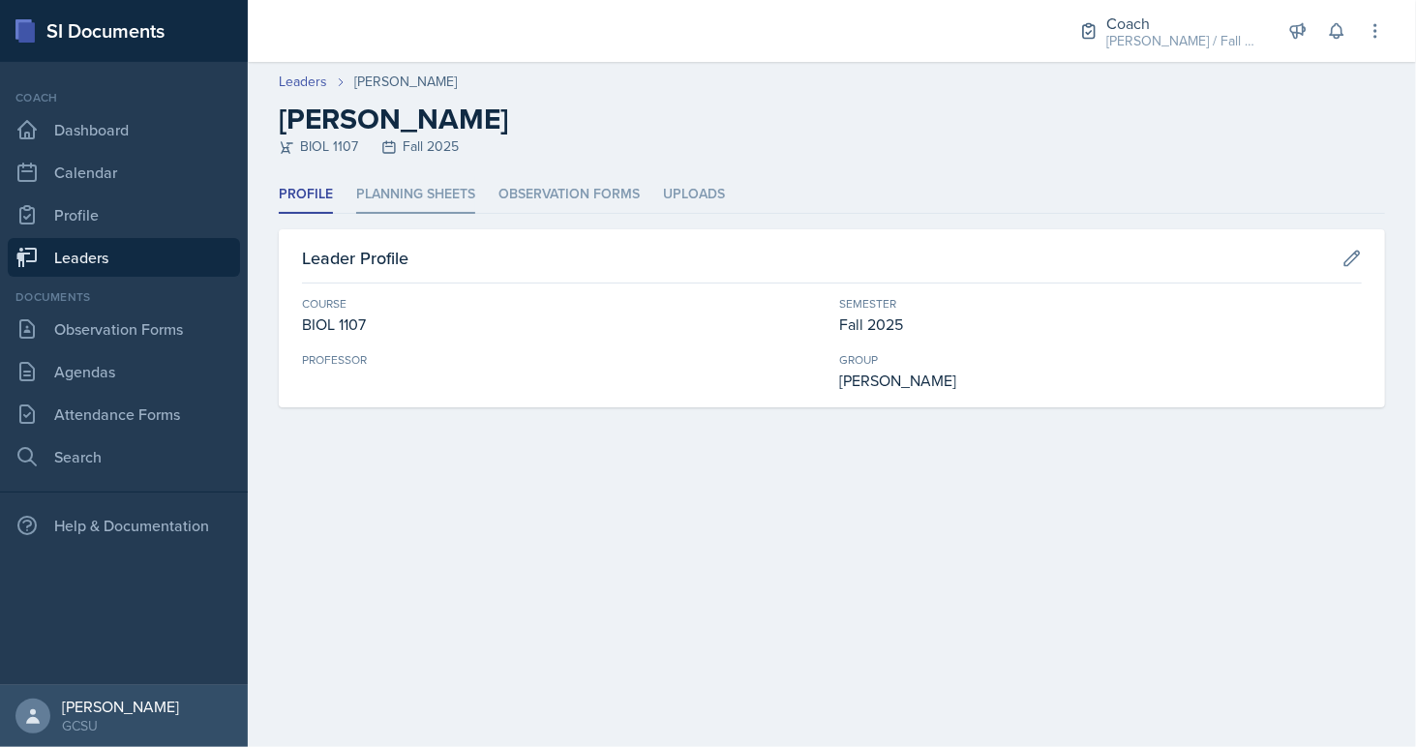
click at [433, 208] on li "Planning Sheets" at bounding box center [415, 195] width 119 height 38
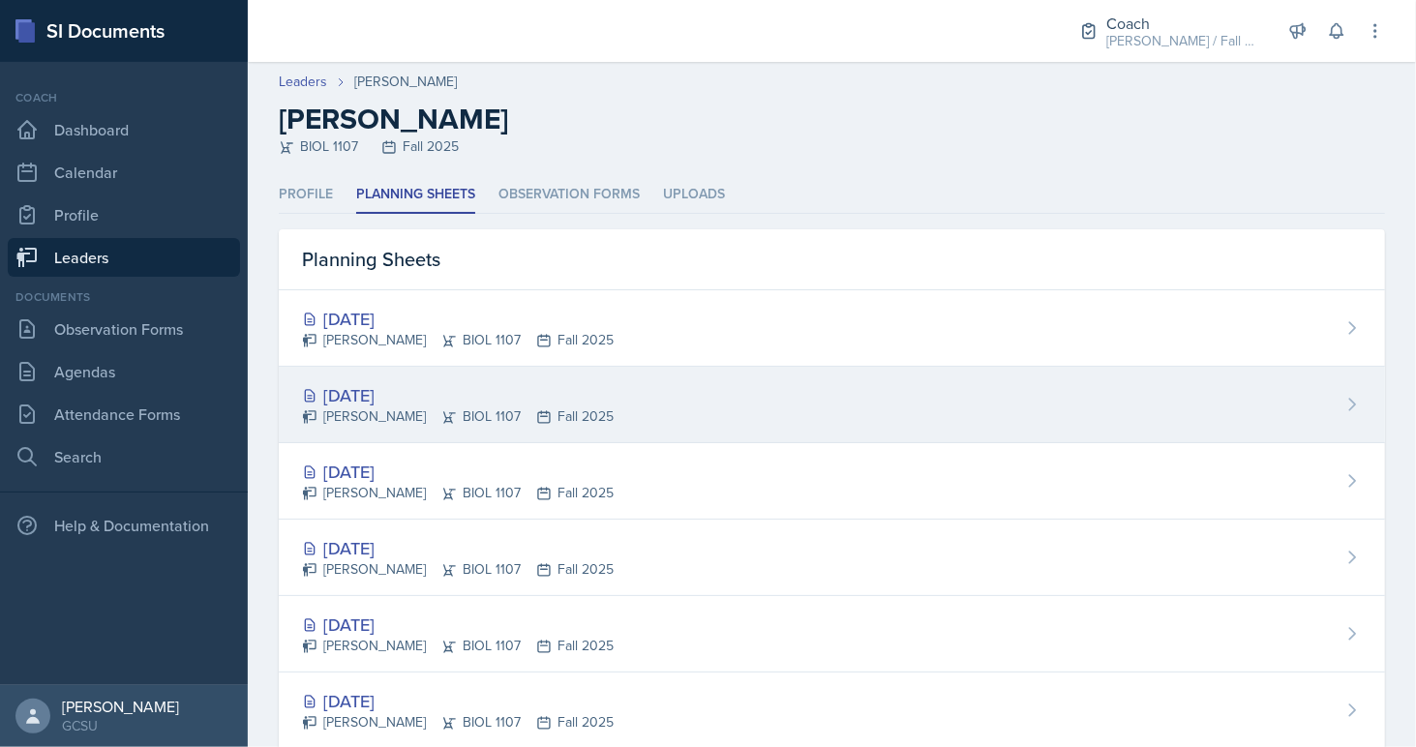
click at [433, 408] on div "[PERSON_NAME] BIOL 1107 Fall 2025" at bounding box center [458, 416] width 312 height 20
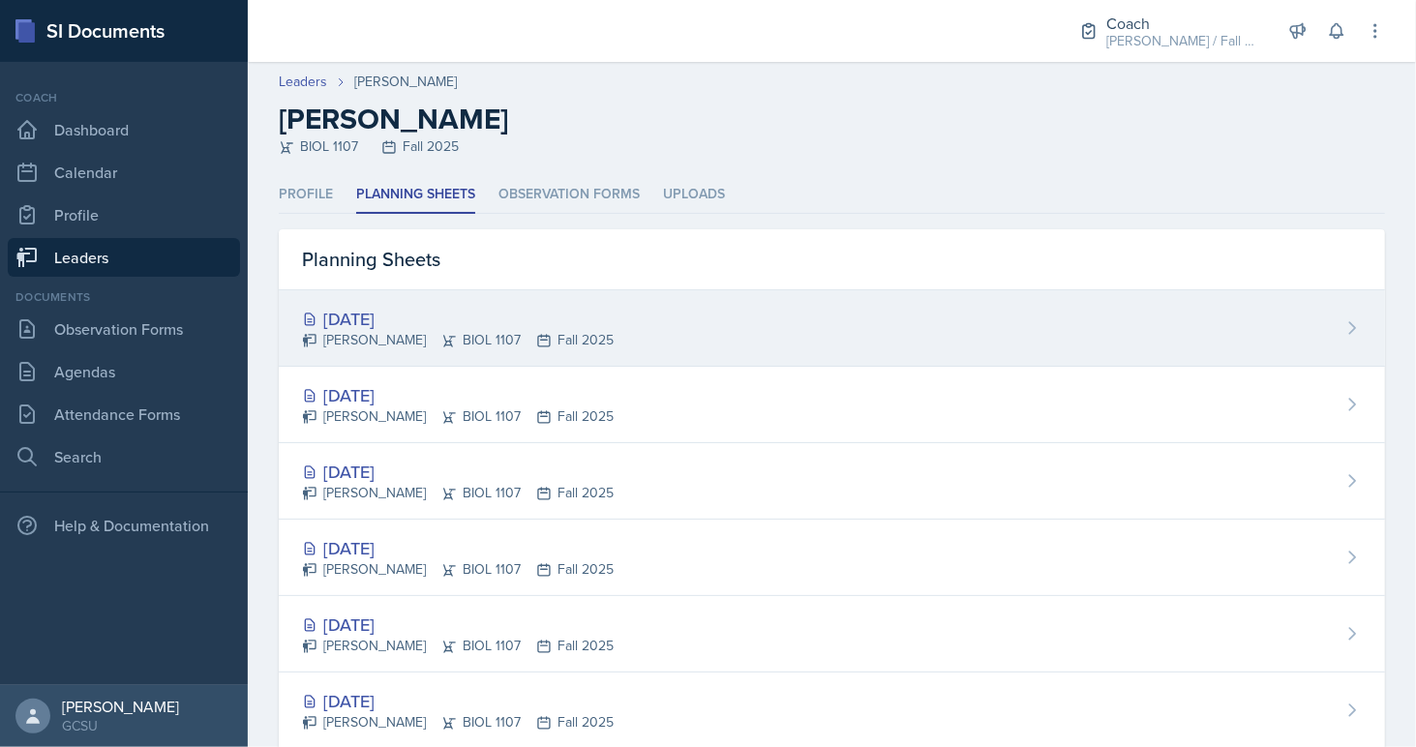
click at [397, 347] on div "[PERSON_NAME] BIOL 1107 Fall 2025" at bounding box center [458, 340] width 312 height 20
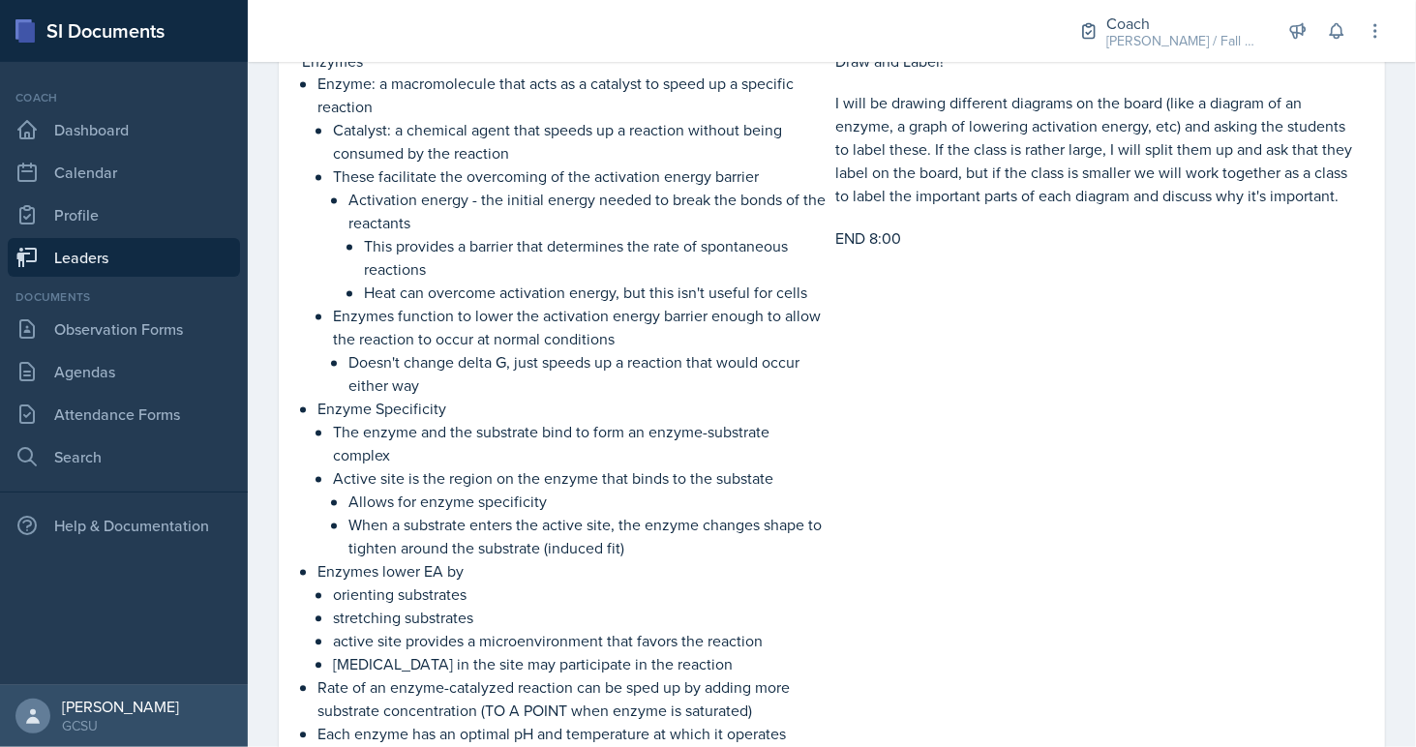
scroll to position [2327, 0]
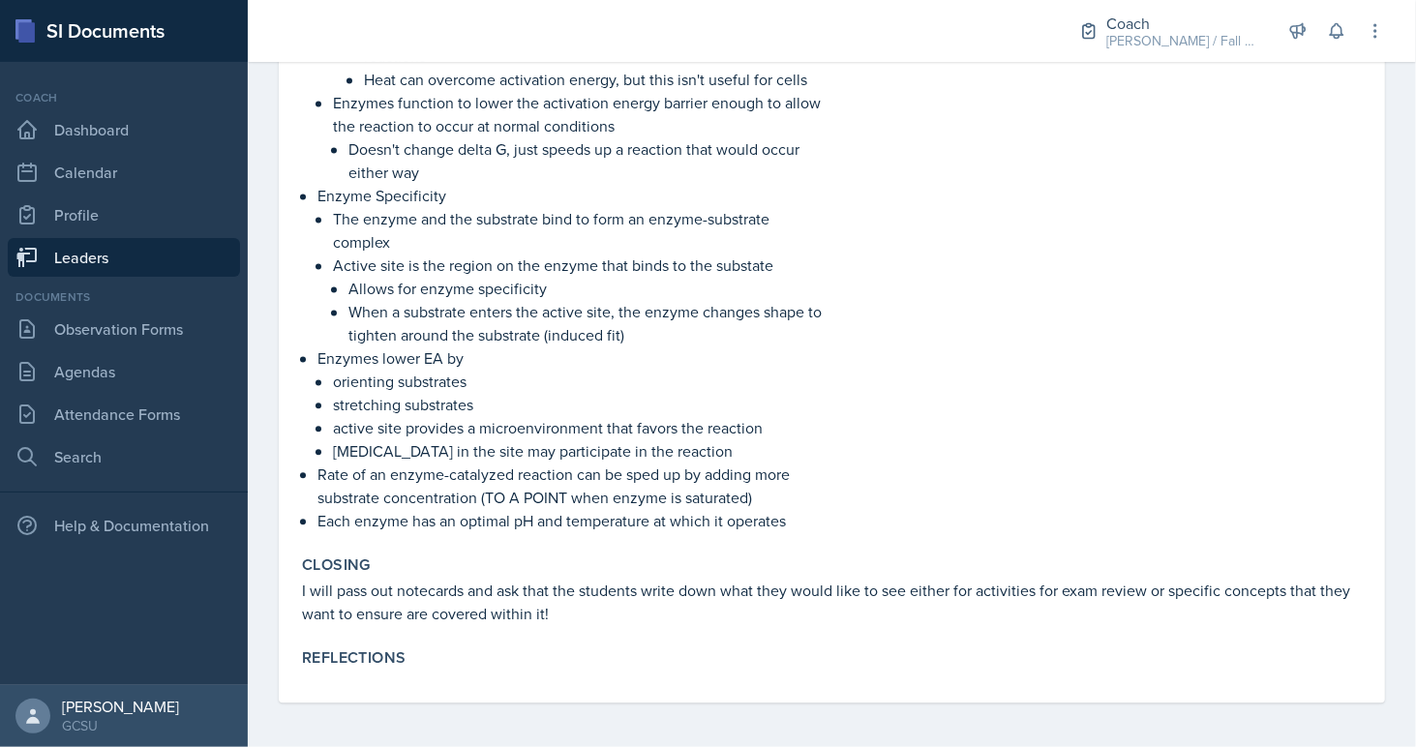
click at [724, 468] on p "Rate of an enzyme-catalyzed reaction can be sped up by adding more substrate co…" at bounding box center [572, 486] width 510 height 46
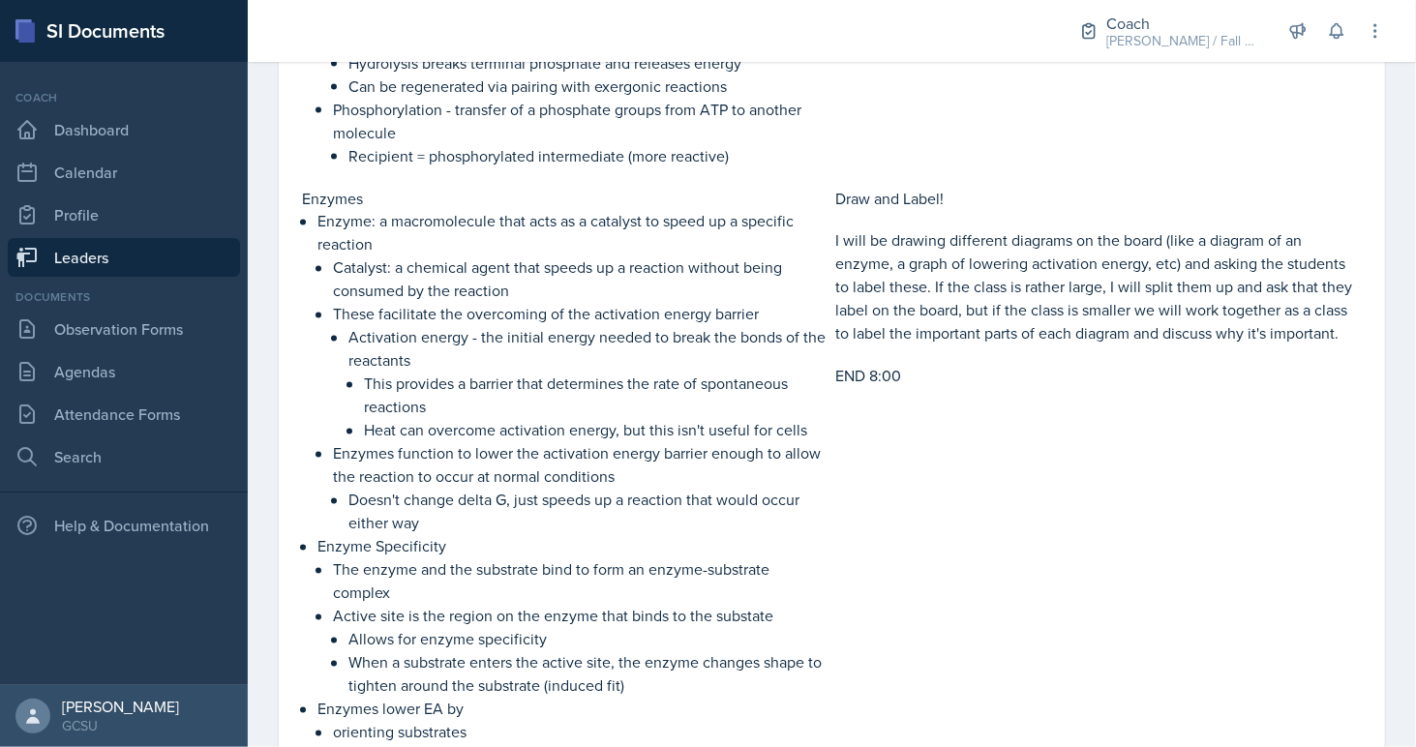
scroll to position [1907, 0]
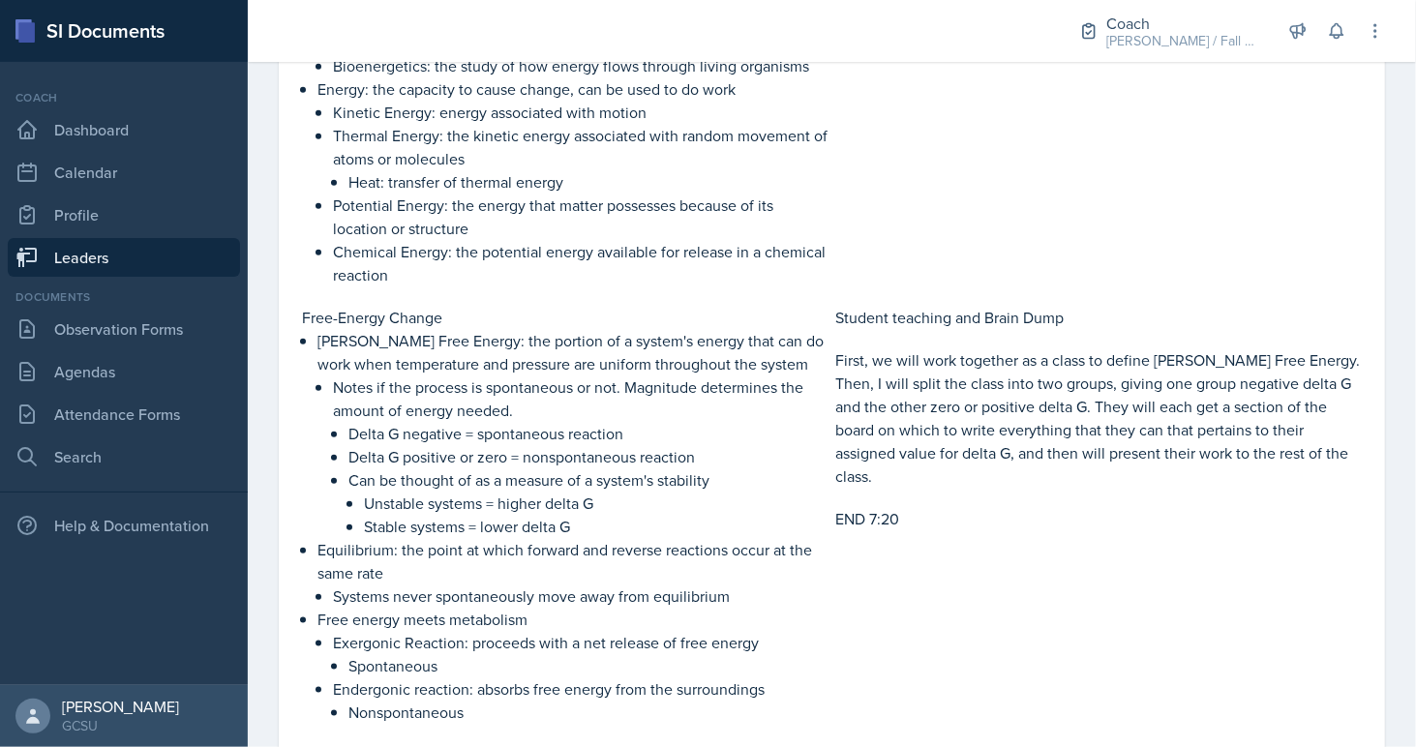
scroll to position [564, 0]
